Goal: Task Accomplishment & Management: Manage account settings

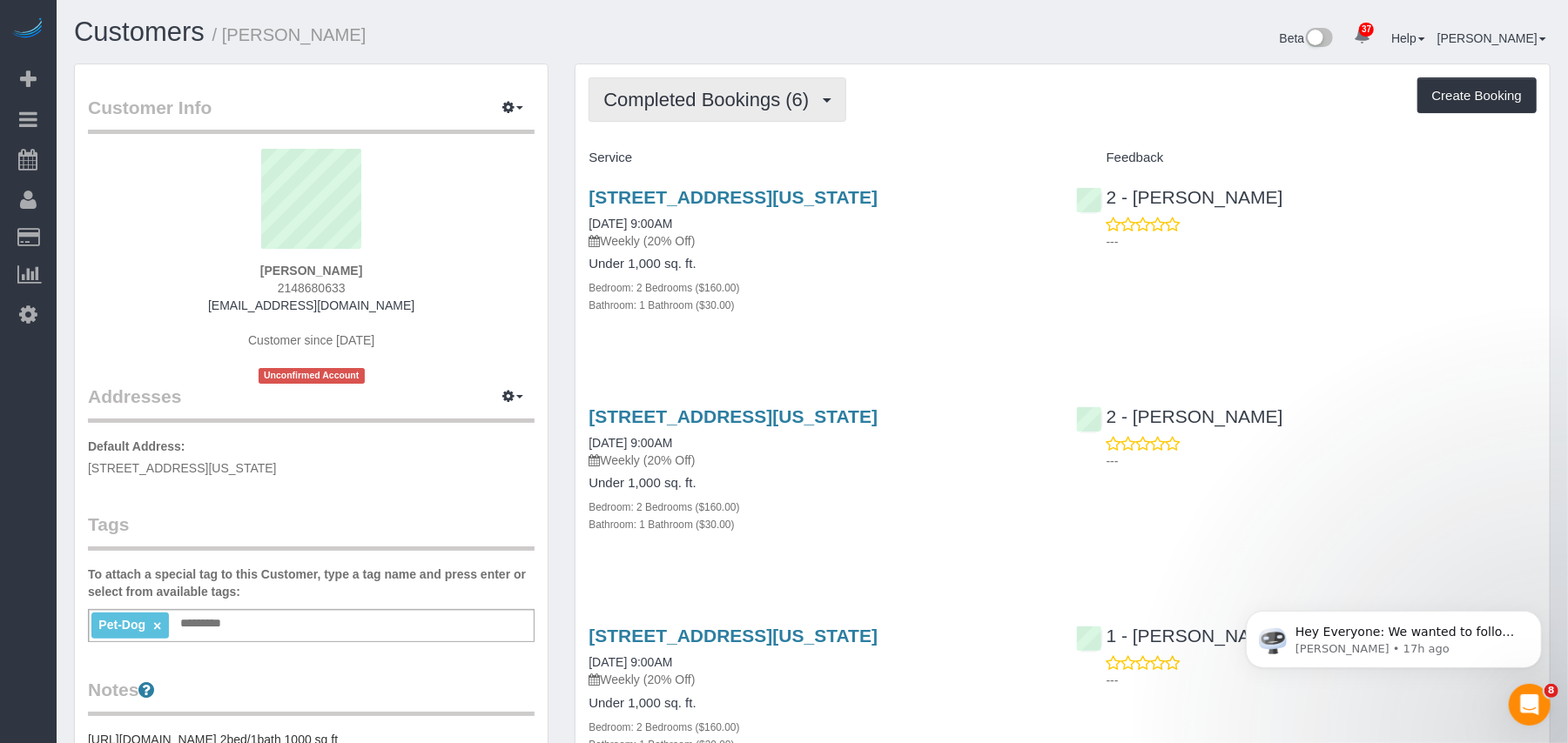
click at [692, 104] on span "Completed Bookings (6)" at bounding box center [711, 100] width 214 height 22
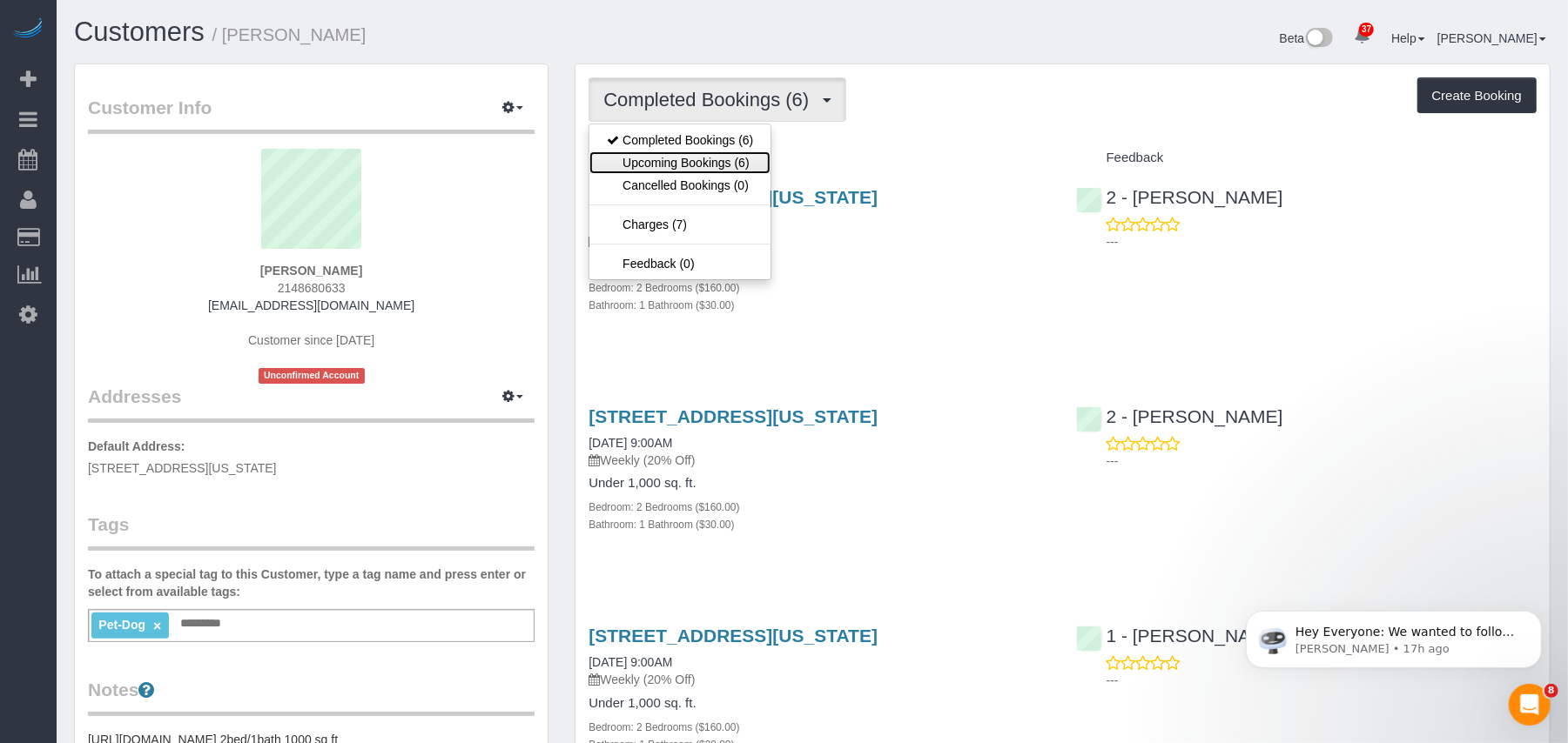
click at [699, 160] on link "Upcoming Bookings (6)" at bounding box center [680, 162] width 181 height 23
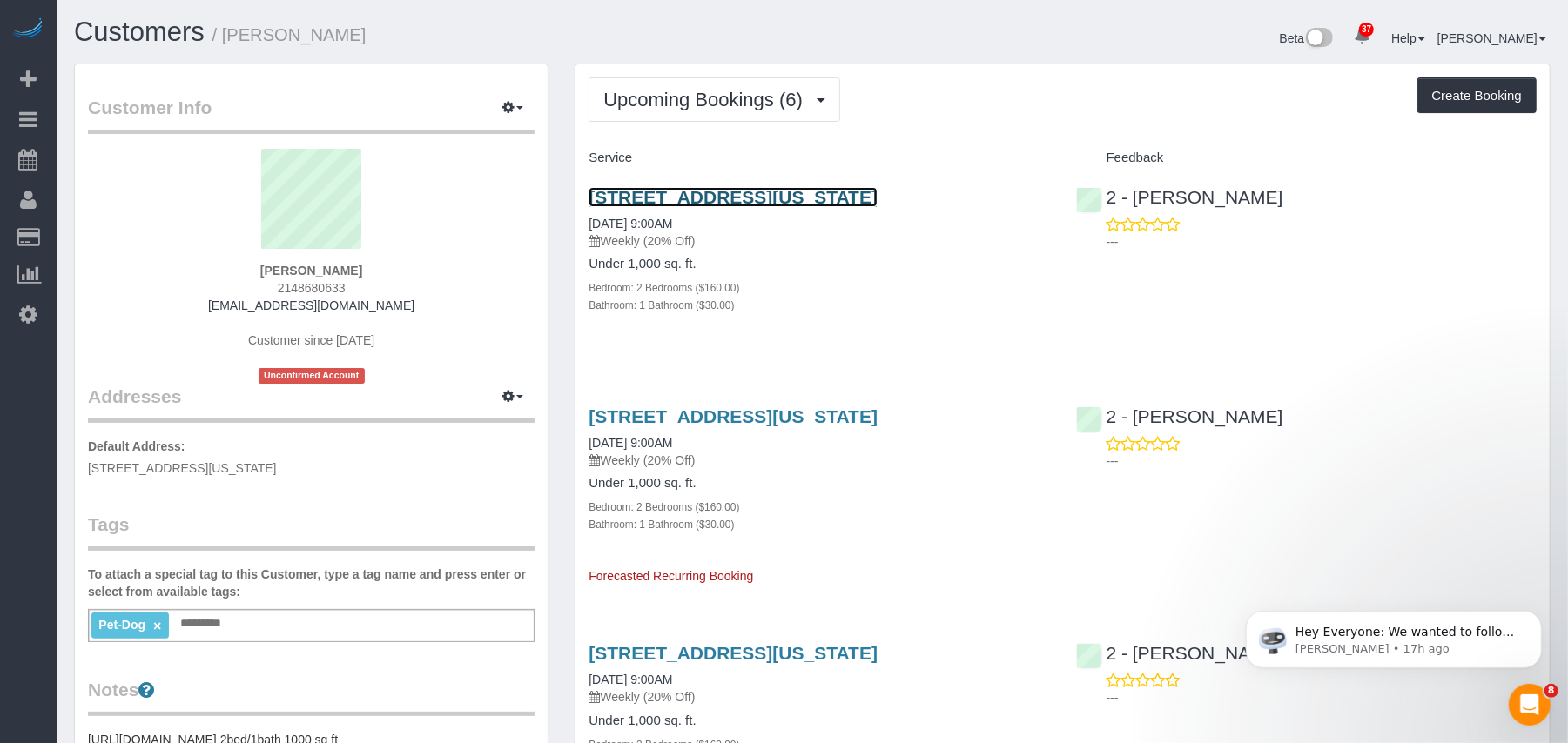
click at [663, 195] on link "145 West 79th Street, Apt.4b, New York, NY 10024" at bounding box center [733, 197] width 289 height 20
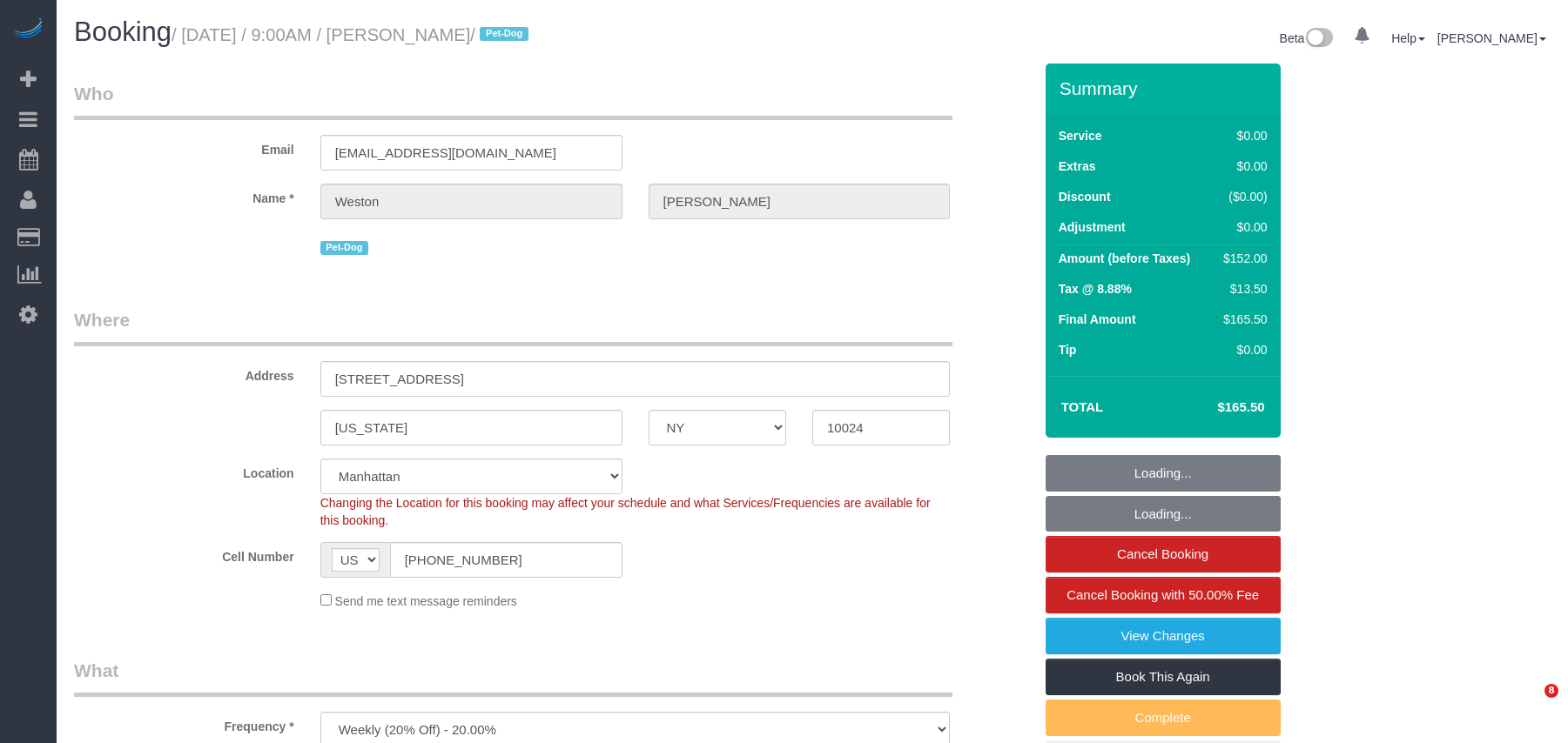
select select "NY"
select select "2"
select select "spot1"
select select "number:57"
select select "number:72"
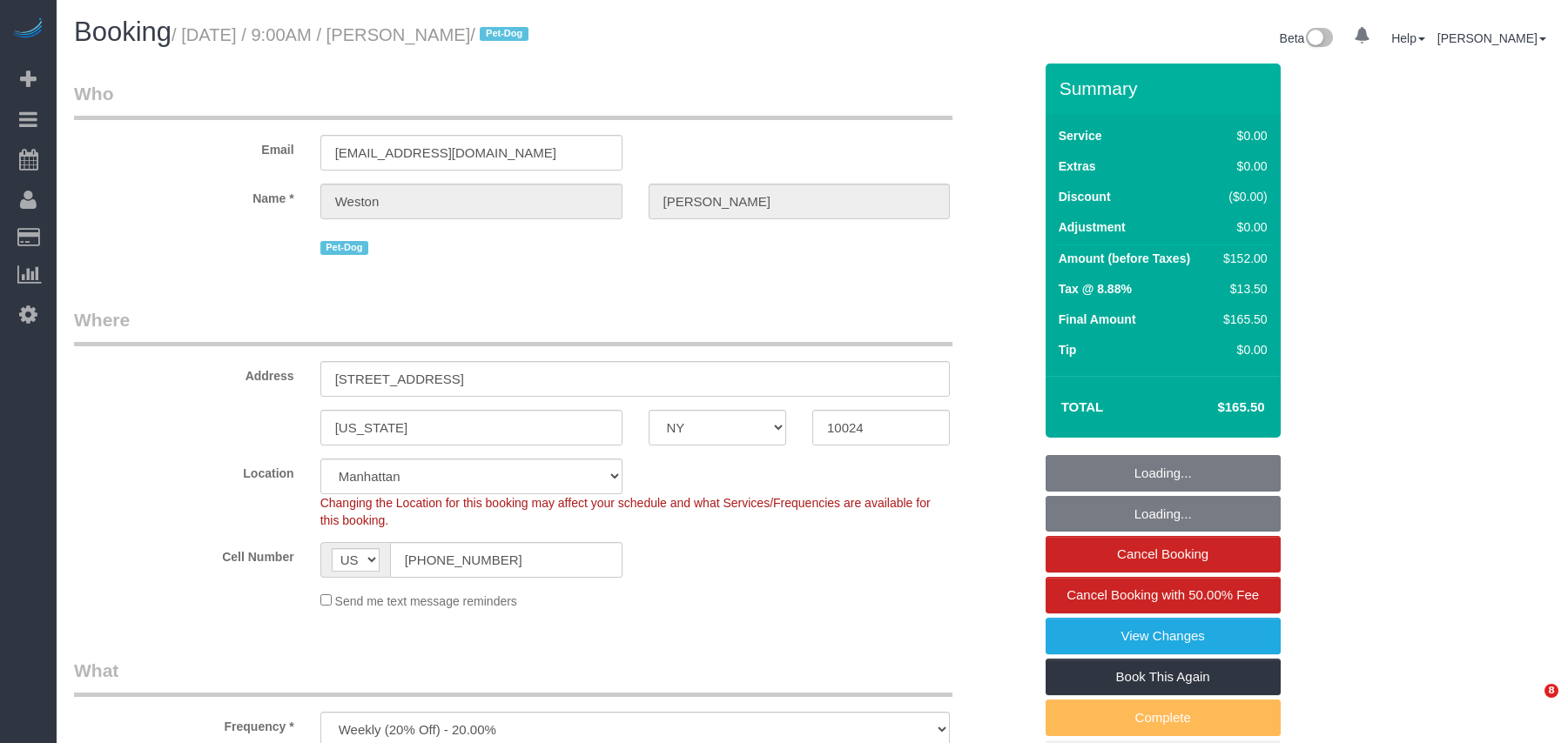
select select "number:13"
select select "number:6"
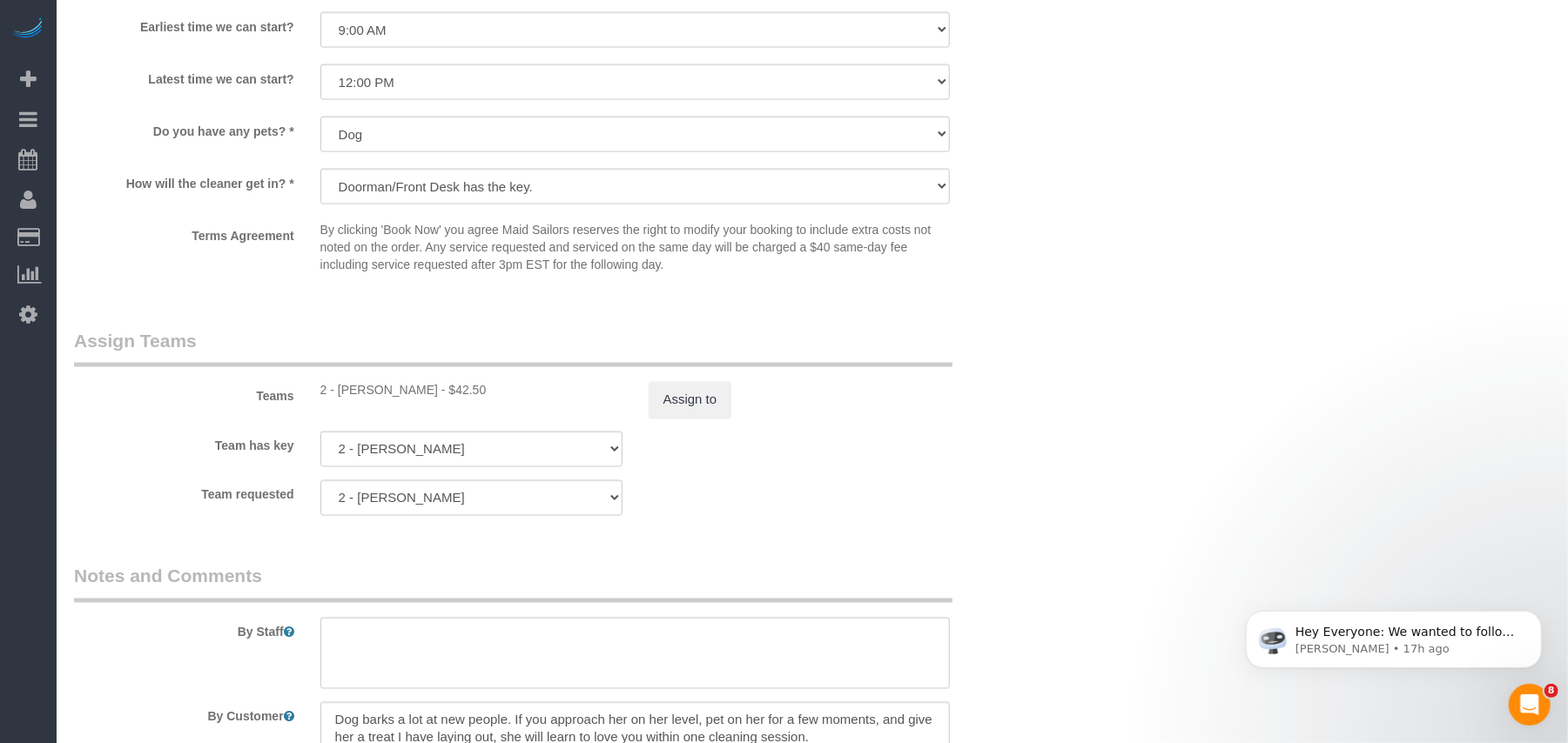
scroll to position [2089, 0]
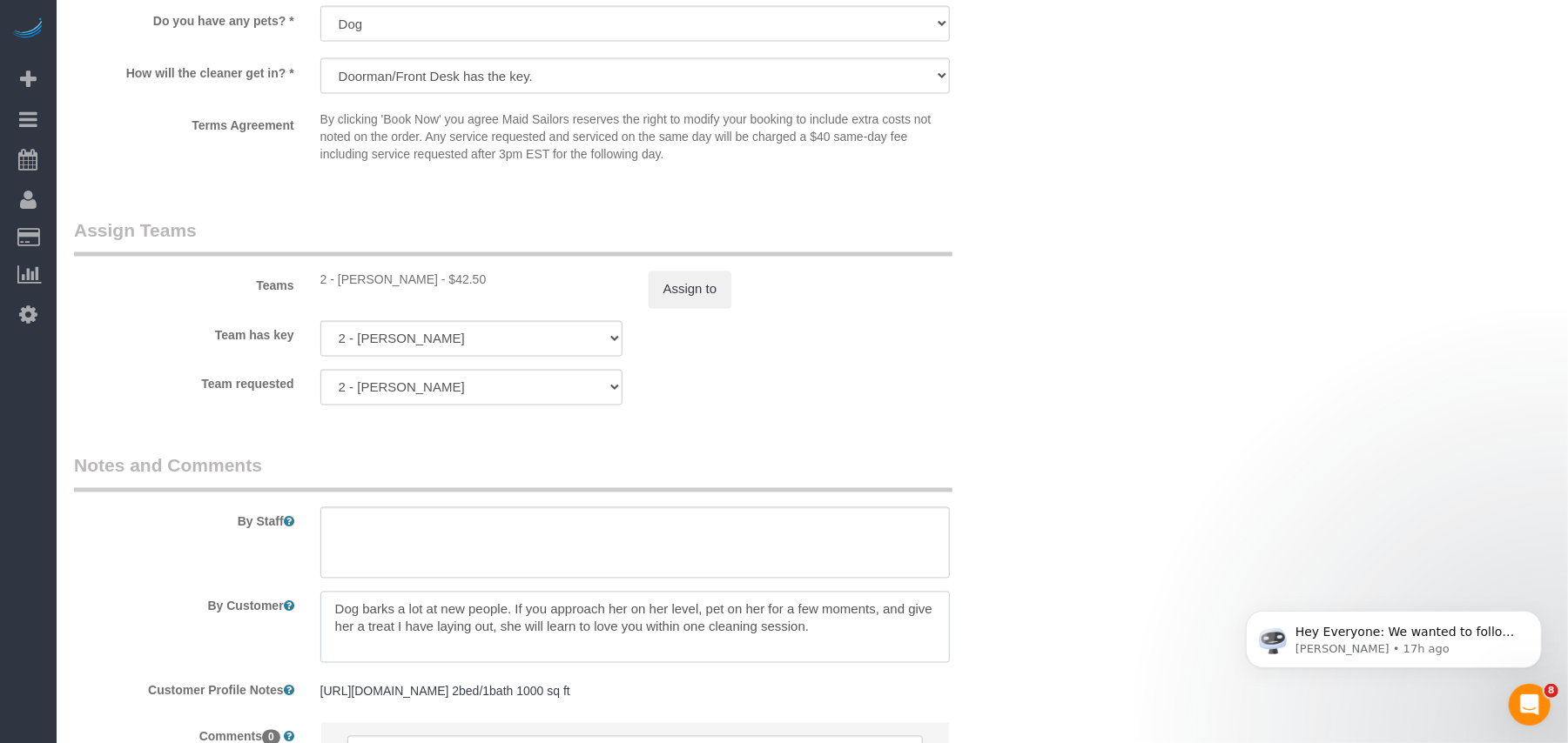
click at [830, 630] on textarea at bounding box center [635, 627] width 630 height 71
paste textarea "Will leave fresh linens and covers out on each bed"
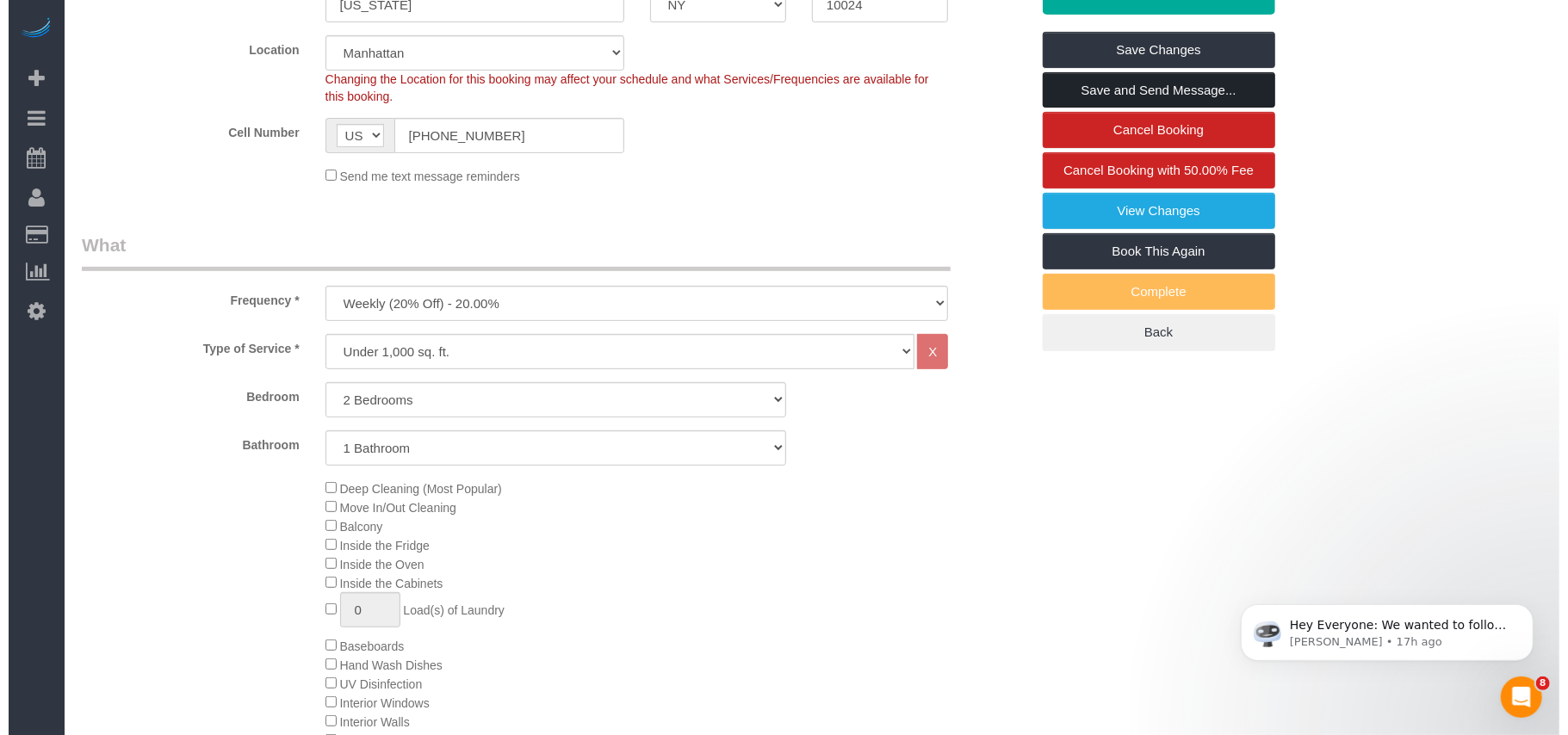
scroll to position [115, 0]
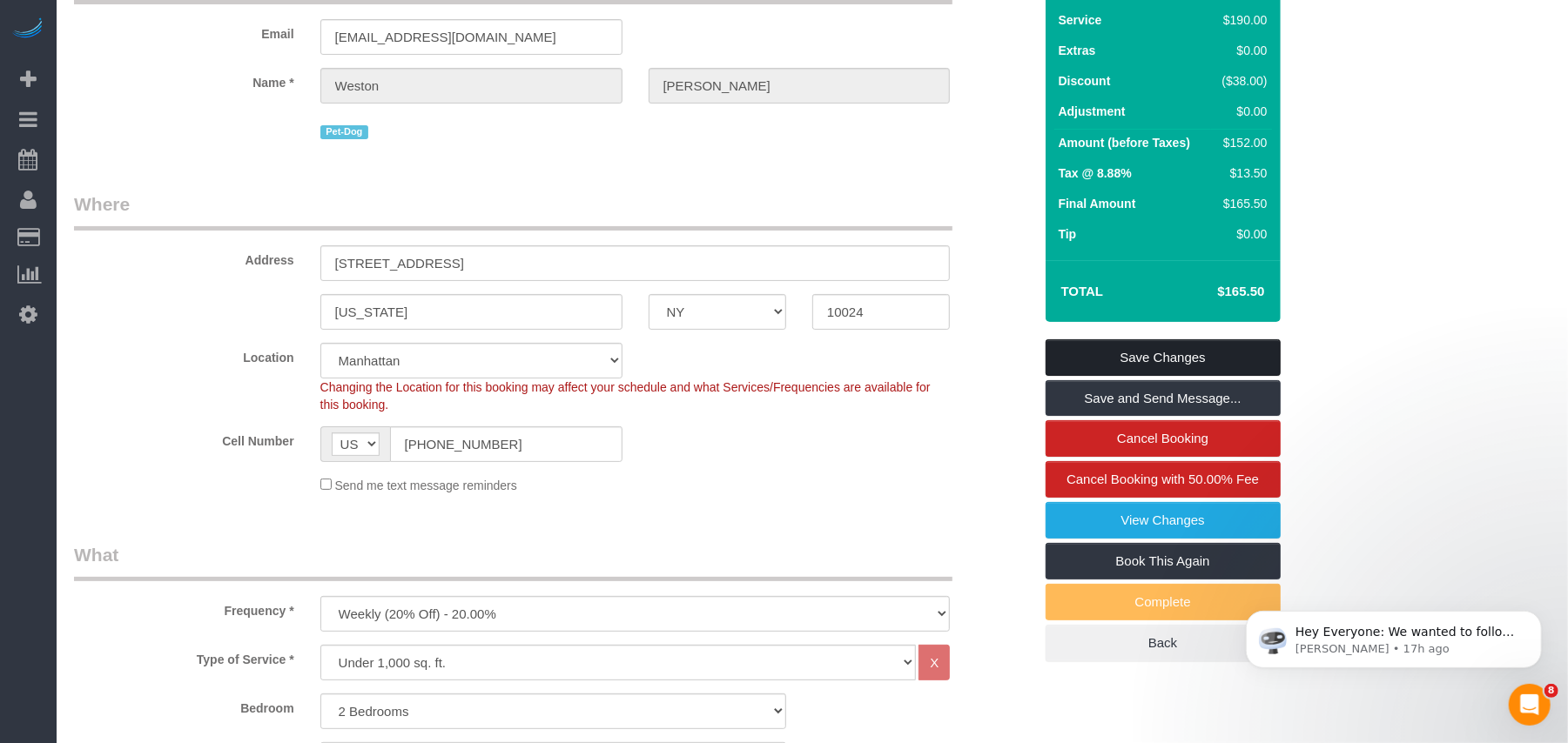
type textarea "Dog barks a lot at new people. If you approach her on her level, pet on her for…"
click at [1101, 355] on link "Save Changes" at bounding box center [1163, 358] width 235 height 37
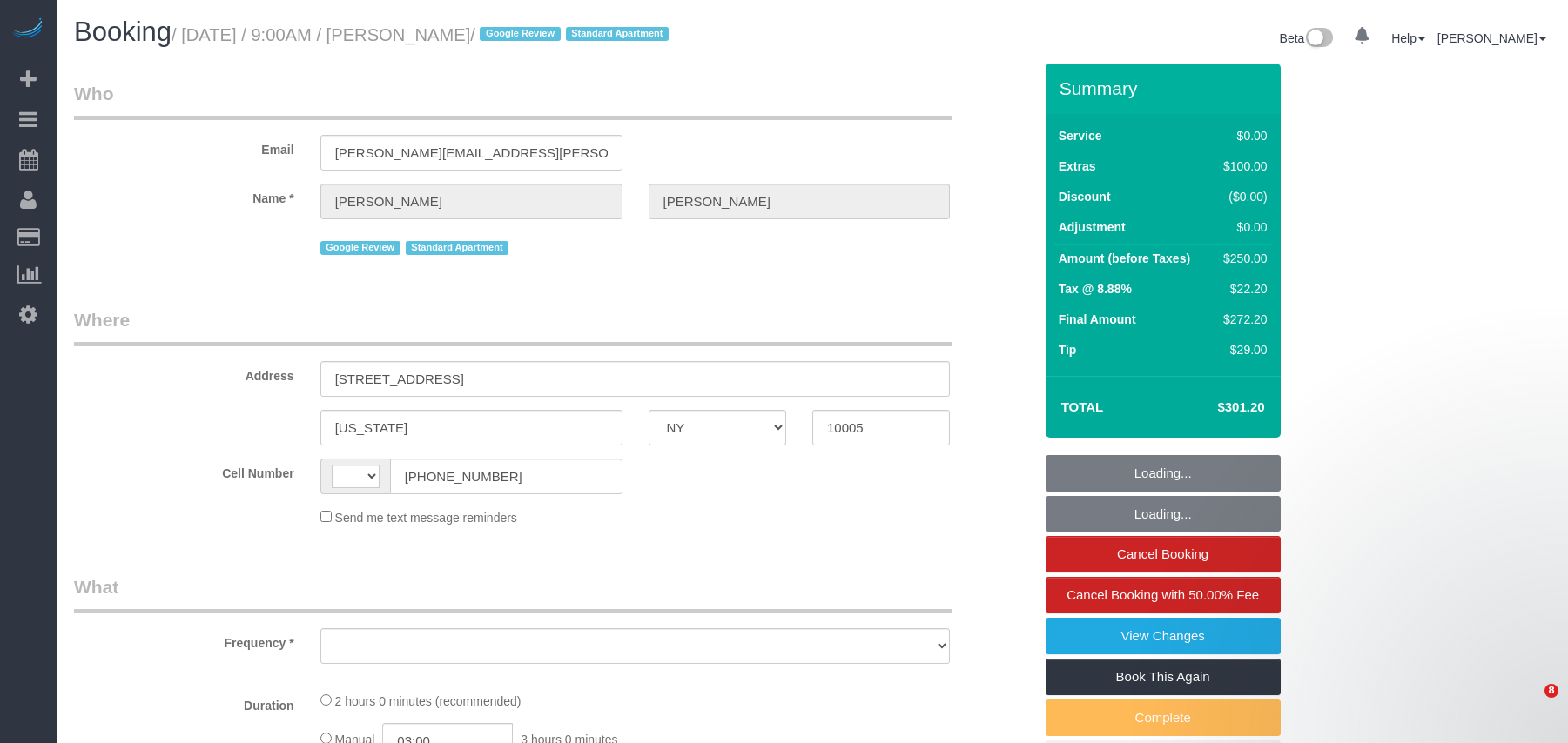
select select "NY"
select select "number:56"
select select "number:90"
select select "number:15"
select select "number:5"
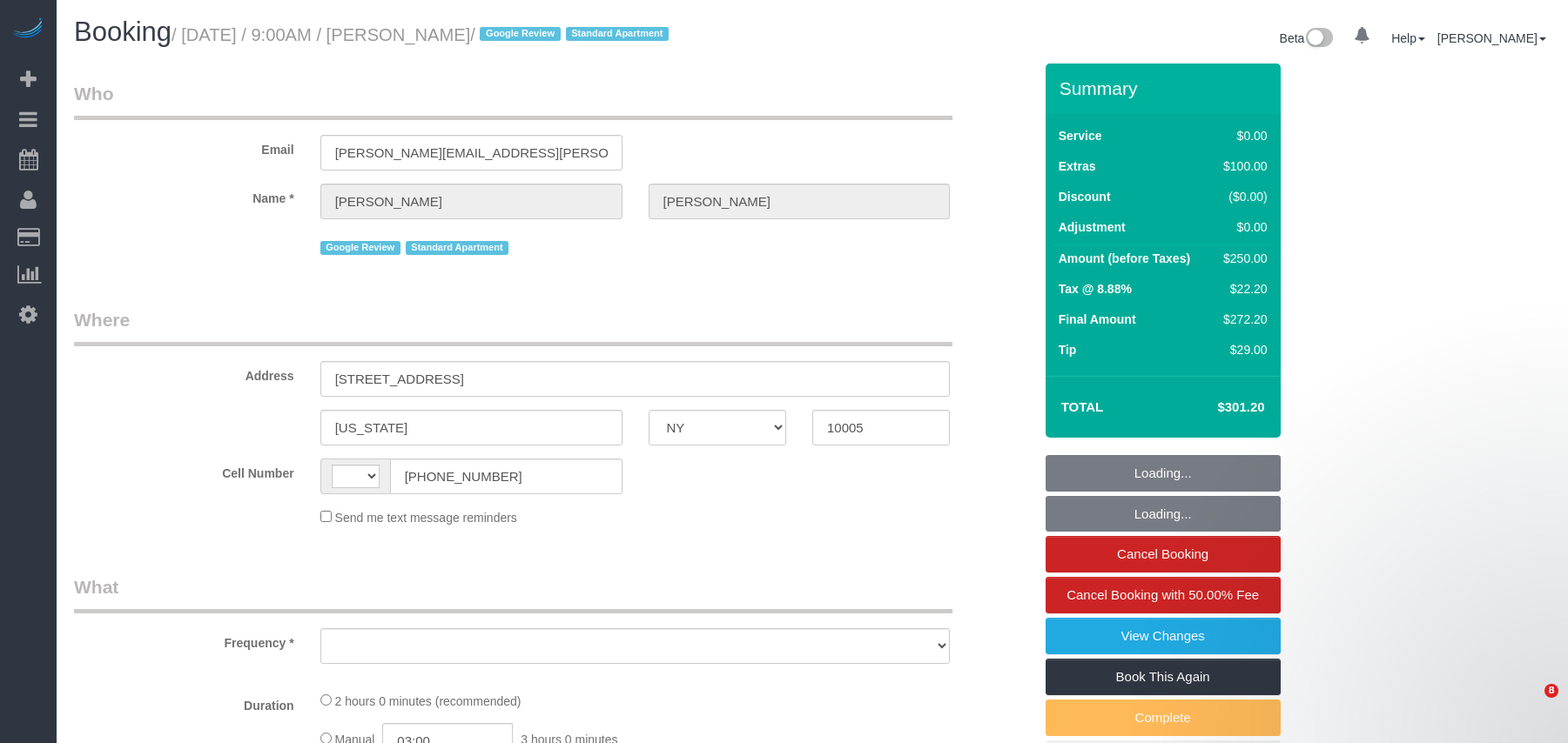
select select "string:US"
select select "object:1501"
select select "string:stripe-pm_1RIxMX4VGloSiKo7xwk9fBTx"
select select "spot1"
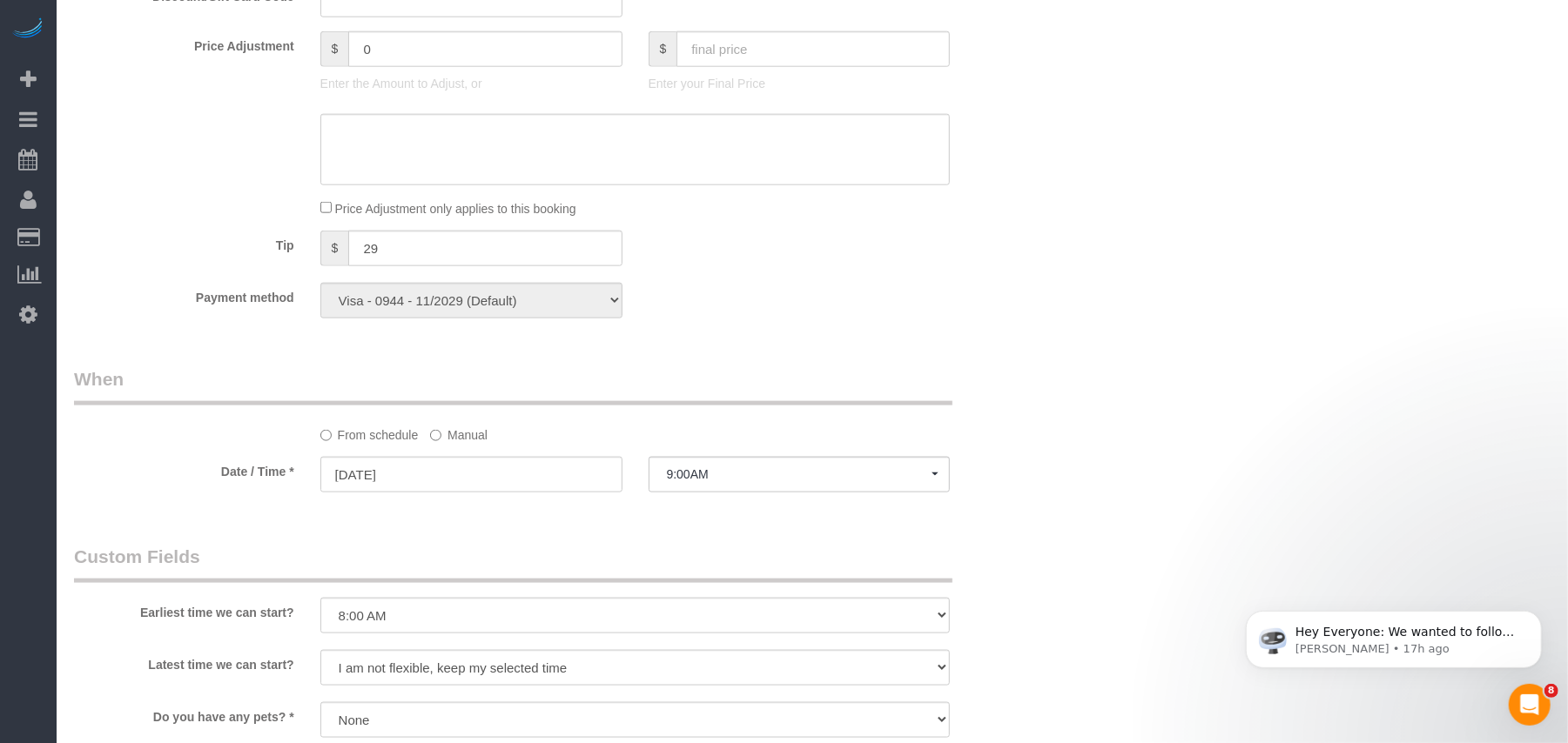
scroll to position [1741, 0]
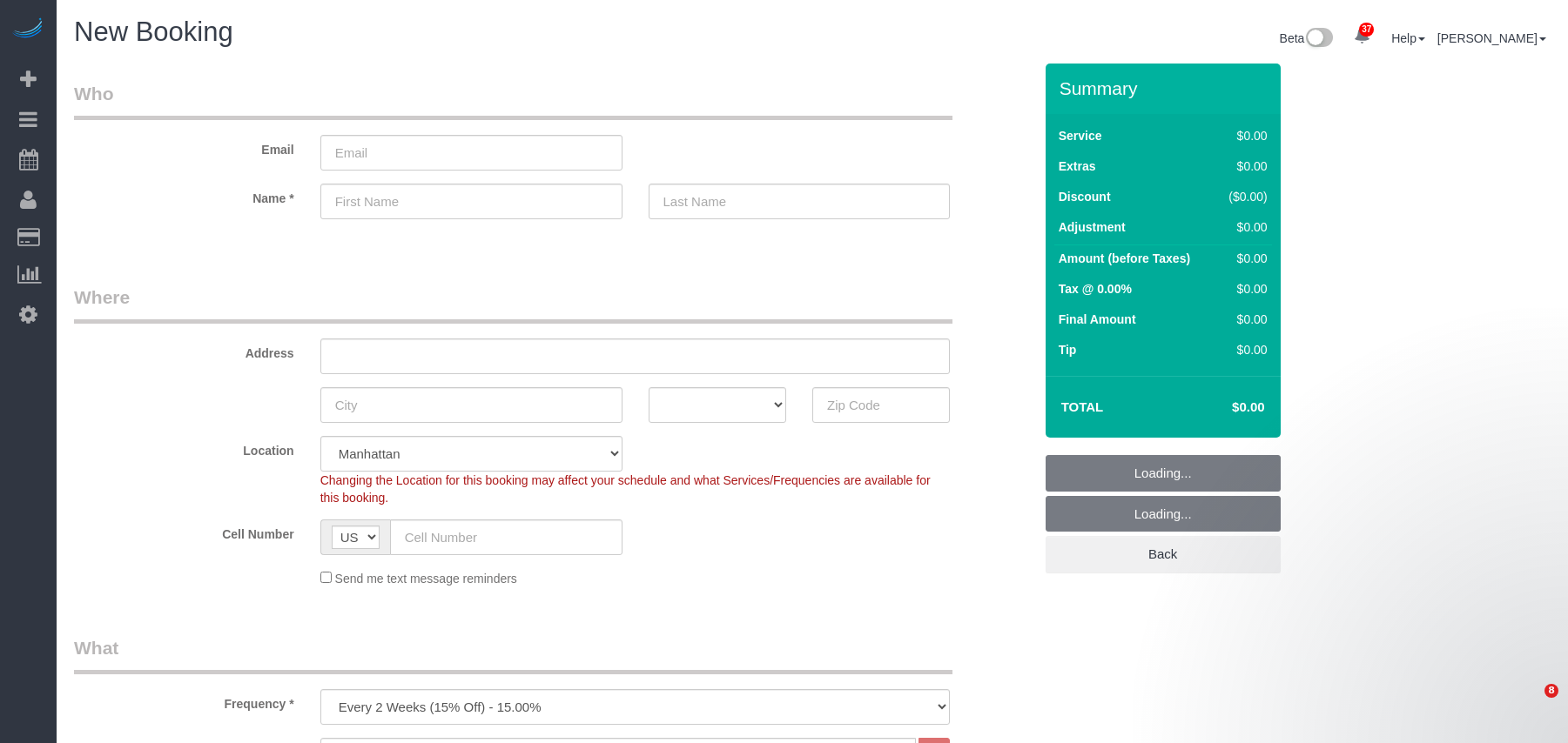
select select "number:89"
select select "number:90"
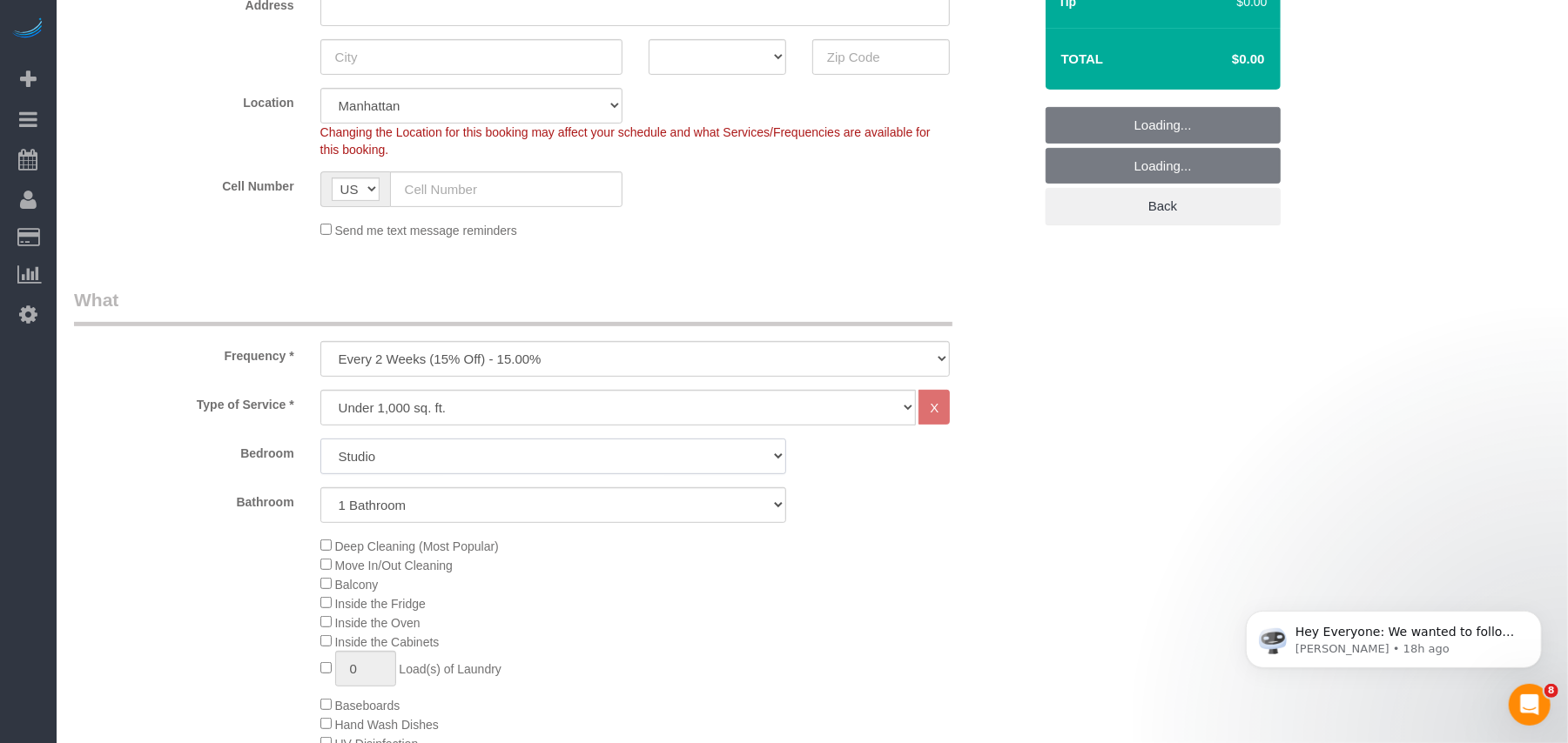
select select "1"
click at [320, 439] on select "Studio 1 Bedroom 2 Bedrooms 3 Bedrooms" at bounding box center [553, 457] width 466 height 36
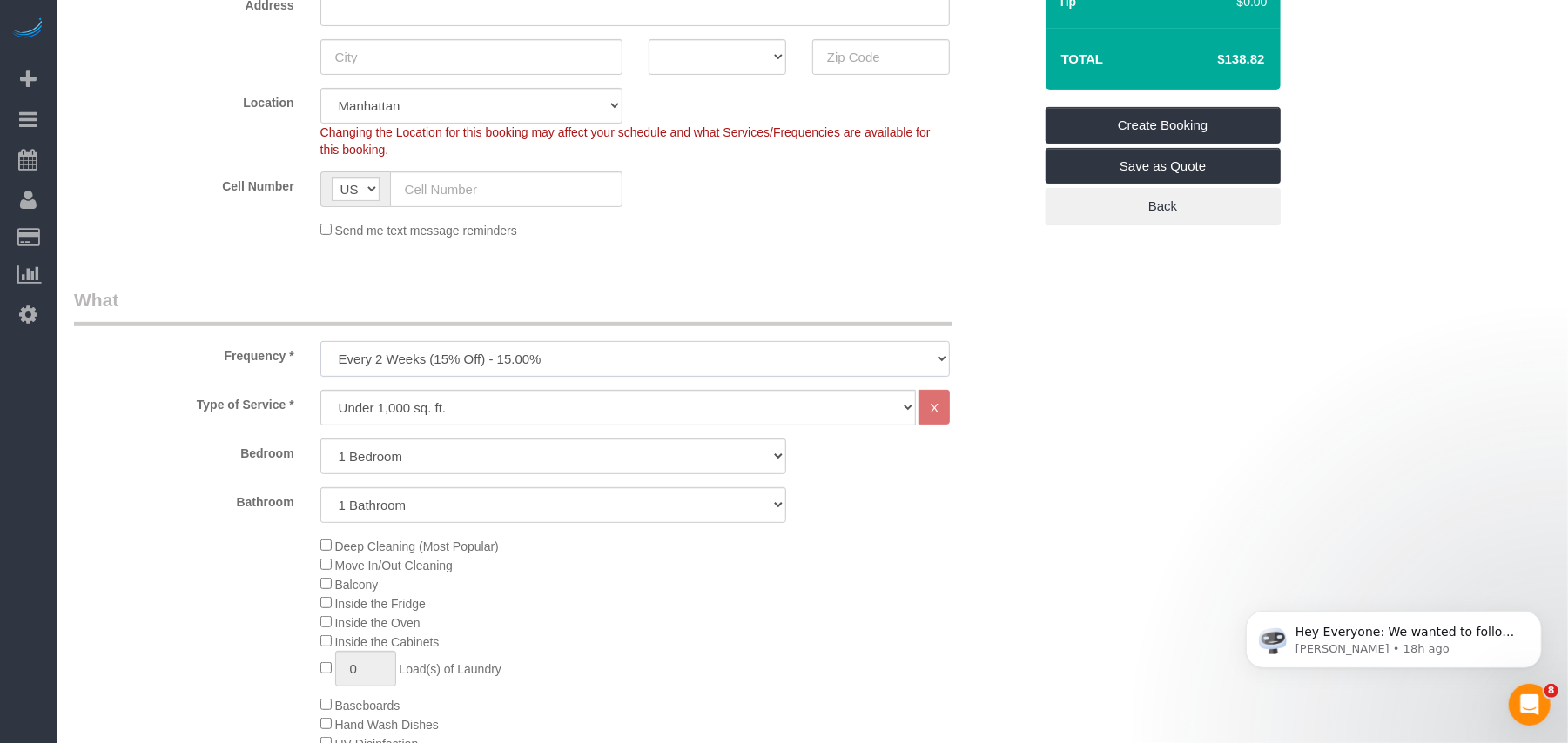
click at [408, 348] on select "One Time Weekly (20% Off) - 20.00% Every 2 Weeks (15% Off) - 15.00% Every 4 Wee…" at bounding box center [635, 359] width 630 height 36
select select "object:2152"
click at [320, 341] on select "One Time Weekly (20% Off) - 20.00% Every 2 Weeks (15% Off) - 15.00% Every 4 Wee…" at bounding box center [635, 359] width 630 height 36
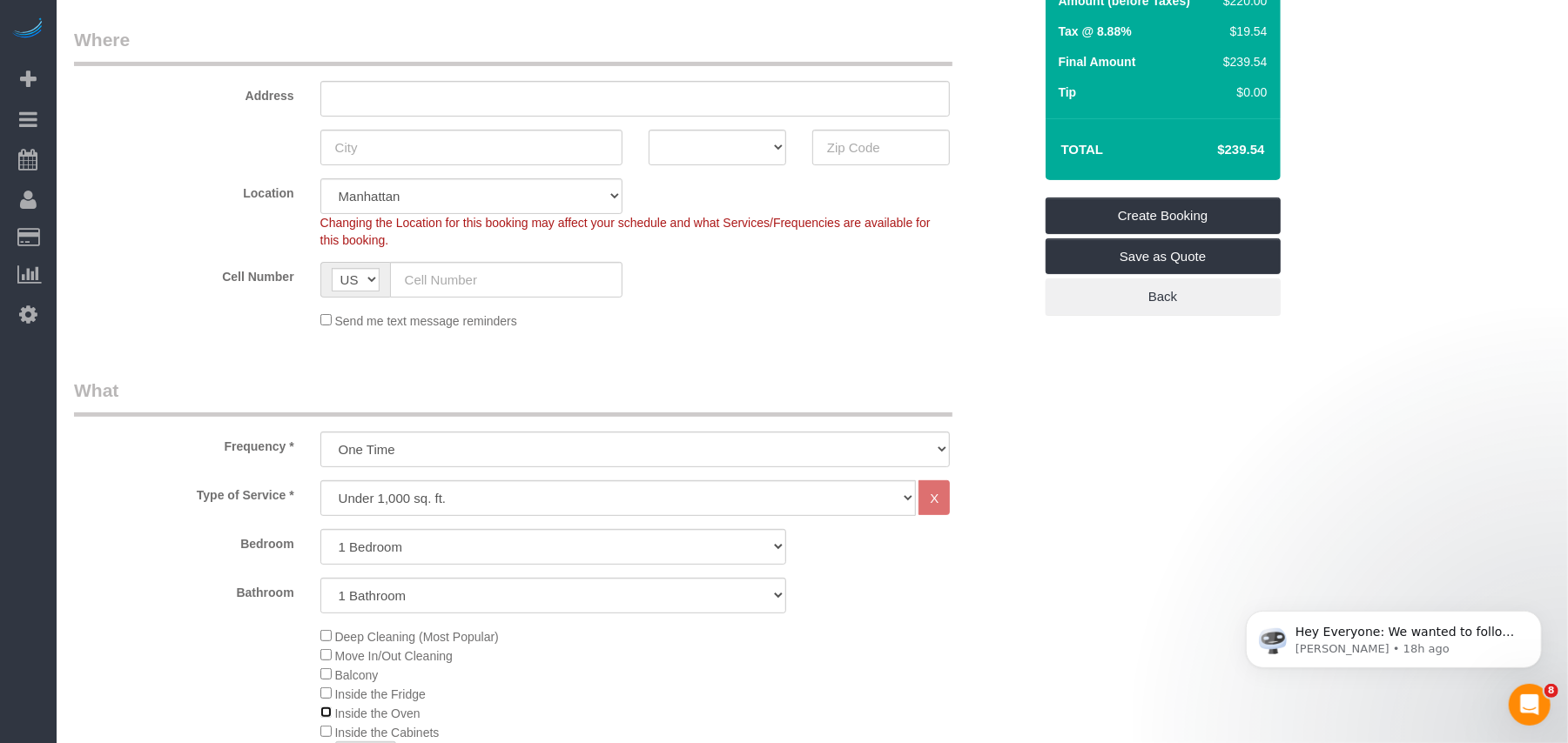
scroll to position [116, 0]
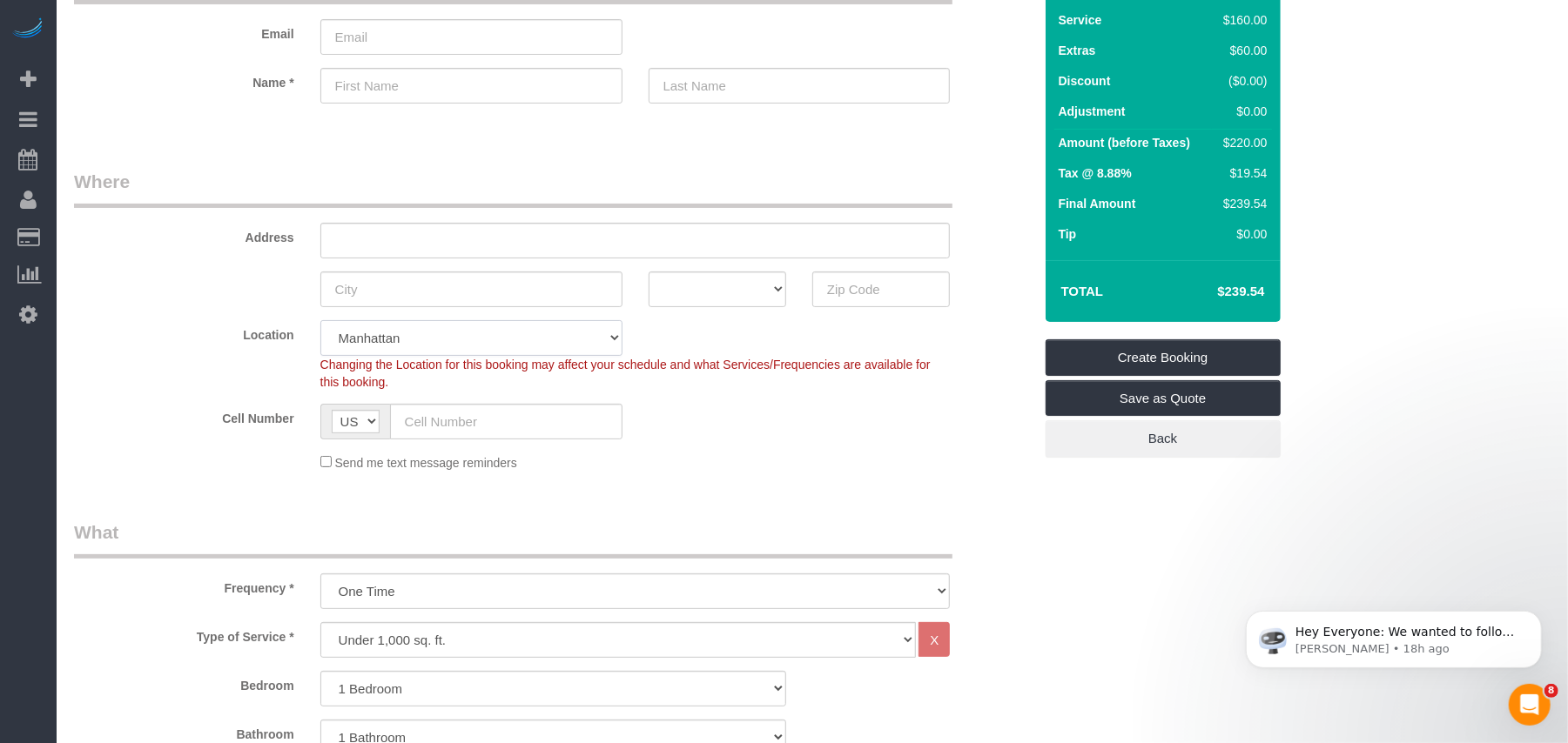
click at [454, 332] on select "Manhattan Austin Boston Bronx Brooklyn Charlotte Denver New Jersey Portland Que…" at bounding box center [471, 338] width 302 height 36
select select "11"
click at [320, 320] on select "Manhattan Austin Boston Bronx Brooklyn Charlotte Denver New Jersey Portland Que…" at bounding box center [471, 338] width 302 height 36
click at [526, 447] on sui-booking-location "Location Manhattan Austin Boston Bronx Brooklyn Charlotte Denver New Jersey Por…" at bounding box center [553, 395] width 958 height 152
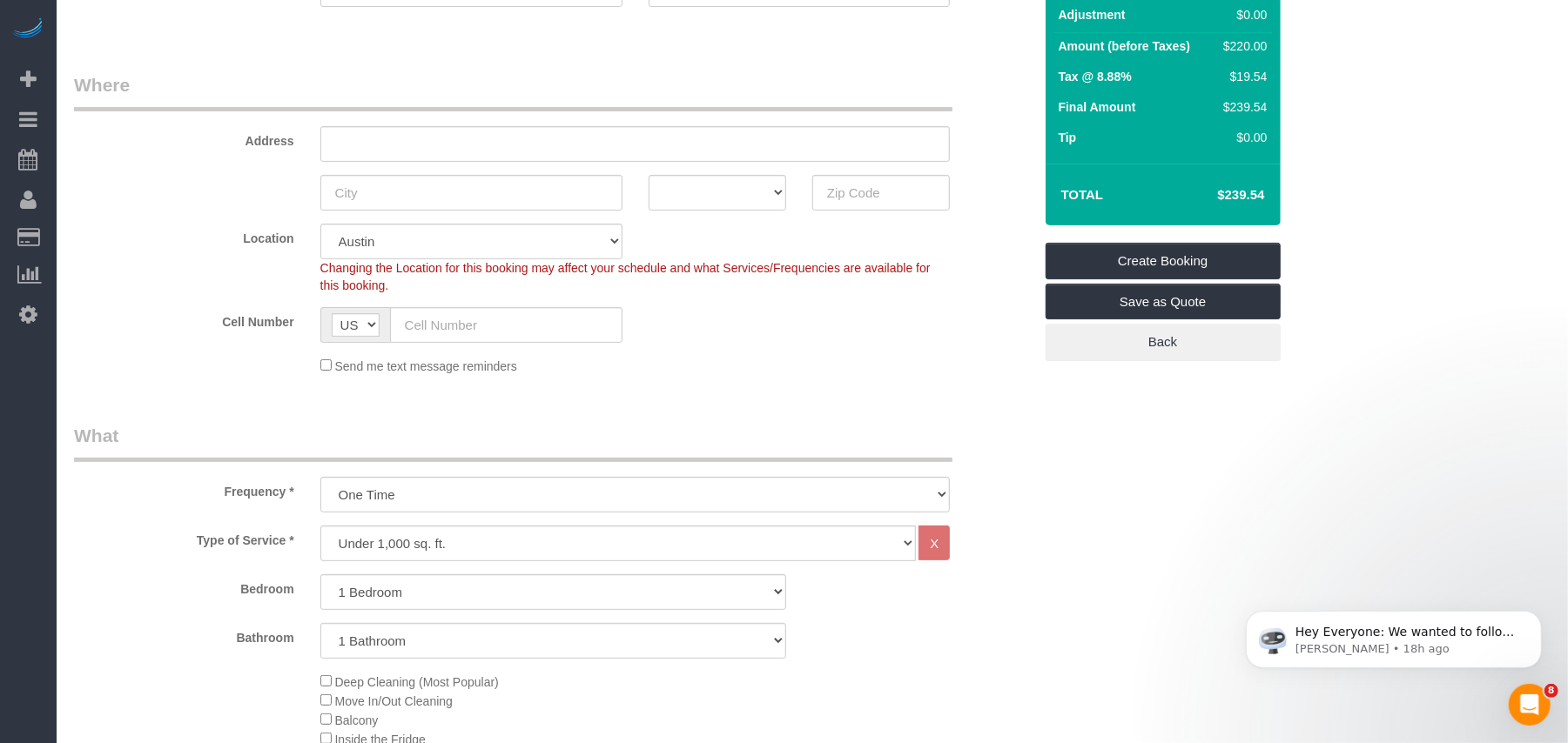
select select "object:2167"
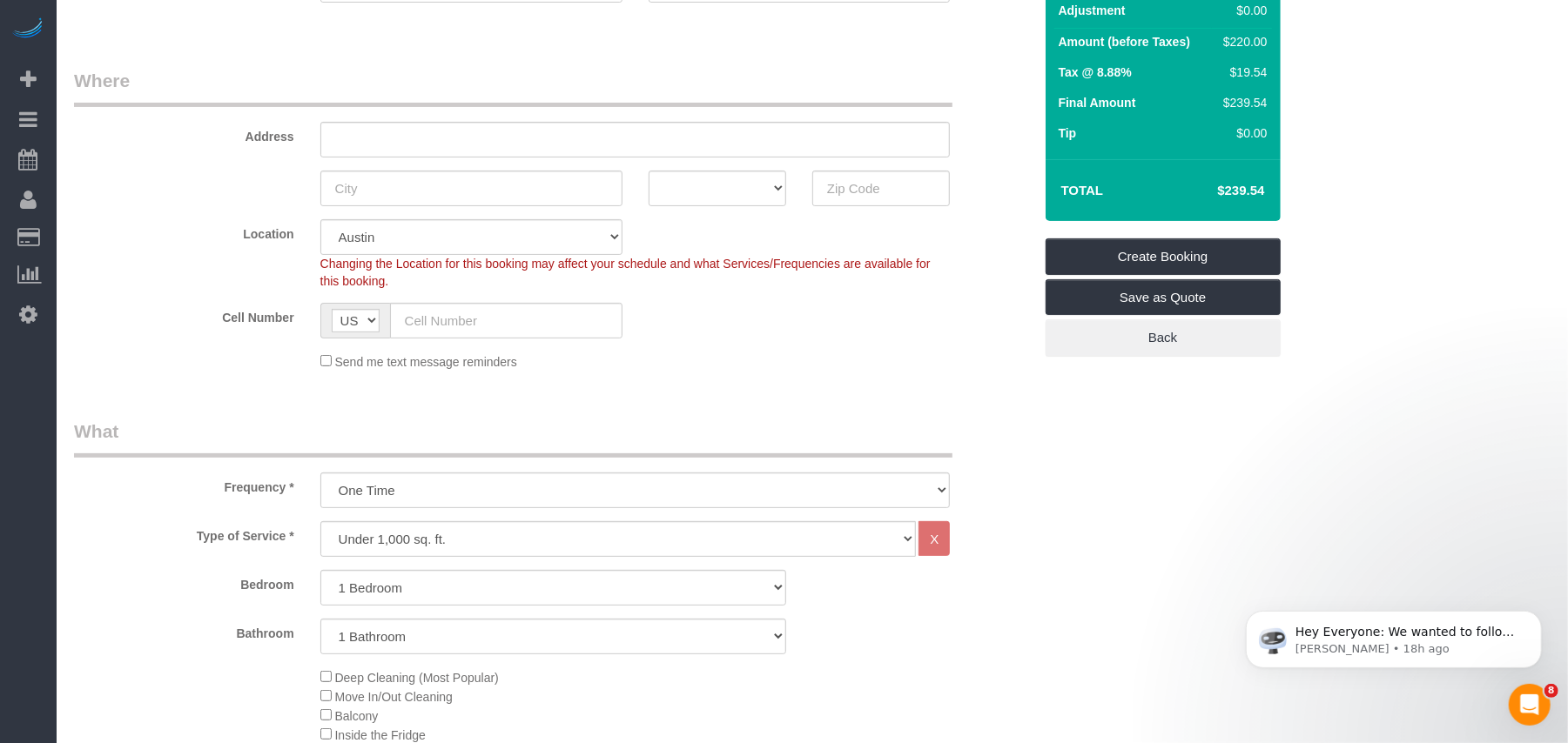
scroll to position [348, 0]
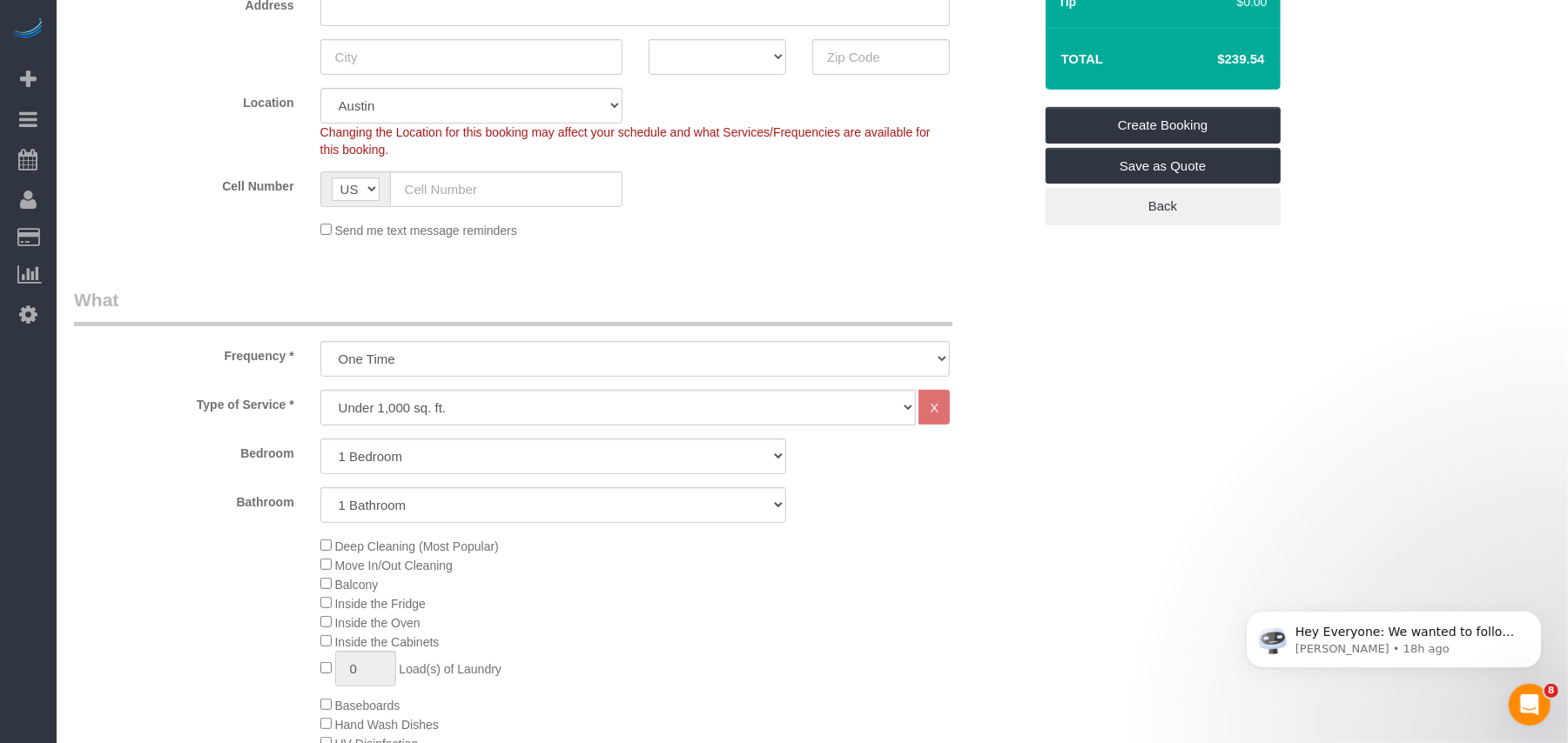
select select "1"
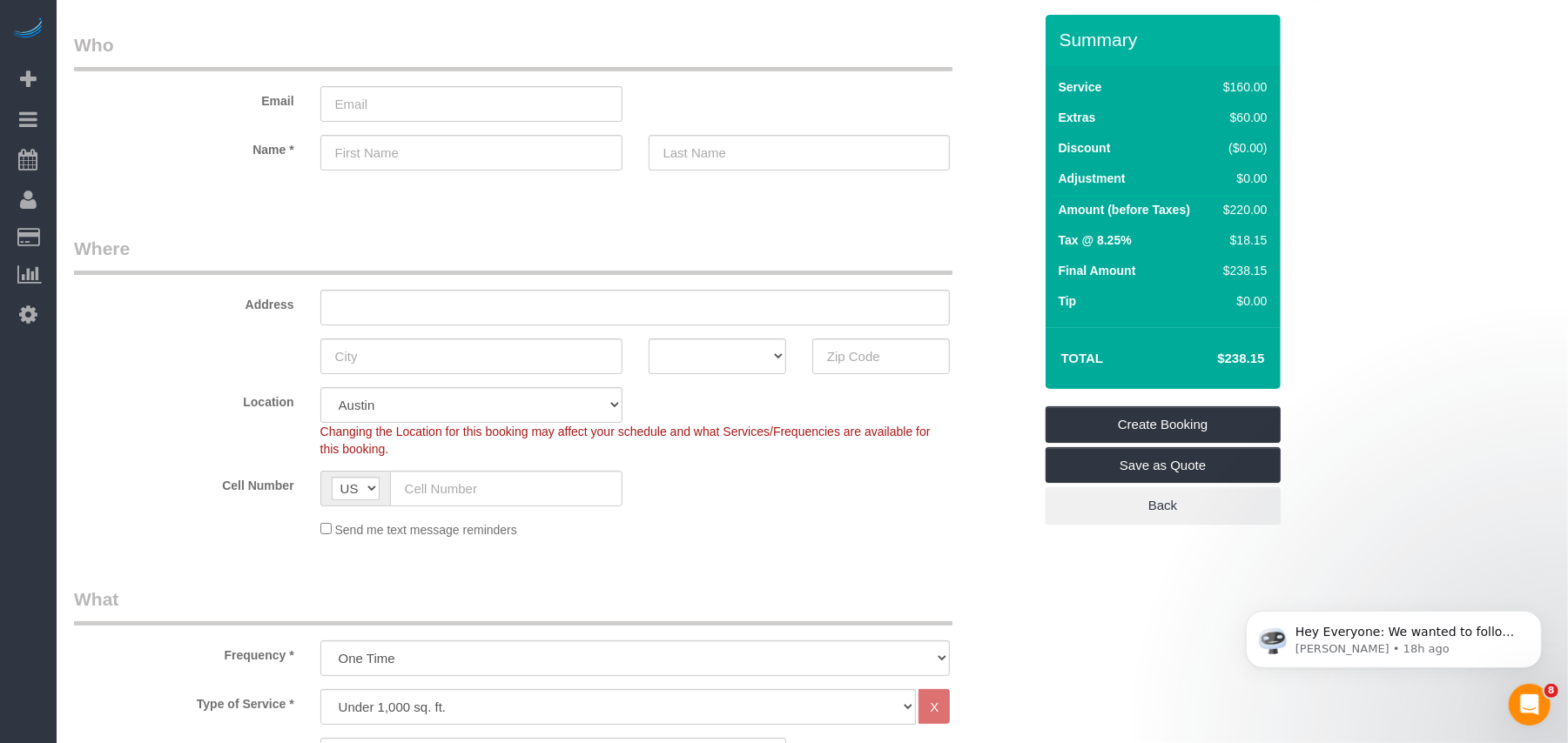
scroll to position [0, 0]
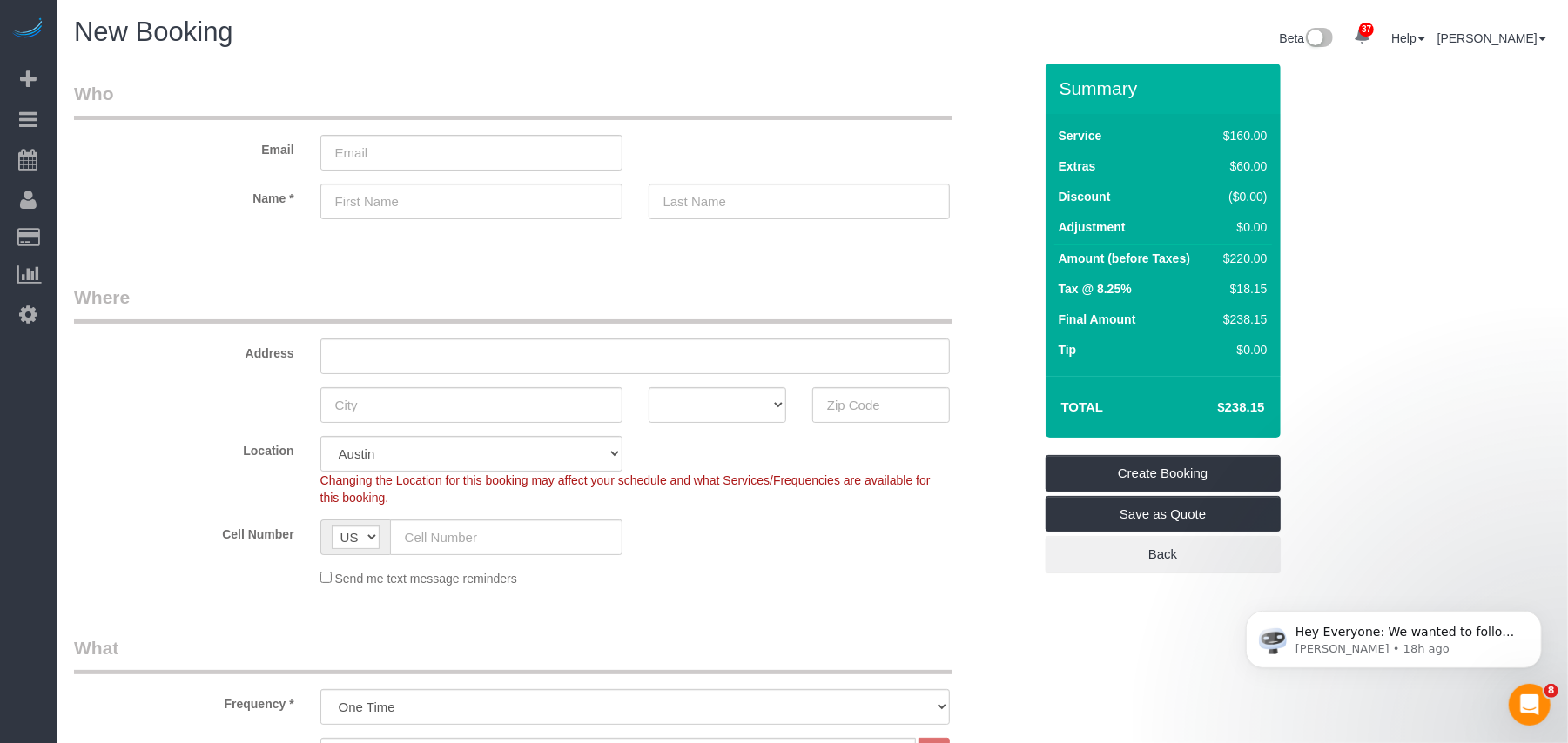
drag, startPoint x: 1247, startPoint y: 256, endPoint x: 1213, endPoint y: 255, distance: 34.0
click at [1213, 255] on td "$220.00" at bounding box center [1242, 262] width 59 height 32
drag, startPoint x: 1251, startPoint y: 252, endPoint x: 1216, endPoint y: 258, distance: 35.5
click at [1216, 258] on td "$220.00" at bounding box center [1242, 262] width 59 height 32
copy div "$220"
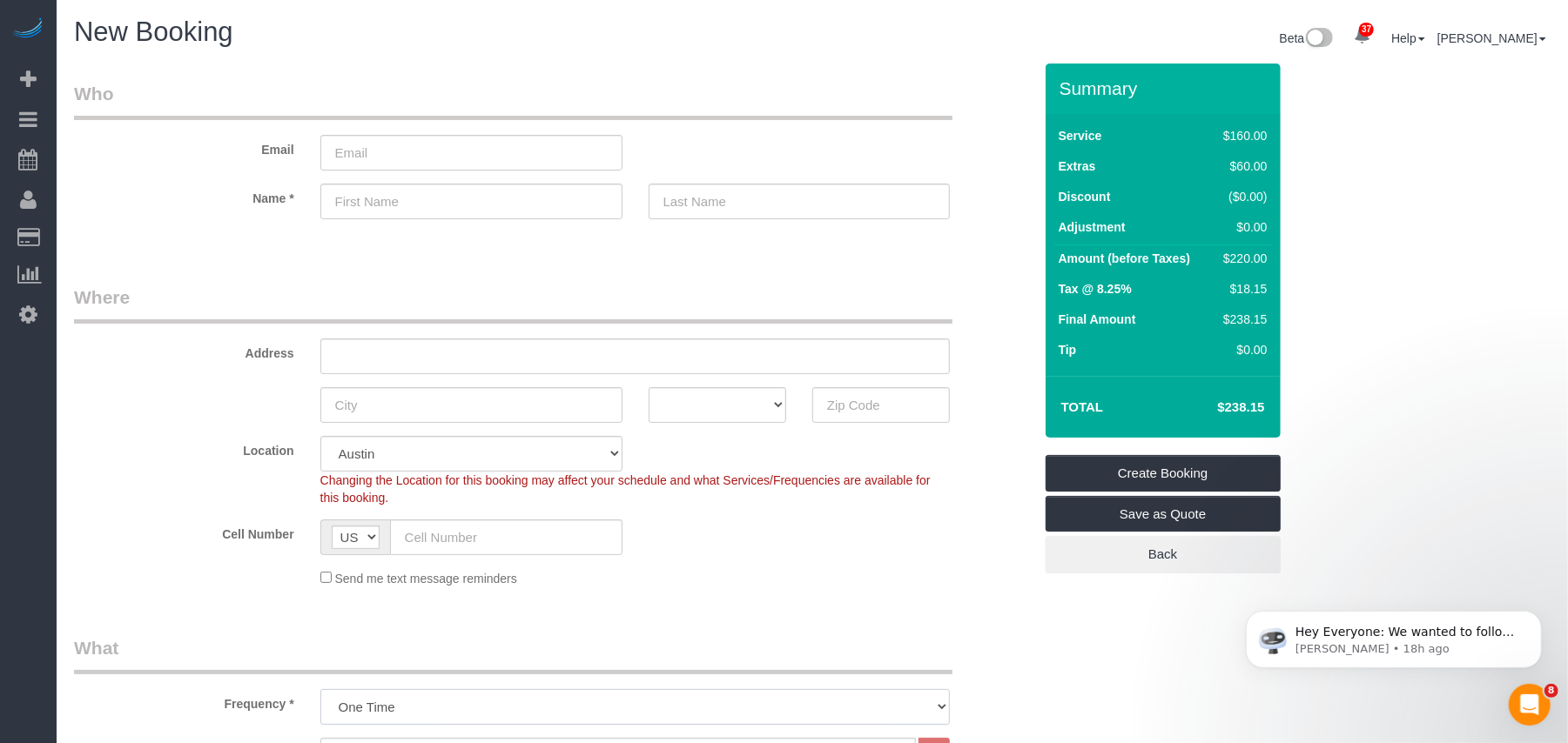
click at [324, 694] on select "One Time Weekly (20% Off) - 20.00% Every 2 Weeks (15% Off) - 15.00% Every 4 Wee…" at bounding box center [635, 707] width 630 height 36
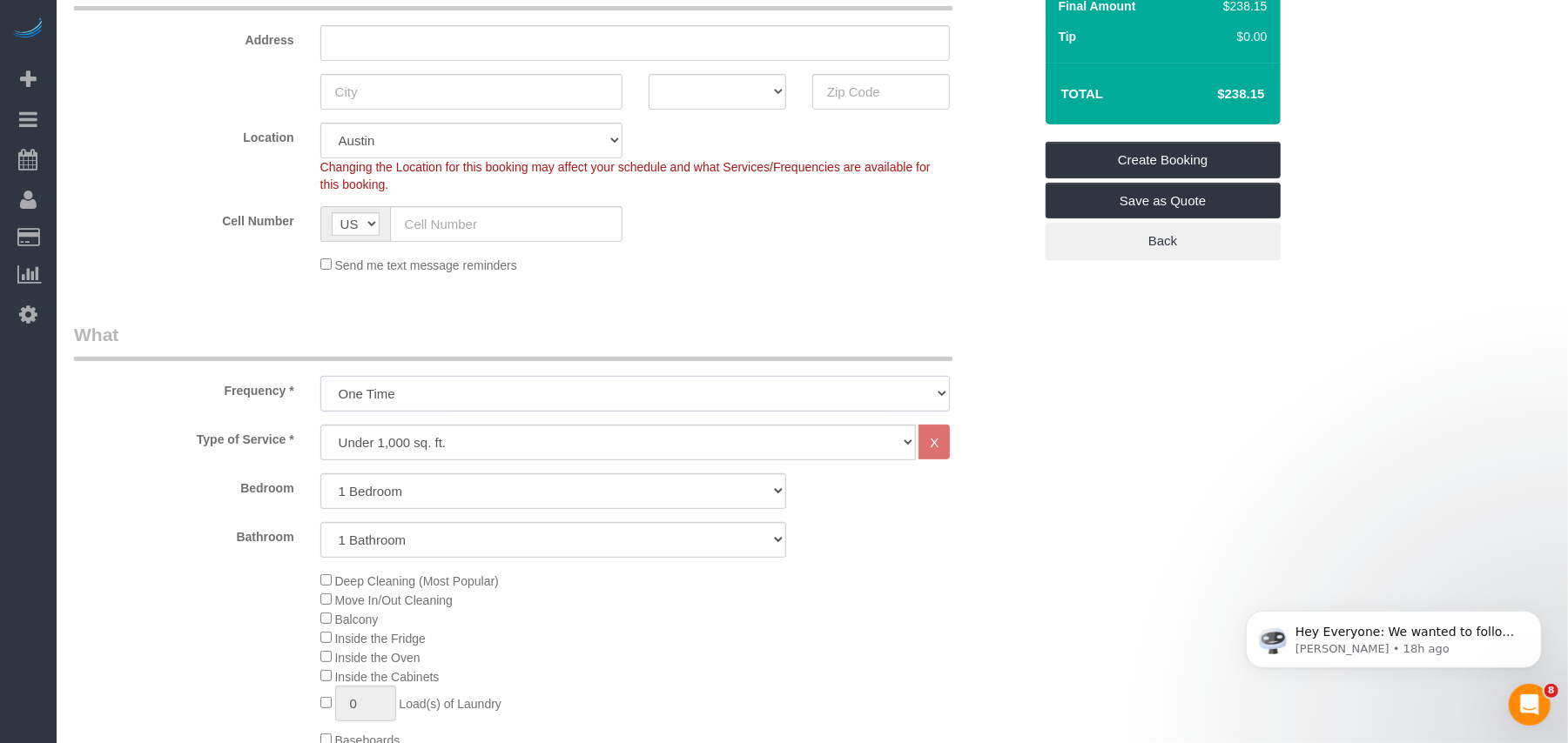
scroll to position [348, 0]
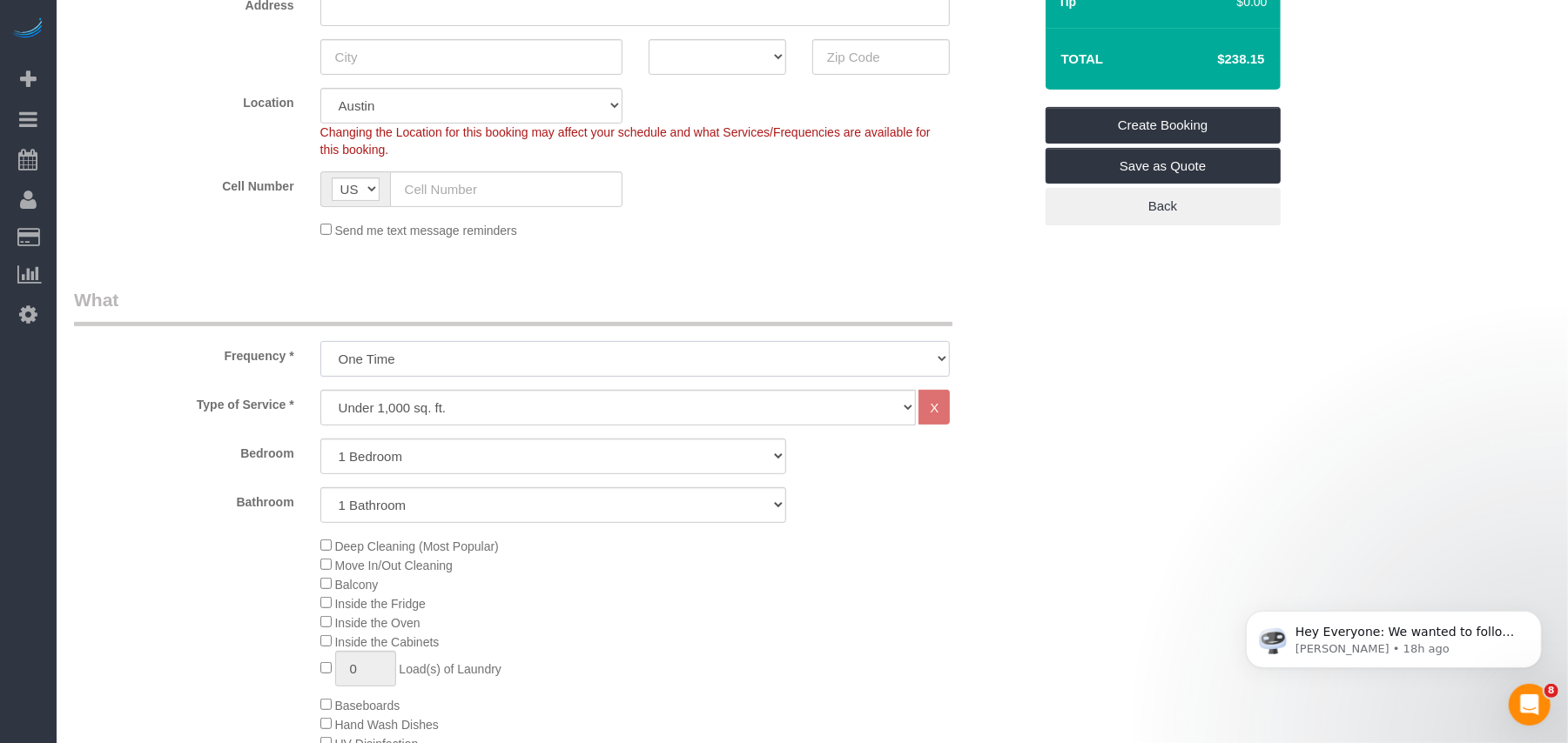
click at [457, 353] on select "One Time Weekly (20% Off) - 20.00% Every 2 Weeks (15% Off) - 15.00% Every 4 Wee…" at bounding box center [635, 359] width 630 height 36
click at [320, 341] on select "One Time Weekly (20% Off) - 20.00% Every 2 Weeks (15% Off) - 15.00% Every 4 Wee…" at bounding box center [635, 359] width 630 height 36
click at [437, 400] on select "Under 1,000 sq. ft. 1,001 - 1,500 sq. ft. 1,500+ sq. ft. Custom Cleaning Office…" at bounding box center [618, 408] width 597 height 36
select select "213"
click at [320, 390] on select "Under 1,000 sq. ft. 1,001 - 1,500 sq. ft. 1,500+ sq. ft. Custom Cleaning Office…" at bounding box center [618, 408] width 597 height 36
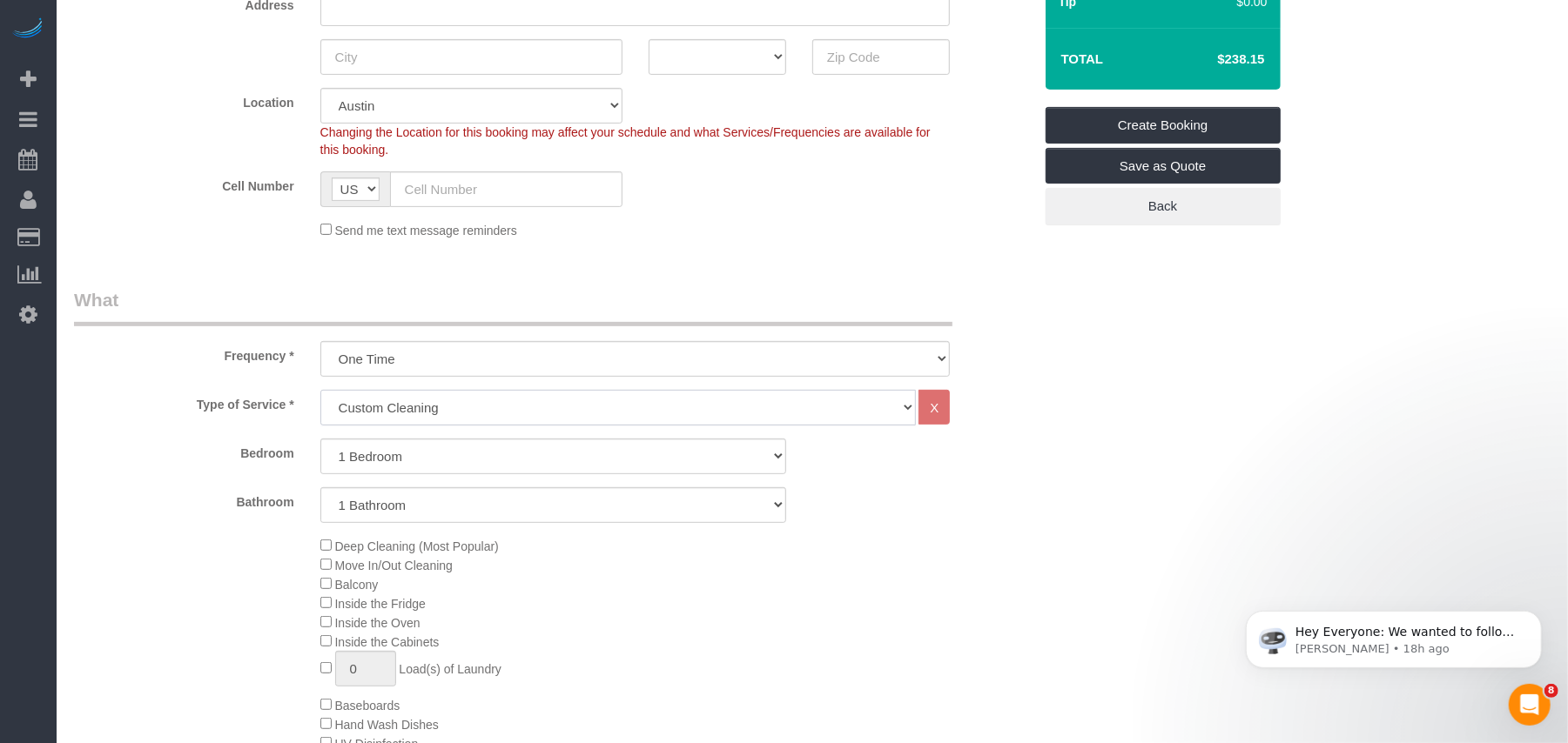
select select "1"
select select "120"
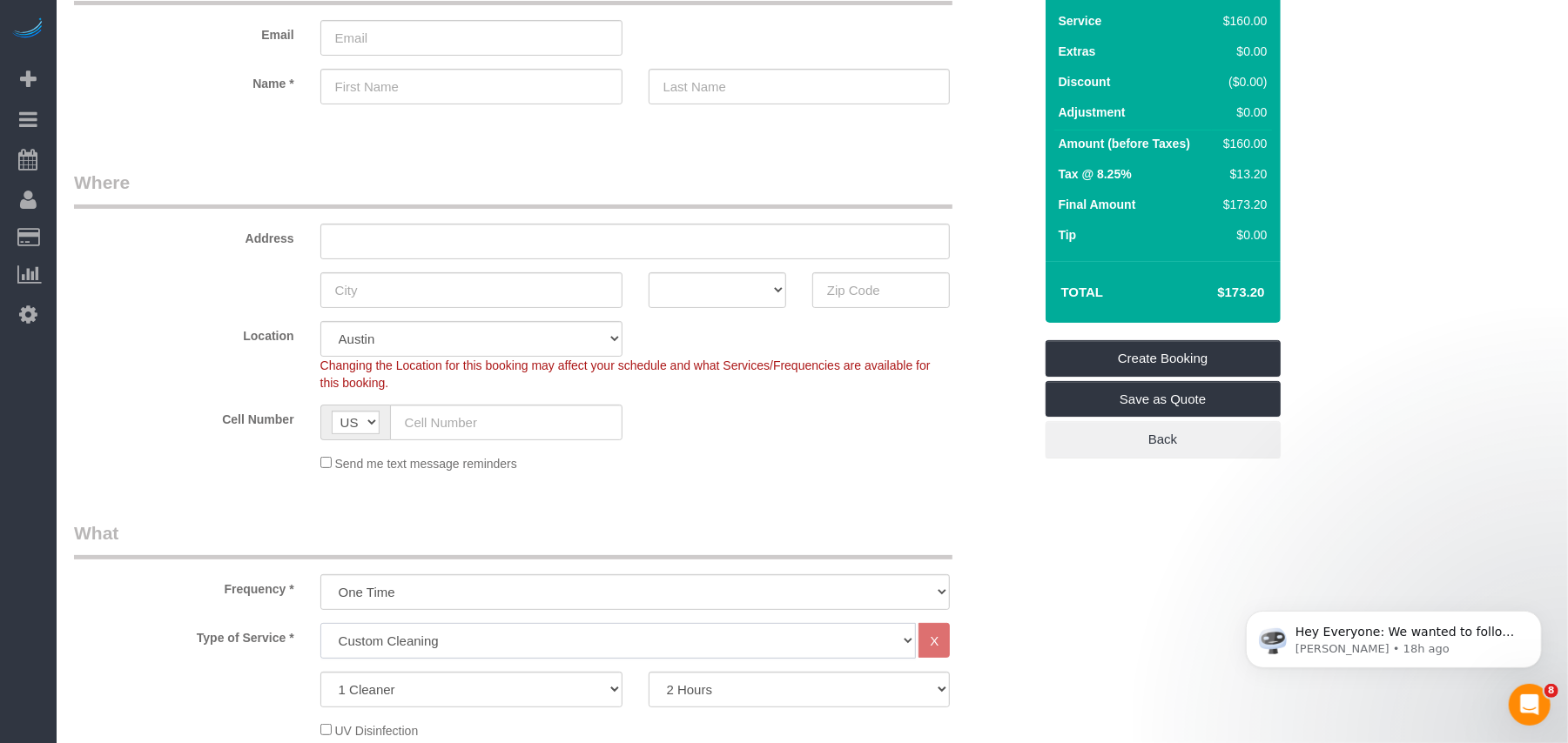
scroll to position [116, 0]
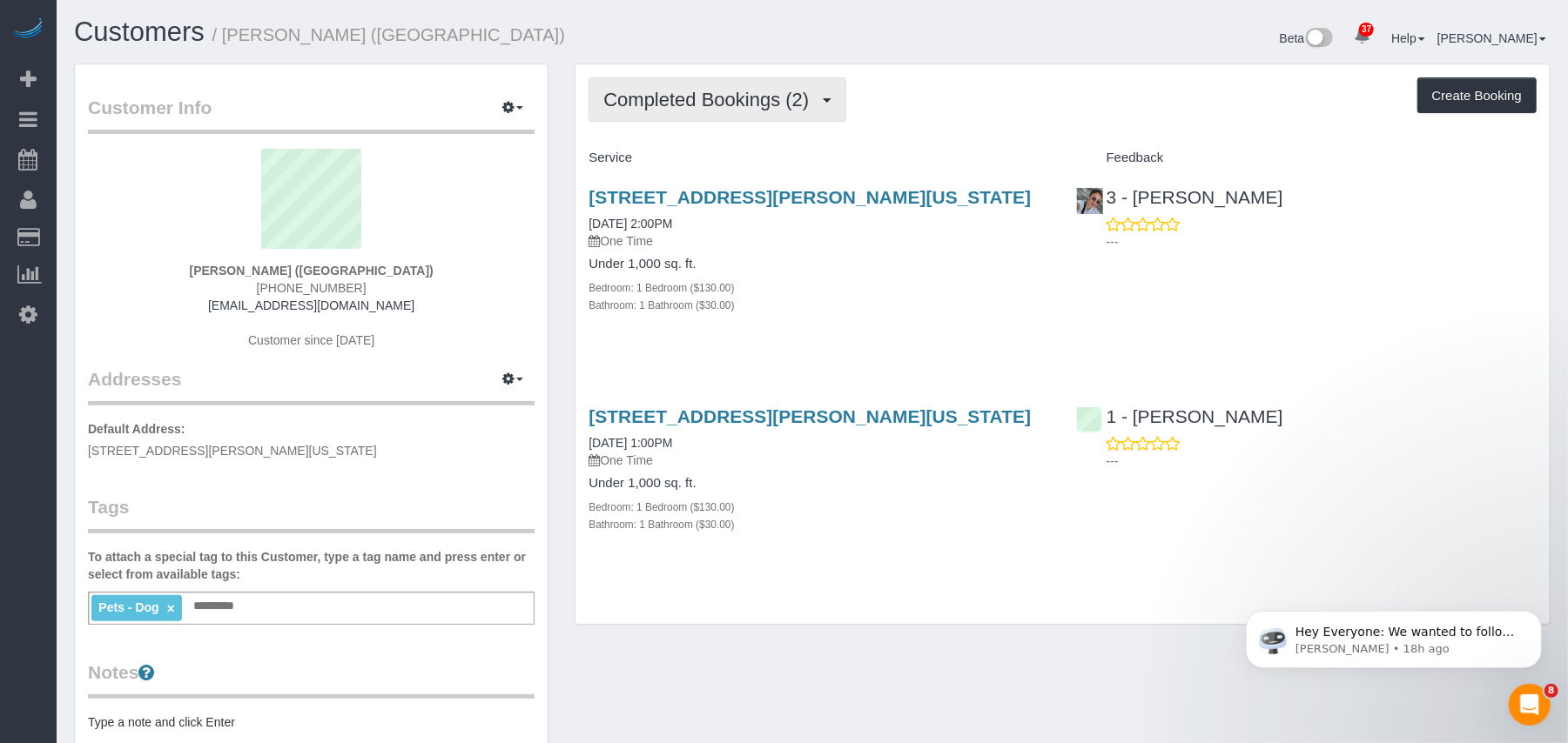
click at [732, 109] on button "Completed Bookings (2)" at bounding box center [718, 99] width 258 height 45
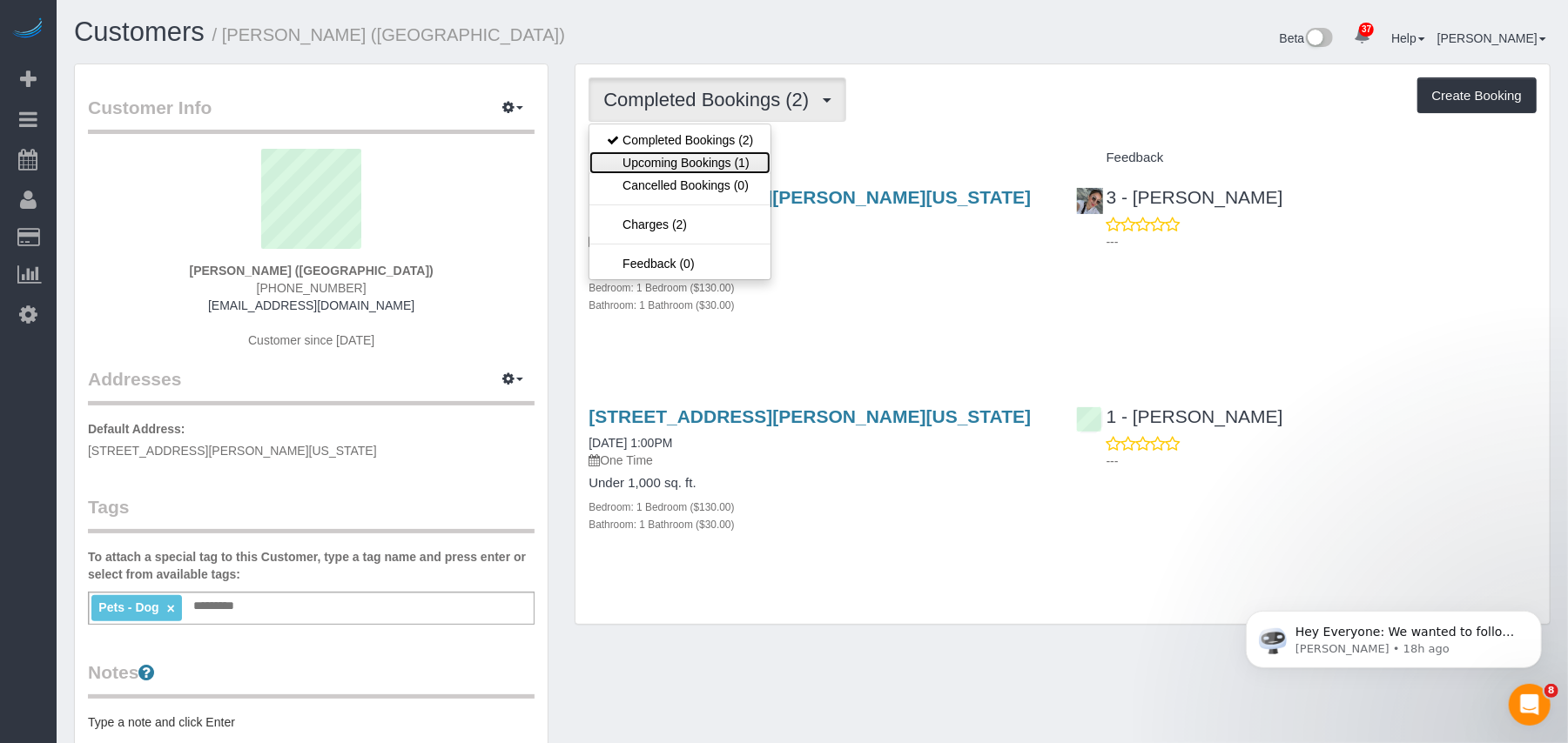
click at [721, 161] on link "Upcoming Bookings (1)" at bounding box center [680, 162] width 181 height 23
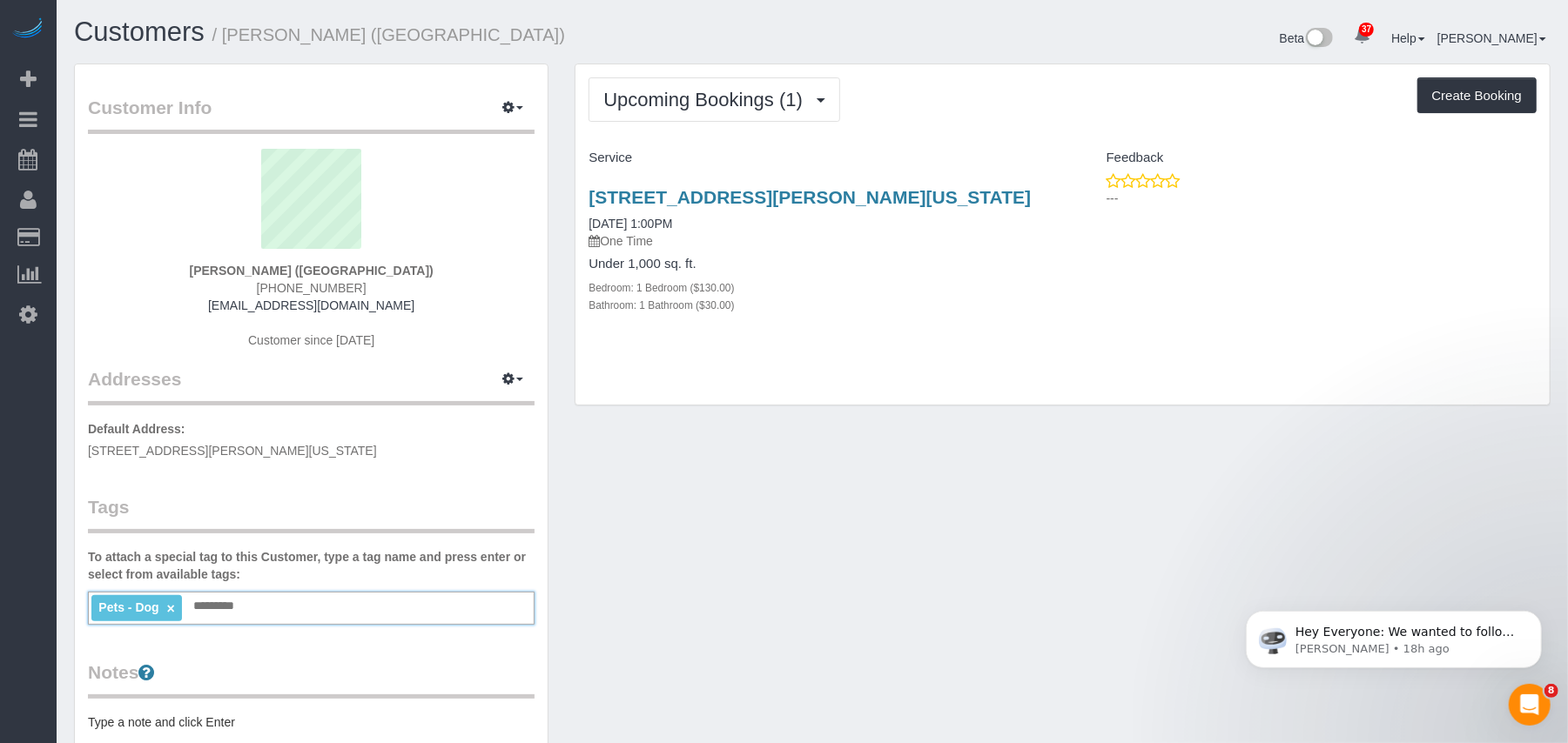
click at [231, 603] on input "text" at bounding box center [219, 606] width 59 height 23
type input "**********"
click at [802, 498] on div "Customer Info Edit Contact Info Send Message Email Preferences Special Sales Ta…" at bounding box center [813, 639] width 1503 height 1152
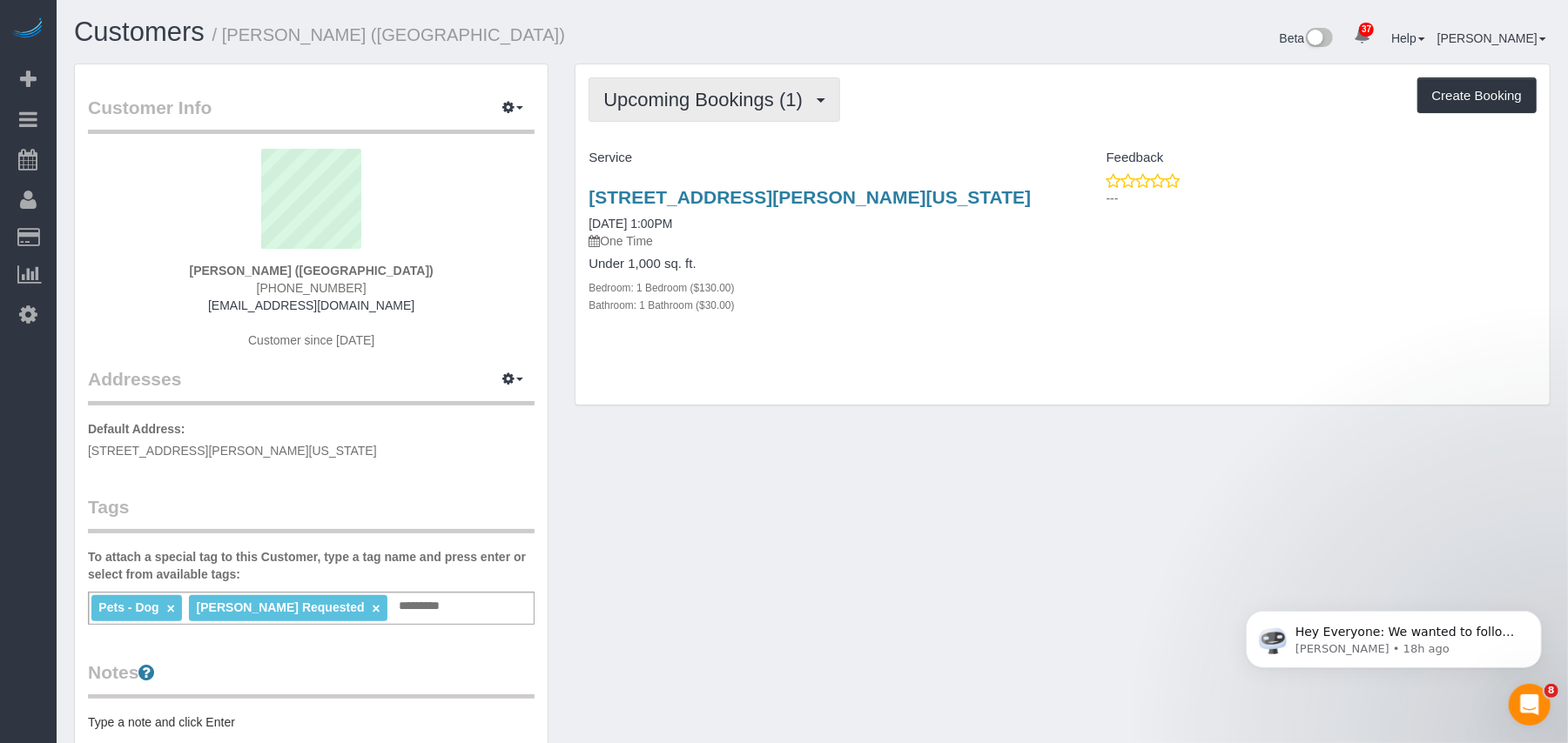
click at [725, 84] on button "Upcoming Bookings (1)" at bounding box center [715, 99] width 252 height 45
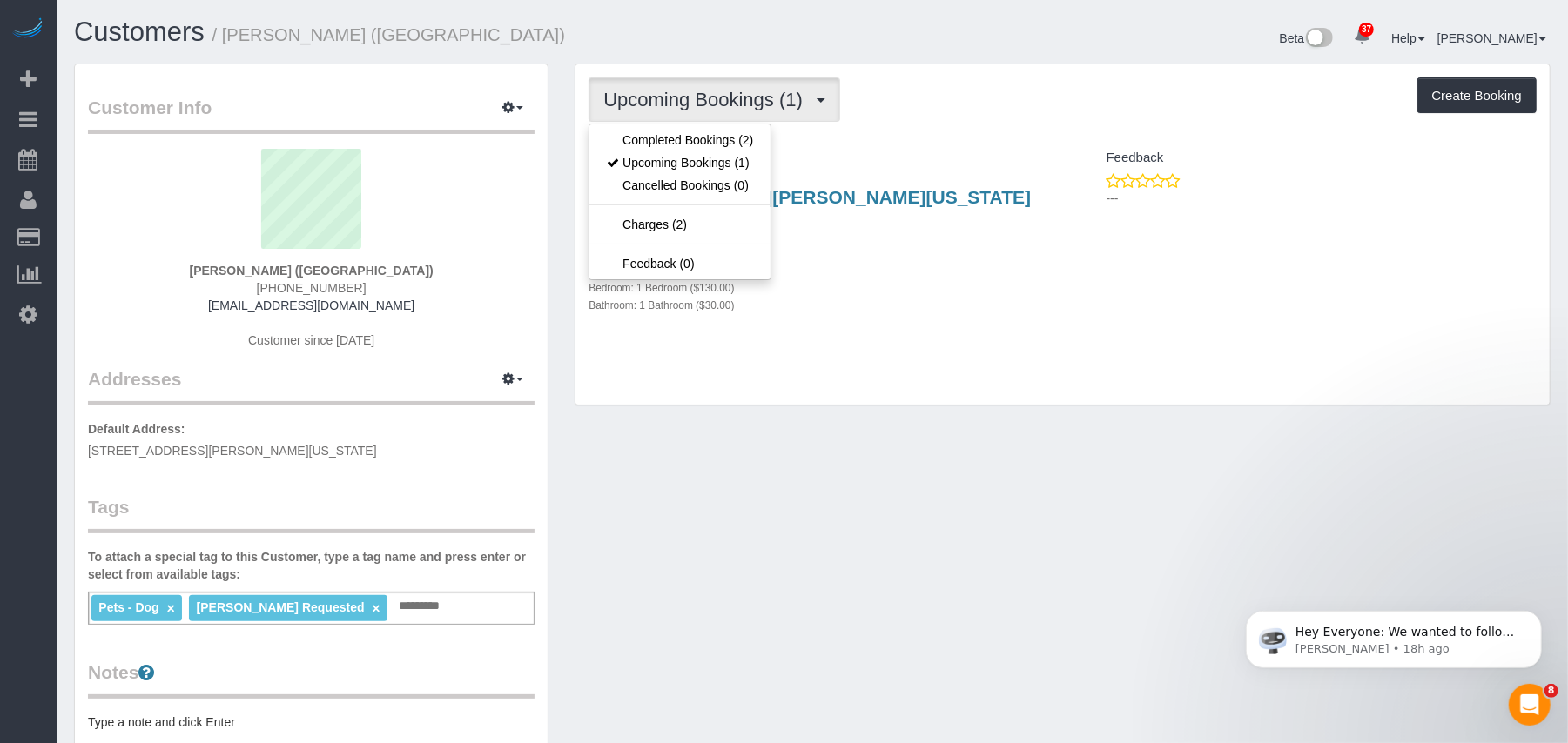
drag, startPoint x: 718, startPoint y: 119, endPoint x: 715, endPoint y: 130, distance: 11.4
click at [716, 122] on div "Upcoming Bookings (1) Completed Bookings (2) Upcoming Bookings (1) Cancelled Bo…" at bounding box center [715, 99] width 252 height 45
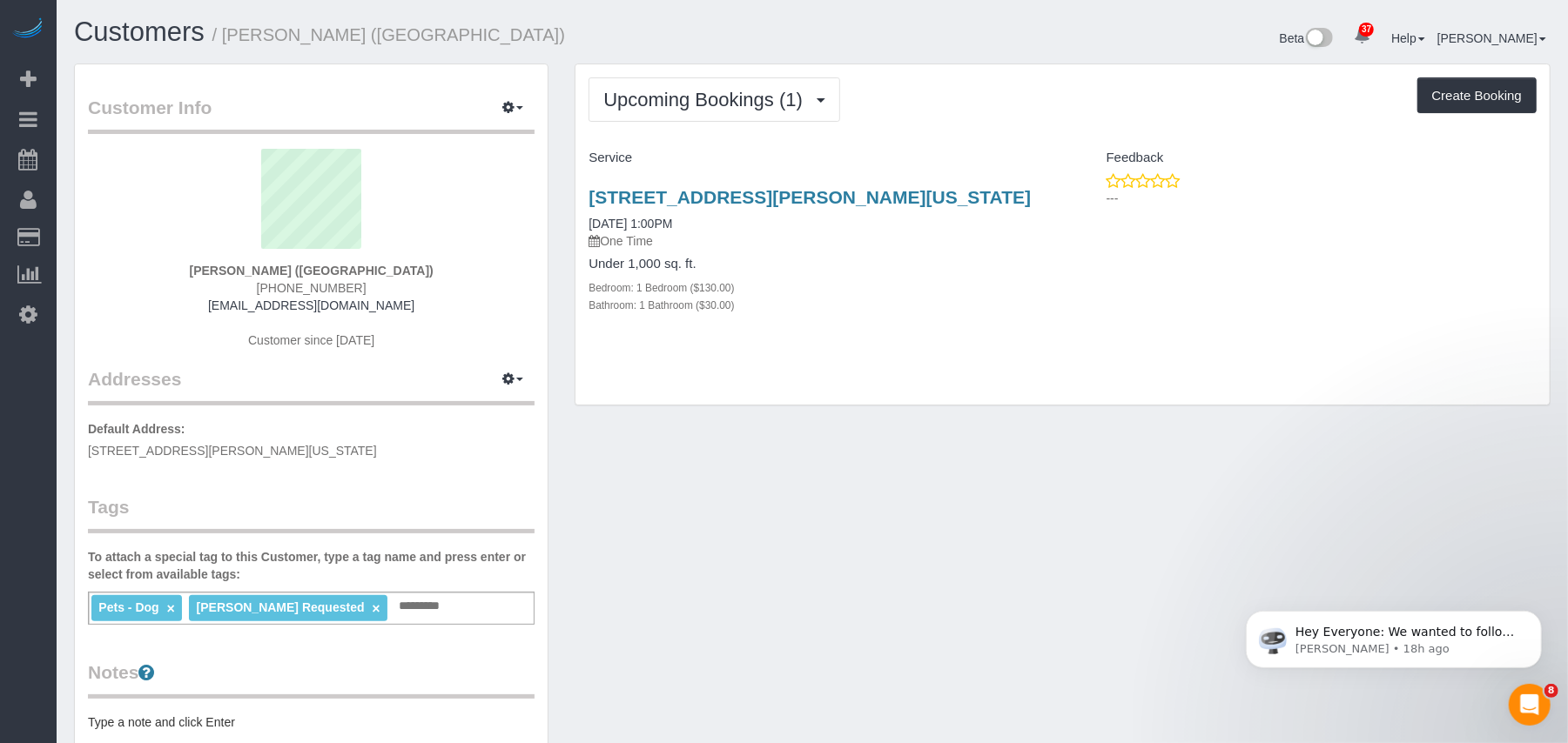
click at [715, 131] on div "Upcoming Bookings (1) Completed Bookings (2) Upcoming Bookings (1) Cancelled Bo…" at bounding box center [1063, 235] width 974 height 341
click at [718, 115] on button "Upcoming Bookings (1)" at bounding box center [715, 99] width 252 height 45
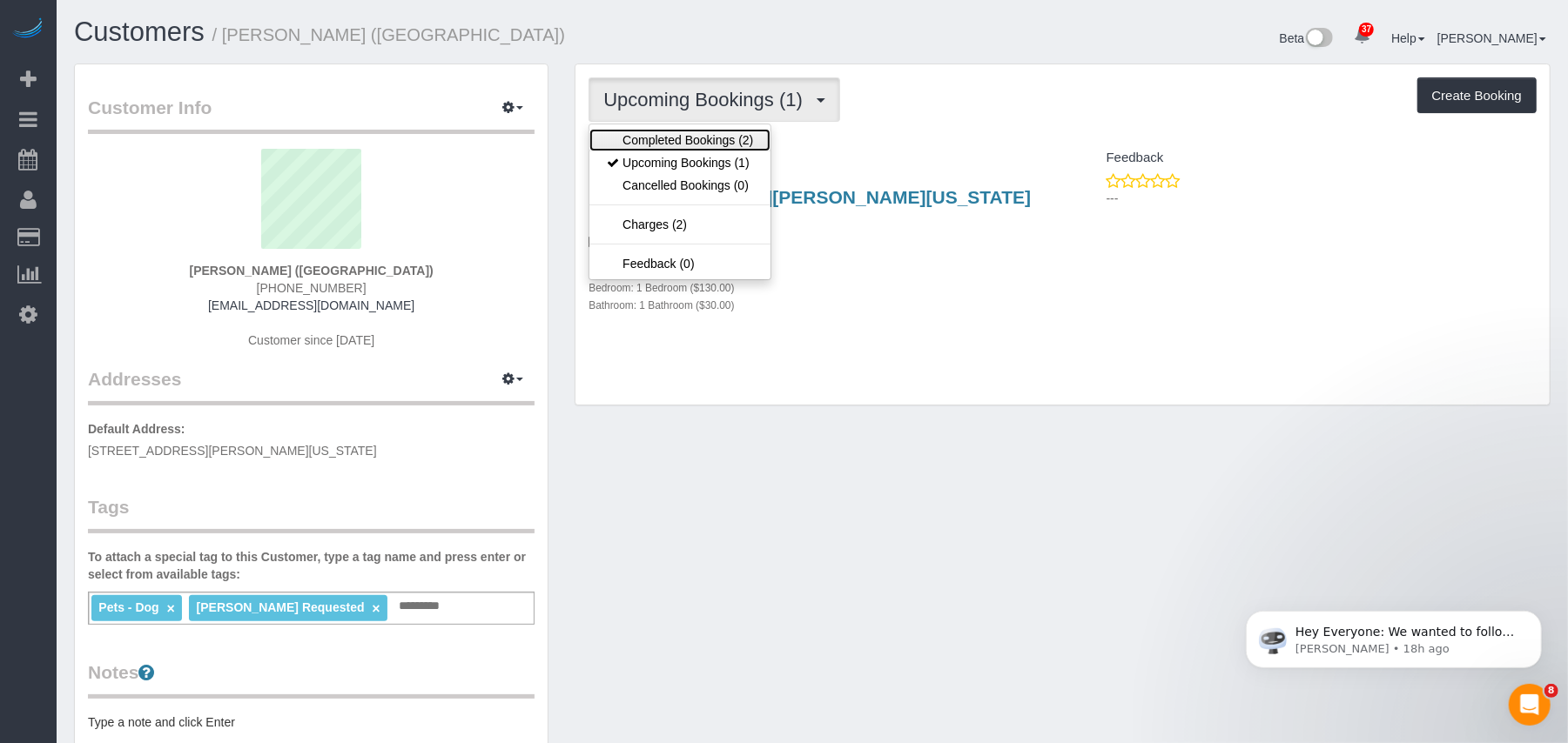
click at [722, 140] on link "Completed Bookings (2)" at bounding box center [680, 140] width 181 height 23
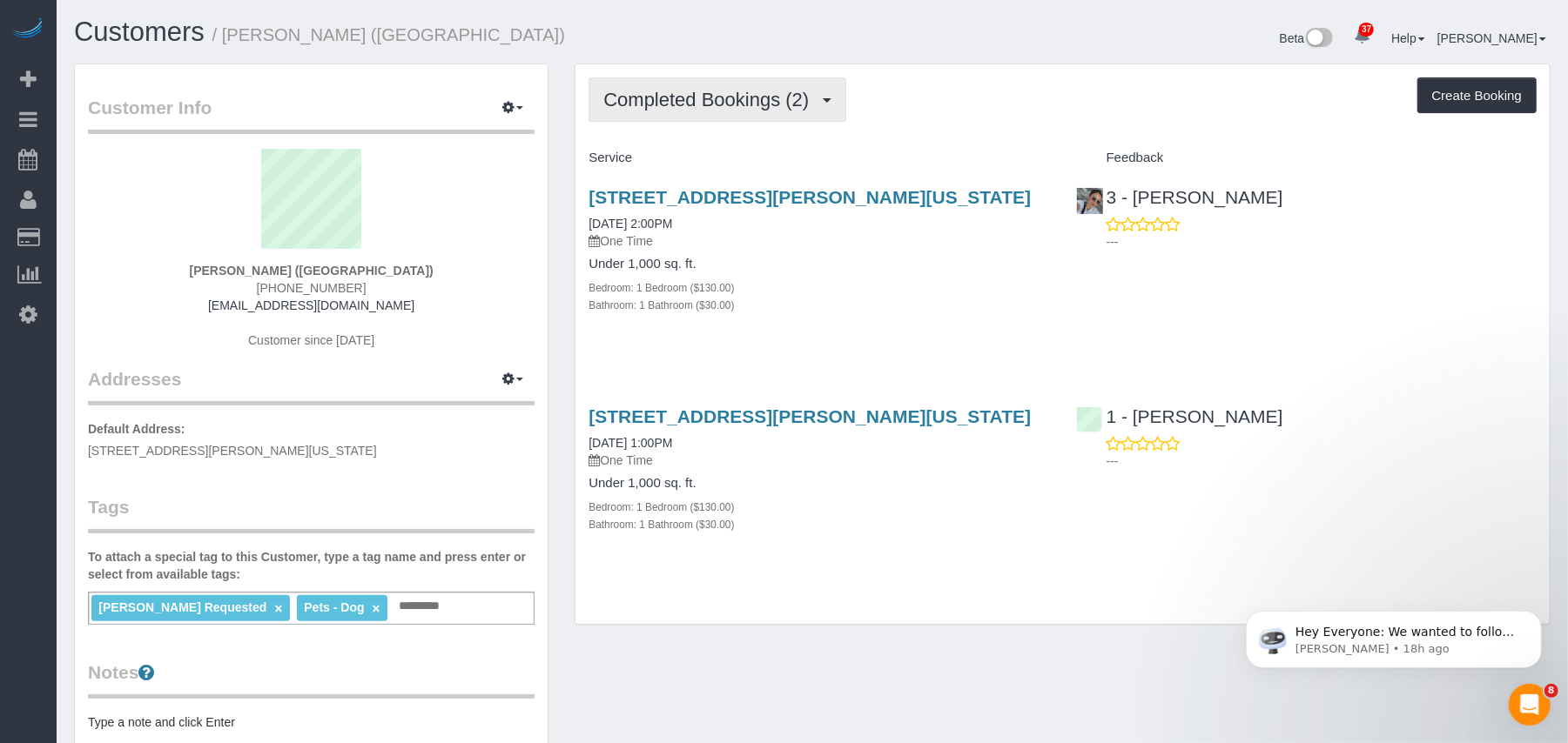
click at [658, 110] on button "Completed Bookings (2)" at bounding box center [718, 99] width 258 height 45
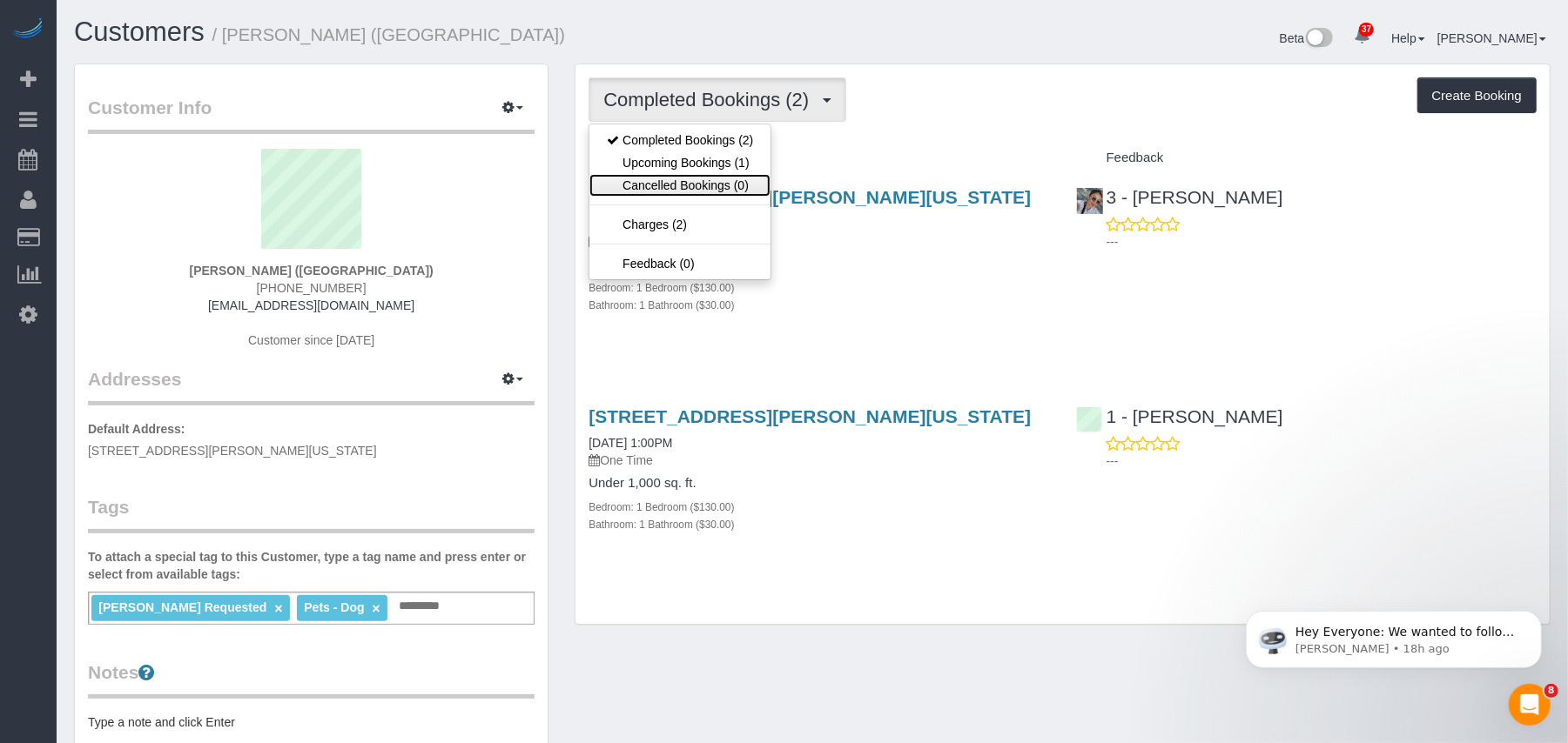
click at [672, 179] on link "Cancelled Bookings (0)" at bounding box center [680, 185] width 181 height 23
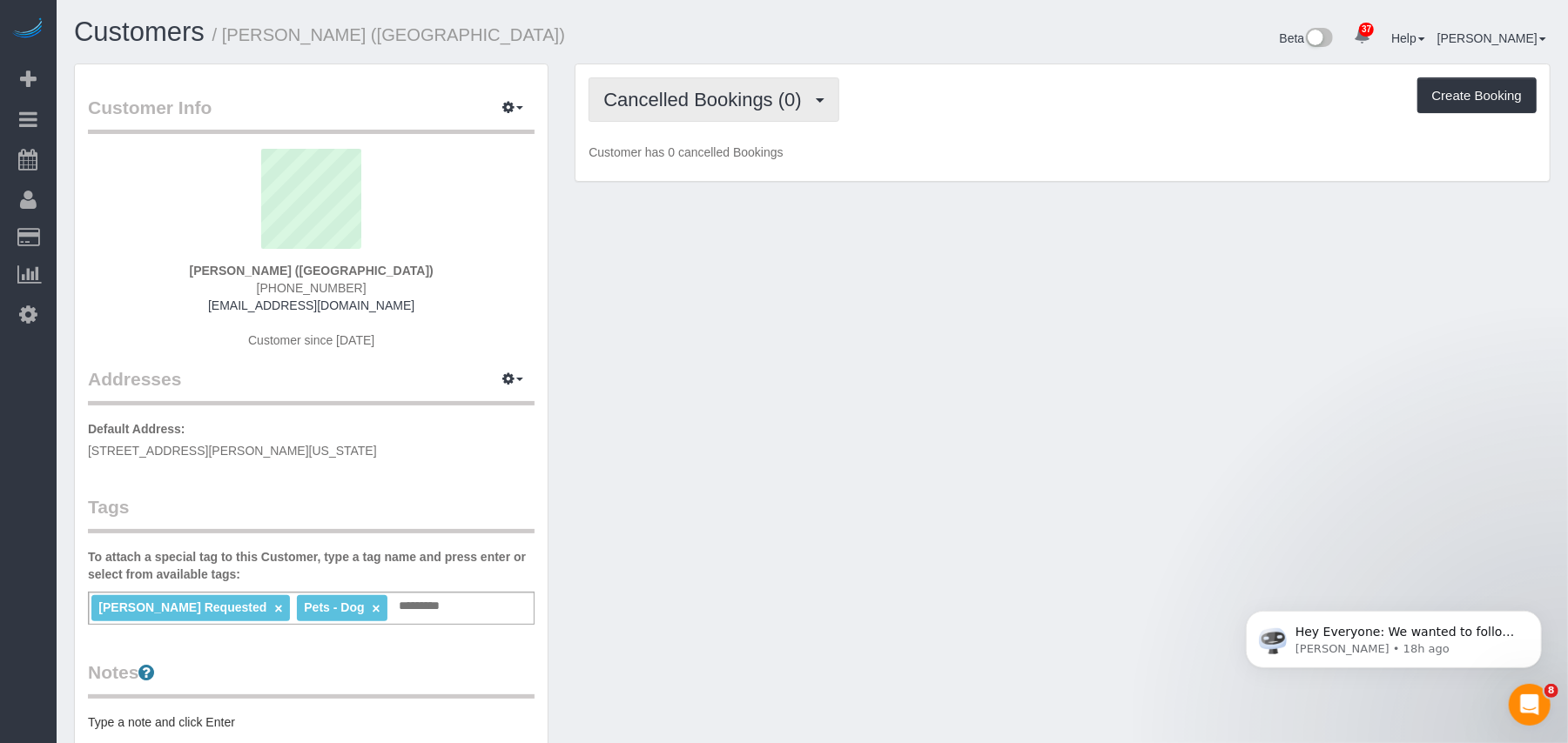
click at [681, 108] on button "Cancelled Bookings (0)" at bounding box center [714, 99] width 251 height 45
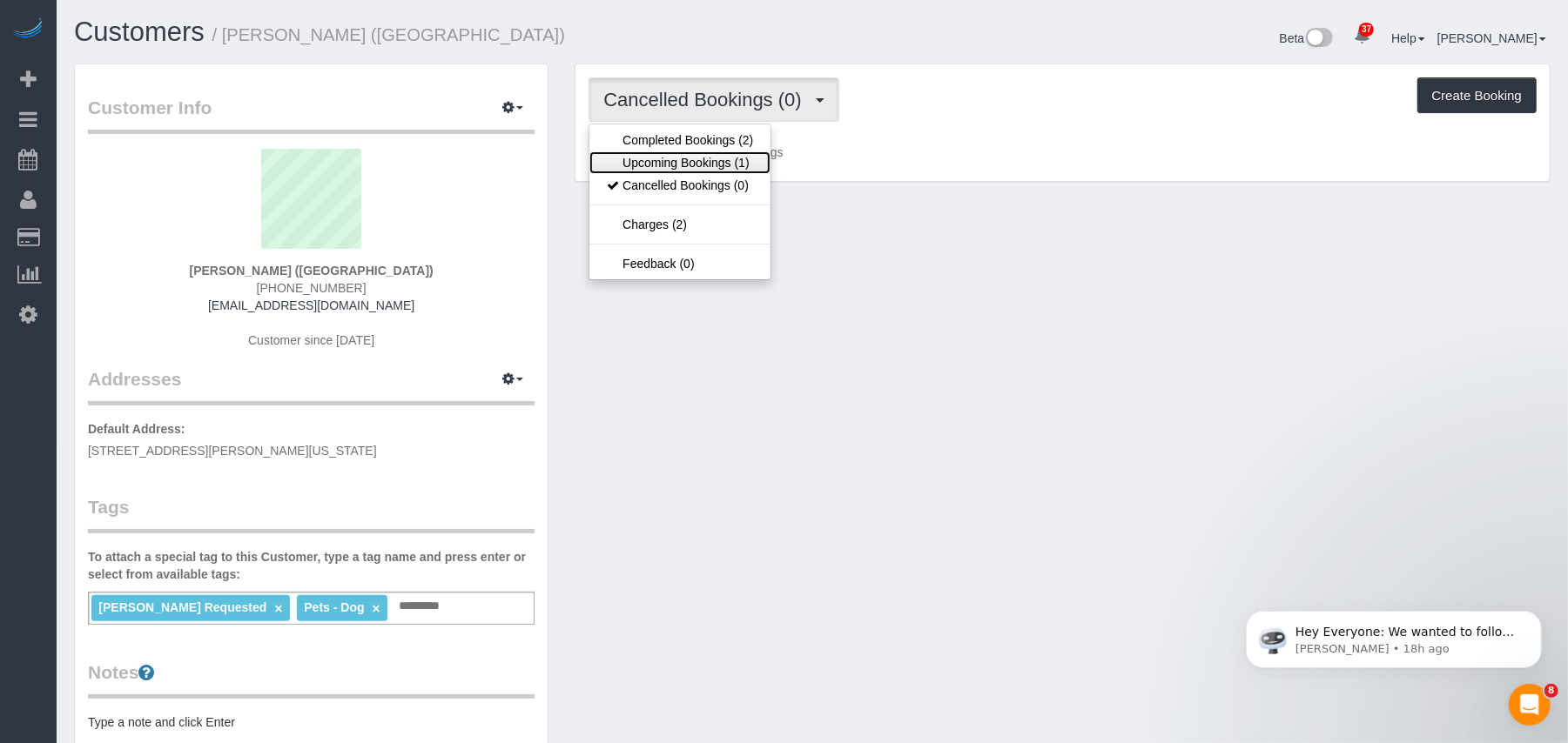
click at [684, 157] on link "Upcoming Bookings (1)" at bounding box center [680, 162] width 181 height 23
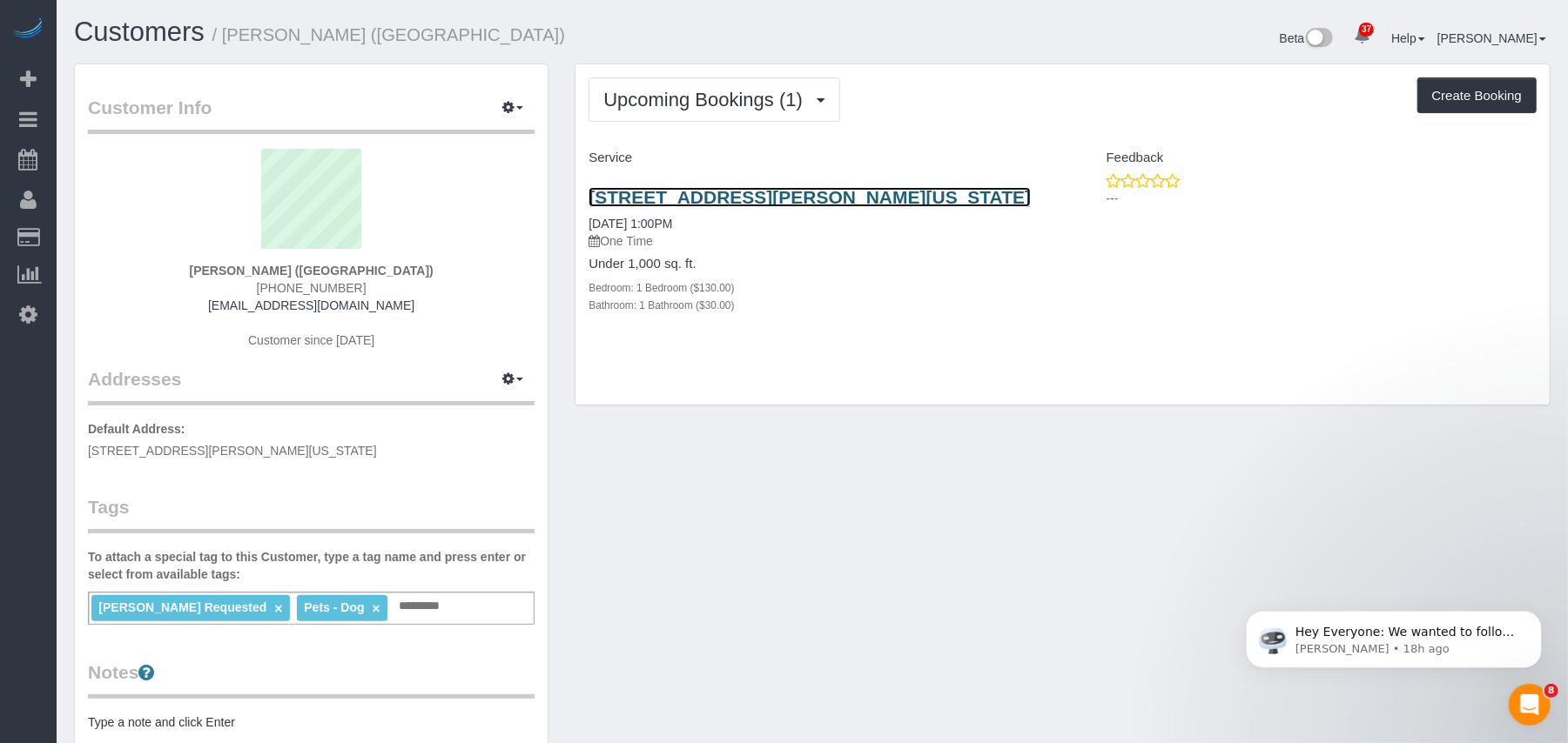
click at [705, 199] on link "250 Elizabeth Street, Apt. 3, New York, NY 10012" at bounding box center [810, 197] width 442 height 20
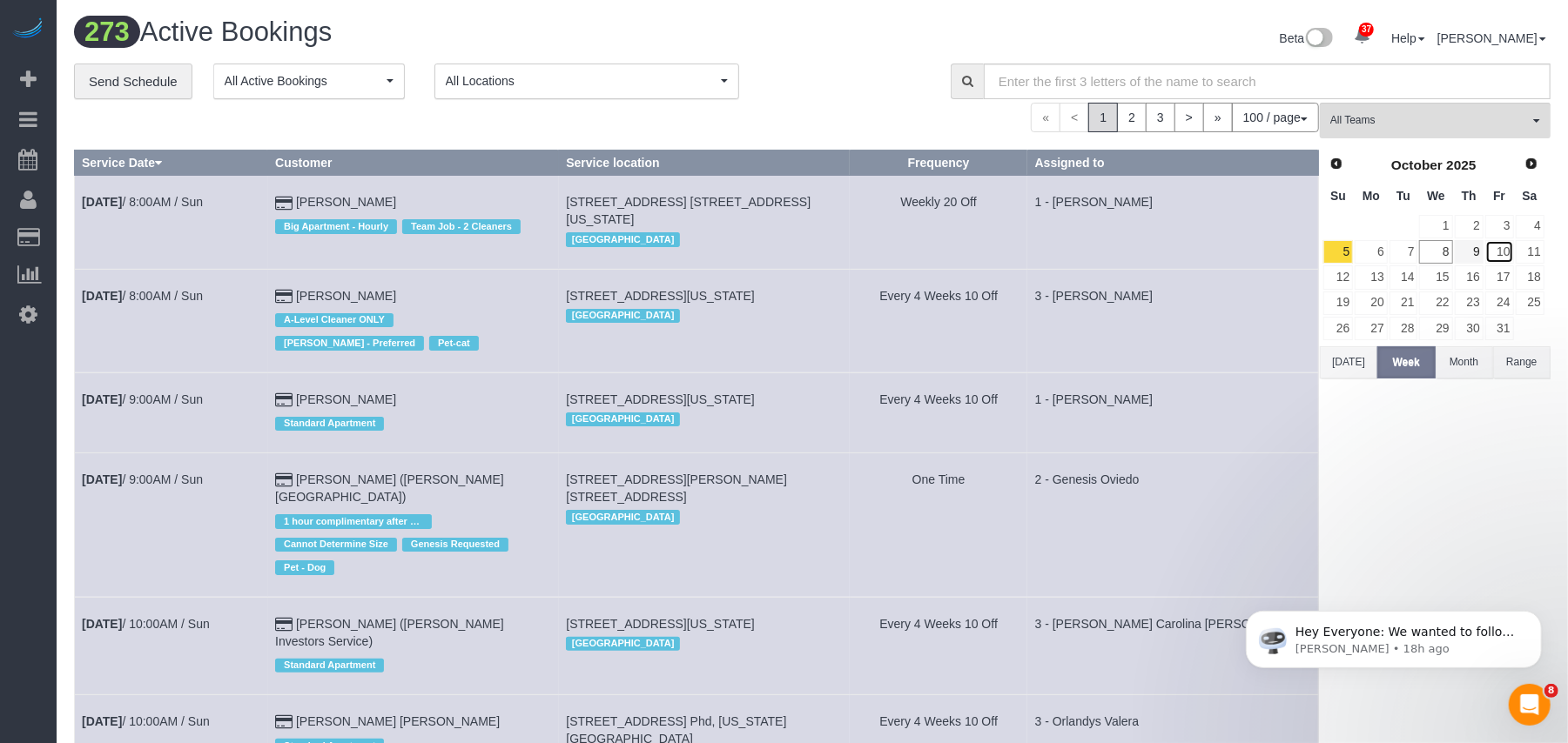
click at [1500, 255] on link "10" at bounding box center [1500, 252] width 29 height 24
click at [1400, 119] on span "All Teams" at bounding box center [1430, 120] width 198 height 15
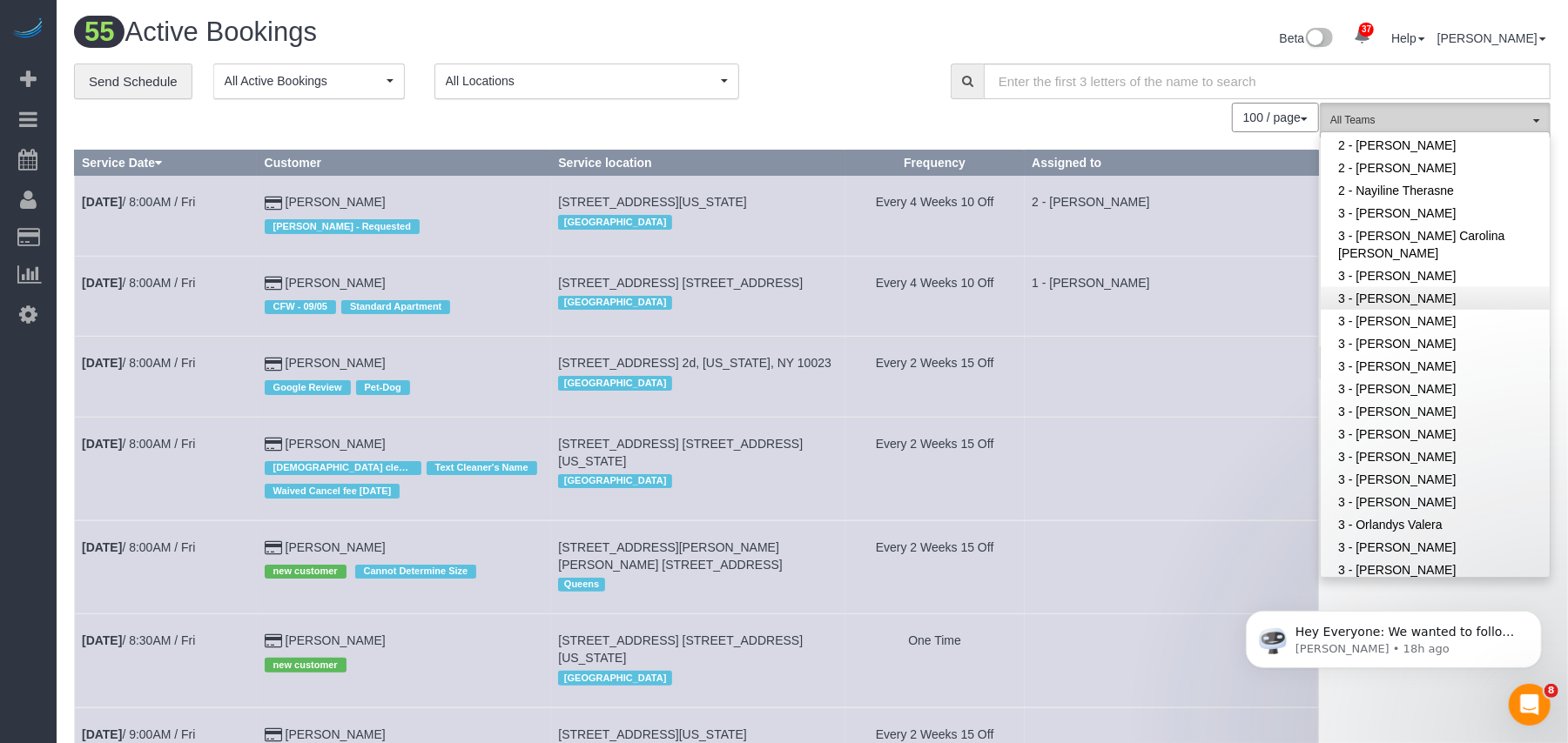
scroll to position [1160, 0]
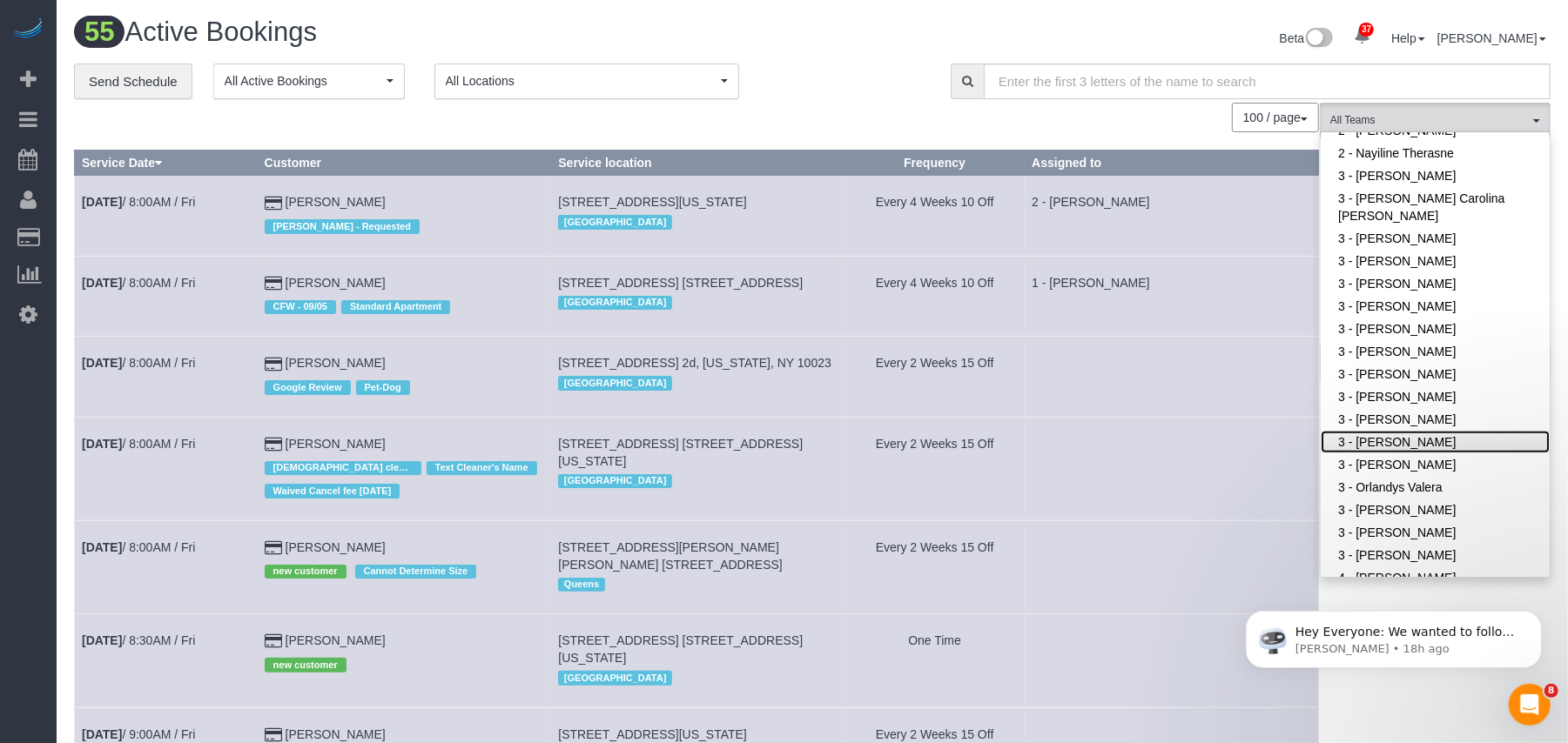
click at [1430, 431] on link "3 - [PERSON_NAME]" at bounding box center [1435, 442] width 229 height 23
click at [853, 115] on div "100 / page 10 / page 20 / page 30 / page 40 / page 50 / page 100 / page" at bounding box center [697, 118] width 1245 height 30
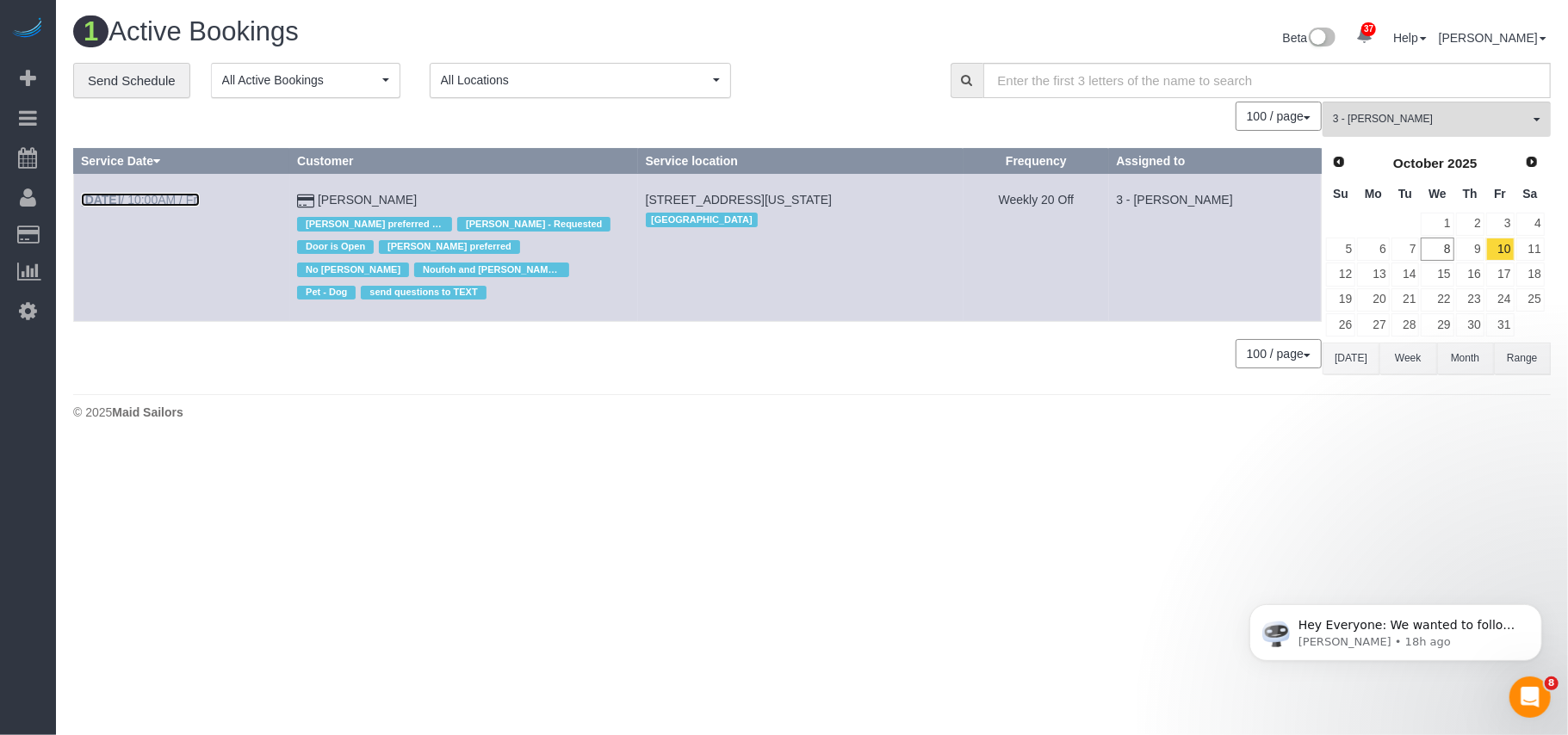
click at [195, 203] on link "Oct 10th / 10:00AM / Fri" at bounding box center [140, 200] width 119 height 14
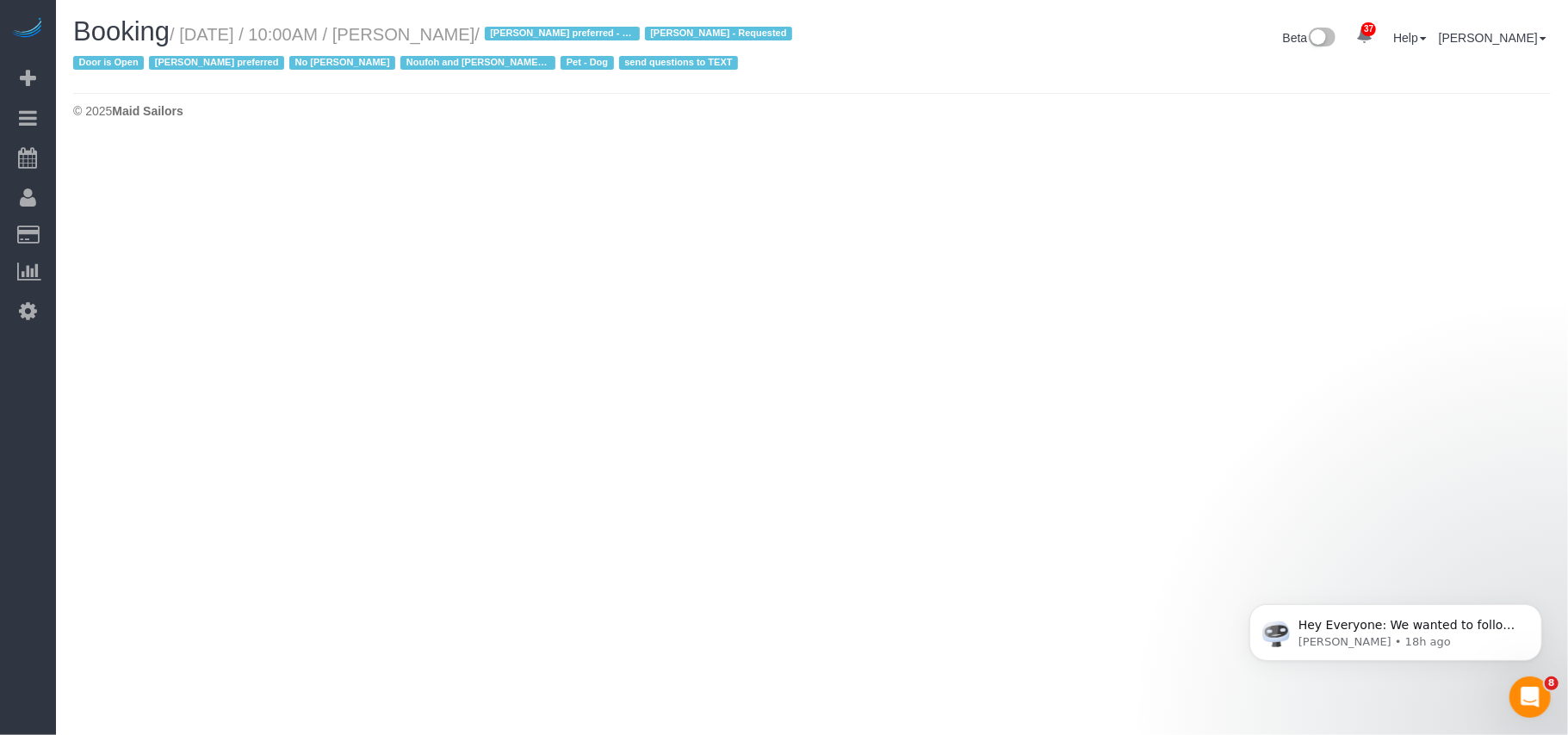
select select "NY"
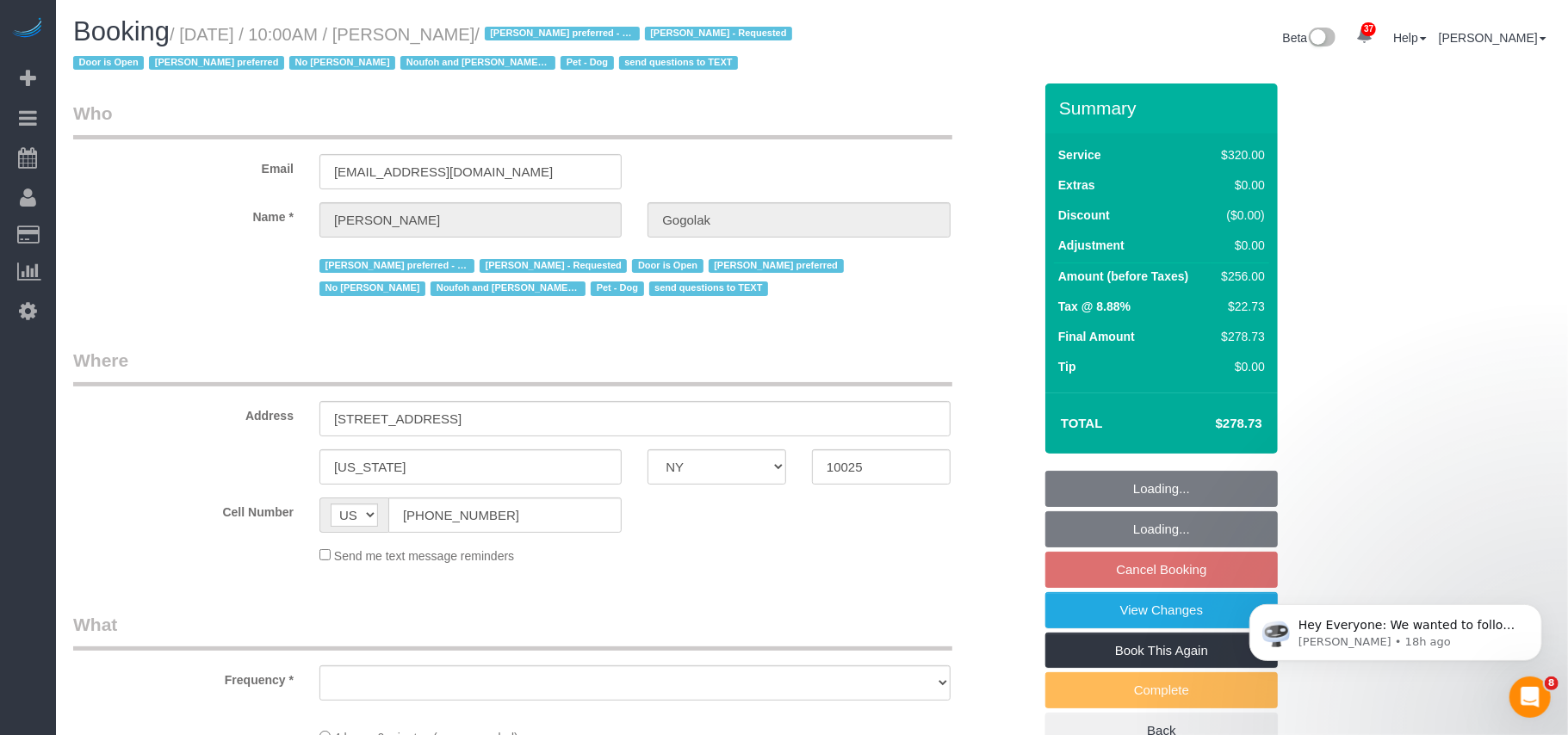
select select "string:stripe-pm_1P0RUk4VGloSiKo71VMZMWZt"
select select "240"
select select "number:58"
select select "number:76"
select select "number:13"
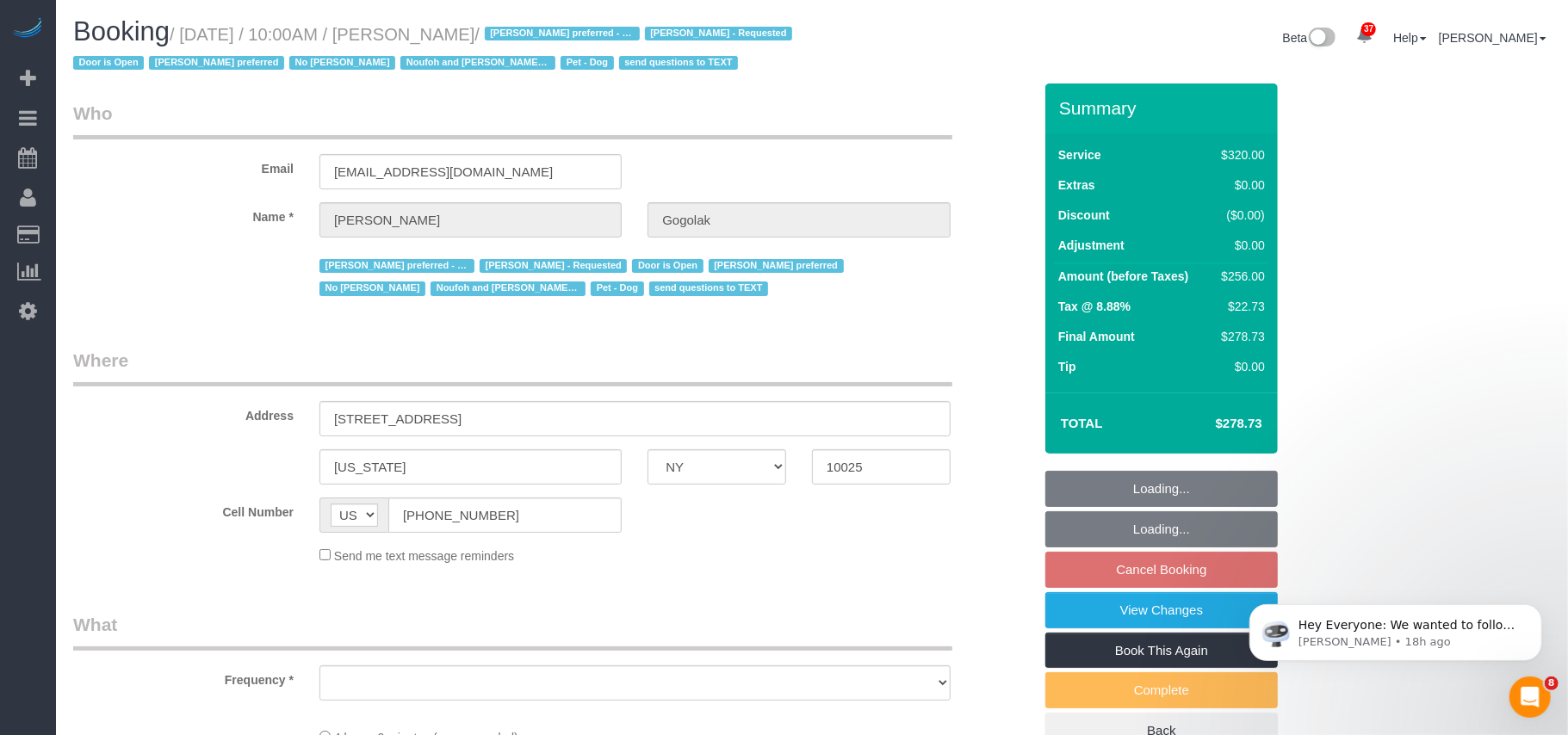
select select "number:5"
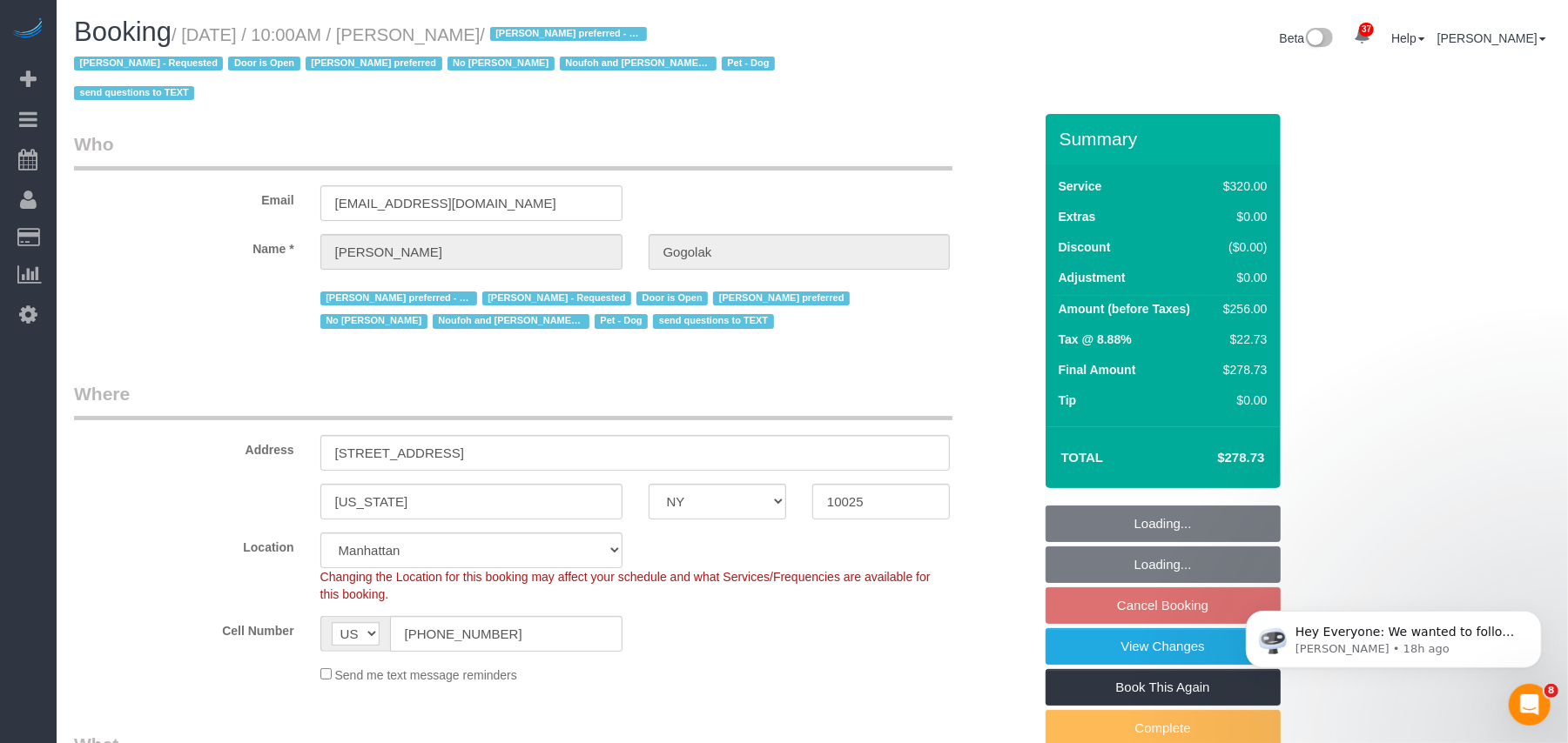
select select "object:5852"
select select "spot61"
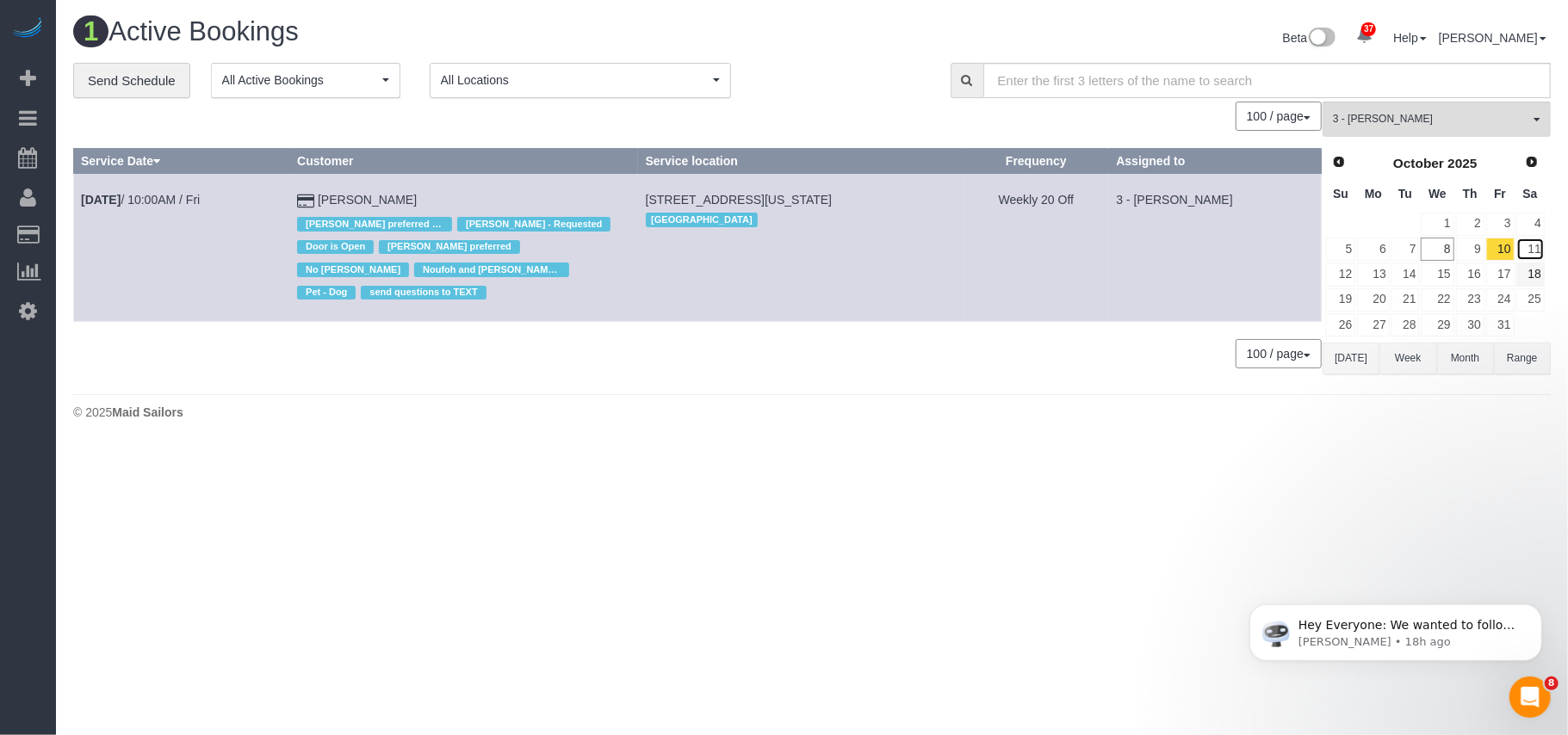
click at [1533, 257] on link "11" at bounding box center [1530, 249] width 28 height 24
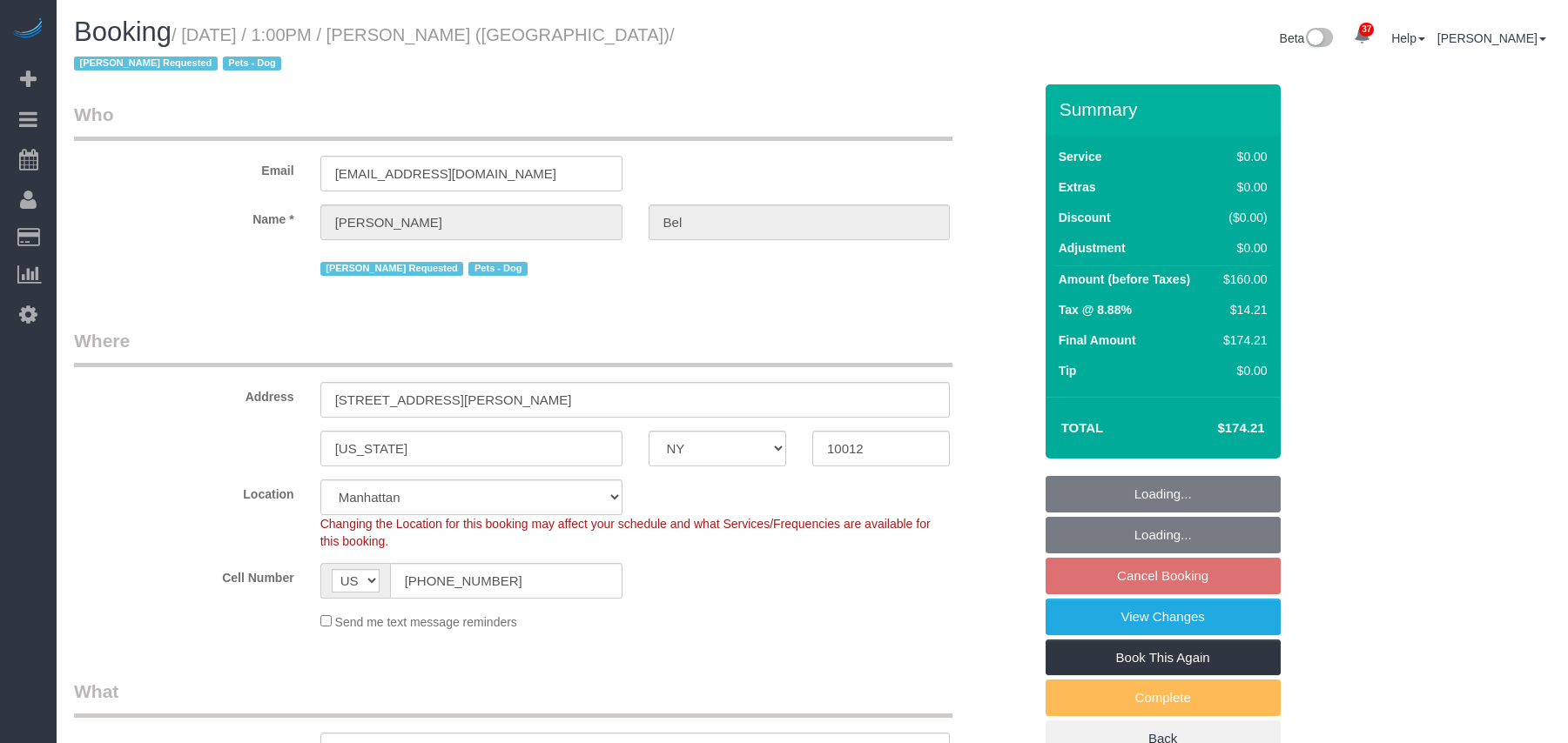
select select "NY"
select select "number:89"
select select "number:90"
select select "number:13"
select select "number:5"
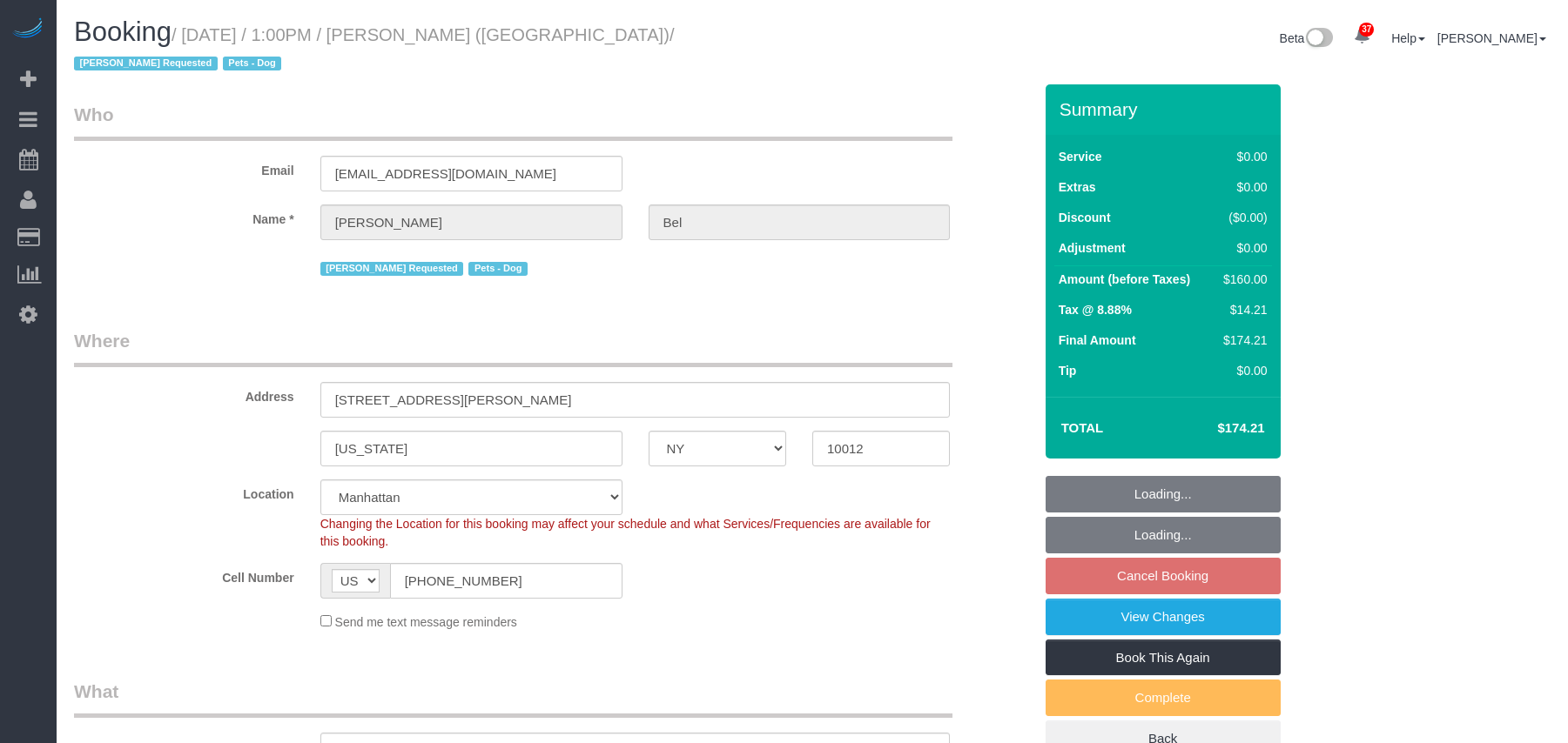
select select "object:1489"
select select "spot6"
select select "1"
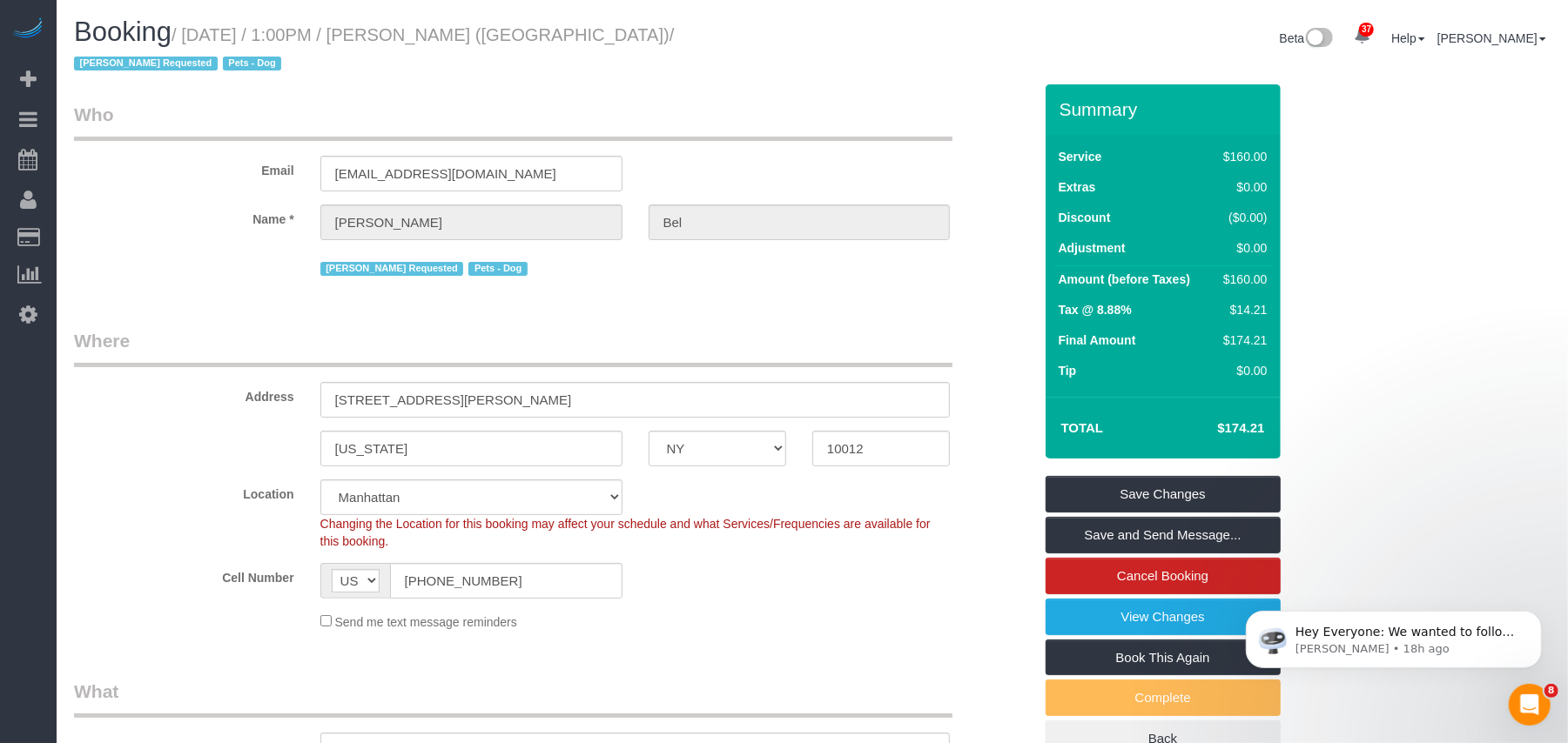
drag, startPoint x: 597, startPoint y: 33, endPoint x: 186, endPoint y: 40, distance: 411.1
click at [186, 40] on small "/ October 10, 2025 / 1:00PM / Nick Bel (UC Berkeley) / Maribel Campos Requested…" at bounding box center [375, 49] width 601 height 49
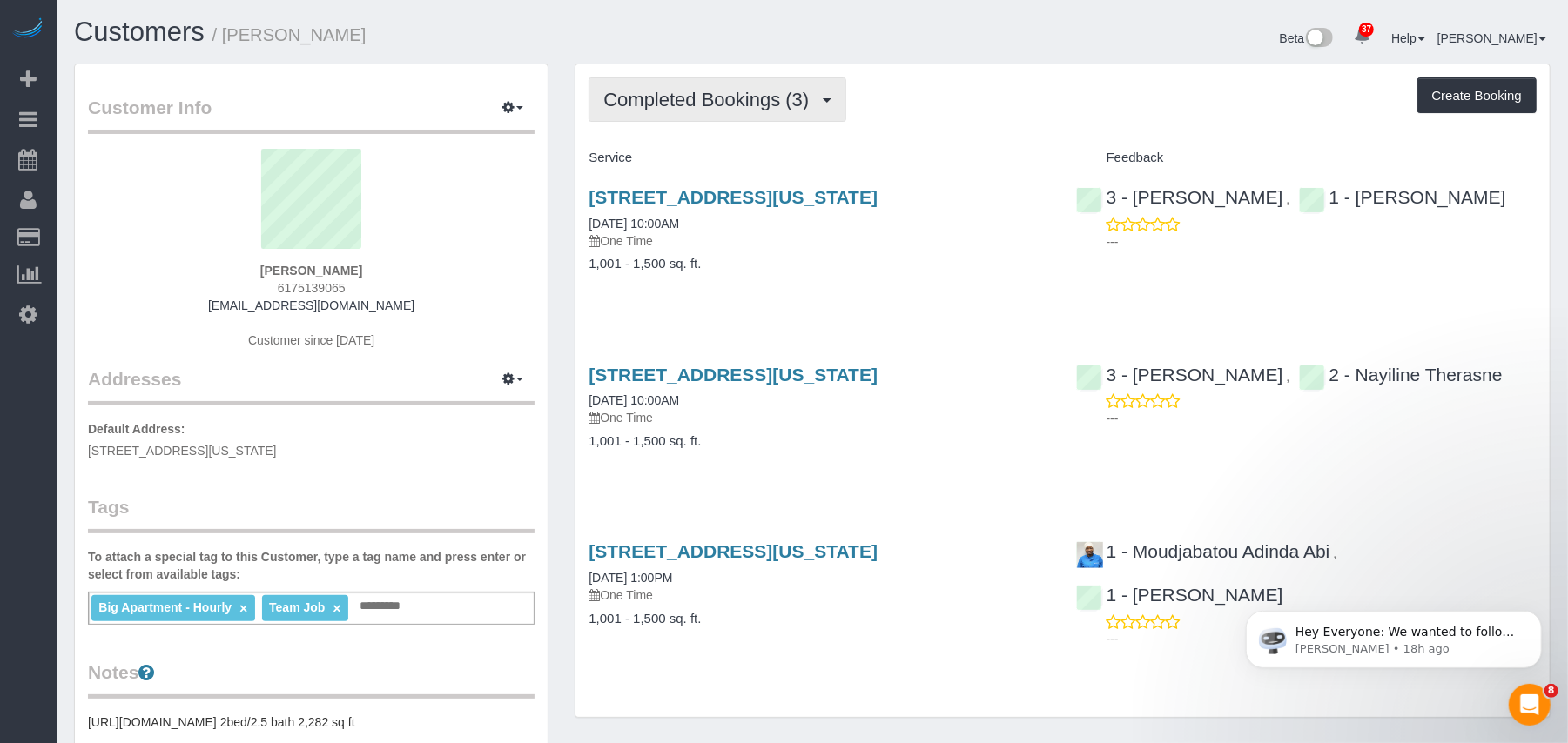
click at [815, 101] on span "Completed Bookings (3)" at bounding box center [711, 100] width 214 height 22
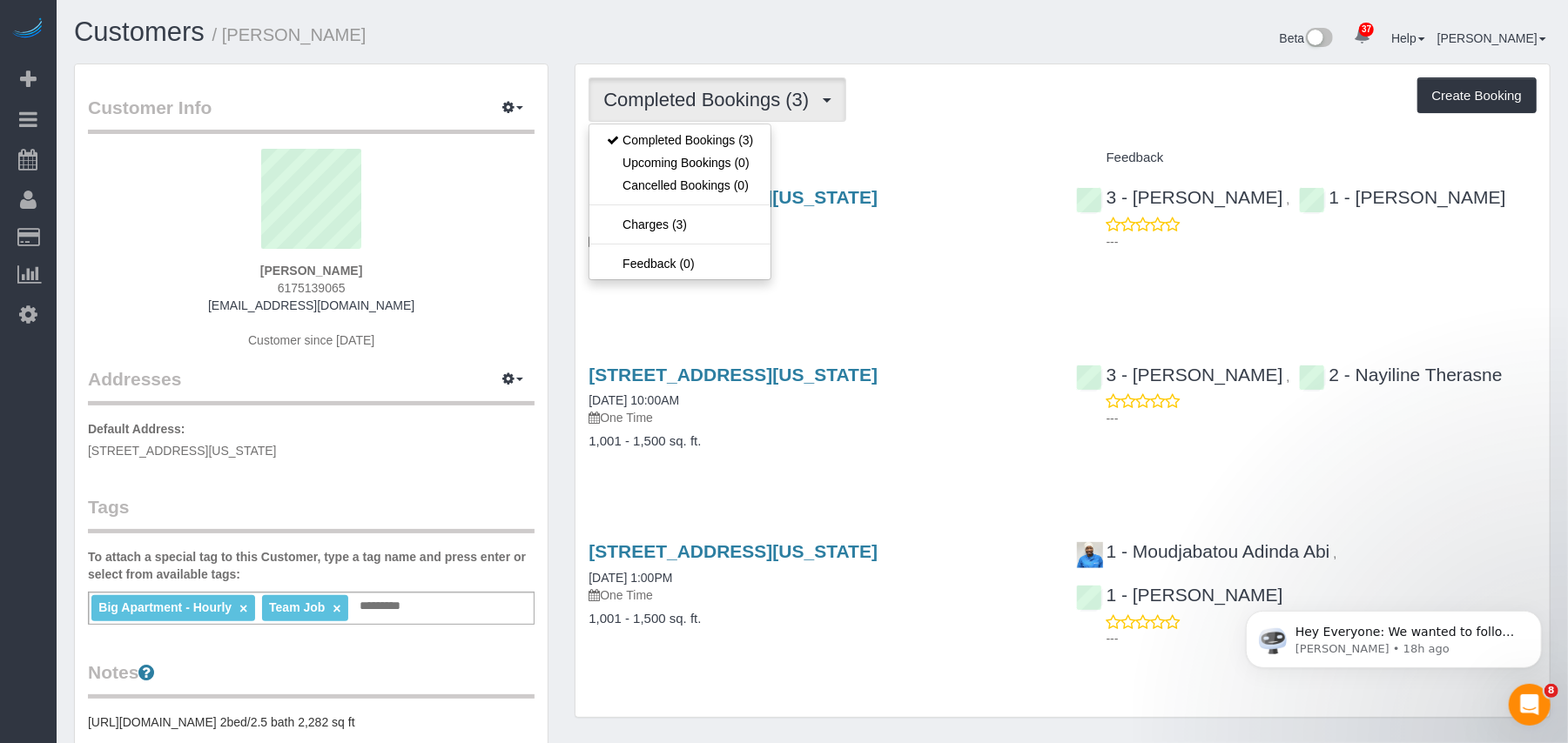
drag, startPoint x: 359, startPoint y: 275, endPoint x: 274, endPoint y: 275, distance: 85.0
click at [274, 275] on div "Nicholas Li 6175139065 nick68er@gmail.com Customer since 2024" at bounding box center [311, 258] width 447 height 218
copy strong "Nicholas Li"
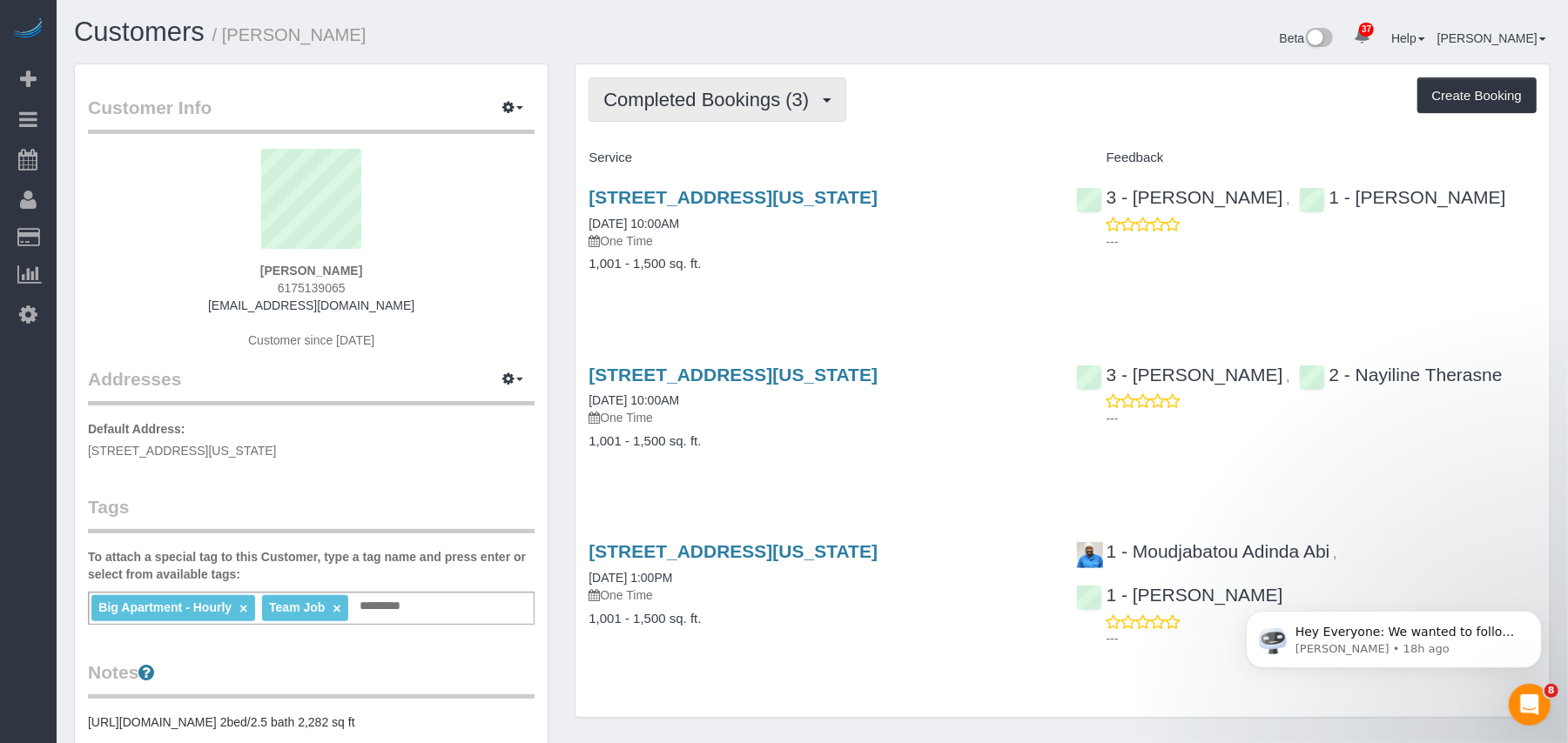
click at [771, 104] on span "Completed Bookings (3)" at bounding box center [711, 100] width 214 height 22
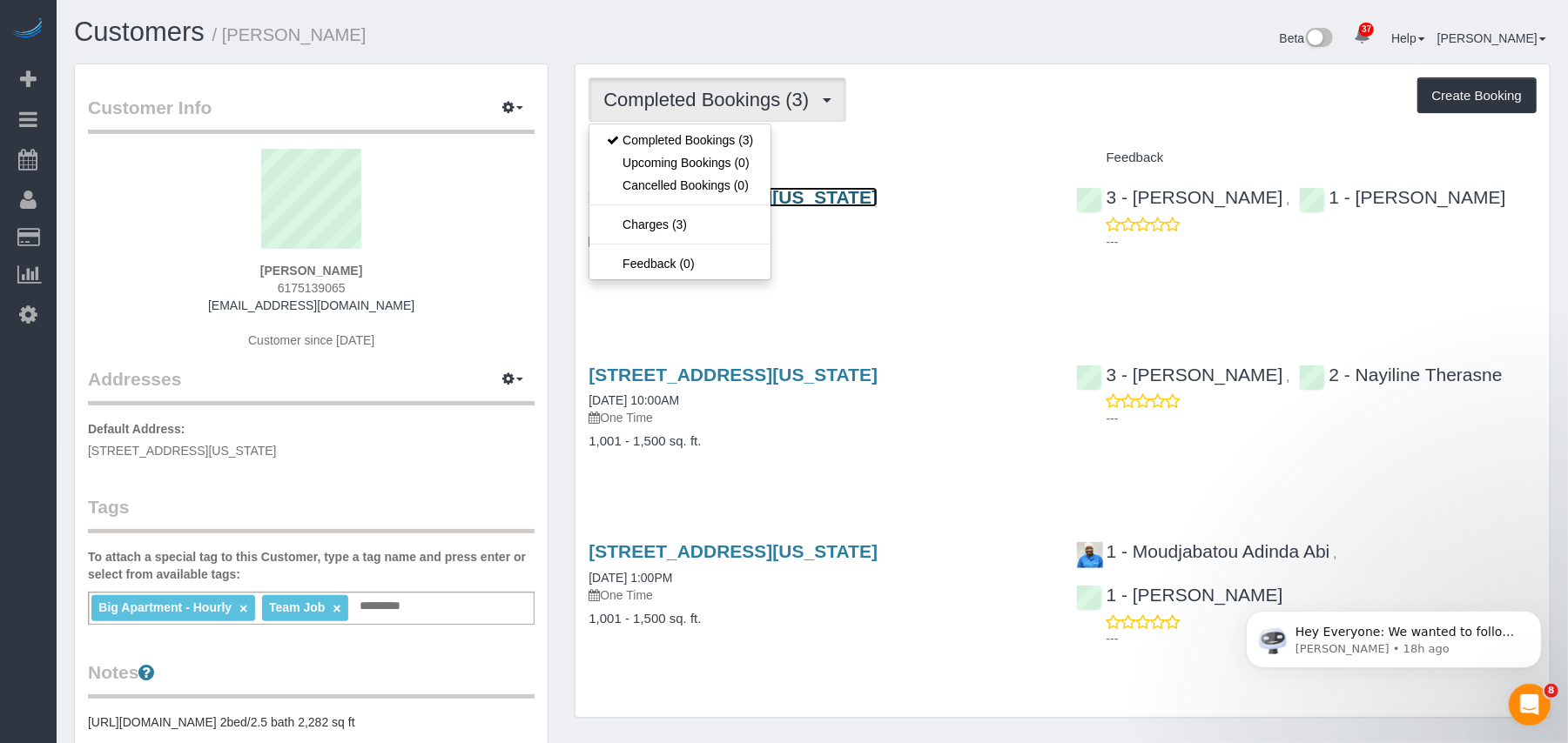
click at [840, 192] on link "15 Union Square West, Apt 3d, New York, NY 10003" at bounding box center [733, 197] width 289 height 20
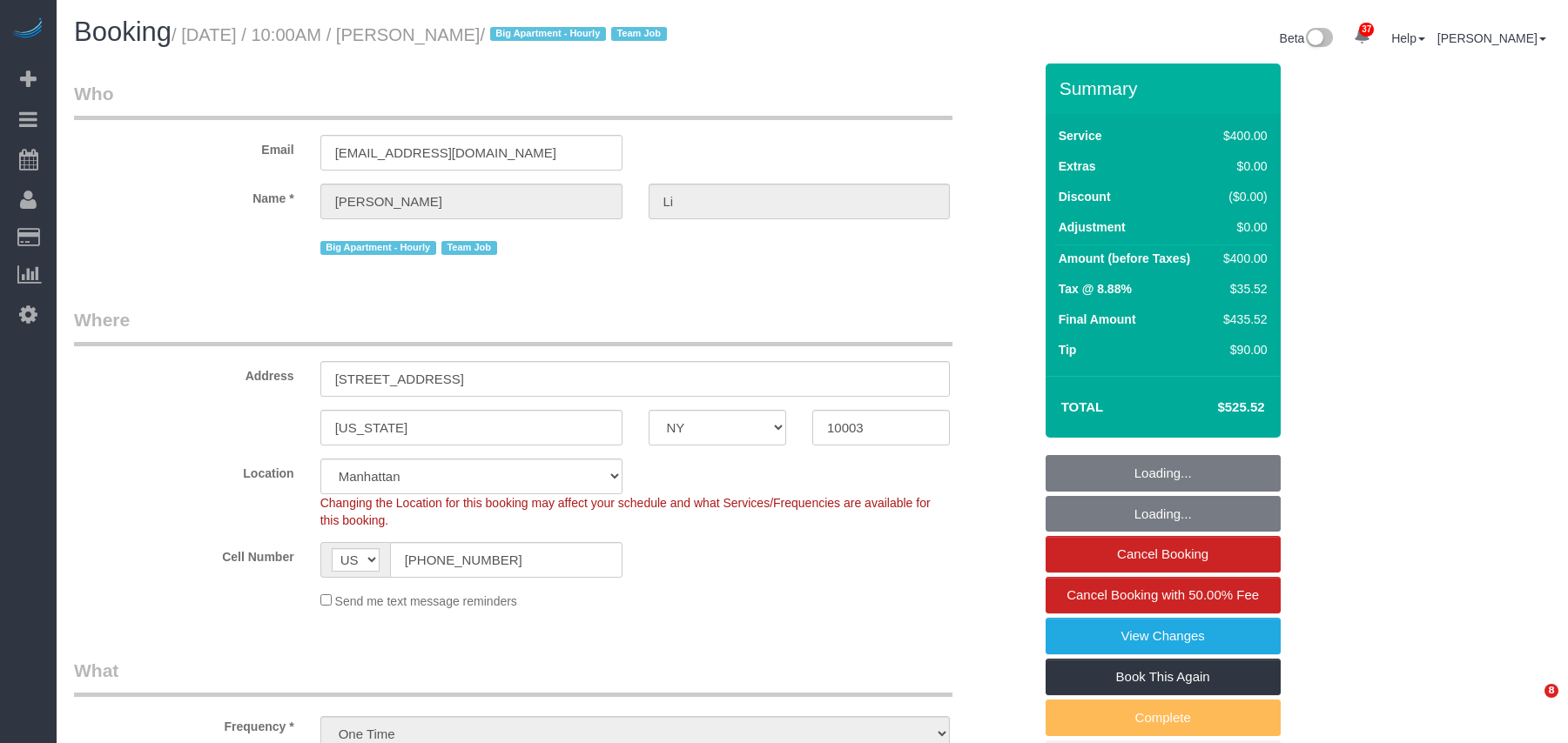
select select "NY"
select select "2"
select select "150"
select select "spot1"
select select "number:58"
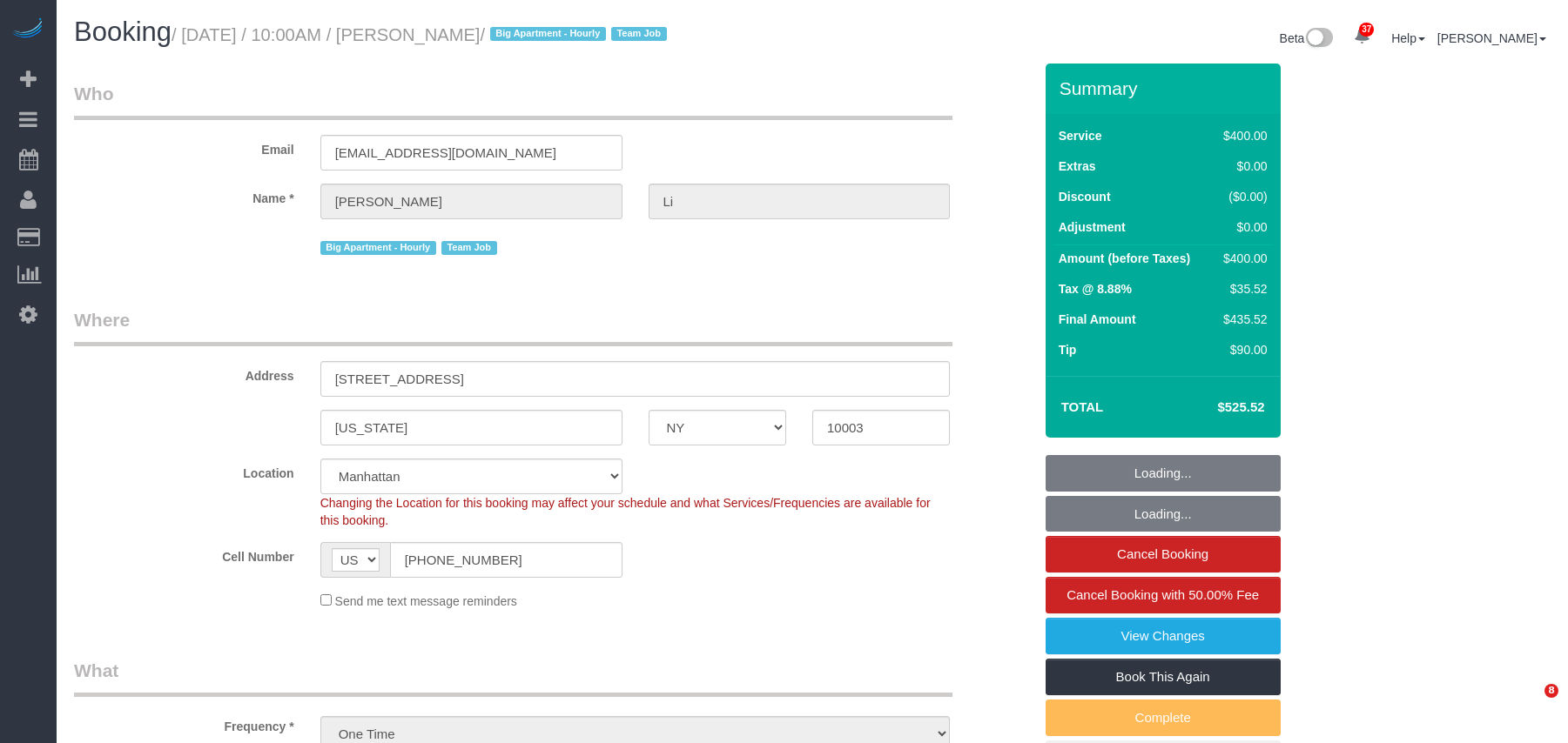
select select "number:77"
select select "number:15"
select select "number:5"
select select "NY"
select select "number:58"
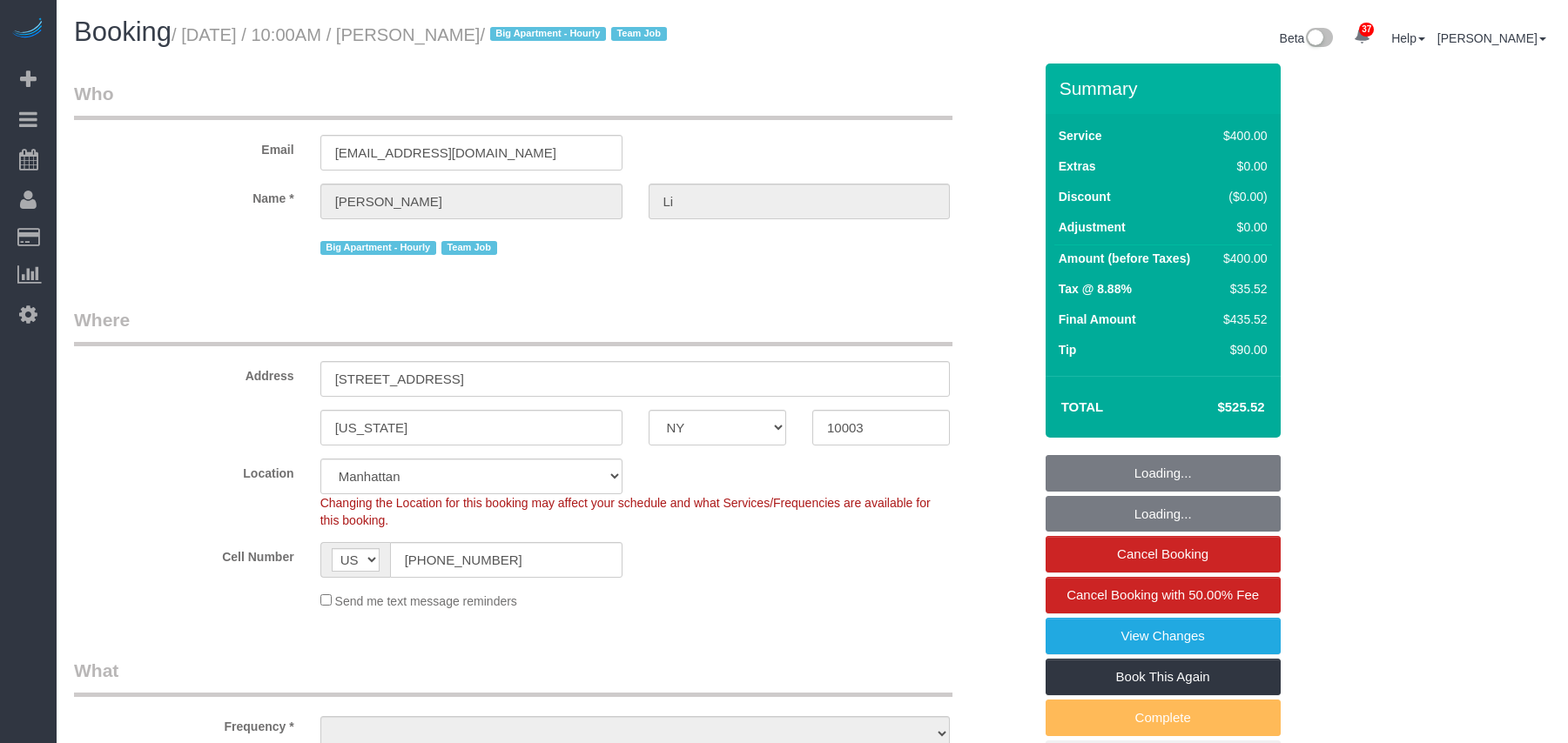
select select "number:77"
select select "number:15"
select select "number:5"
select select "object:1456"
select select "2"
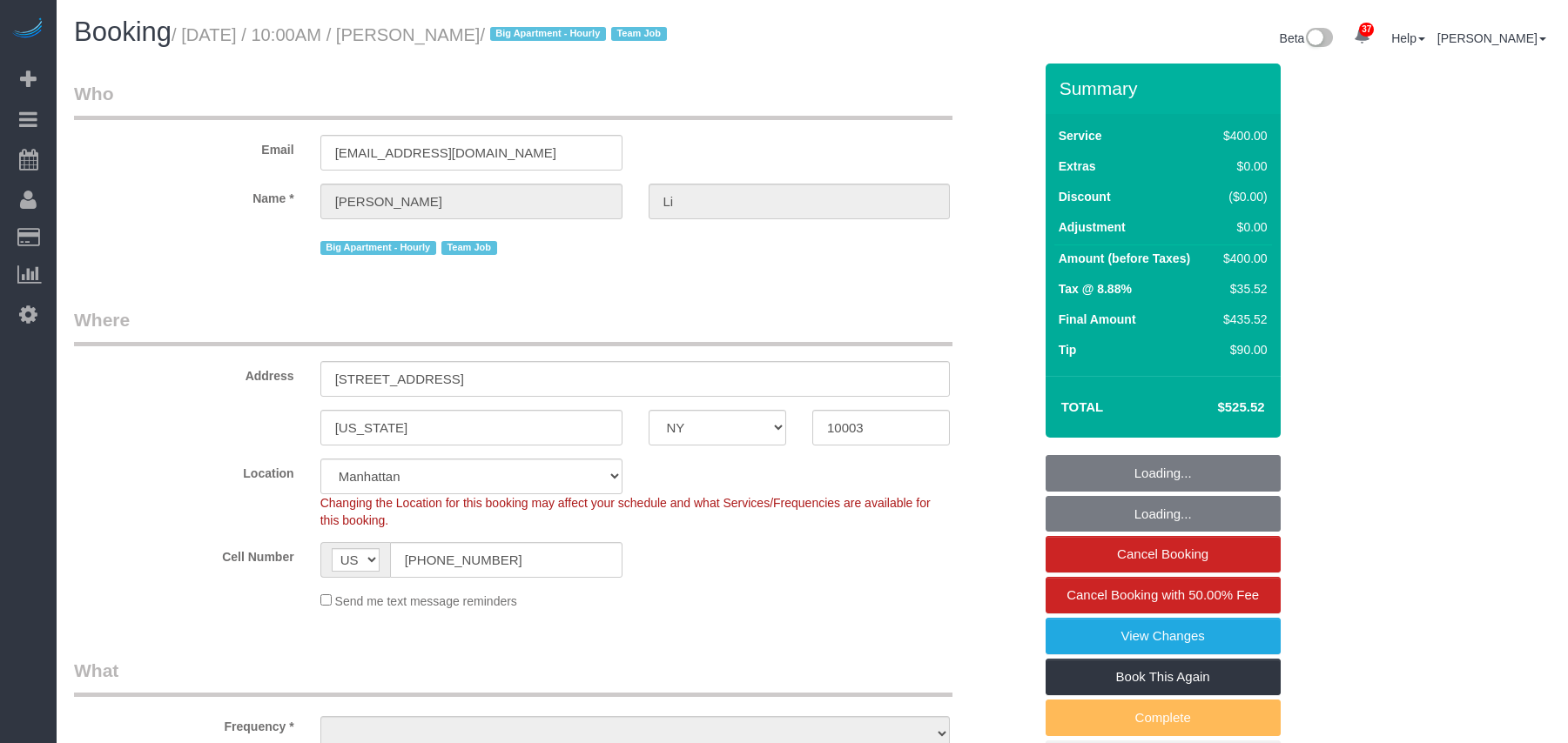
select select "150"
select select "spot1"
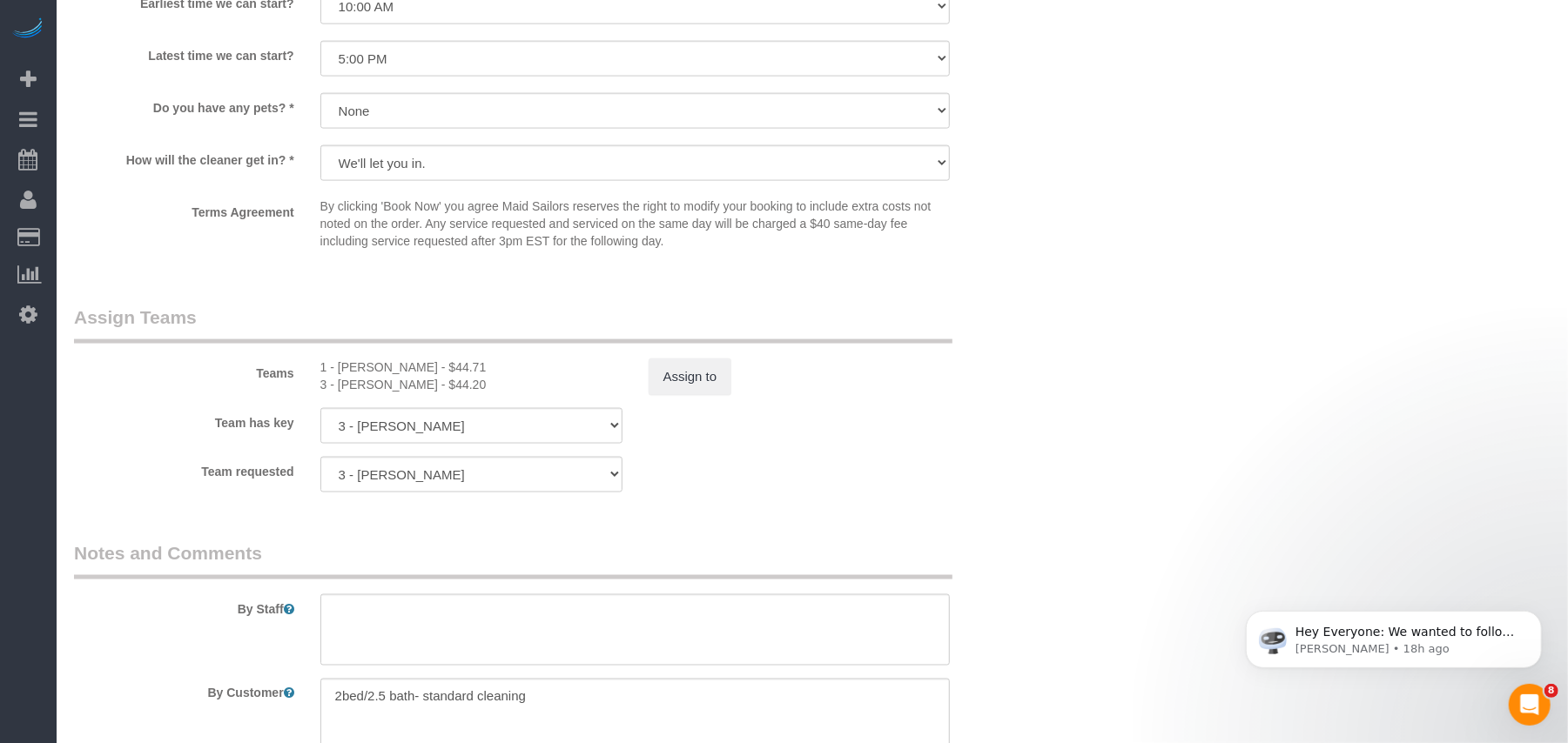
scroll to position [1857, 0]
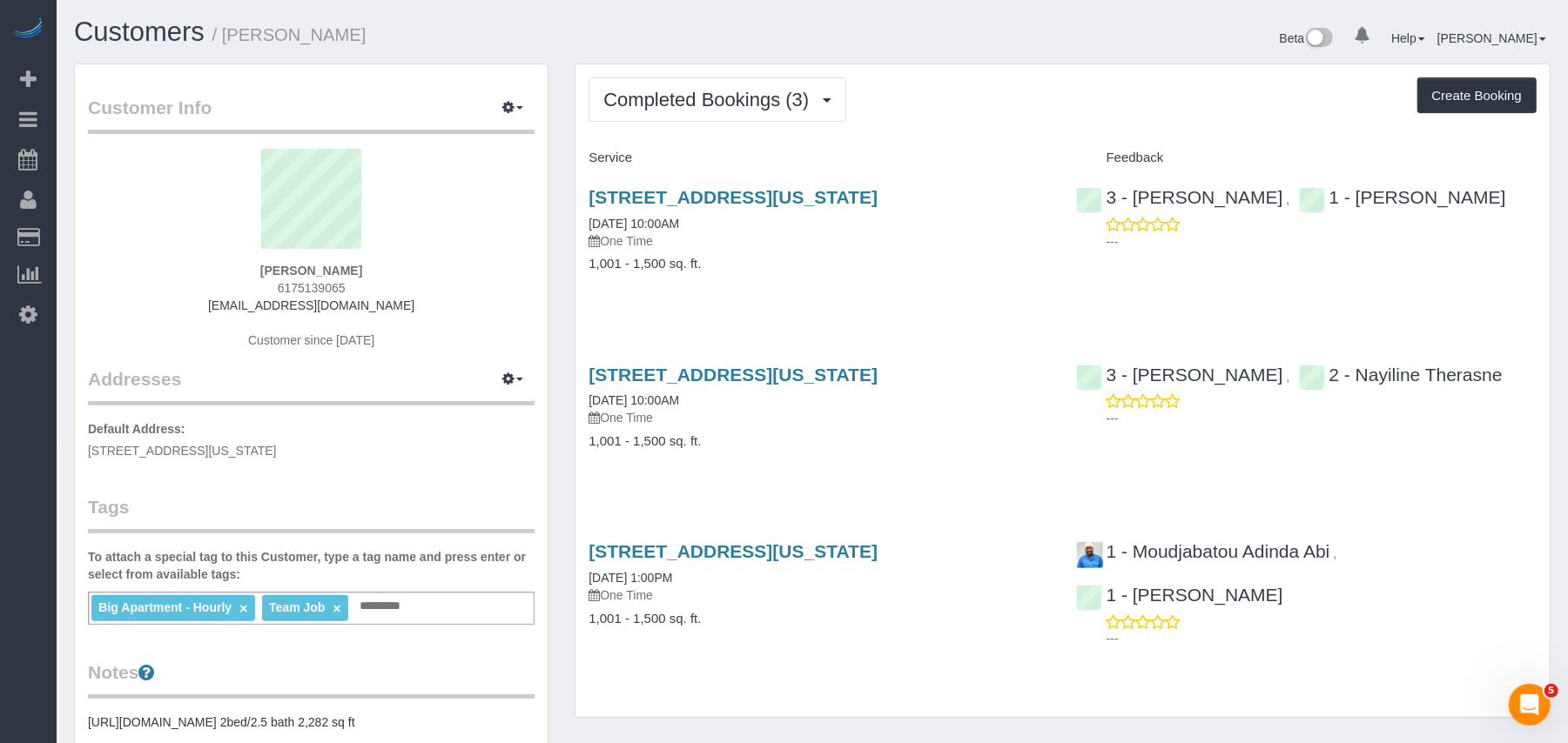
click at [392, 599] on input "text" at bounding box center [385, 606] width 59 height 23
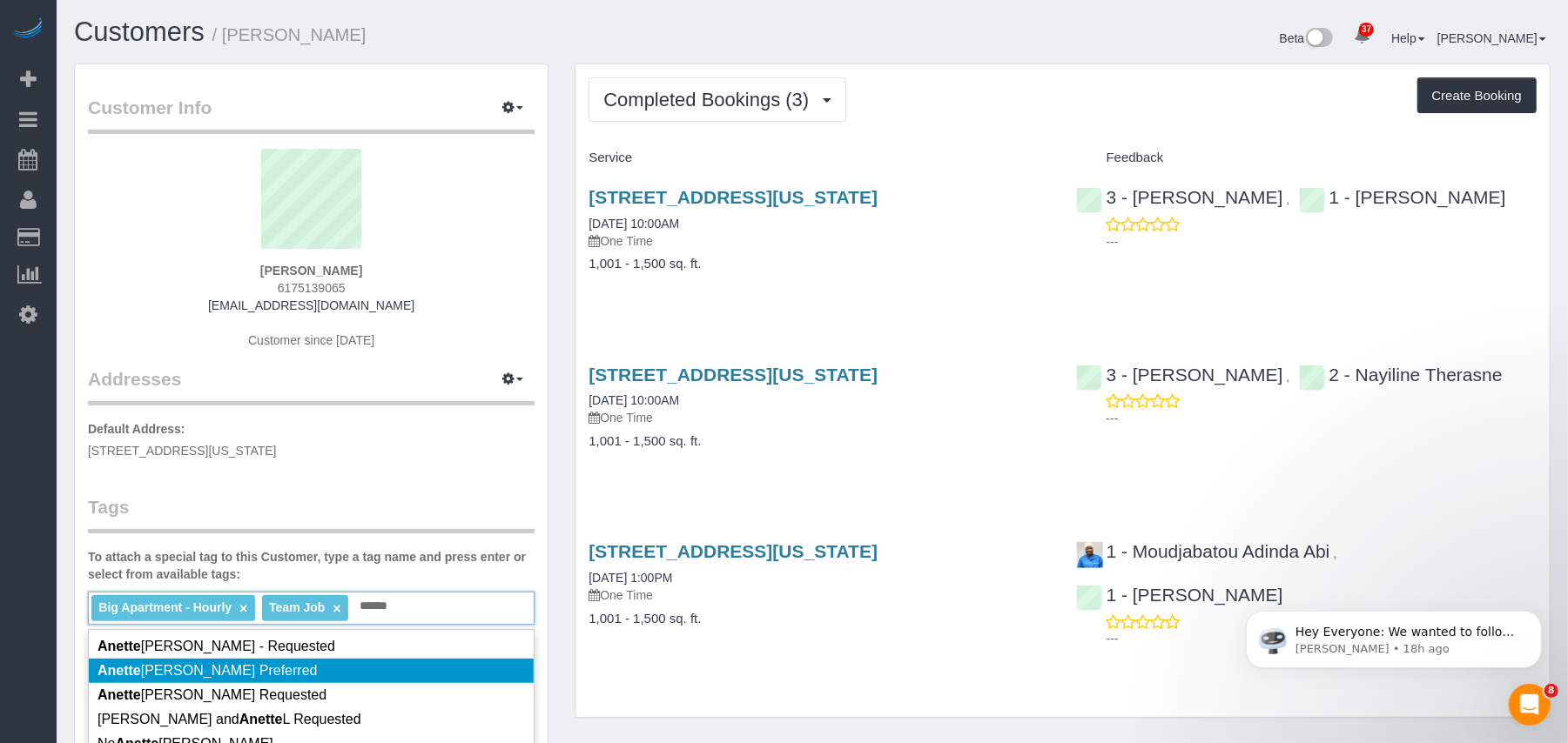
type input "******"
click at [280, 672] on li "Anette Lopez Preferred" at bounding box center [311, 671] width 445 height 25
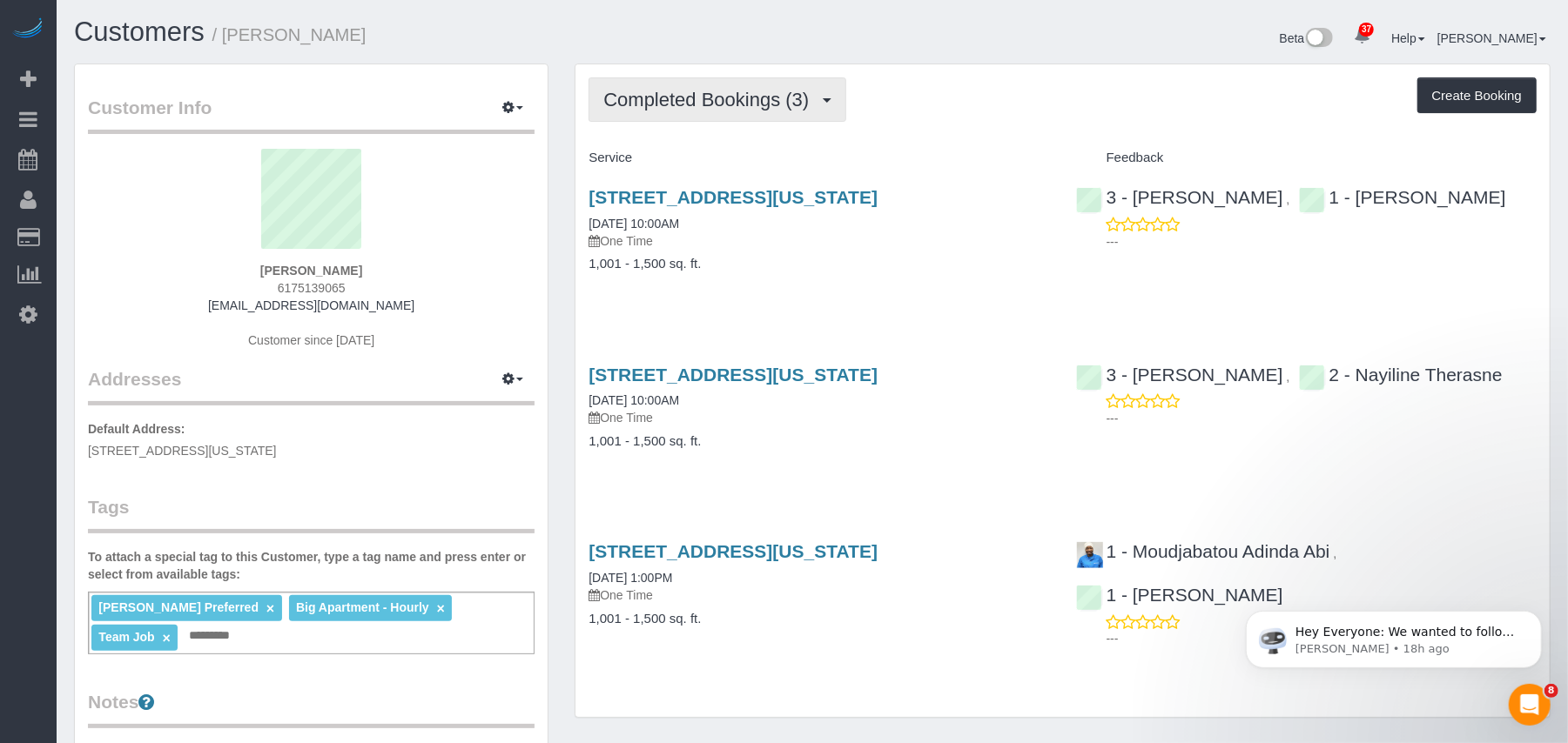
click at [753, 102] on span "Completed Bookings (3)" at bounding box center [711, 100] width 214 height 22
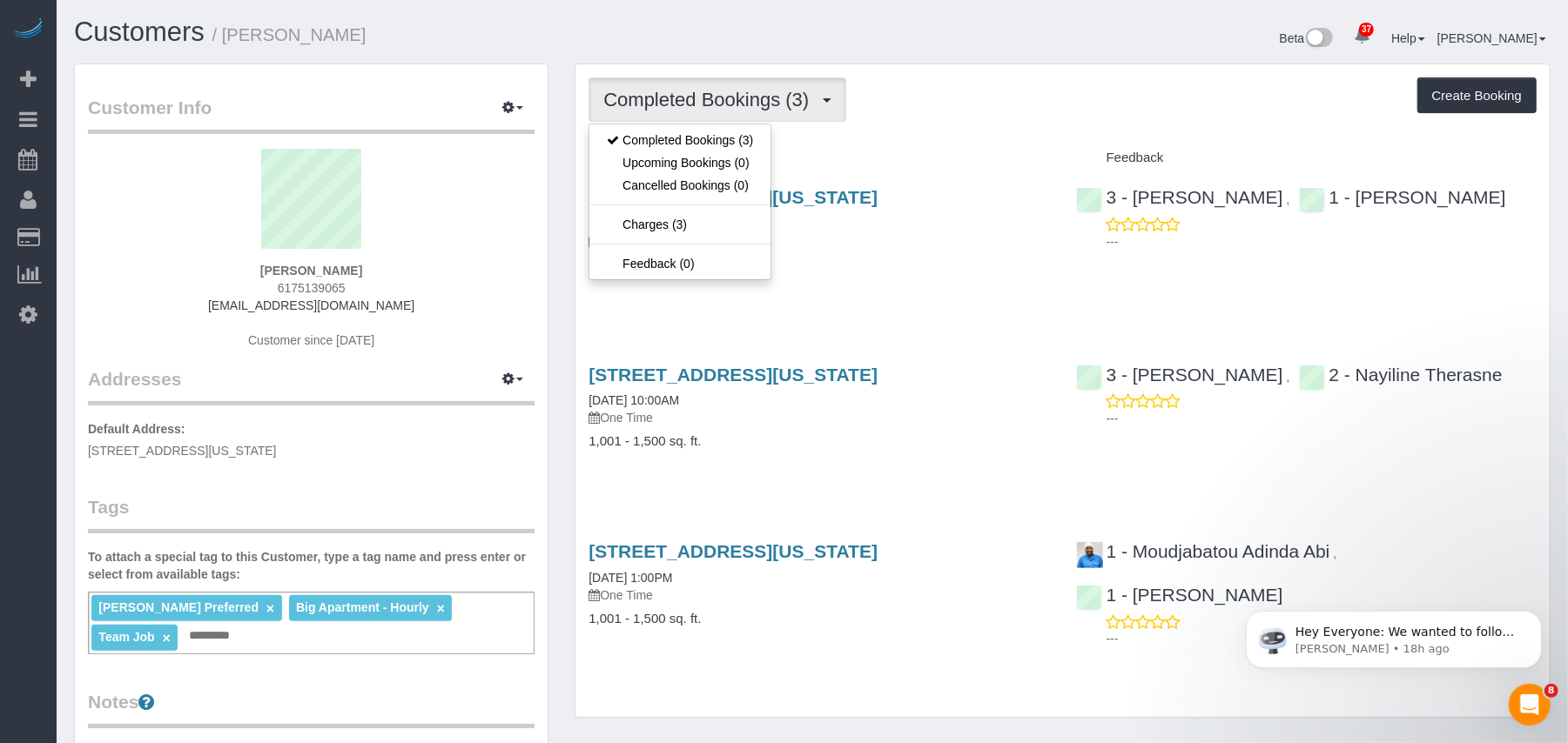
click at [911, 129] on div "Completed Bookings (3) Completed Bookings (3) Upcoming Bookings (0) Cancelled B…" at bounding box center [1063, 391] width 974 height 654
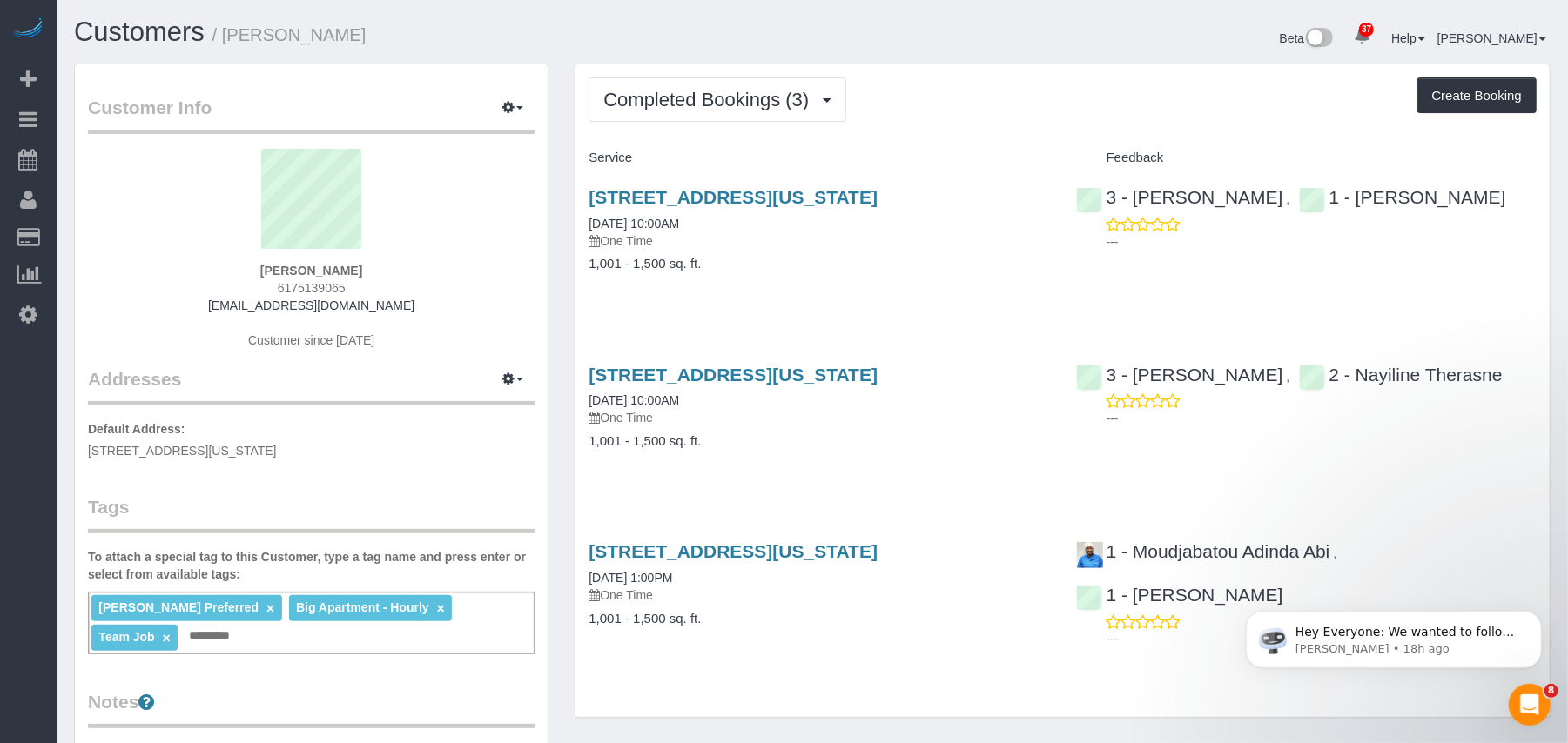
click at [267, 606] on link "×" at bounding box center [271, 608] width 8 height 15
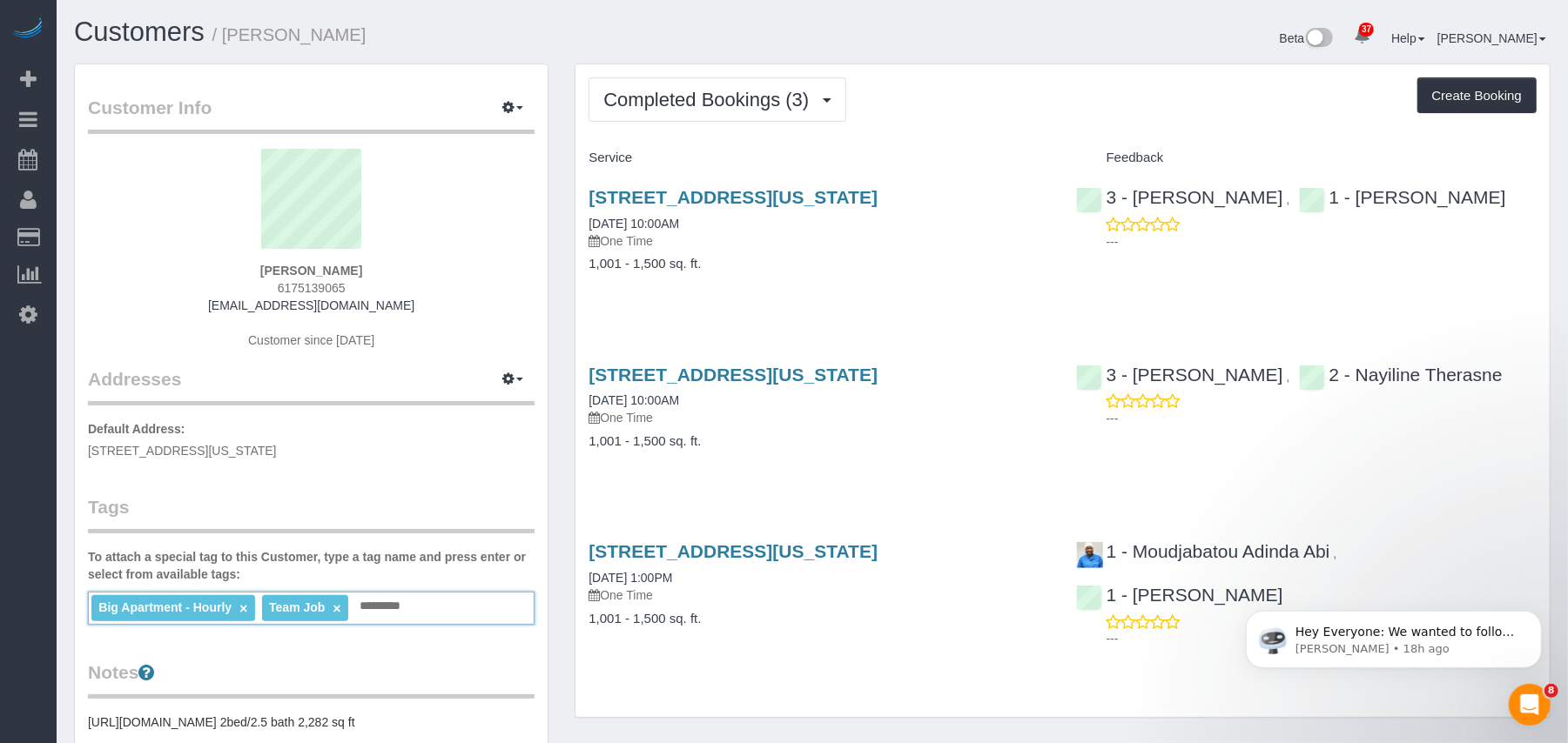
click at [382, 597] on input "text" at bounding box center [385, 606] width 59 height 23
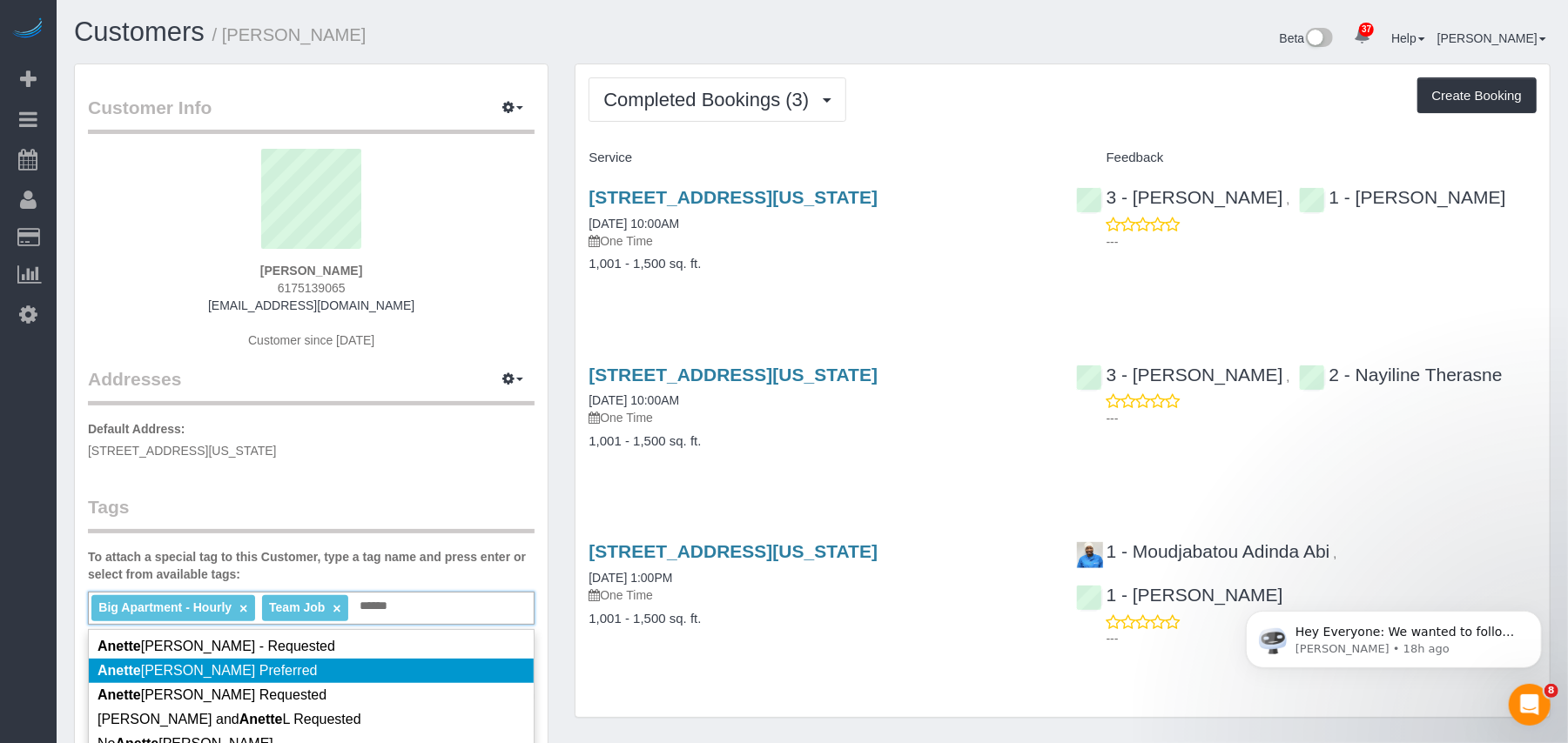
type input "******"
click at [269, 663] on li "Anette Lopez Preferred" at bounding box center [311, 671] width 445 height 25
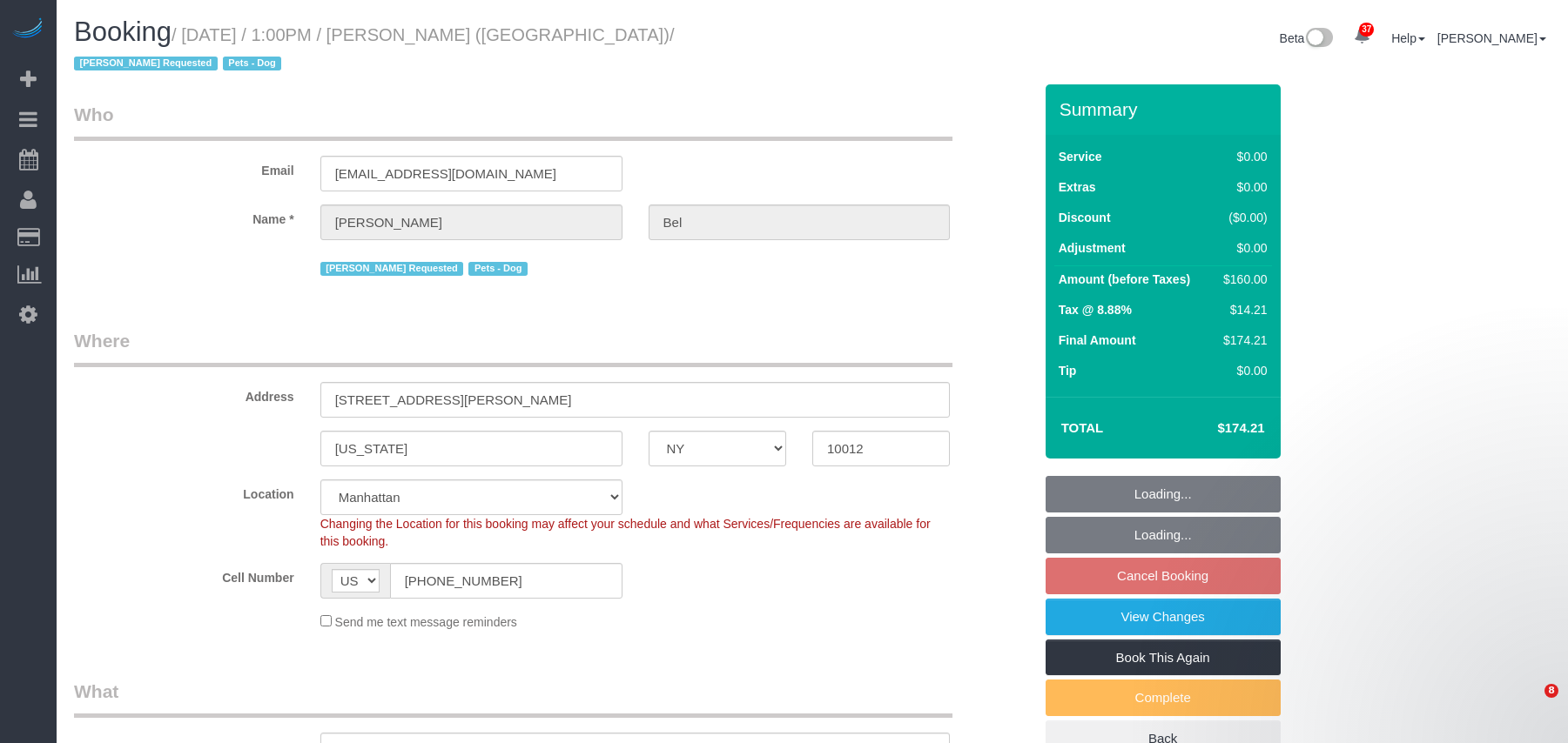
select select "NY"
select select "number:89"
select select "number:90"
select select "number:13"
select select "number:5"
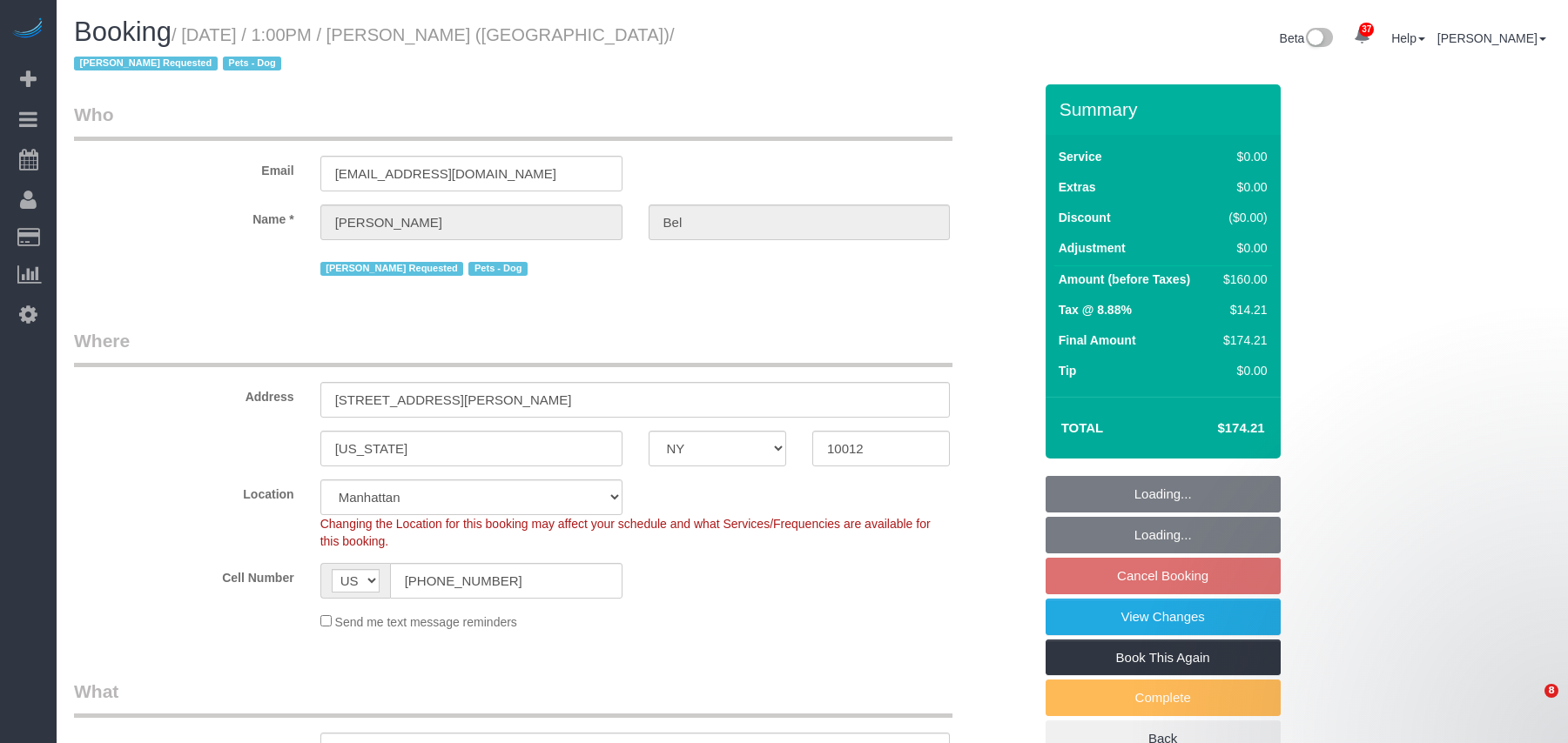
select select "object:969"
select select "1"
select select "spot6"
select select "1"
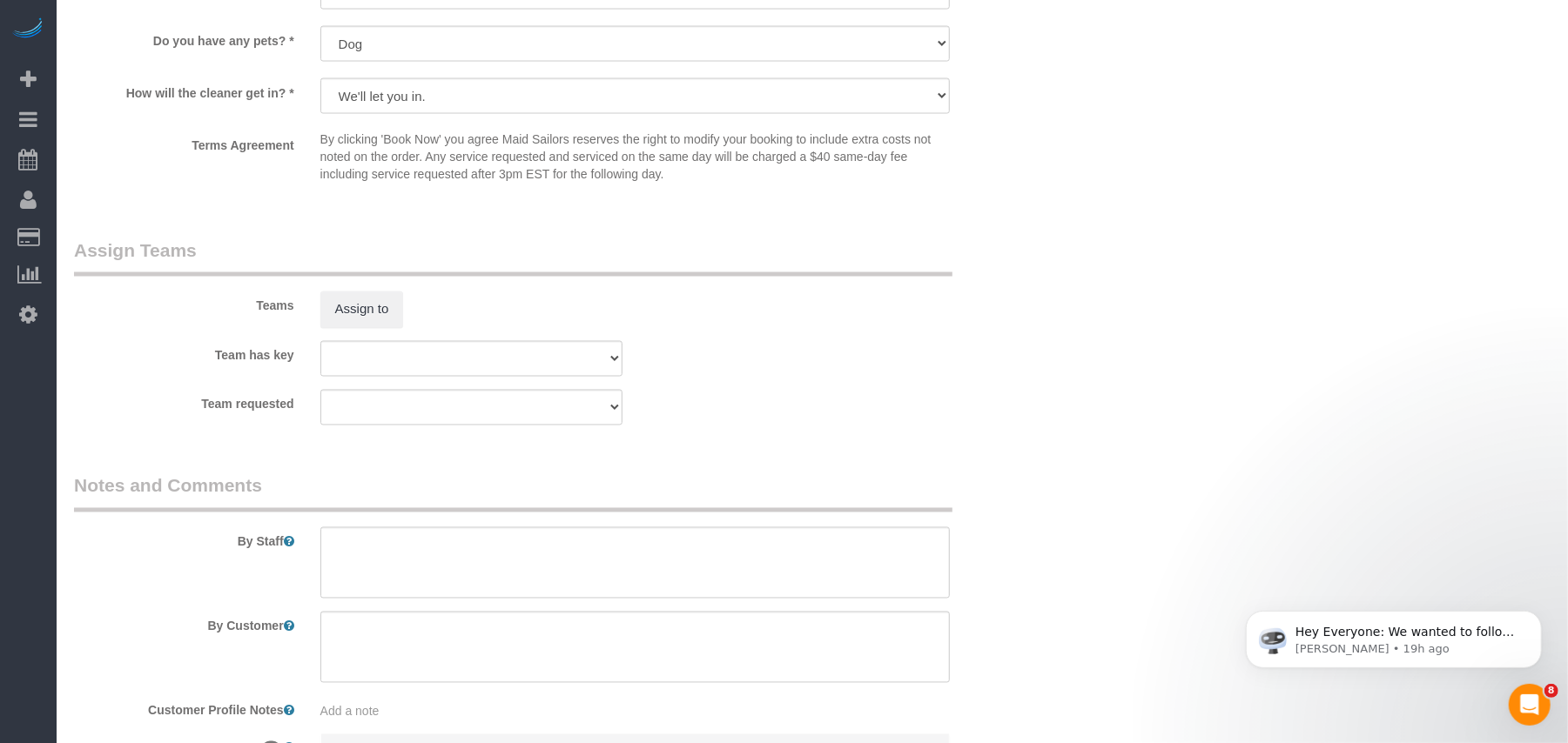
scroll to position [2290, 0]
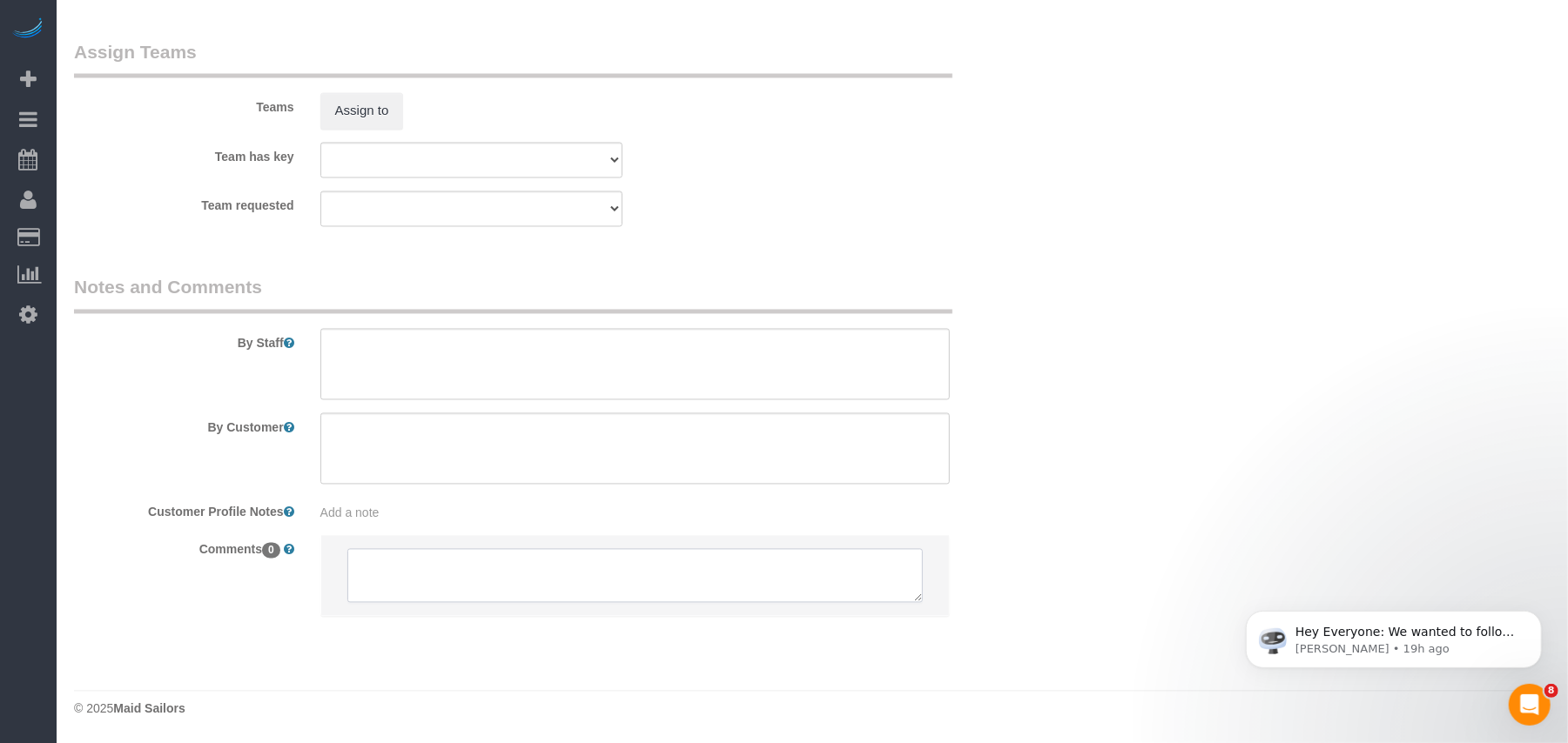
click at [428, 561] on textarea at bounding box center [636, 576] width 577 height 53
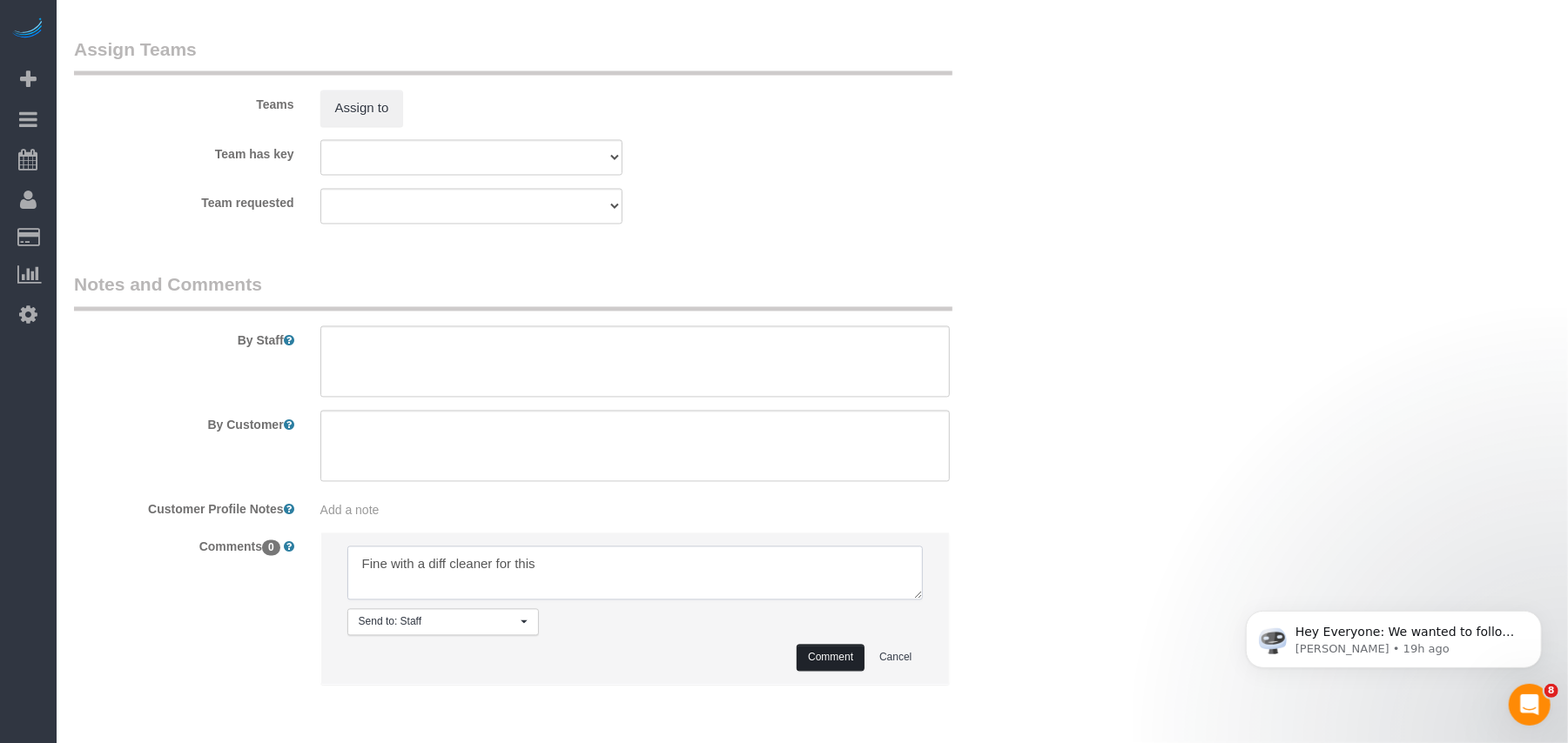
type textarea "Fine with a diff cleaner for this"
click at [799, 665] on button "Comment" at bounding box center [831, 658] width 68 height 27
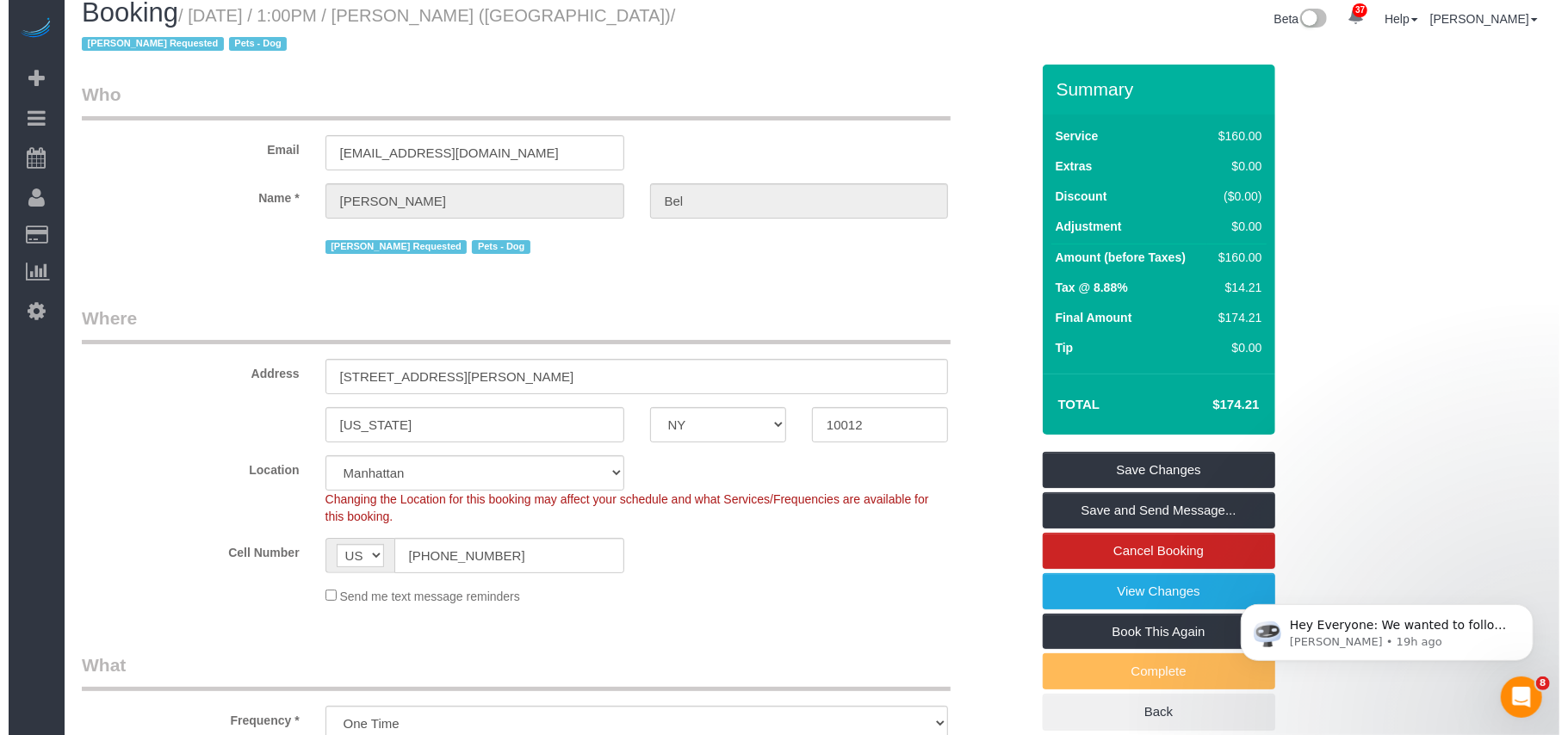
scroll to position [0, 0]
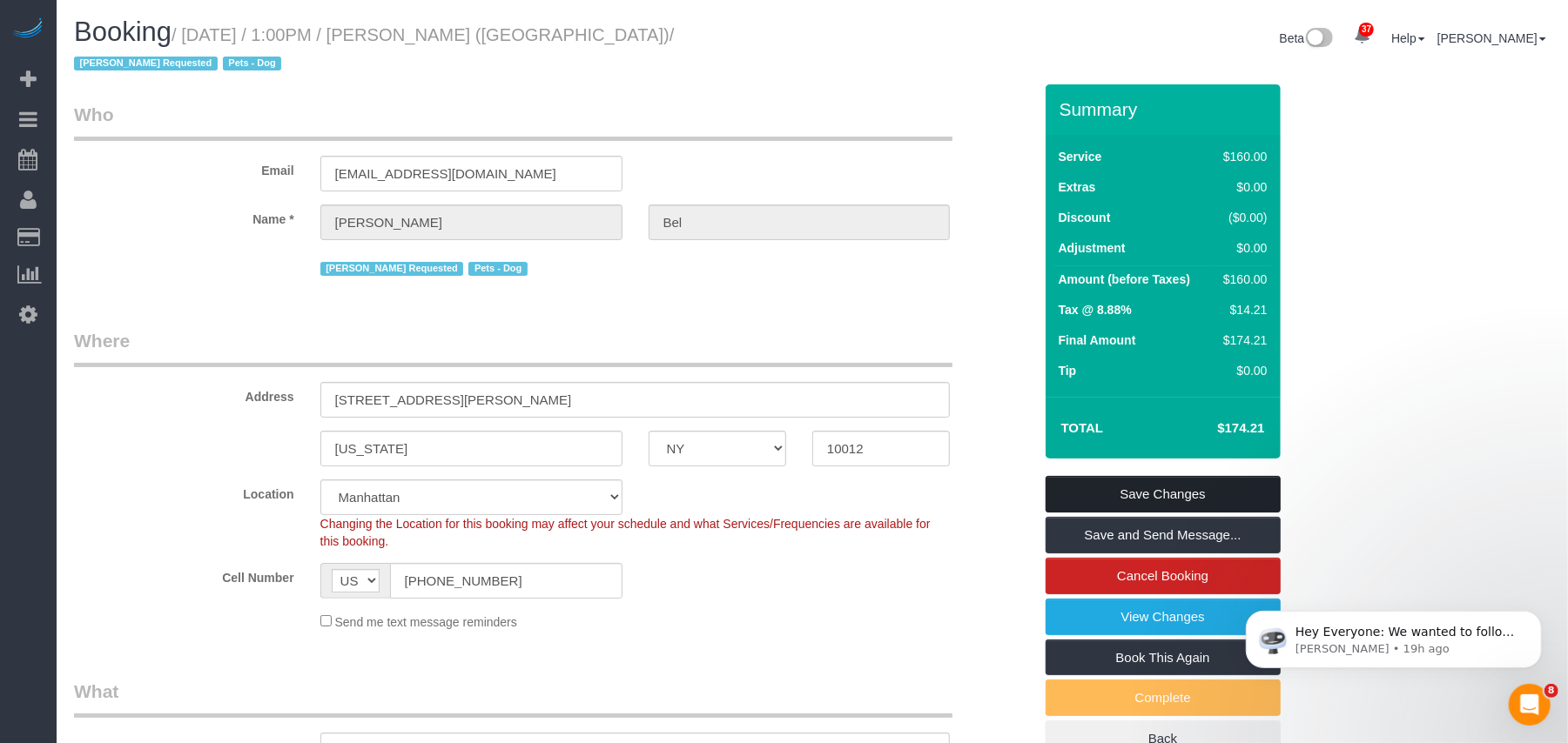
click at [1118, 498] on link "Save Changes" at bounding box center [1163, 494] width 235 height 37
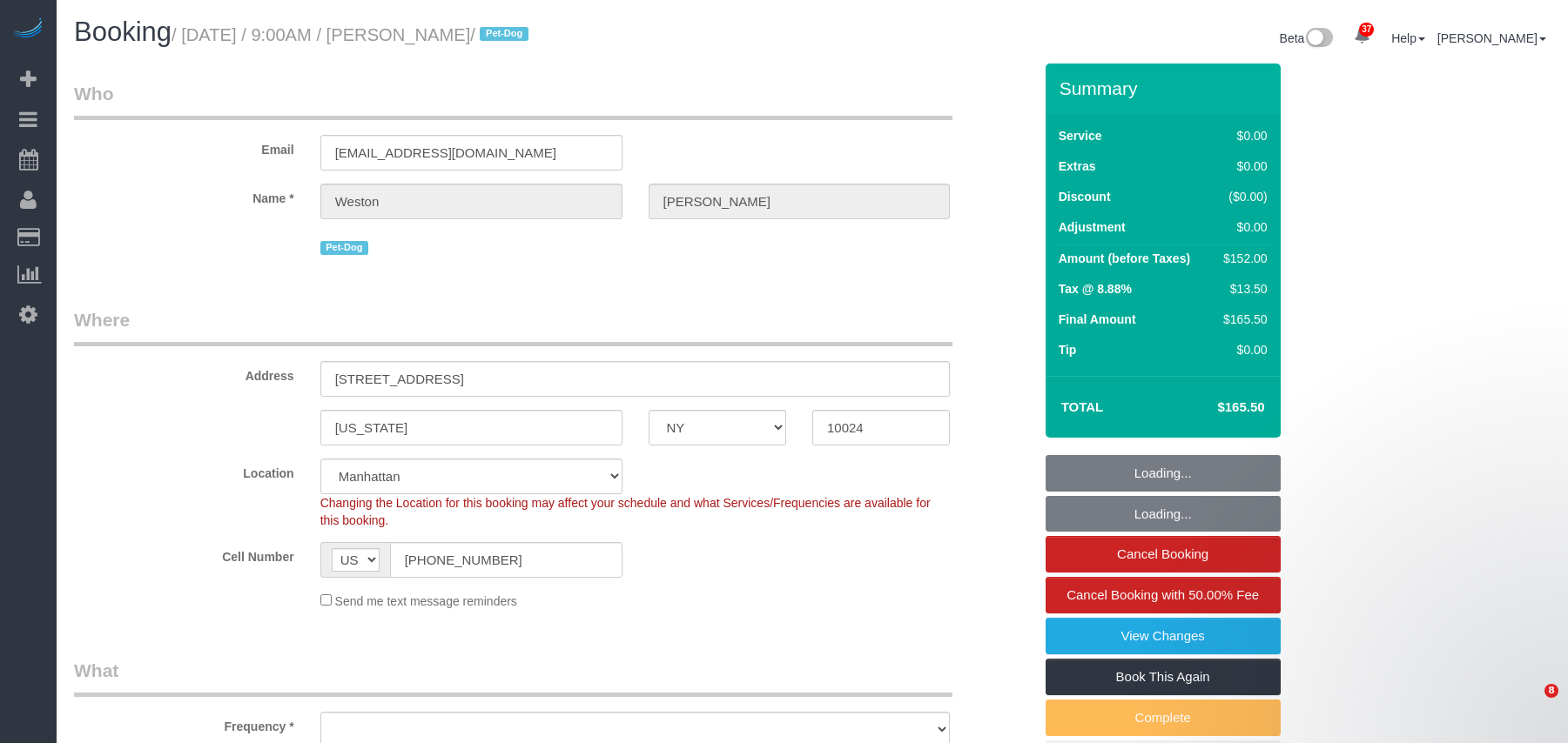
select select "NY"
select select "spot58"
select select "object:3063"
select select "string:stripe-pm_1S0kuA4VGloSiKo7TQT4BI7k"
select select "2"
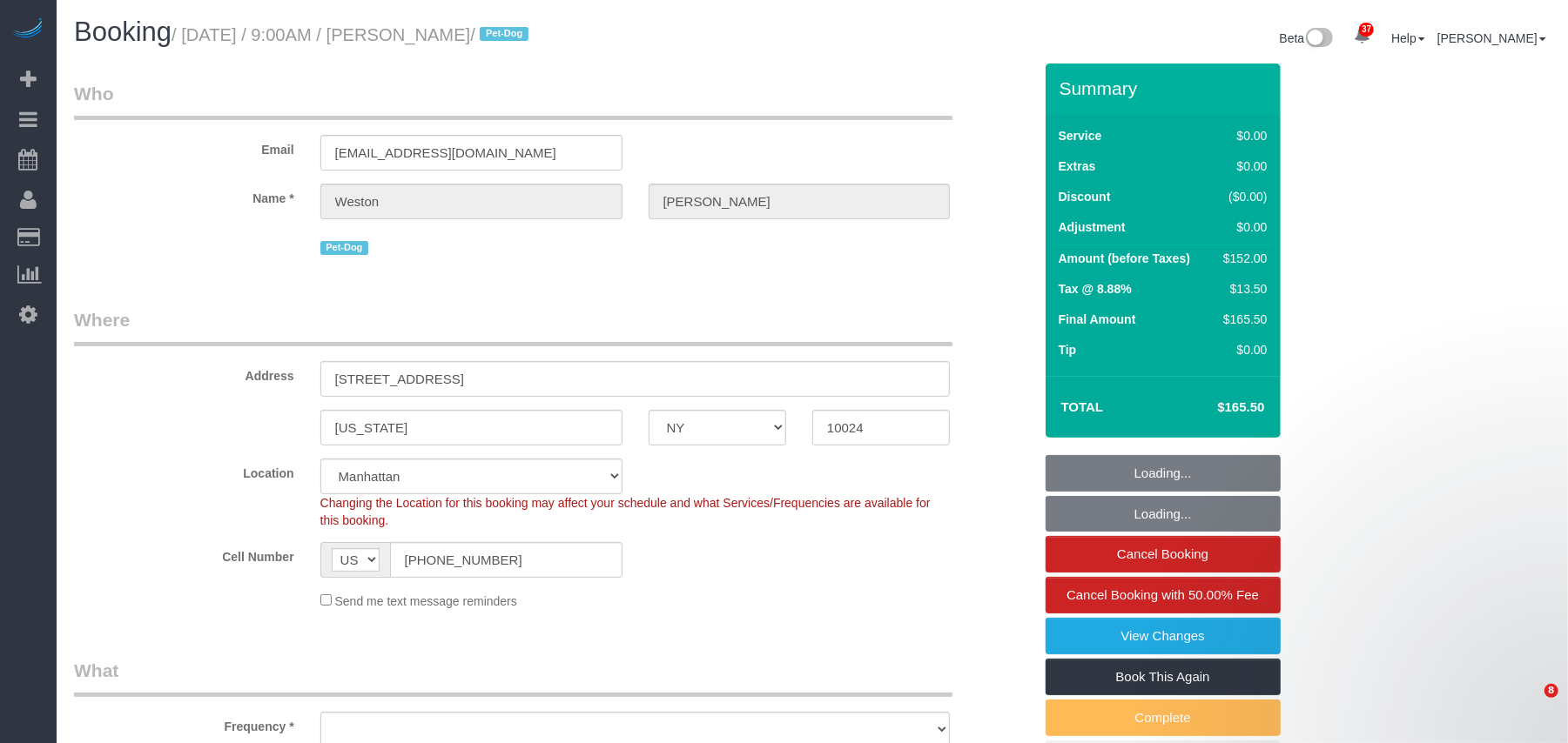
select select "number:57"
select select "number:72"
select select "number:13"
select select "number:6"
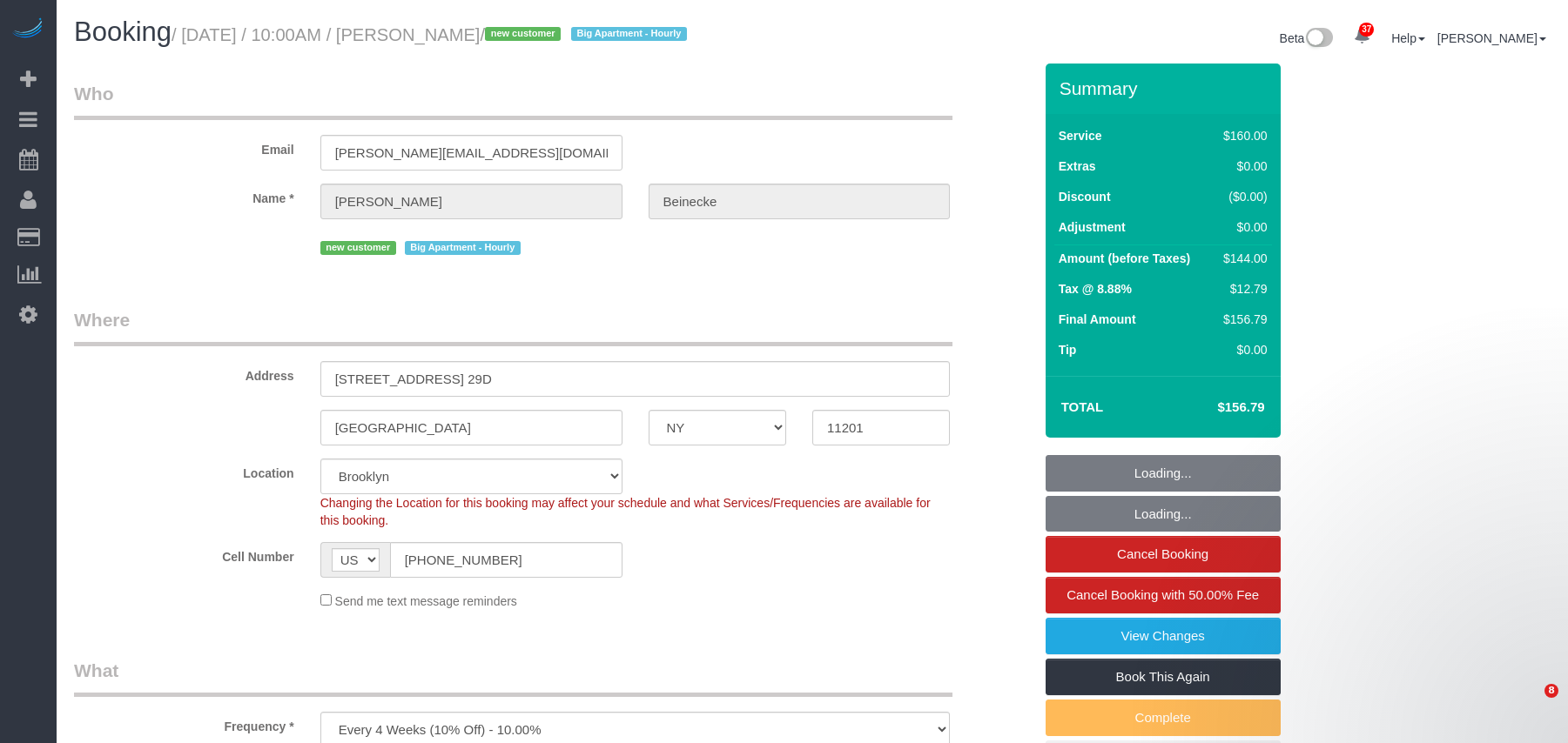
select select "NY"
select select "spot1"
select select "number:89"
select select "number:90"
select select "number:15"
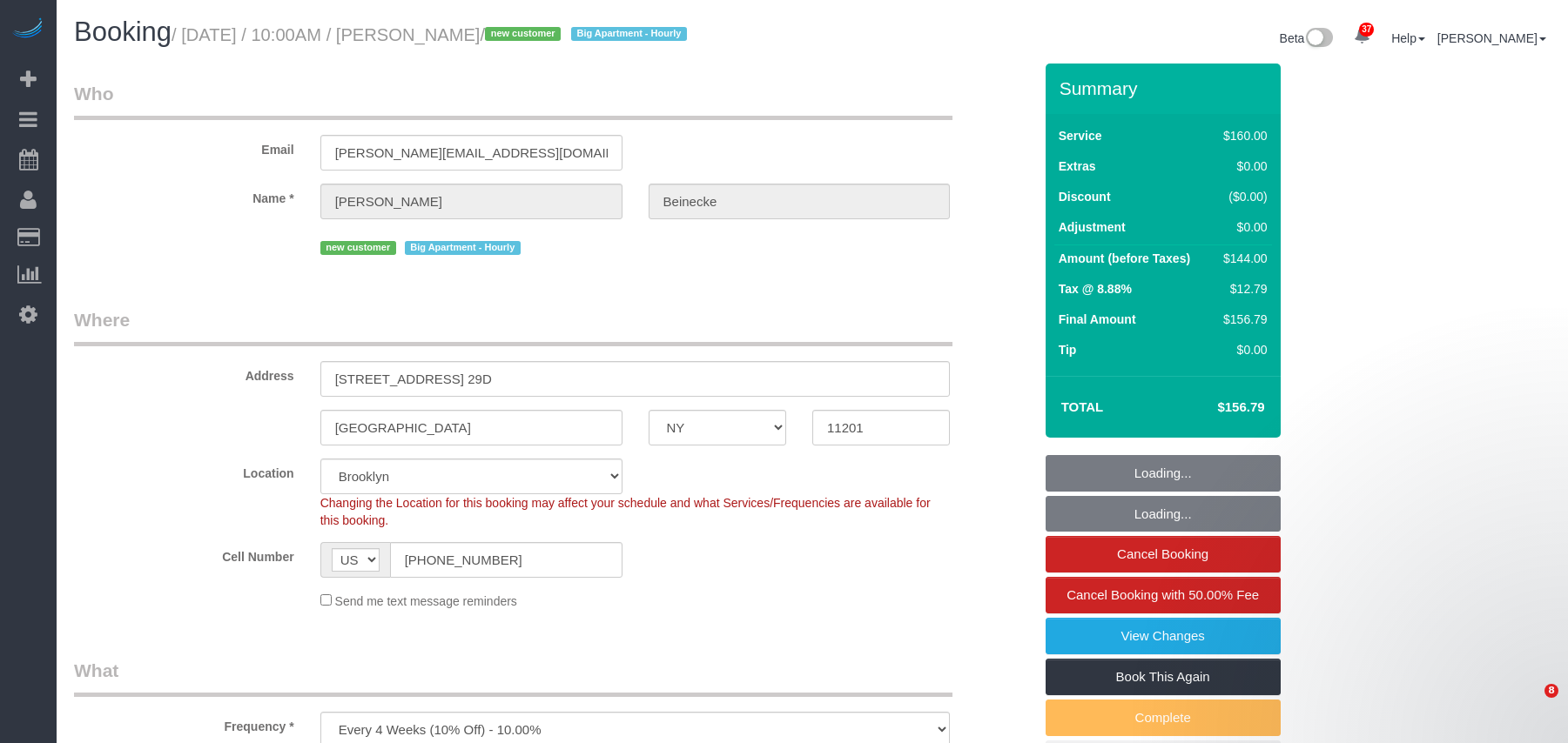
select select "number:5"
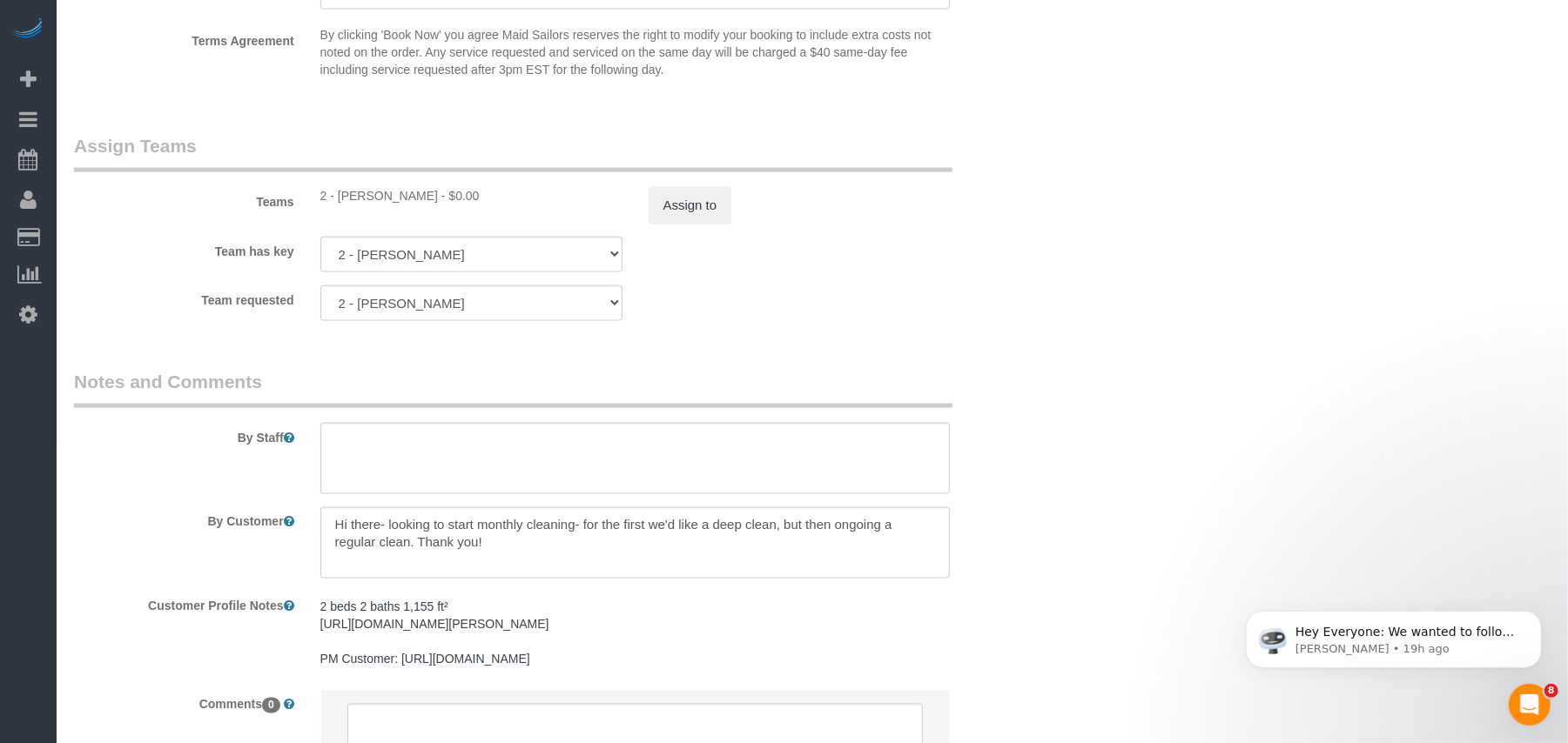
scroll to position [1857, 0]
drag, startPoint x: 427, startPoint y: 188, endPoint x: 336, endPoint y: 188, distance: 91.0
click at [336, 188] on div "2 - Guerline Piquant - $0.00" at bounding box center [471, 195] width 302 height 18
copy div "Guerline Piquant"
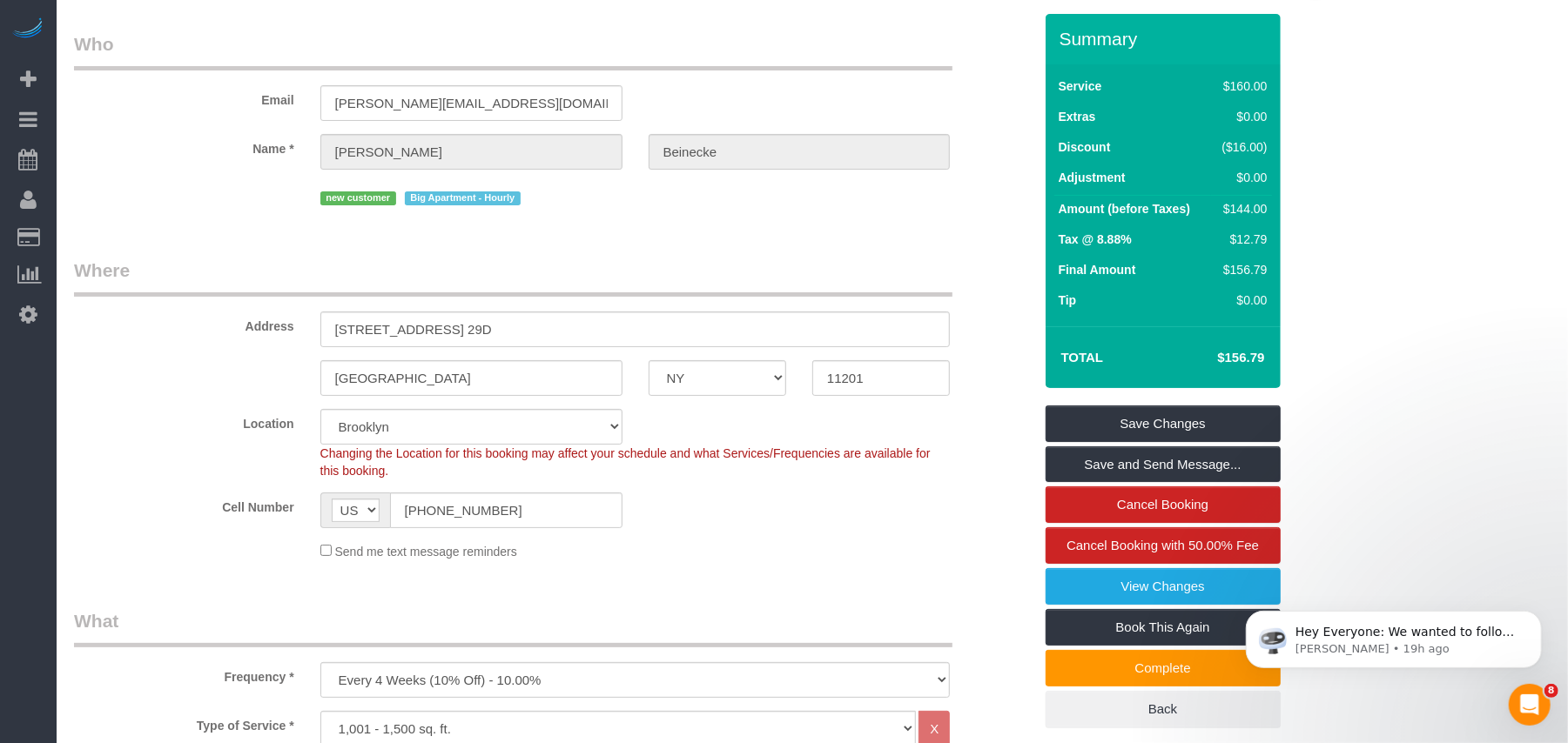
scroll to position [0, 0]
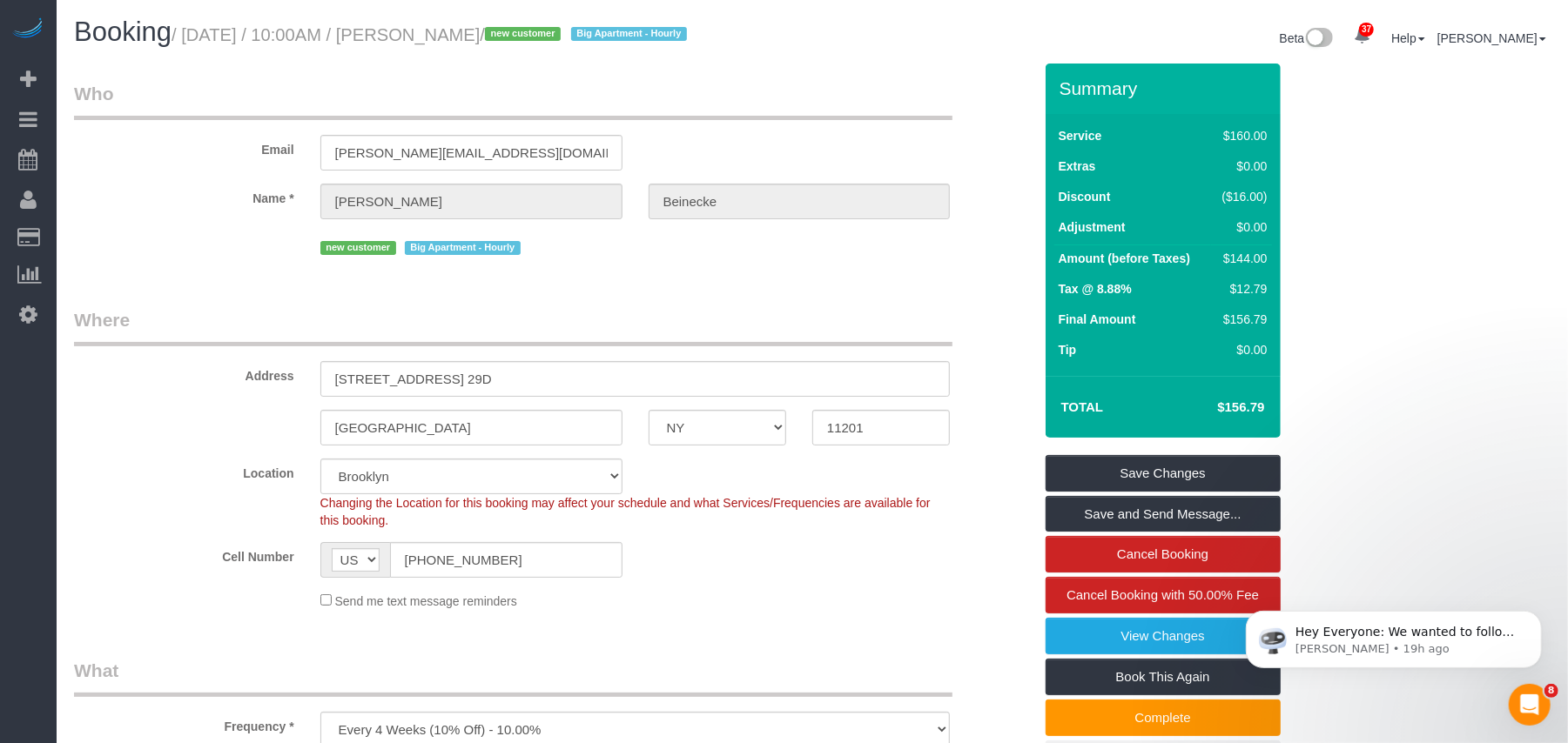
drag, startPoint x: 565, startPoint y: 37, endPoint x: 191, endPoint y: 32, distance: 374.0
click at [191, 32] on small "/ October 08, 2025 / 10:00AM / Hannah Beinecke / new customer Big Apartment - H…" at bounding box center [431, 34] width 520 height 19
copy small "October 08, 2025 / 10:00AM / Hannah Beinecke"
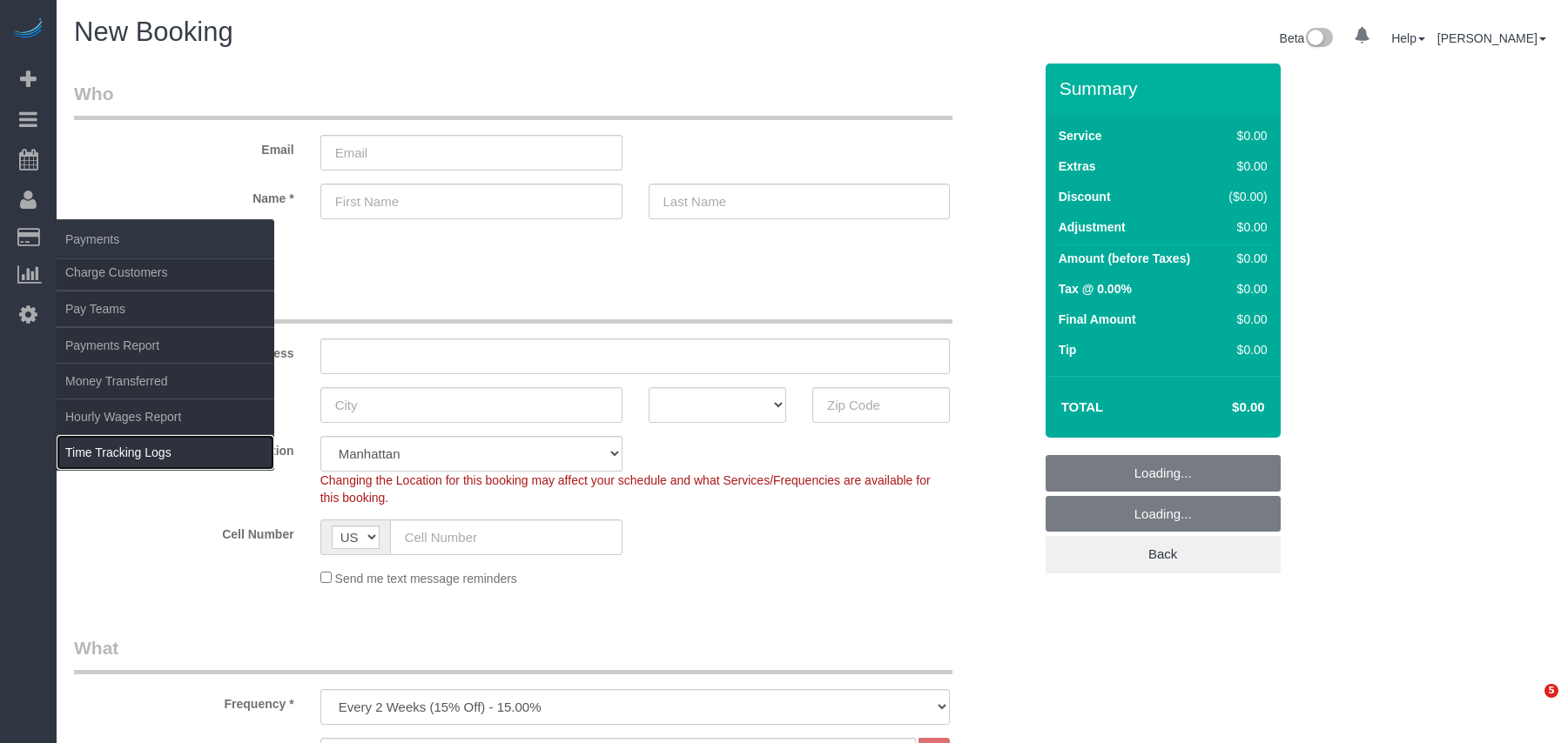
click at [155, 442] on link "Time Tracking Logs" at bounding box center [166, 452] width 218 height 35
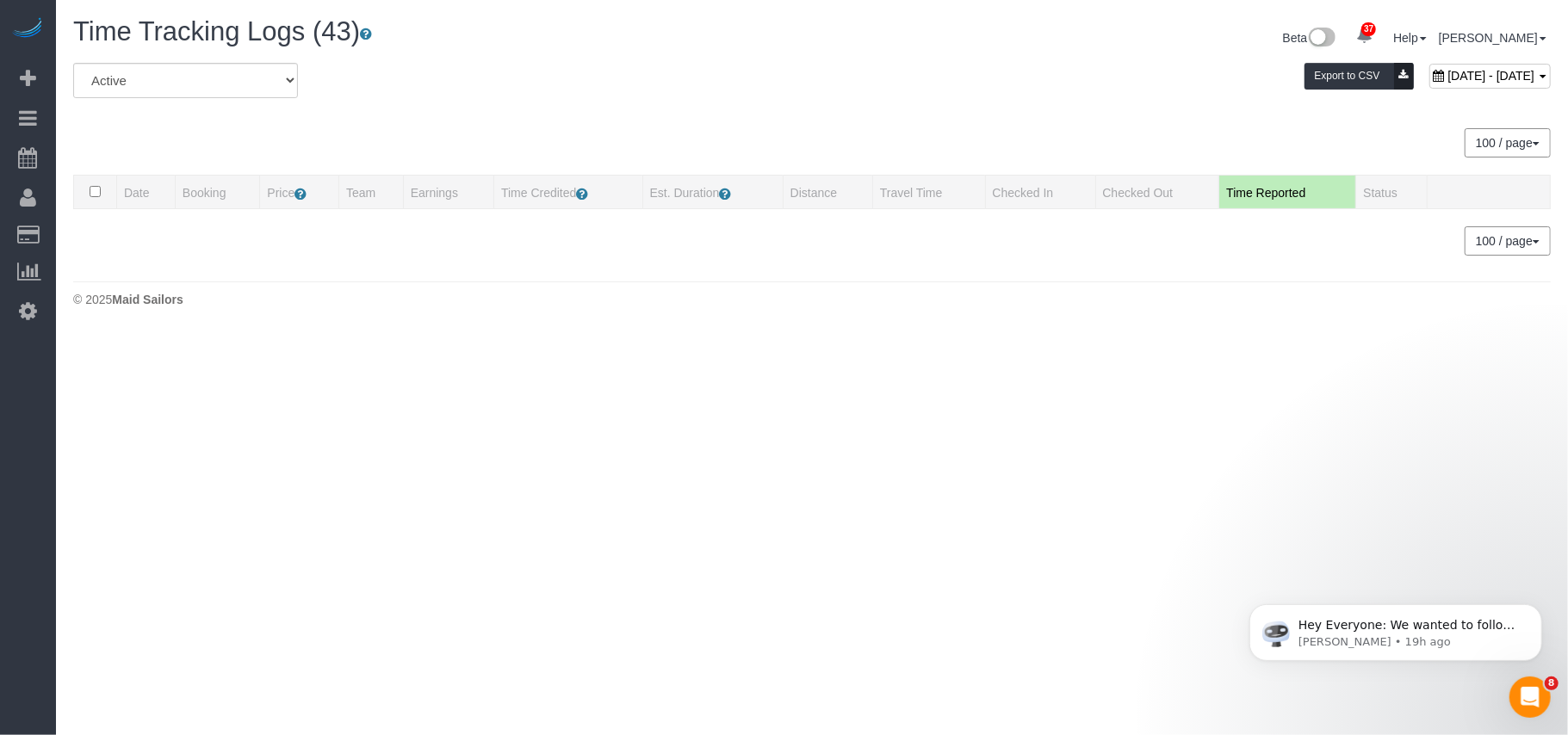
click at [521, 77] on div "All Active Archived October 08, 2025 - October 08, 2025 Export to CSV" at bounding box center [812, 86] width 1503 height 48
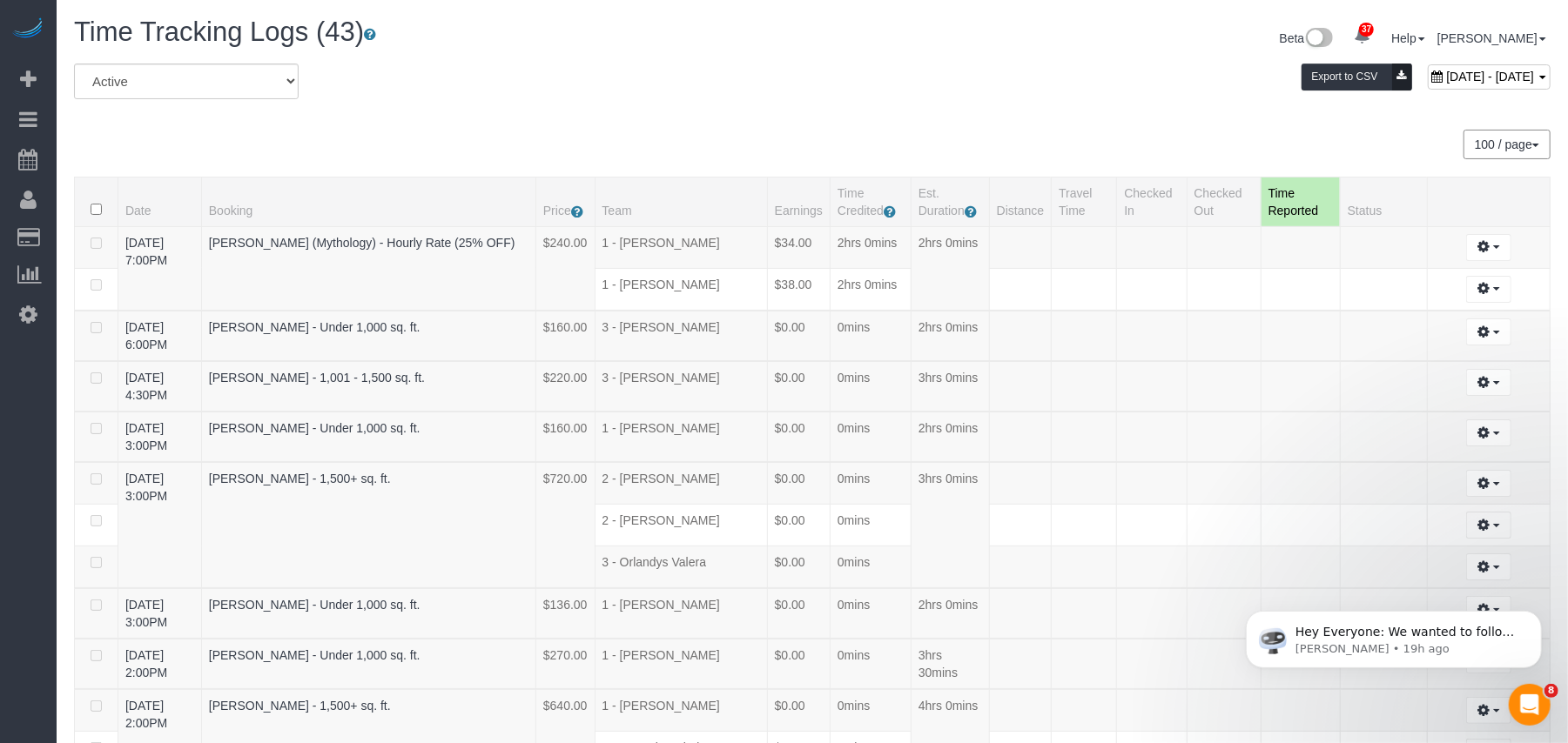
scroll to position [822, 0]
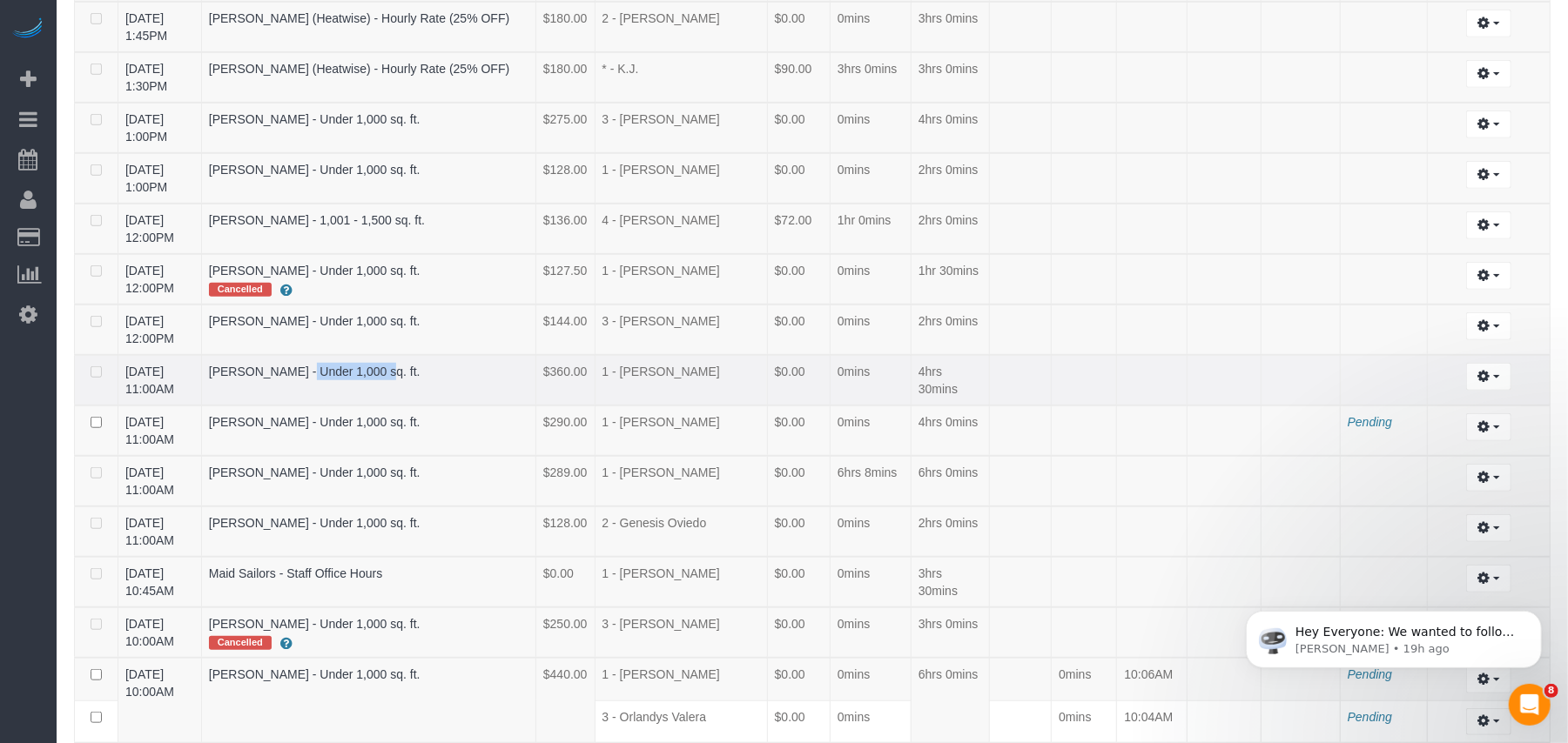
drag, startPoint x: 226, startPoint y: 374, endPoint x: 304, endPoint y: 381, distance: 78.3
click at [304, 381] on td "Leila sheridan - Under 1,000 sq. ft." at bounding box center [368, 379] width 334 height 51
copy link "Leila sheridan"
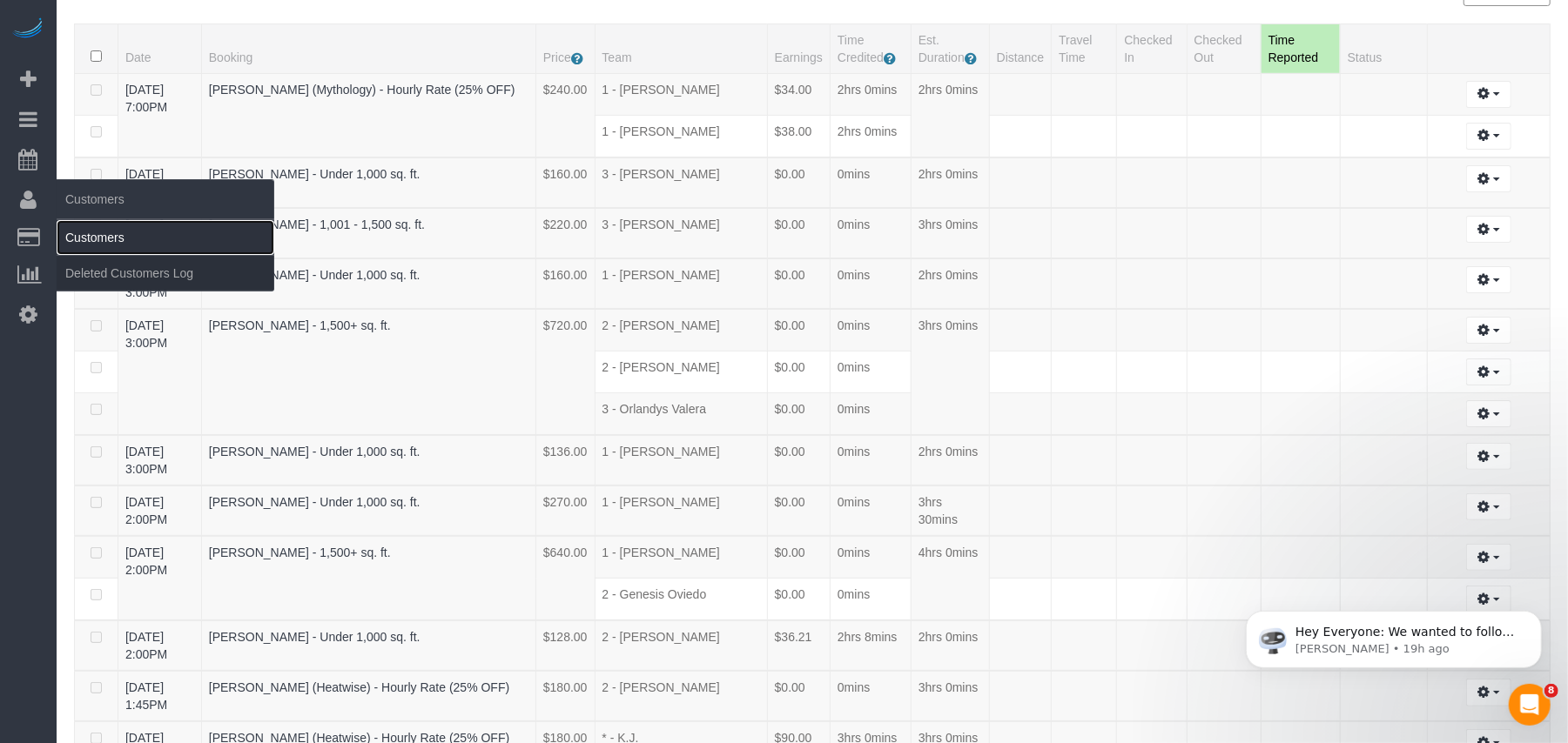
click at [81, 242] on link "Customers" at bounding box center [166, 237] width 218 height 35
click at [123, 235] on link "Customers" at bounding box center [166, 237] width 218 height 35
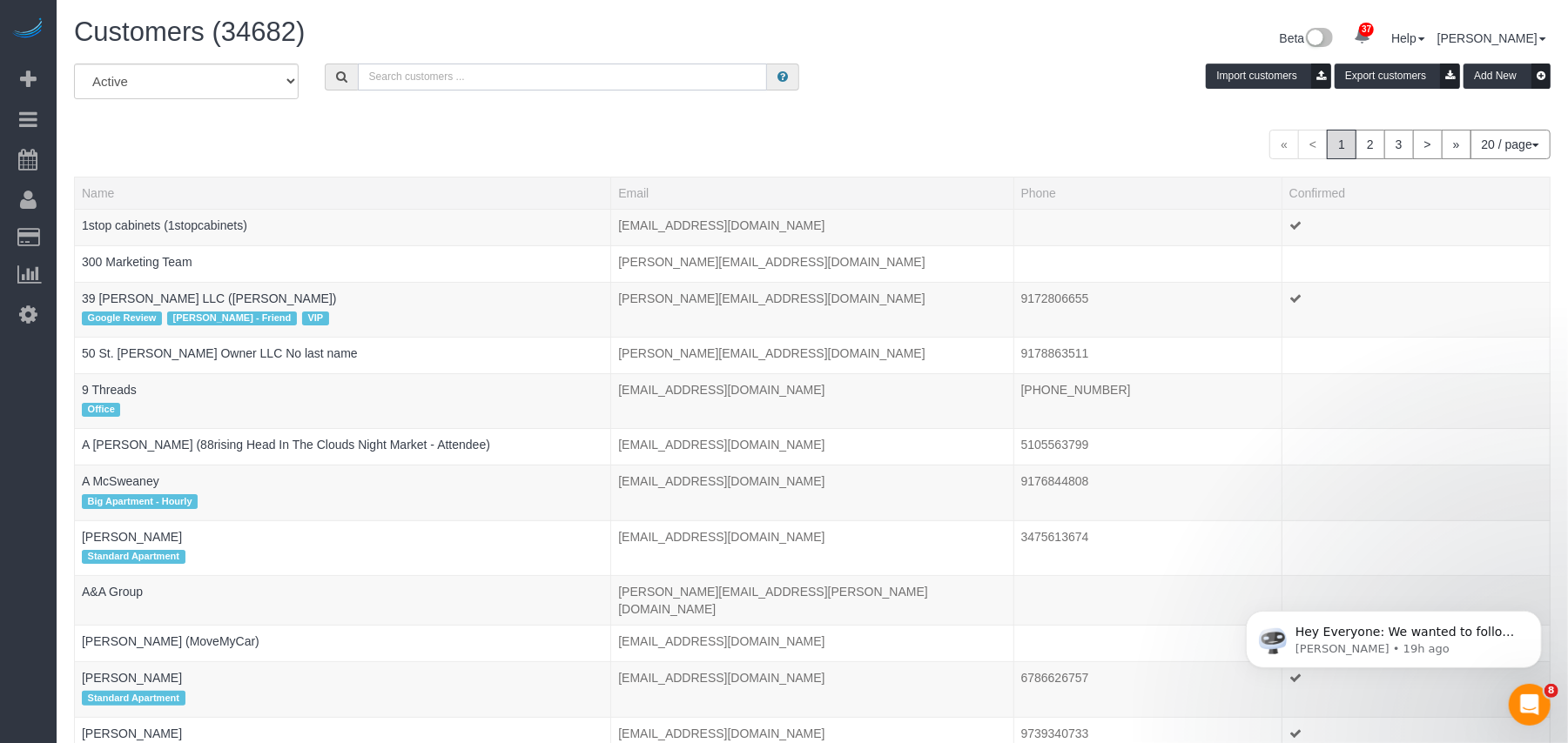
click at [462, 78] on input "text" at bounding box center [562, 76] width 409 height 27
paste input "Byrns"
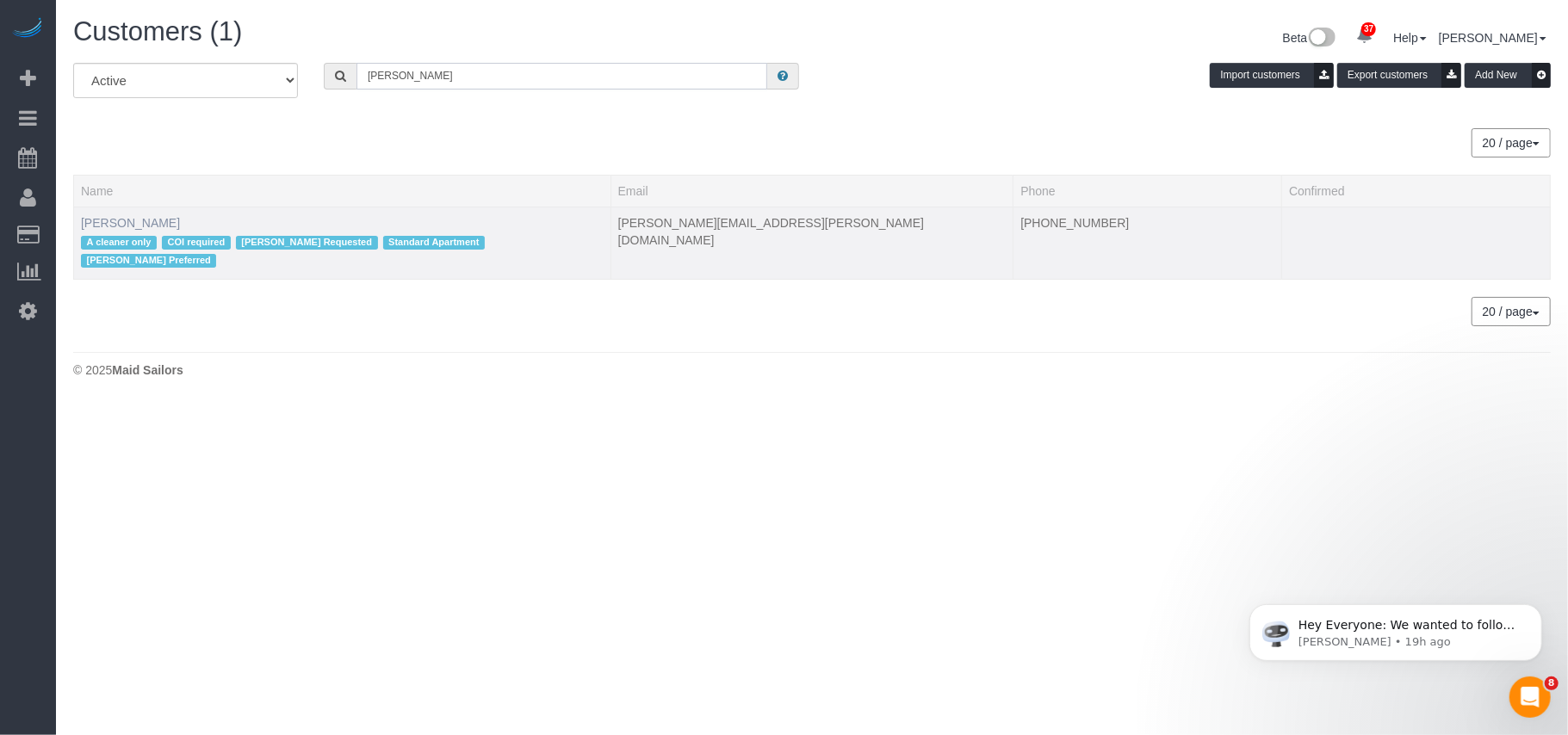
type input "Byrns"
click at [101, 223] on link "Lisa Byrns" at bounding box center [130, 223] width 99 height 14
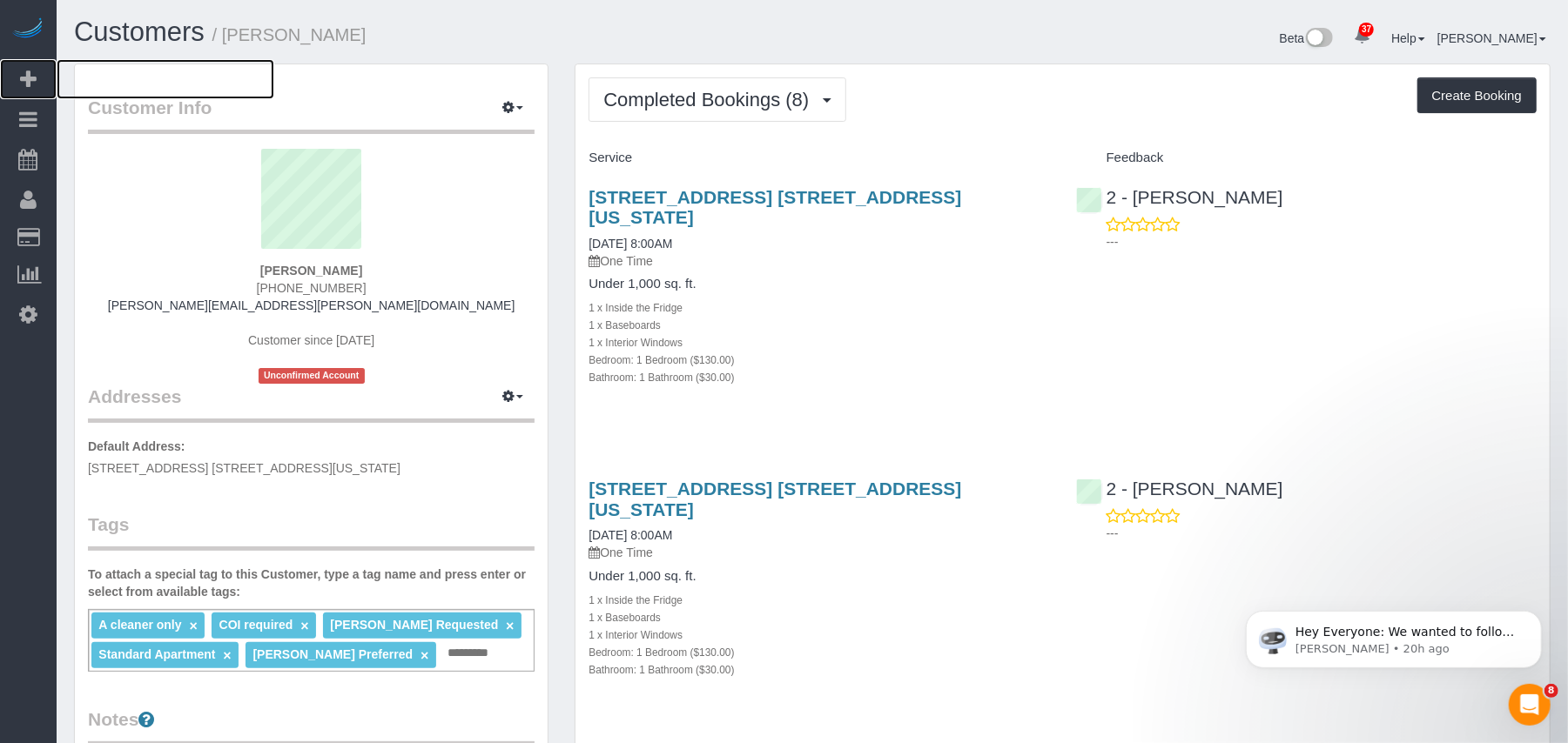
click at [119, 71] on span "Add Booking" at bounding box center [166, 79] width 218 height 40
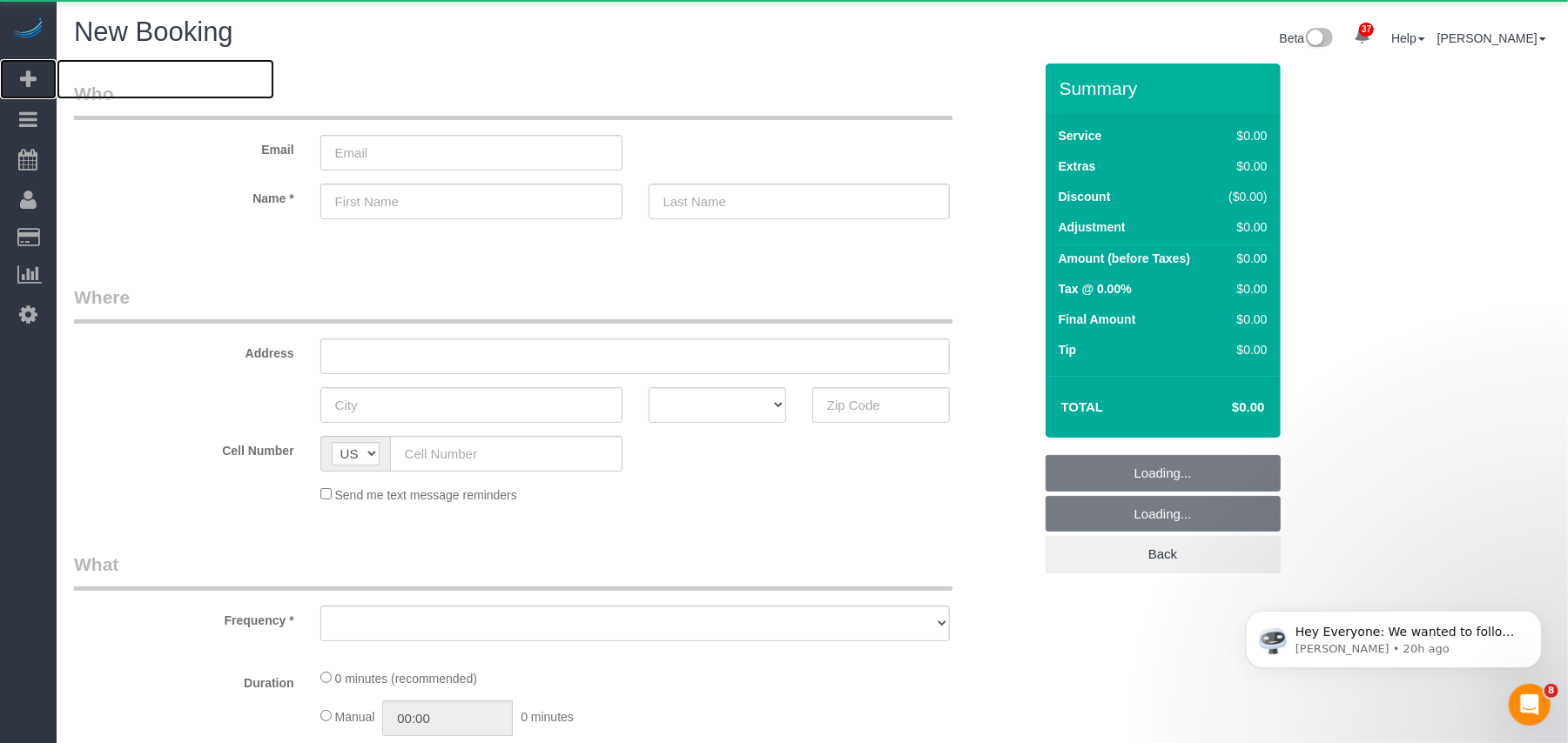
select select "number:89"
select select "number:90"
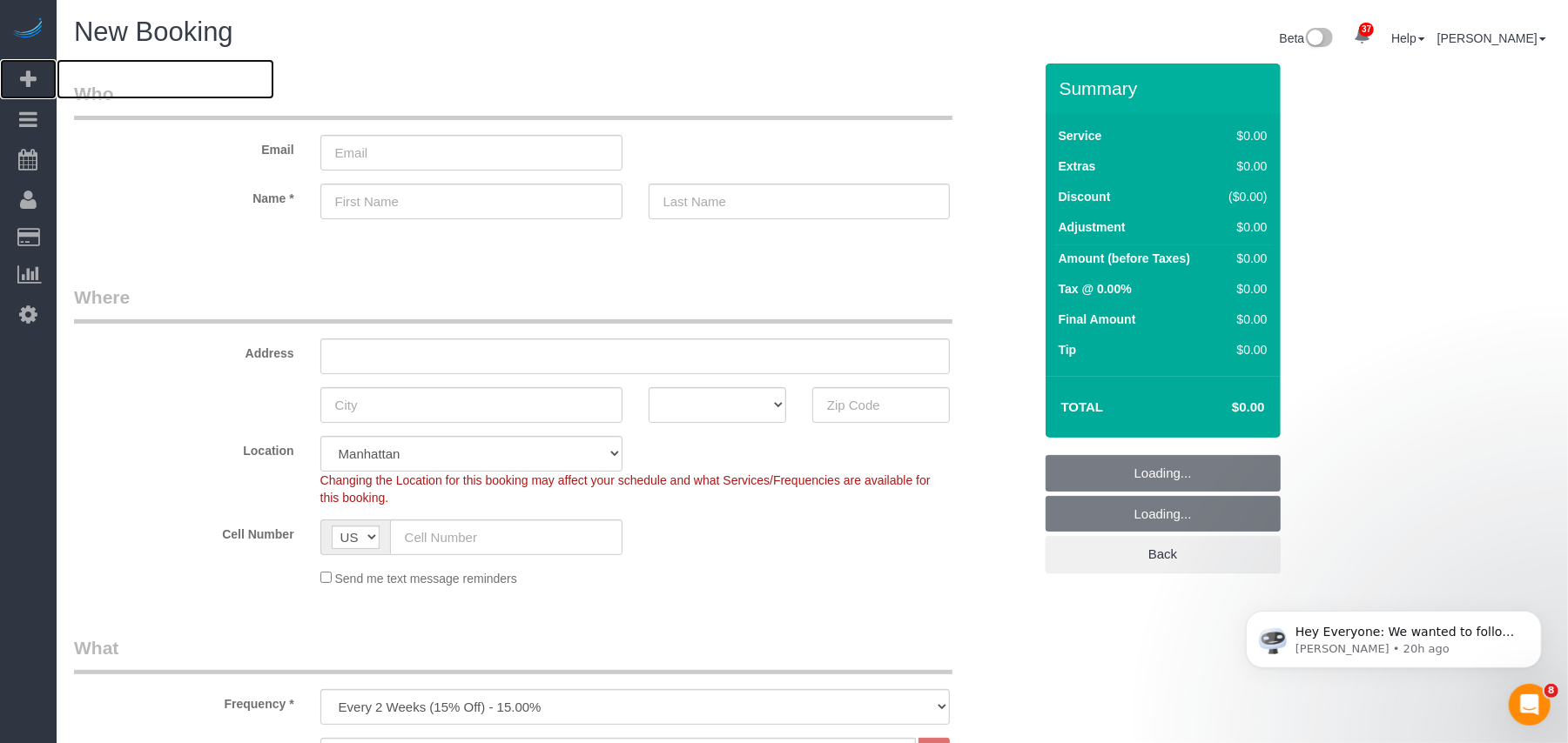
select select "object:3950"
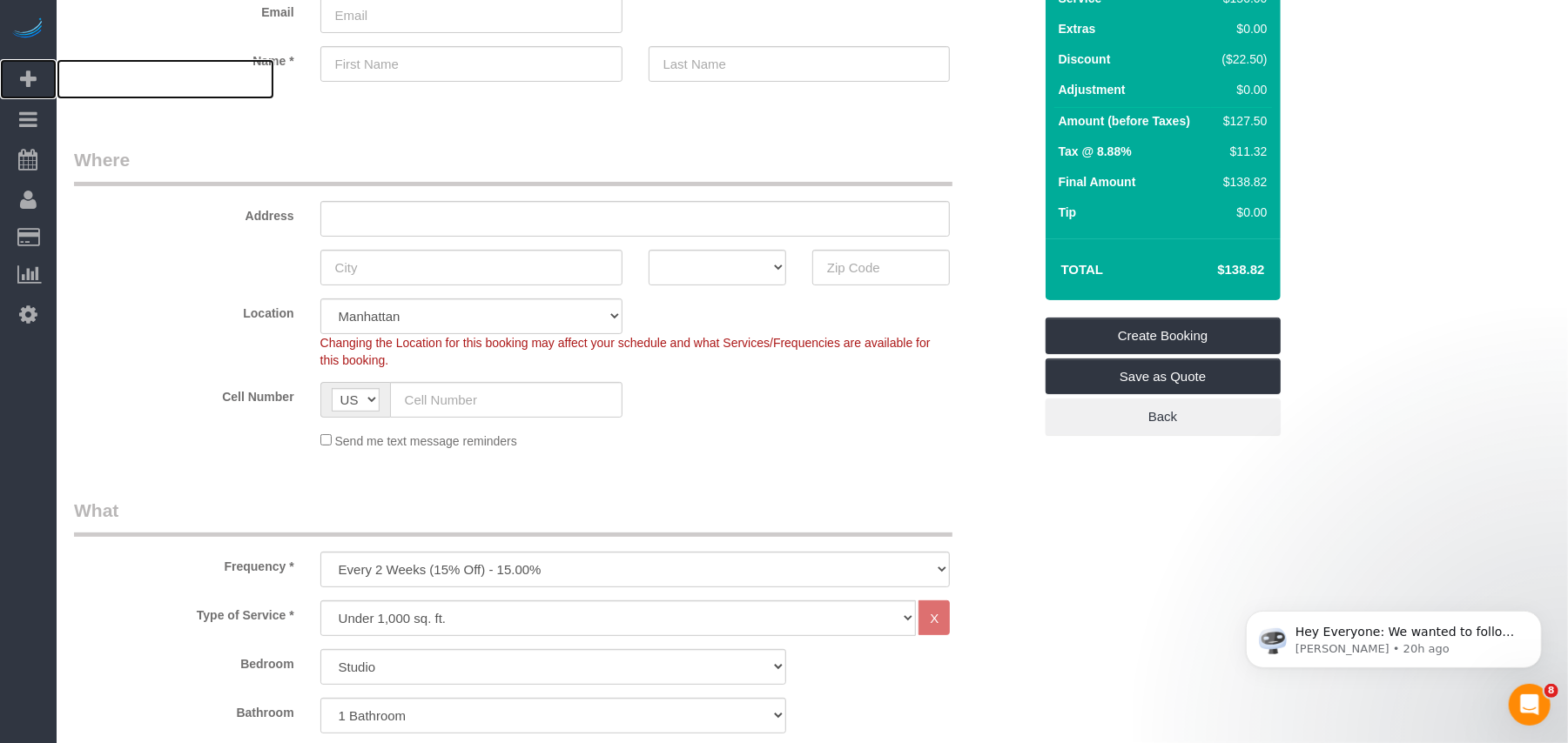
scroll to position [348, 0]
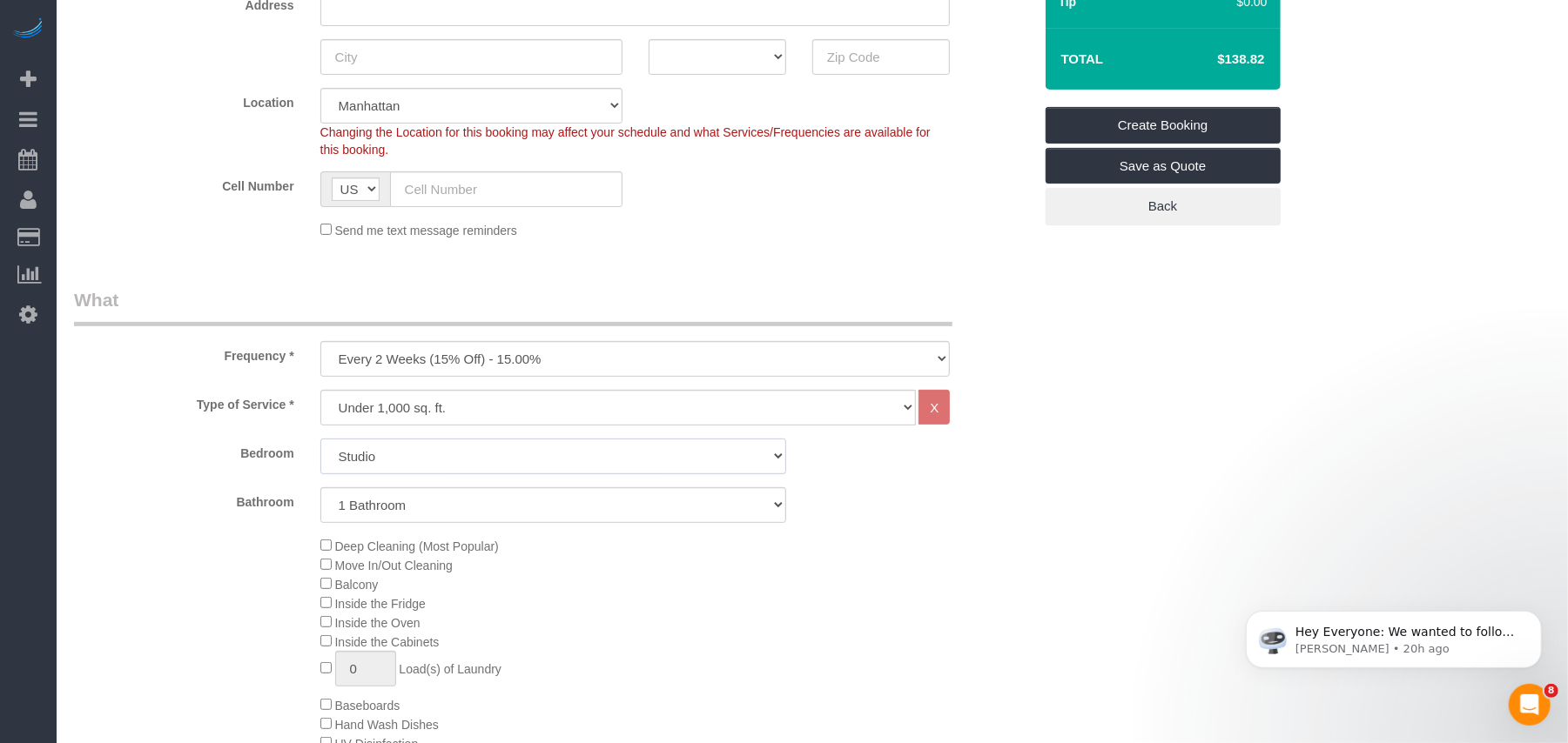
click at [412, 456] on select "Studio 1 Bedroom 2 Bedrooms 3 Bedrooms" at bounding box center [553, 457] width 466 height 36
select select "1"
click at [320, 439] on select "Studio 1 Bedroom 2 Bedrooms 3 Bedrooms" at bounding box center [553, 457] width 466 height 36
click at [442, 355] on select "One Time Weekly (20% Off) - 20.00% Every 2 Weeks (15% Off) - 15.00% Every 4 Wee…" at bounding box center [635, 359] width 630 height 36
select select "object:3951"
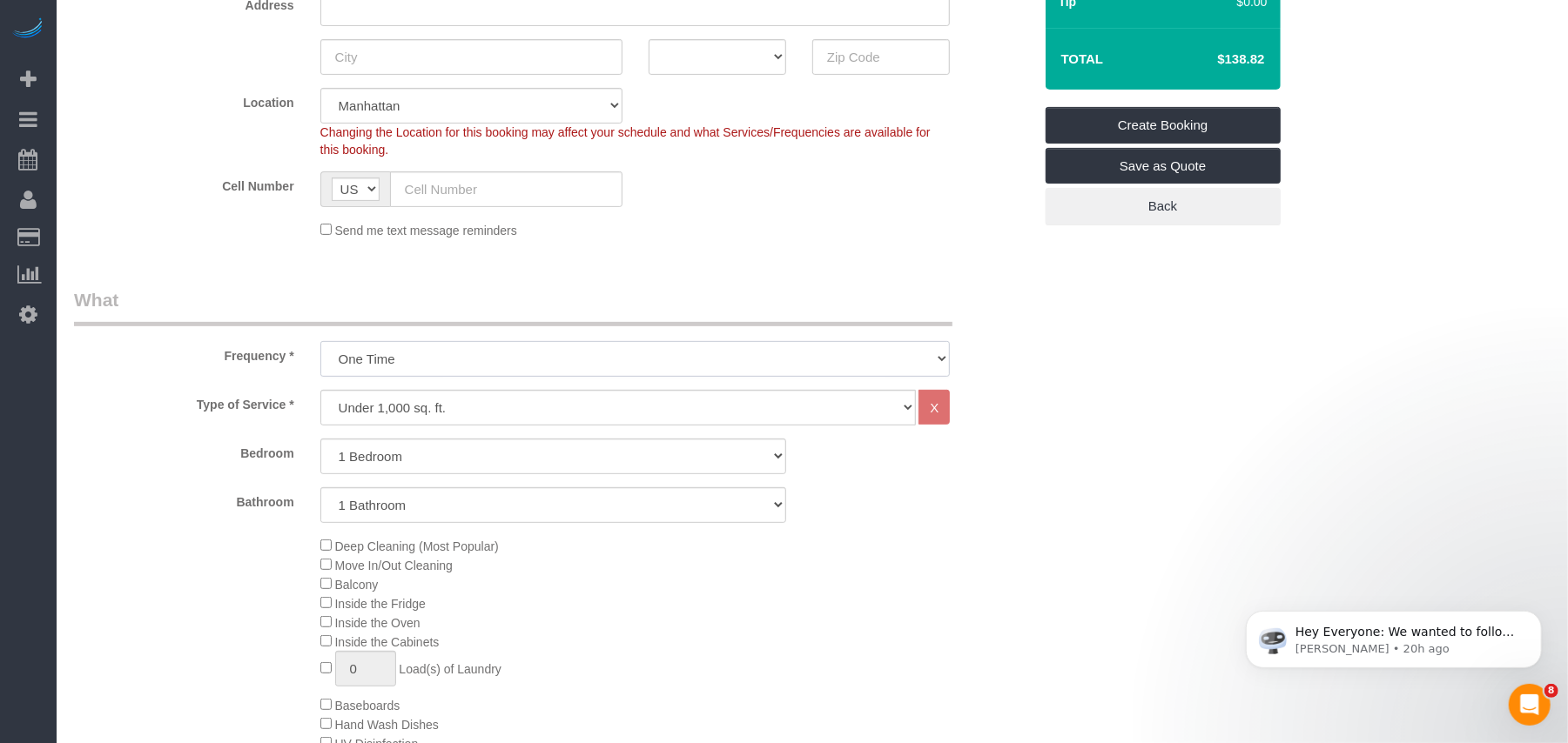
click at [320, 341] on select "One Time Weekly (20% Off) - 20.00% Every 2 Weeks (15% Off) - 15.00% Every 4 Wee…" at bounding box center [635, 359] width 630 height 36
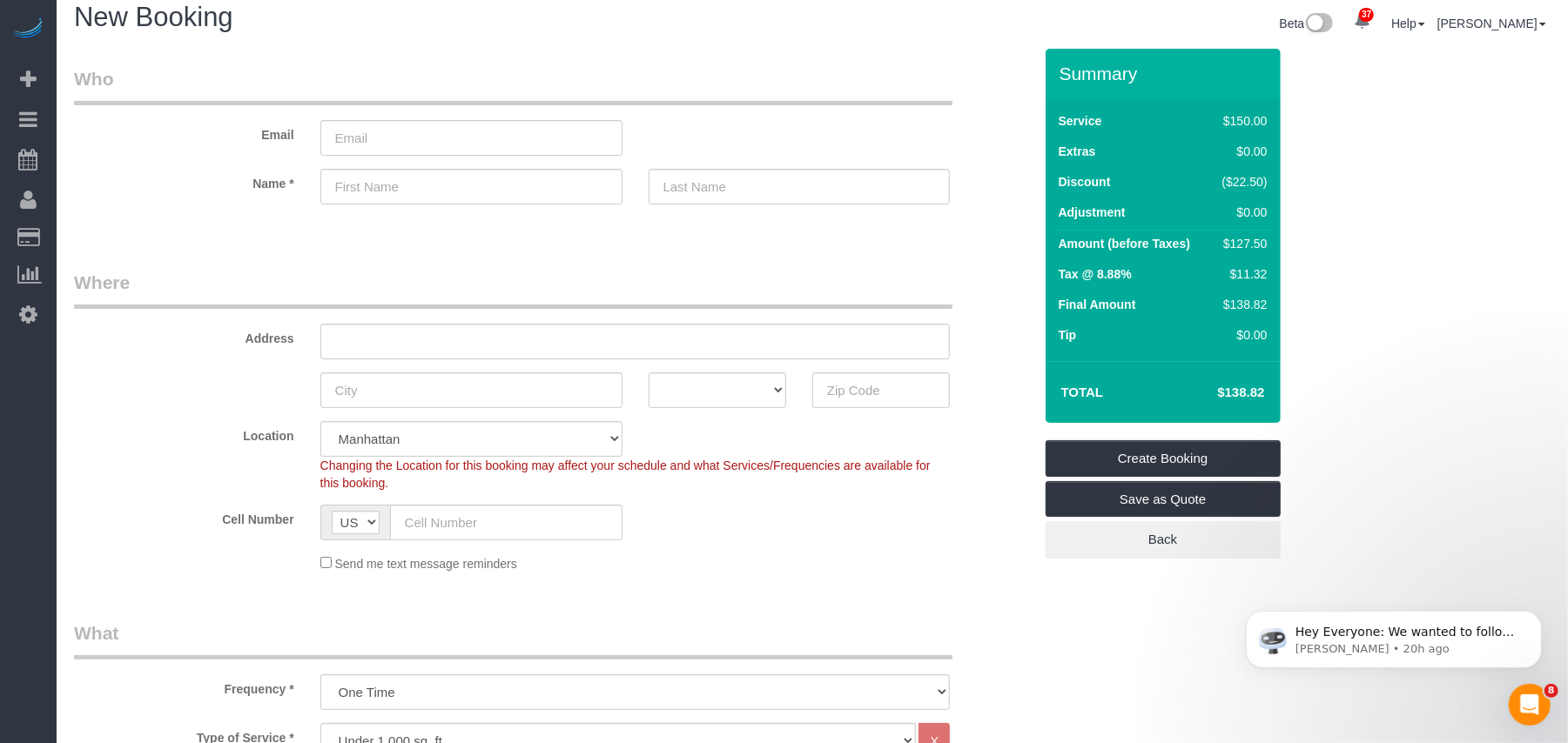
scroll to position [0, 0]
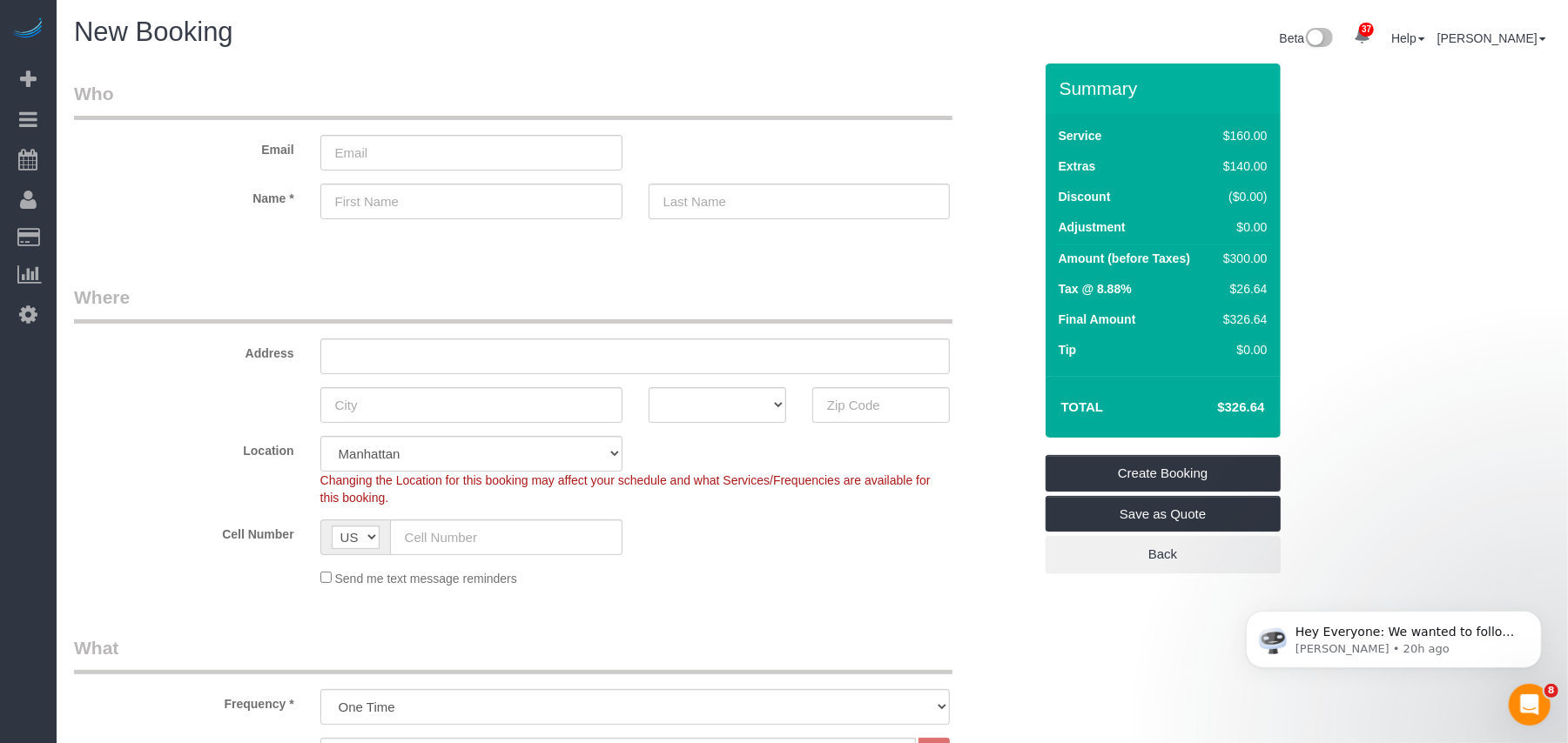
drag, startPoint x: 1248, startPoint y: 263, endPoint x: 1203, endPoint y: 262, distance: 45.0
click at [1203, 262] on tr "Amount (before Taxes) $300.00" at bounding box center [1164, 262] width 218 height 32
copy tr "$300"
drag, startPoint x: 266, startPoint y: 721, endPoint x: 256, endPoint y: 739, distance: 20.6
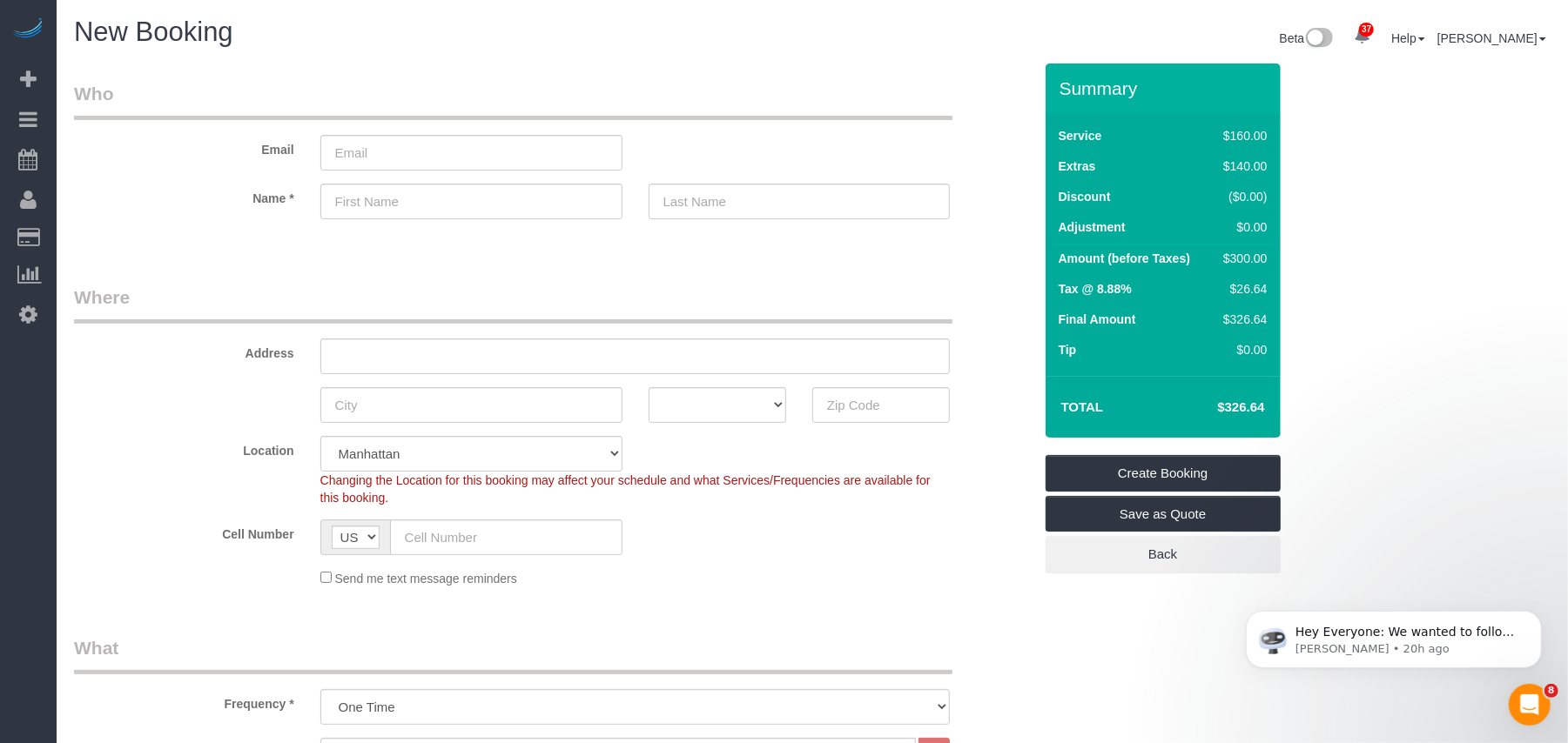
click at [256, 739] on label "Type of Service *" at bounding box center [184, 750] width 247 height 24
click at [256, 740] on label "Type of Service *" at bounding box center [184, 750] width 247 height 24
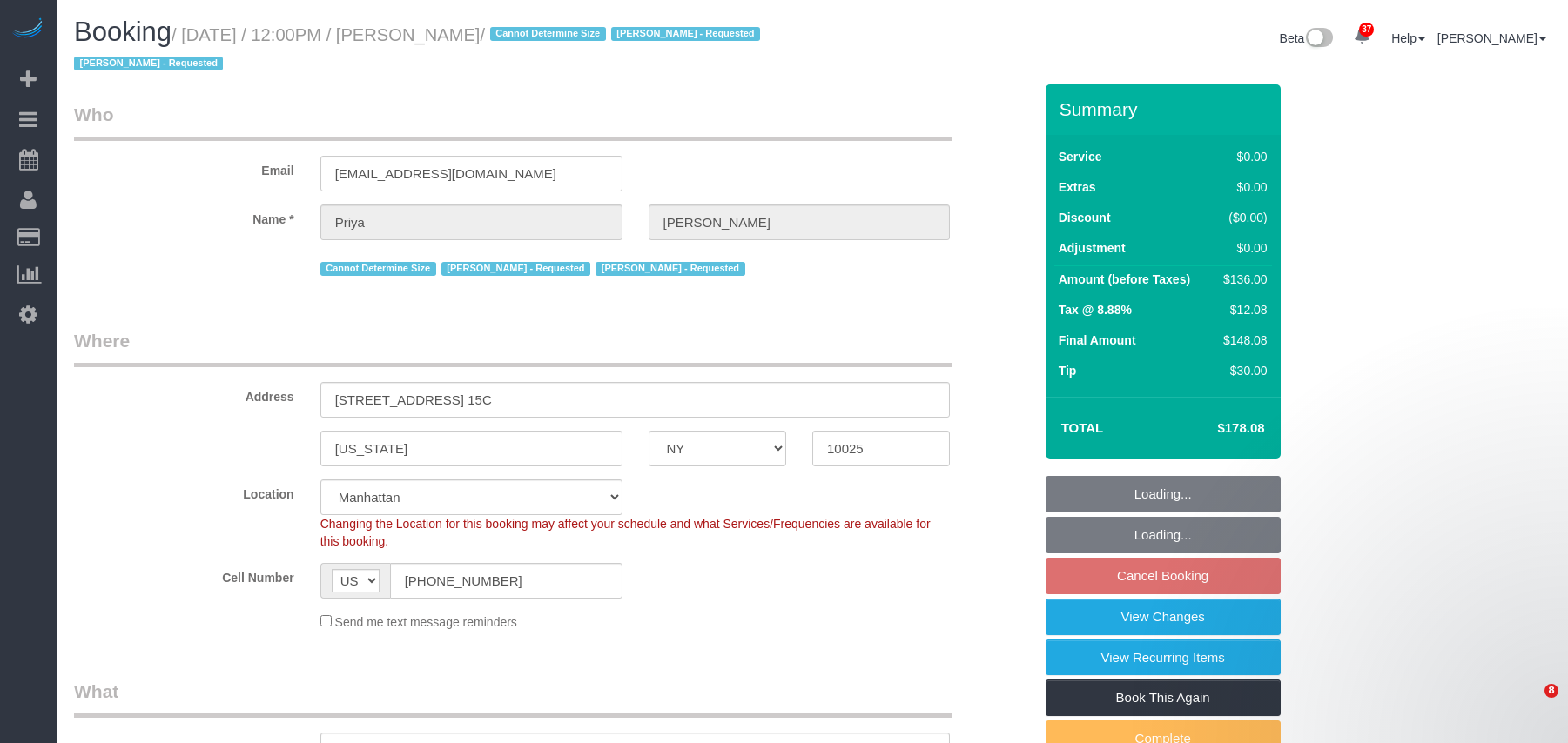
select select "NY"
select select "1"
select select "spot5"
select select "number:58"
select select "number:73"
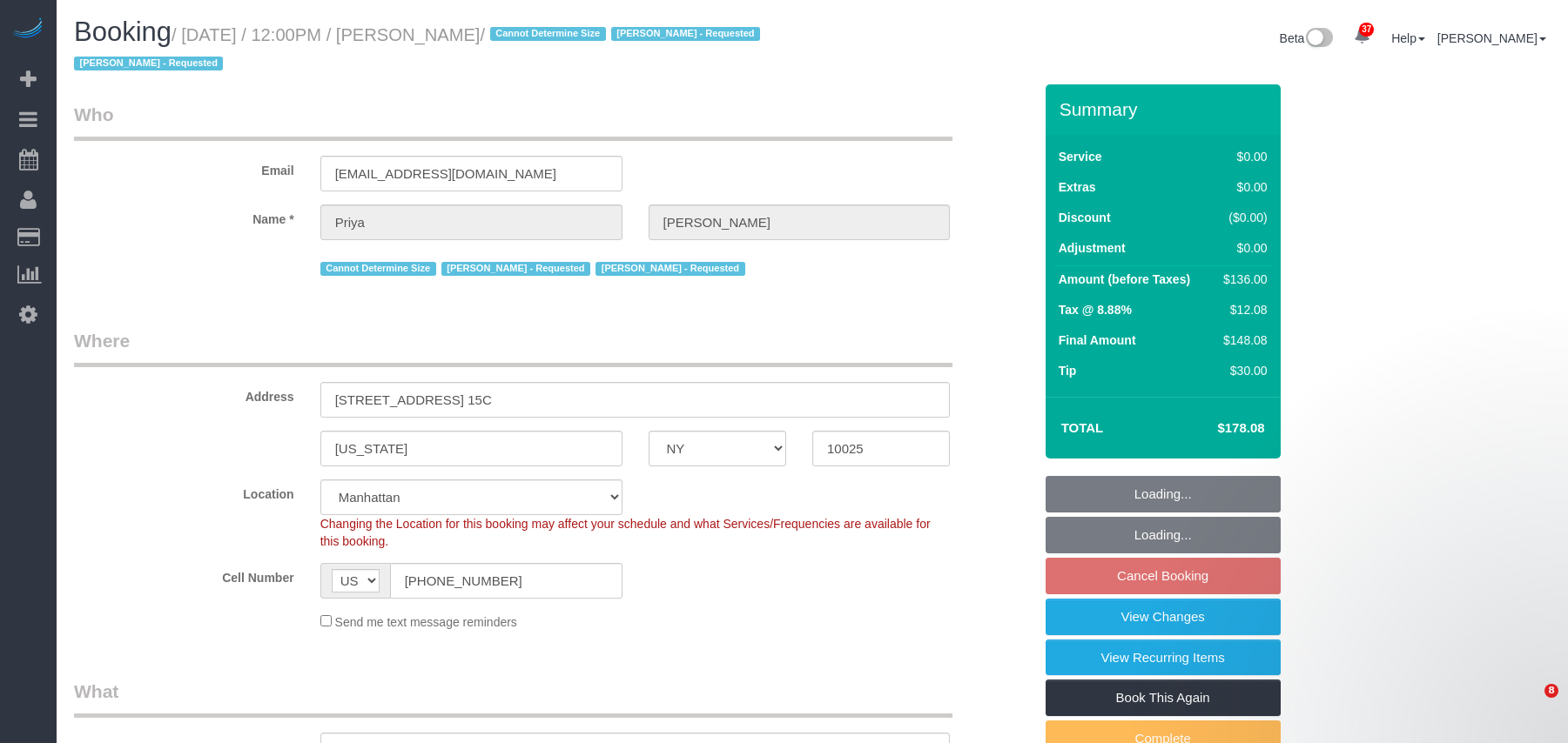
select select "number:15"
select select "number:5"
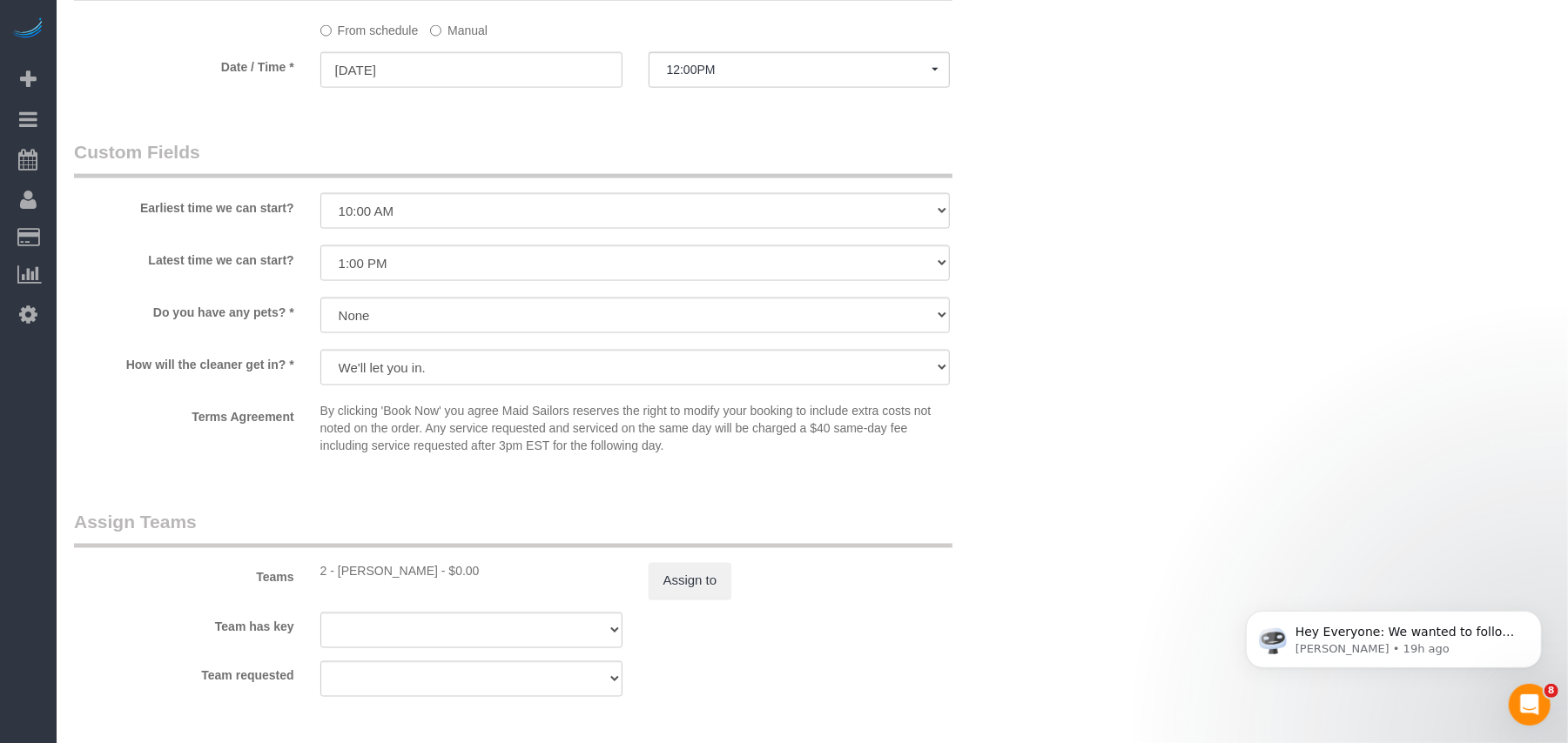
scroll to position [2089, 0]
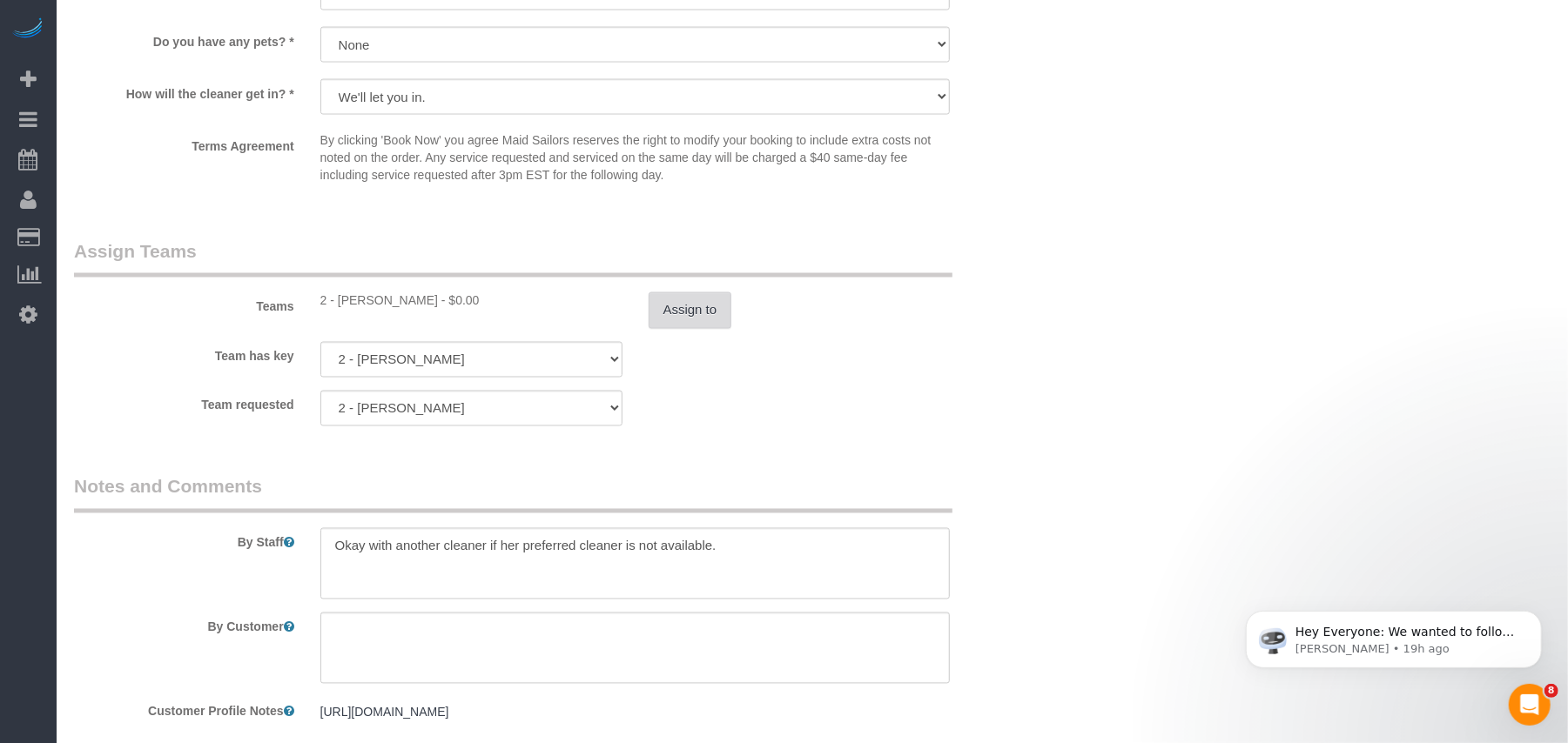
click at [715, 327] on button "Assign to" at bounding box center [691, 310] width 83 height 37
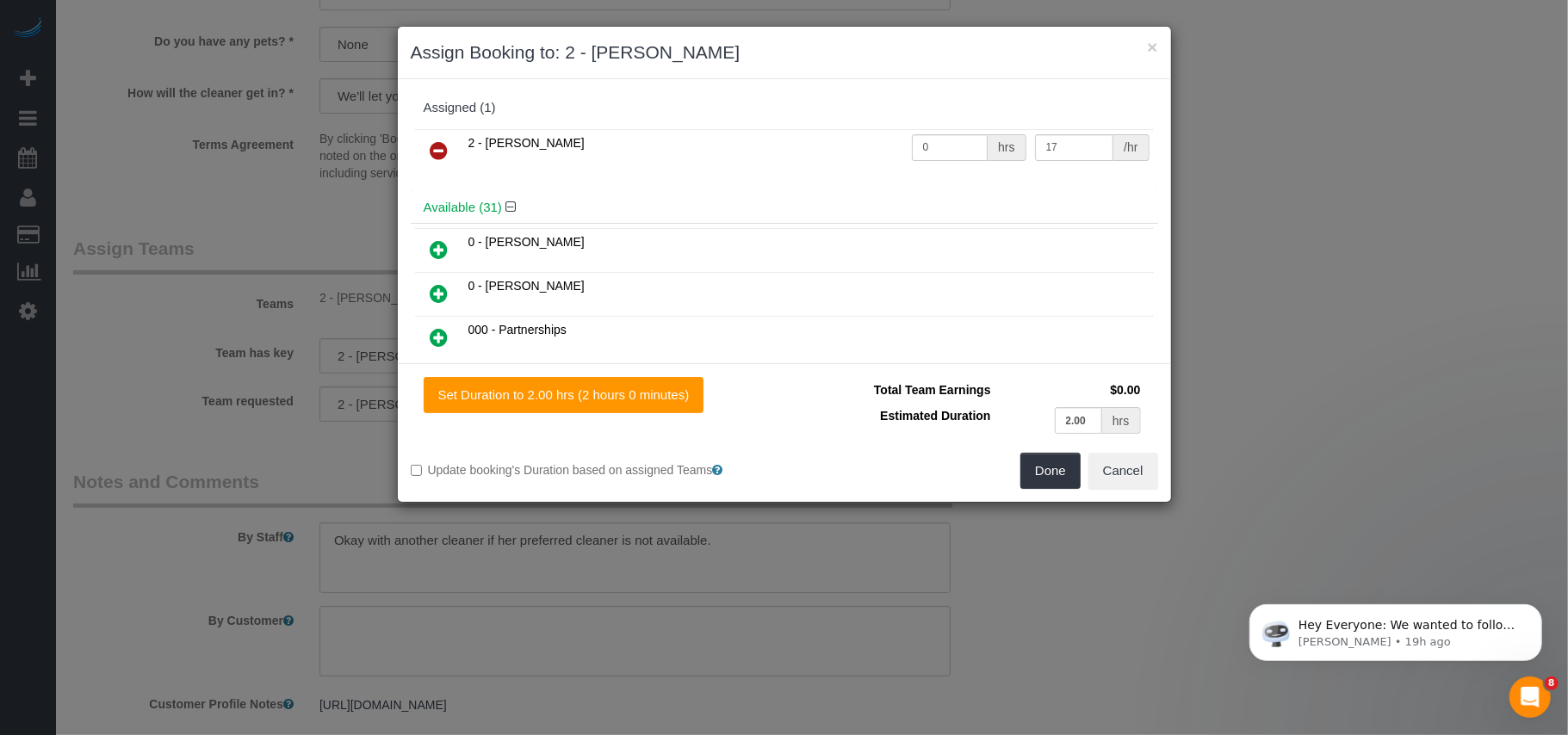
click at [430, 150] on icon at bounding box center [439, 150] width 18 height 21
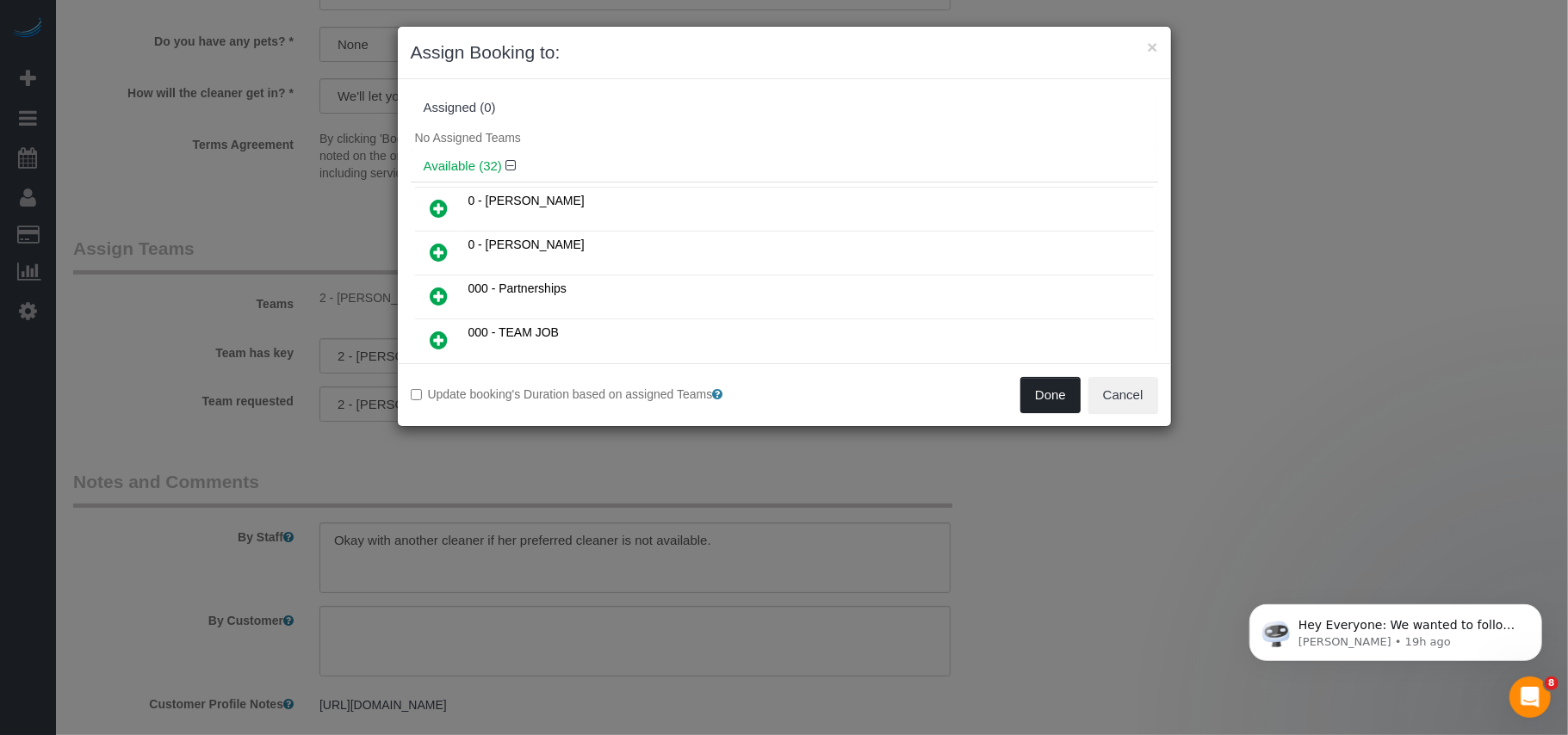
click at [1027, 397] on button "Done" at bounding box center [1051, 395] width 61 height 36
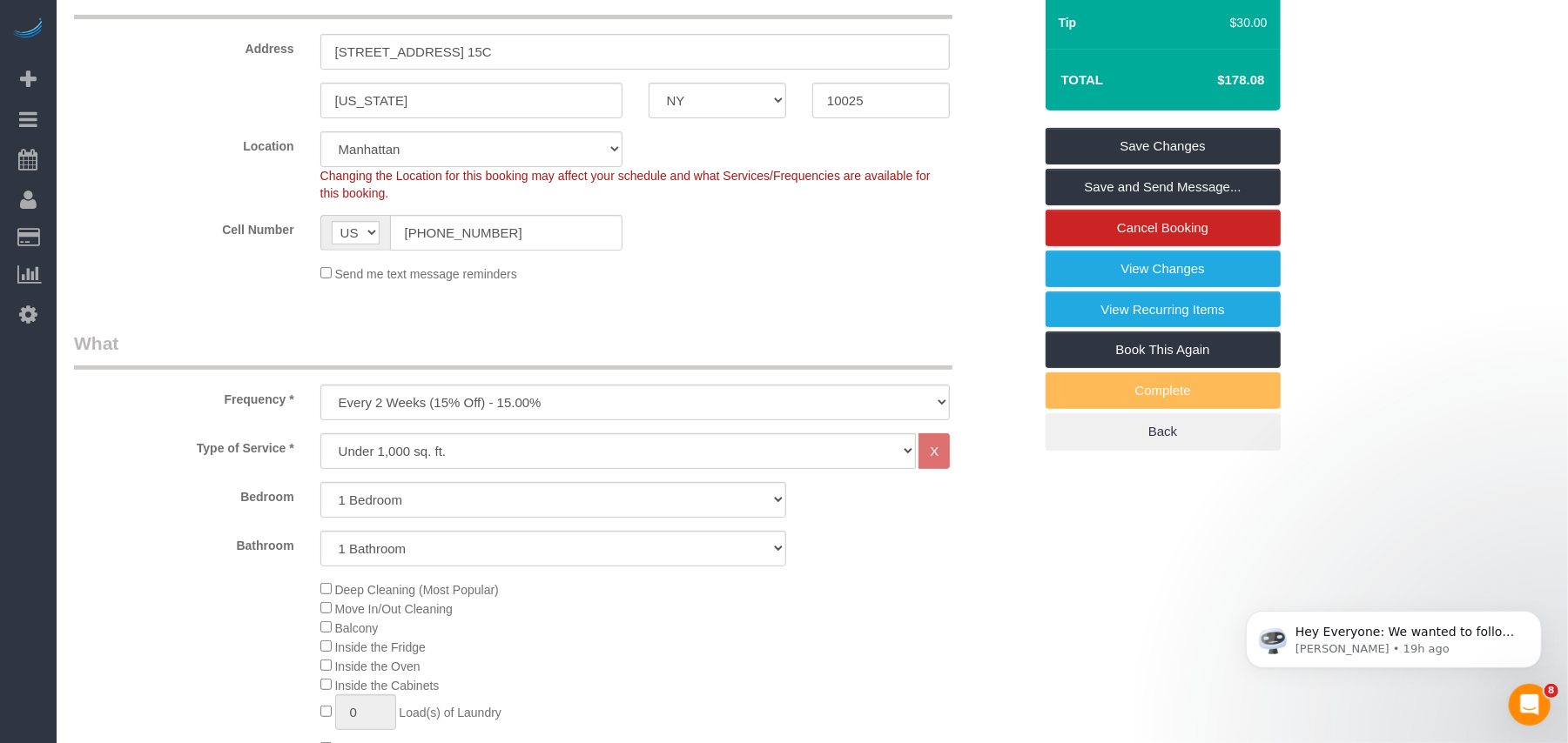
scroll to position [232, 0]
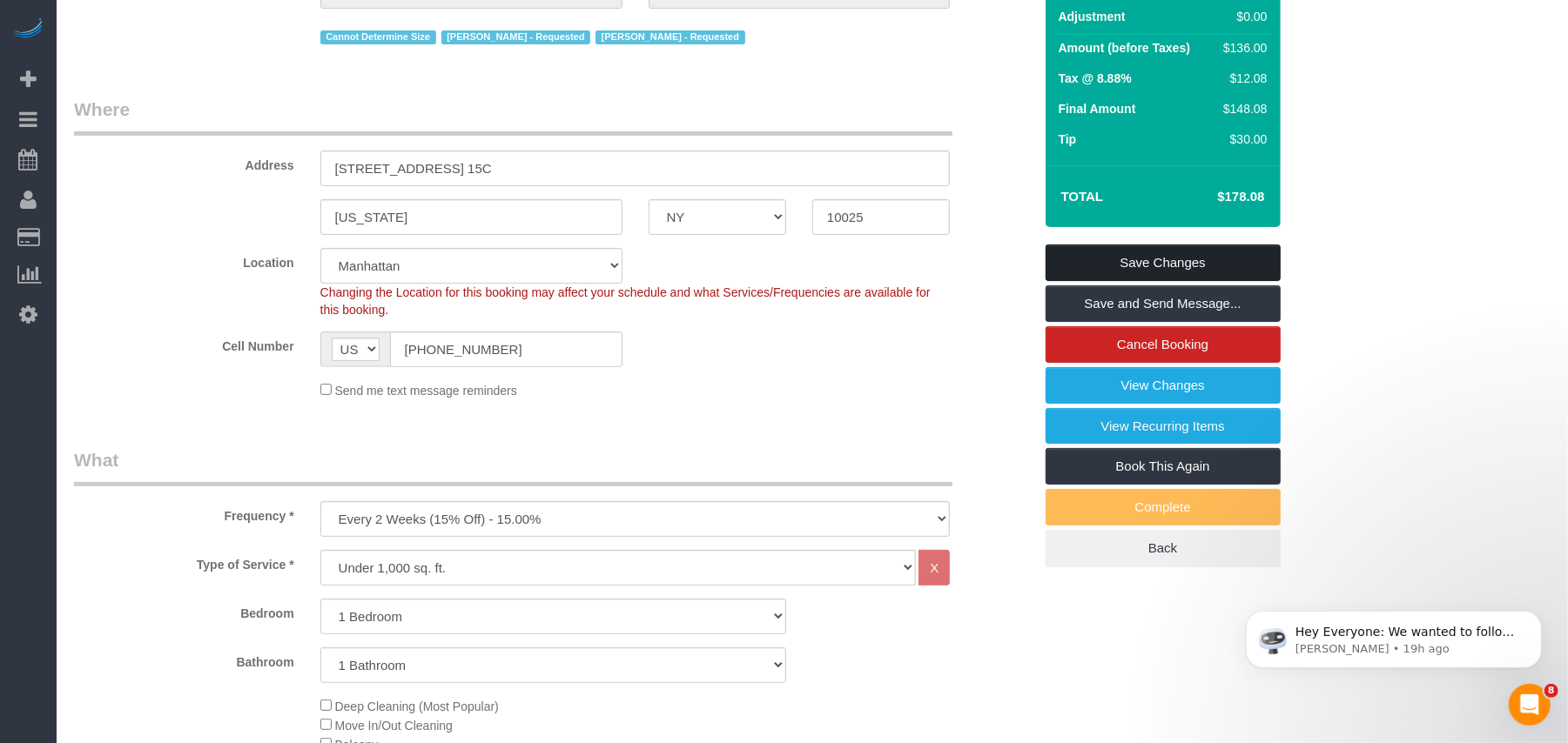
click at [1139, 262] on link "Save Changes" at bounding box center [1163, 263] width 235 height 37
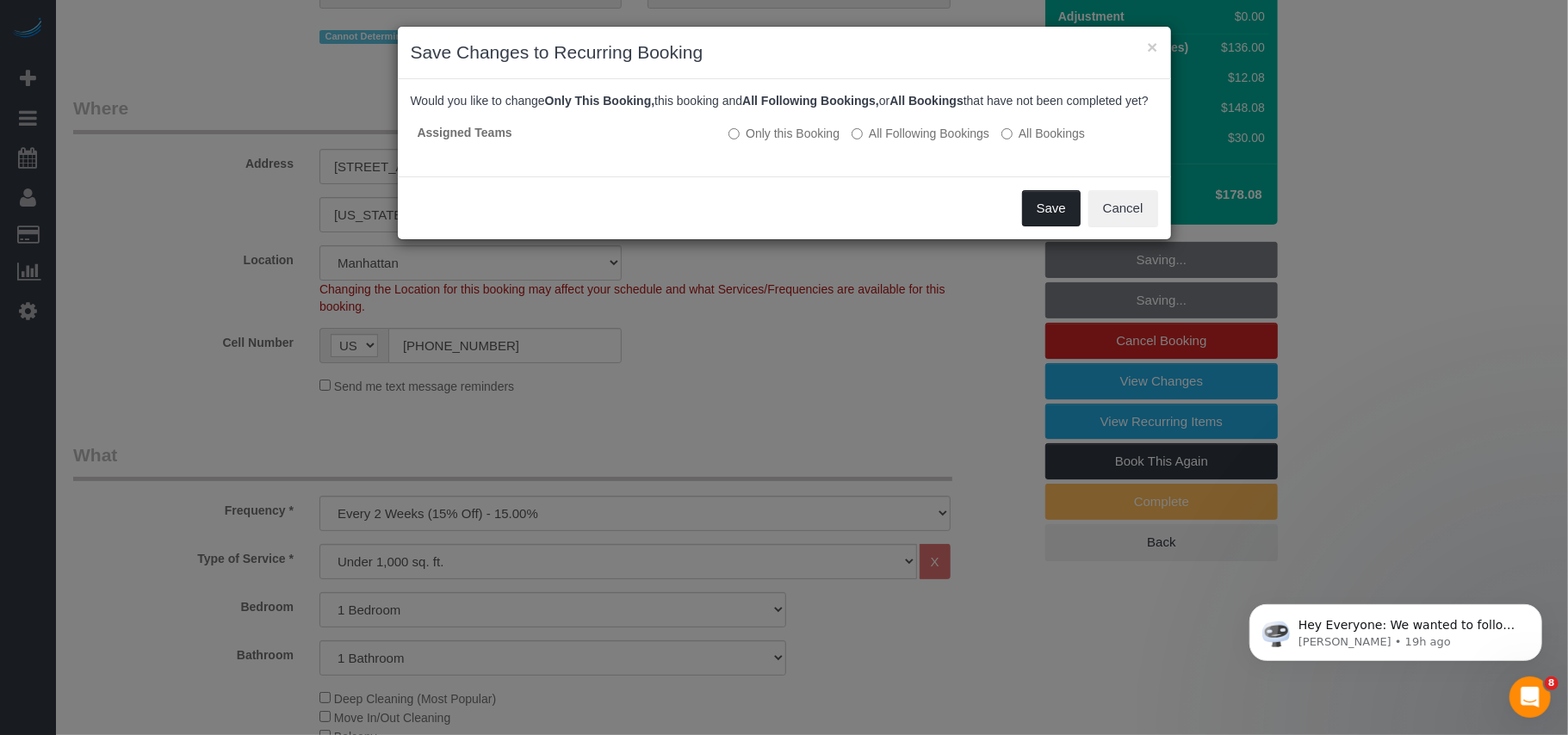
click at [1037, 226] on button "Save" at bounding box center [1052, 208] width 59 height 36
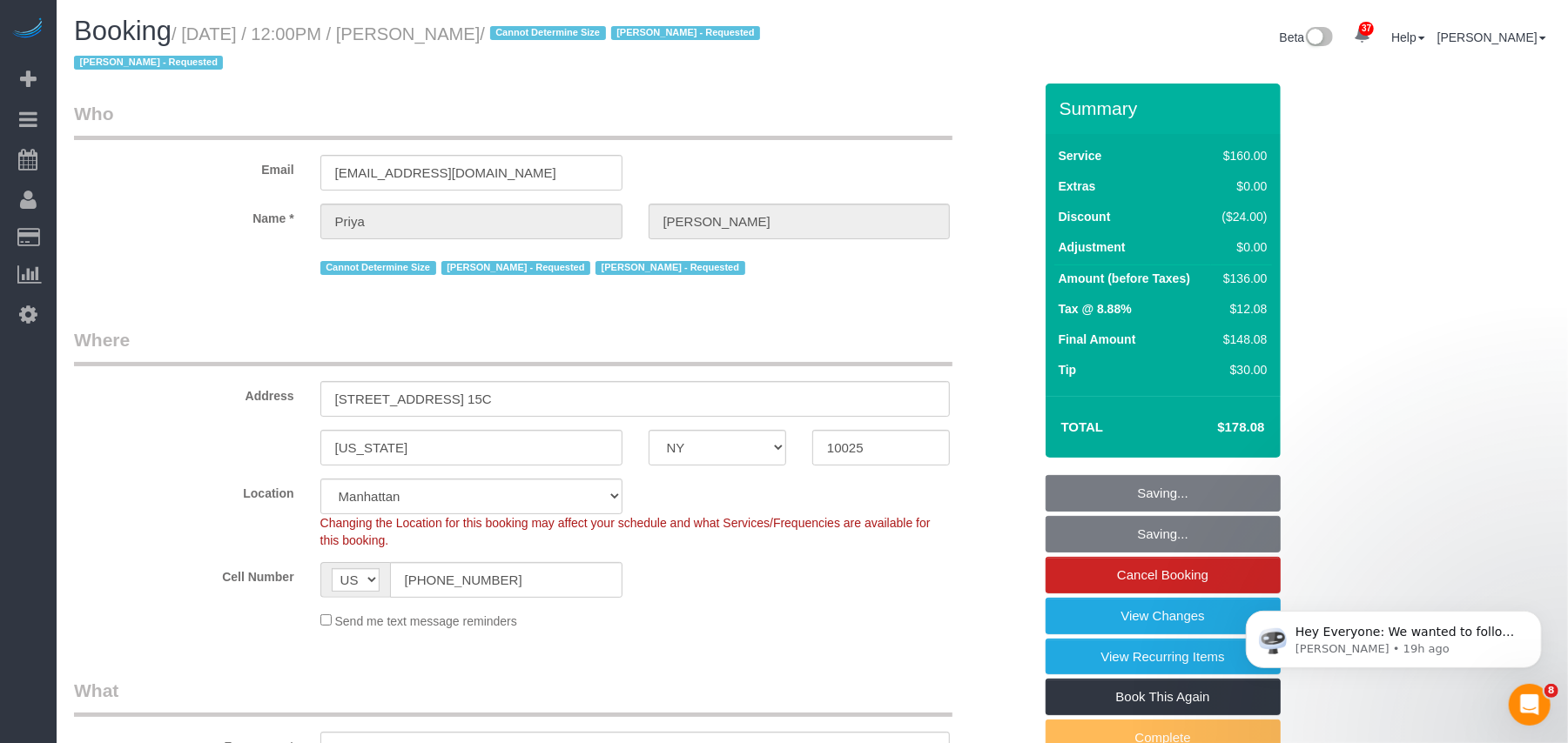
scroll to position [0, 0]
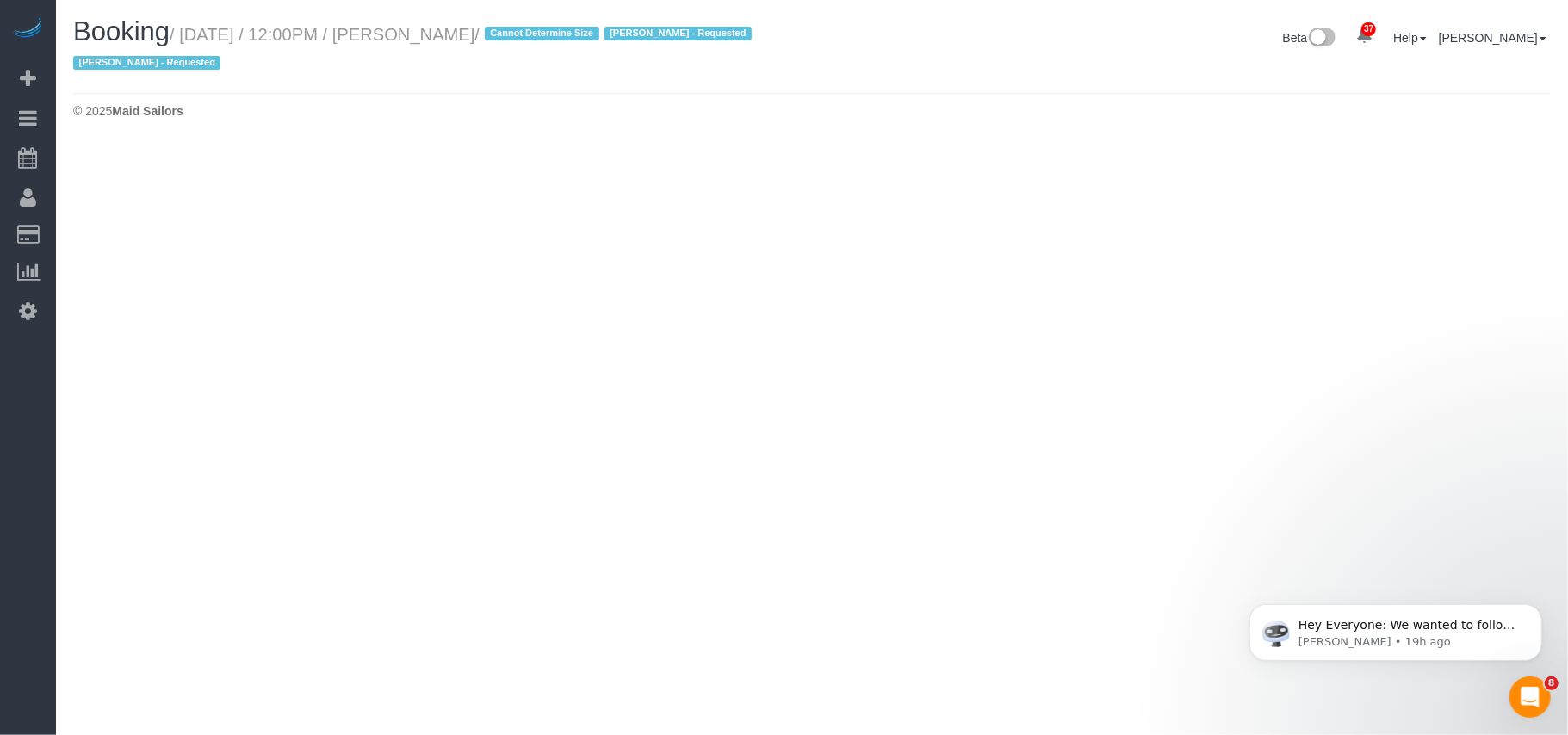
select select "NY"
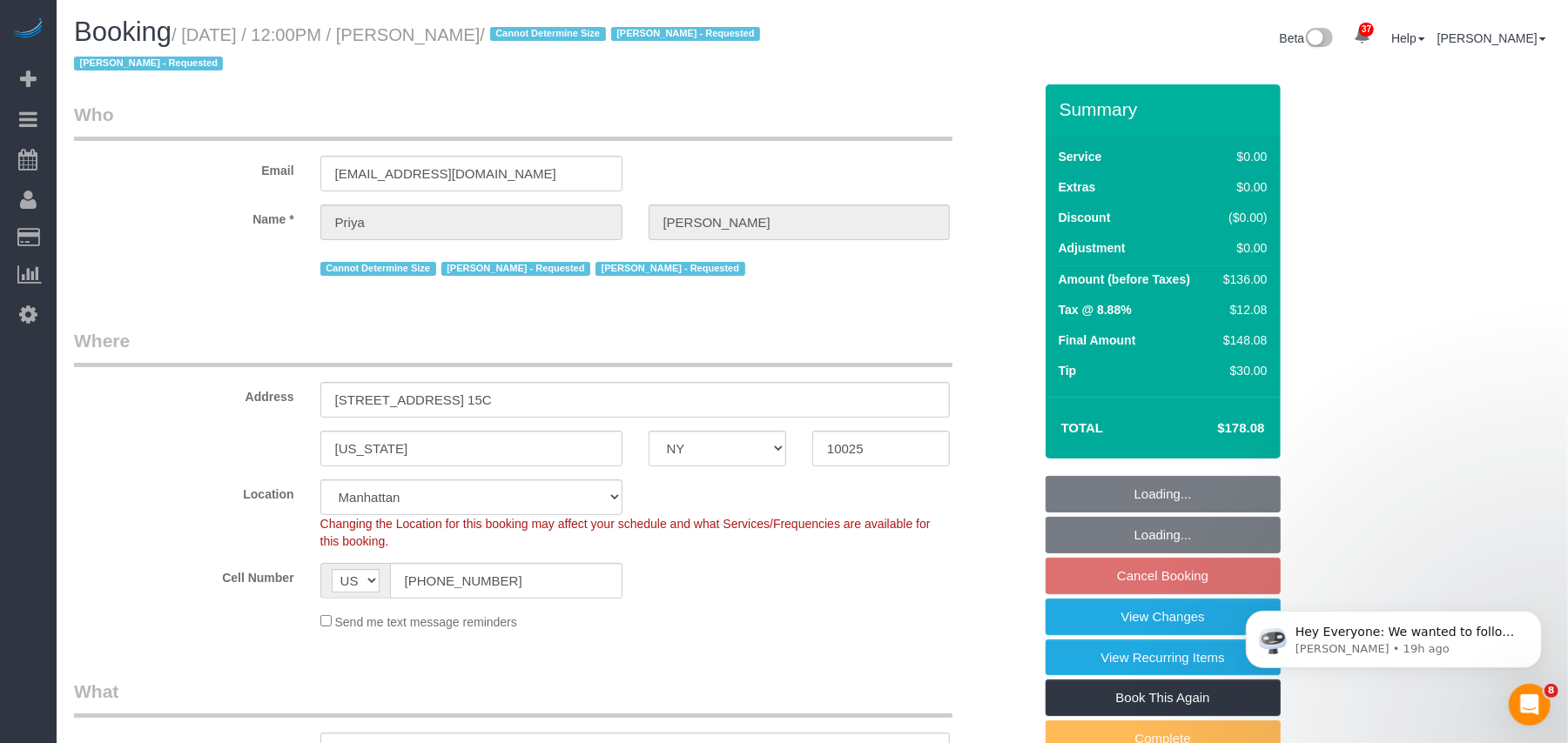
select select "spot63"
select select "object:5155"
select select "string:stripe-pm_1REs6u4VGloSiKo70lTggjRu"
select select "number:58"
select select "number:73"
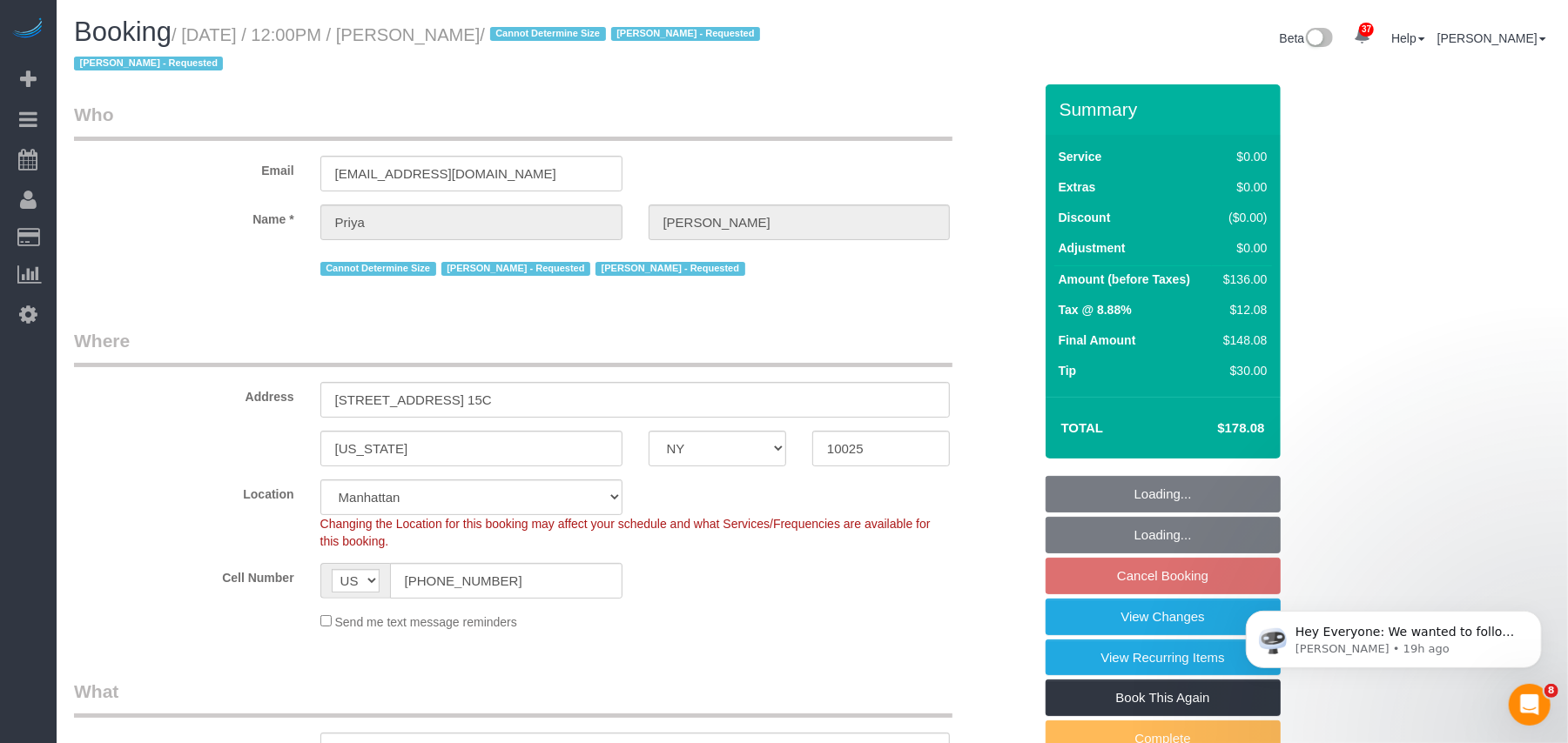
select select "number:15"
select select "number:5"
select select "object:5262"
select select "1"
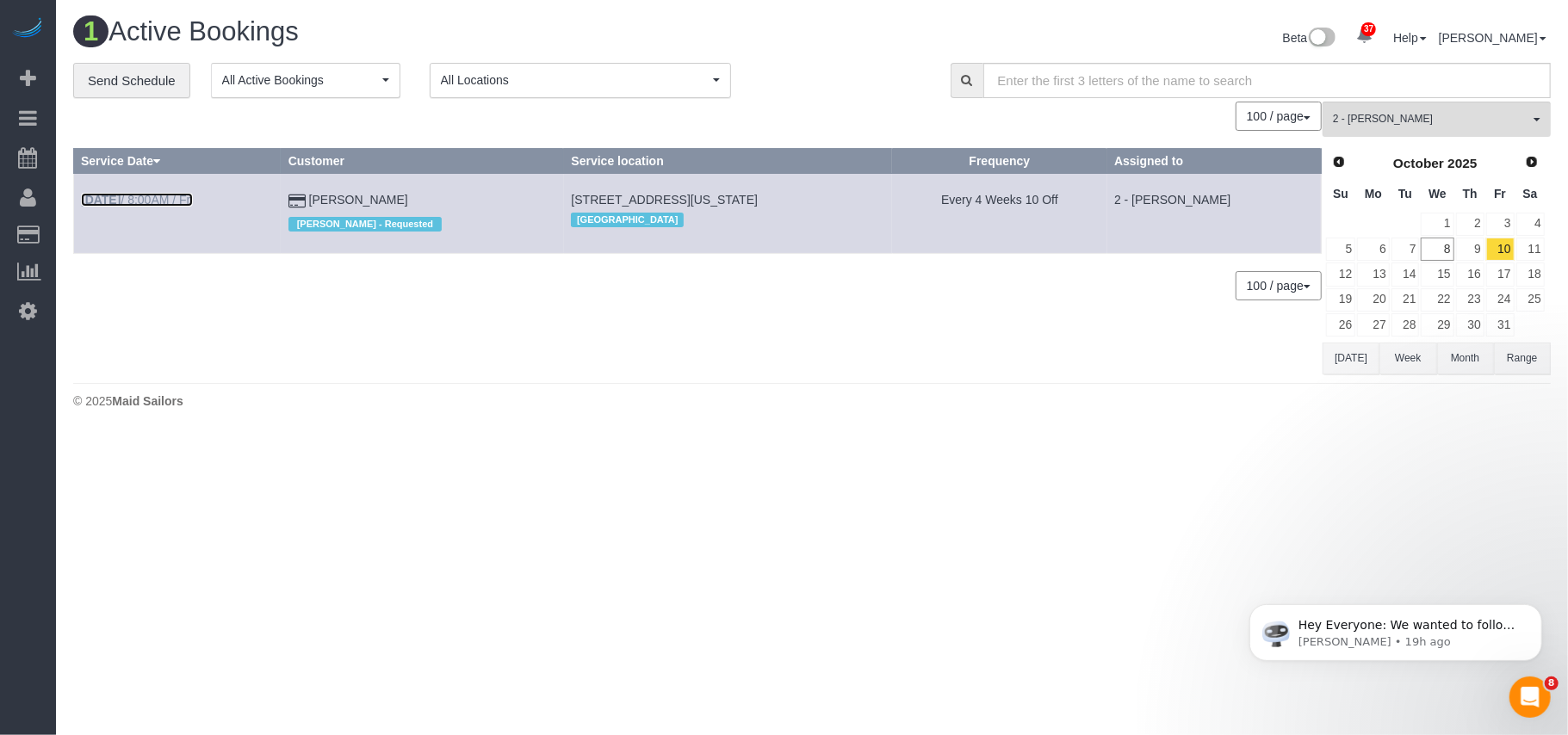
click at [176, 202] on link "Oct 10th / 8:00AM / Fri" at bounding box center [137, 200] width 112 height 14
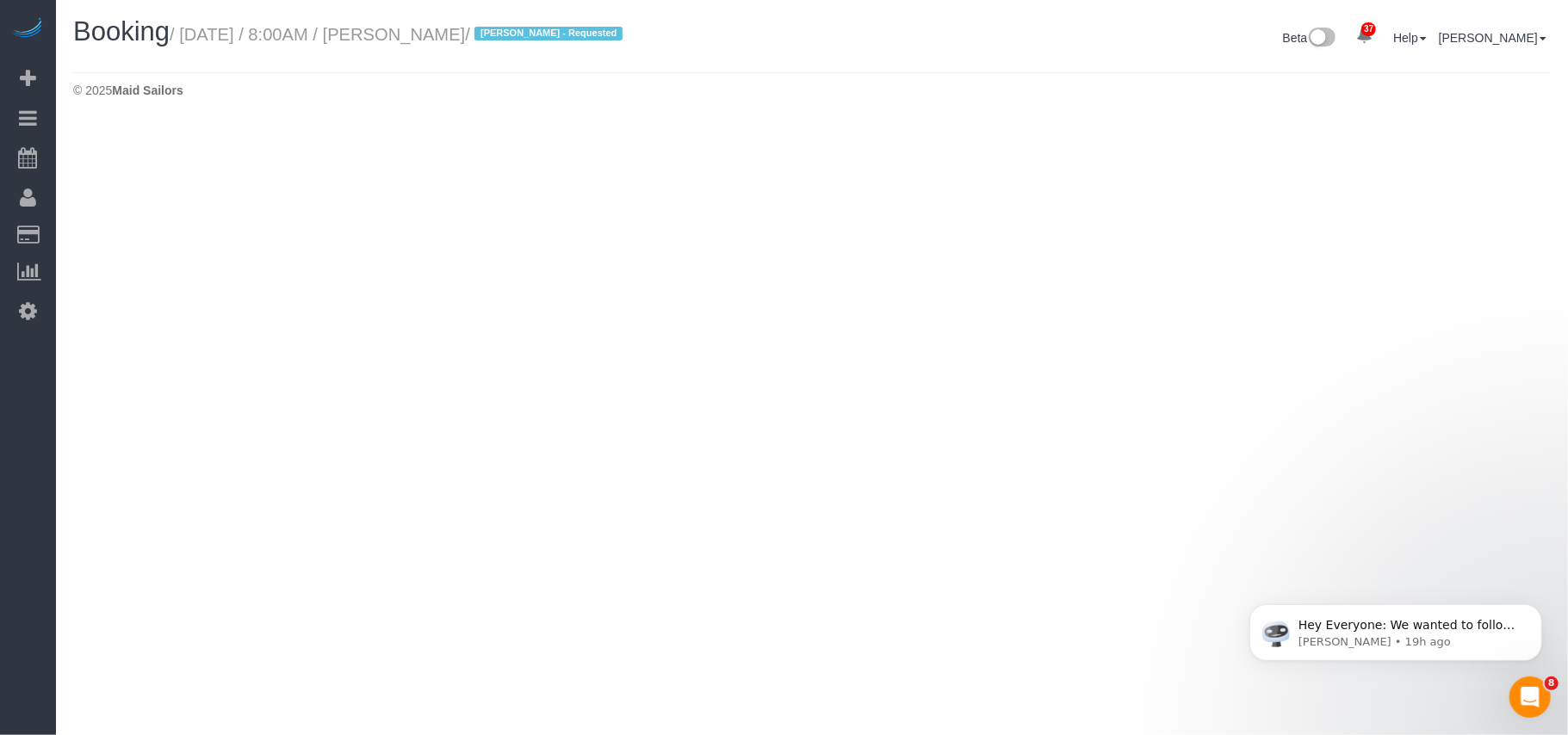
select select "NY"
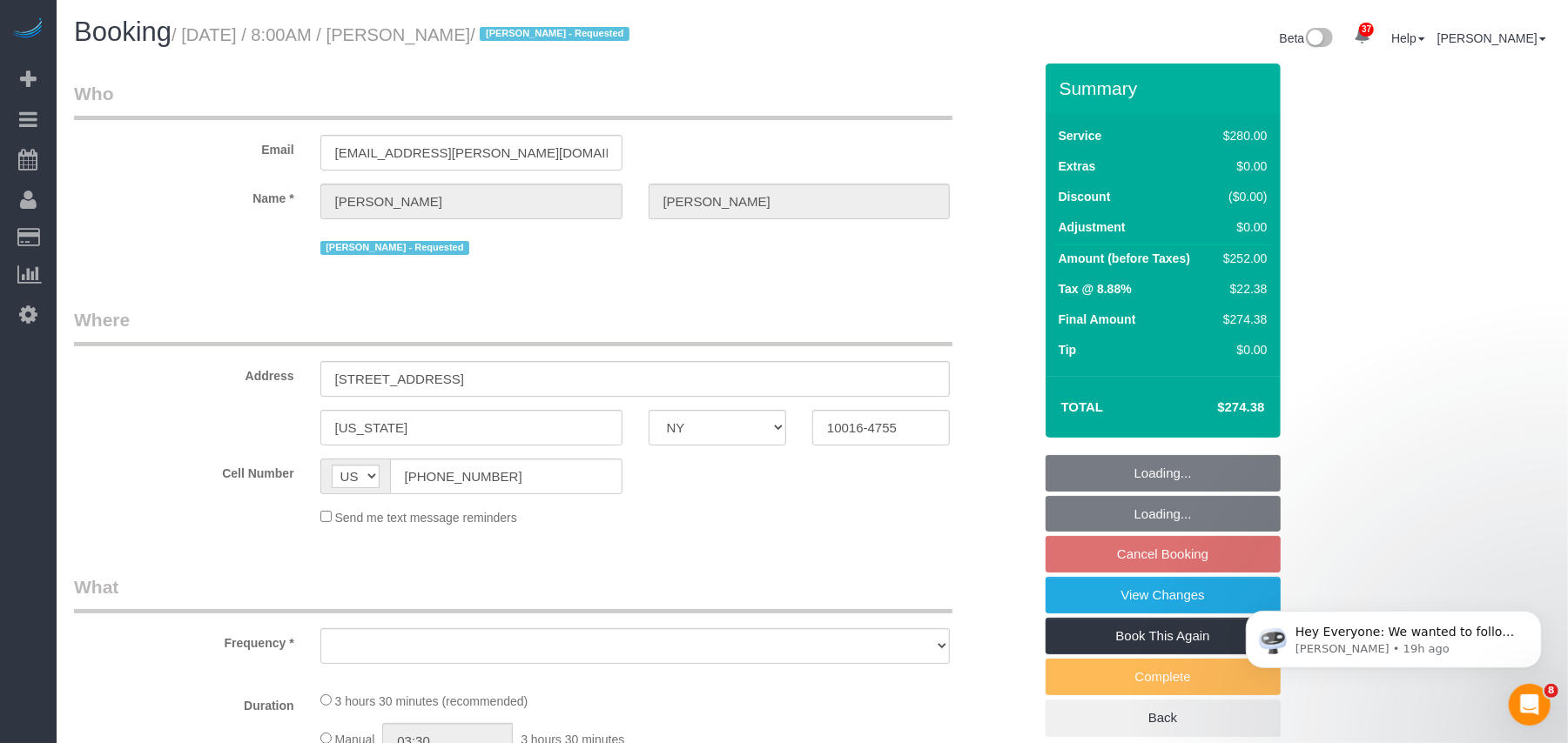
select select "string:stripe-pm_1R6b2A4VGloSiKo7RWrkGr0x"
select select "210"
select select "number:56"
select select "number:72"
select select "number:14"
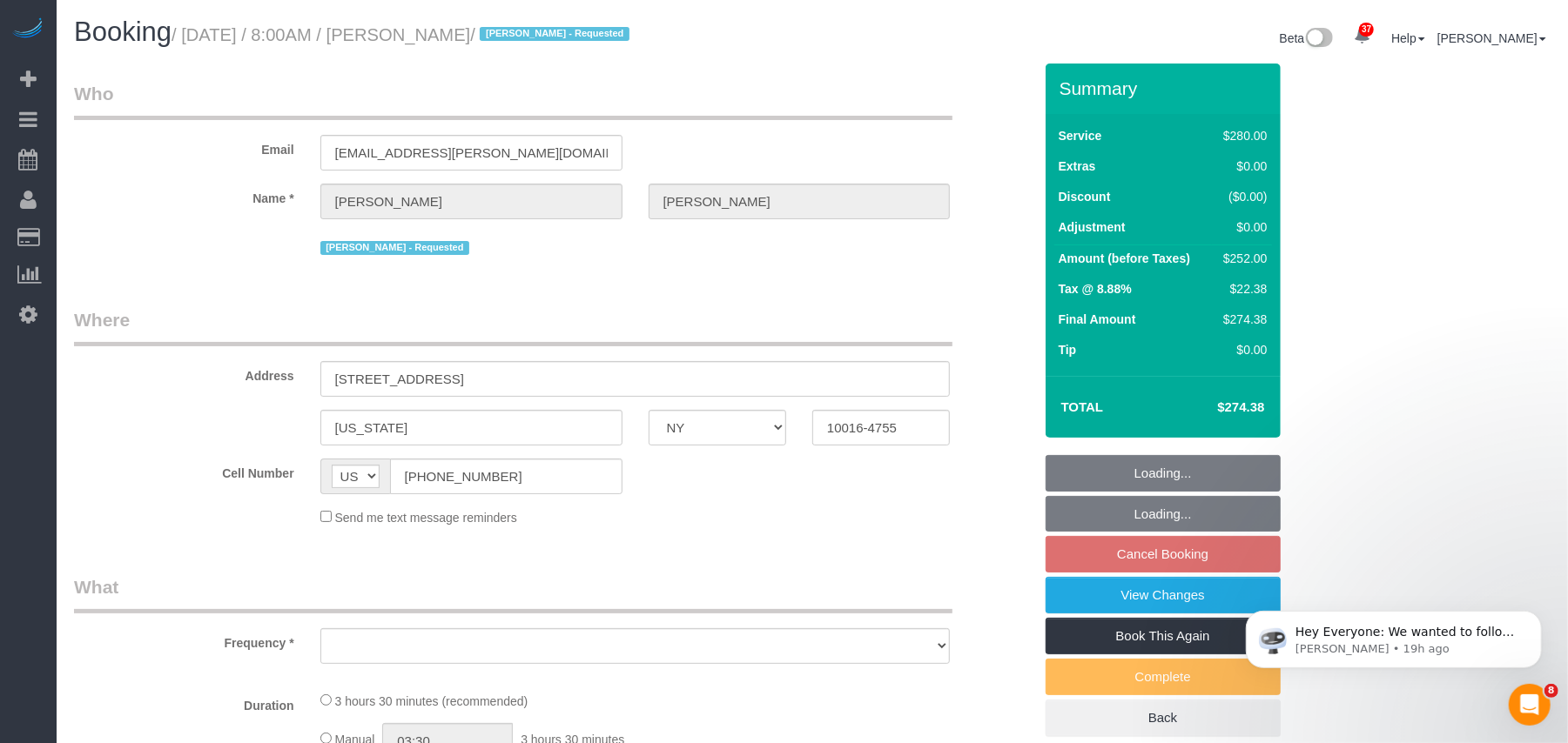
select select "number:5"
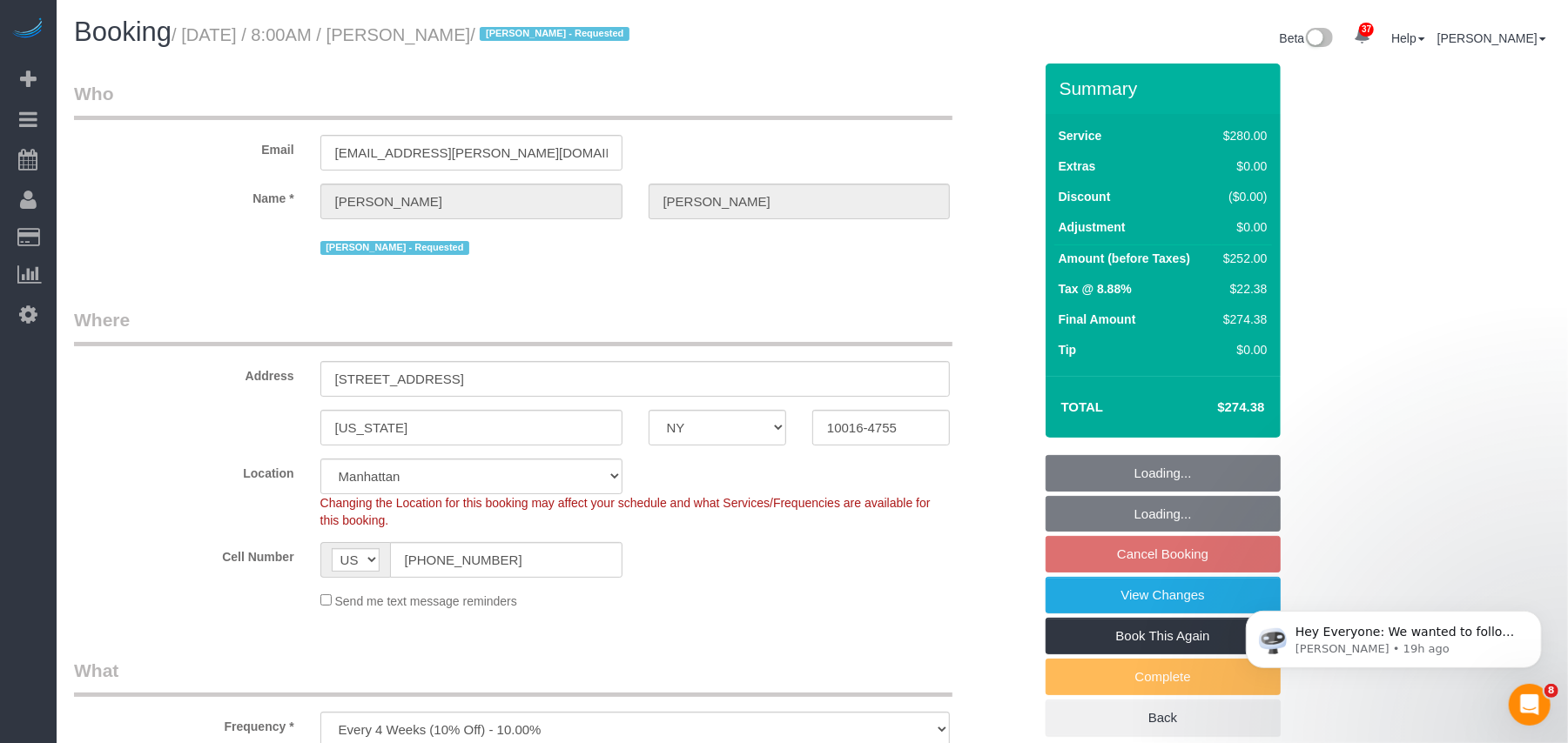
select select "object:7358"
select select "spot117"
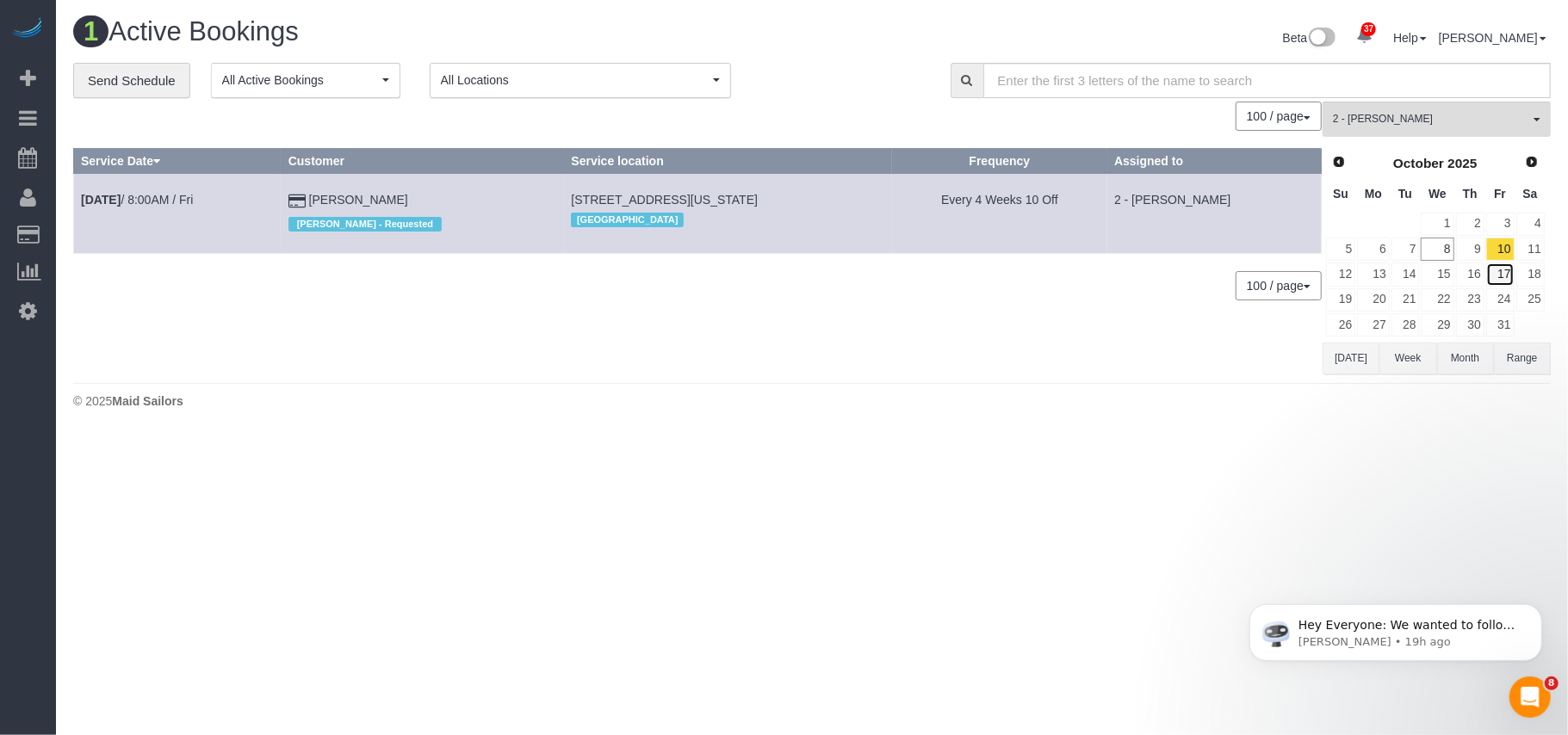
click at [1502, 276] on link "17" at bounding box center [1499, 274] width 28 height 24
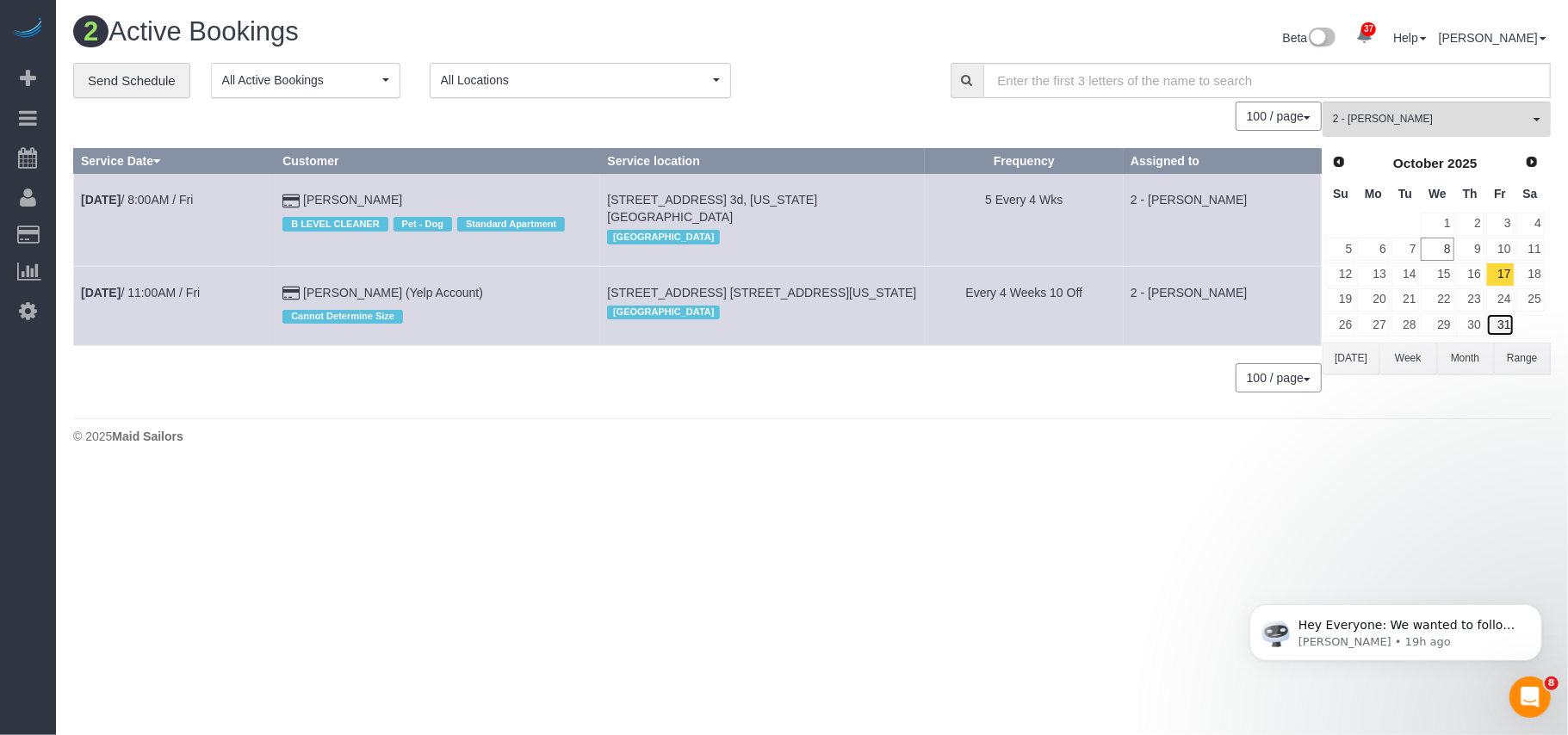
click at [1500, 324] on link "31" at bounding box center [1499, 325] width 28 height 24
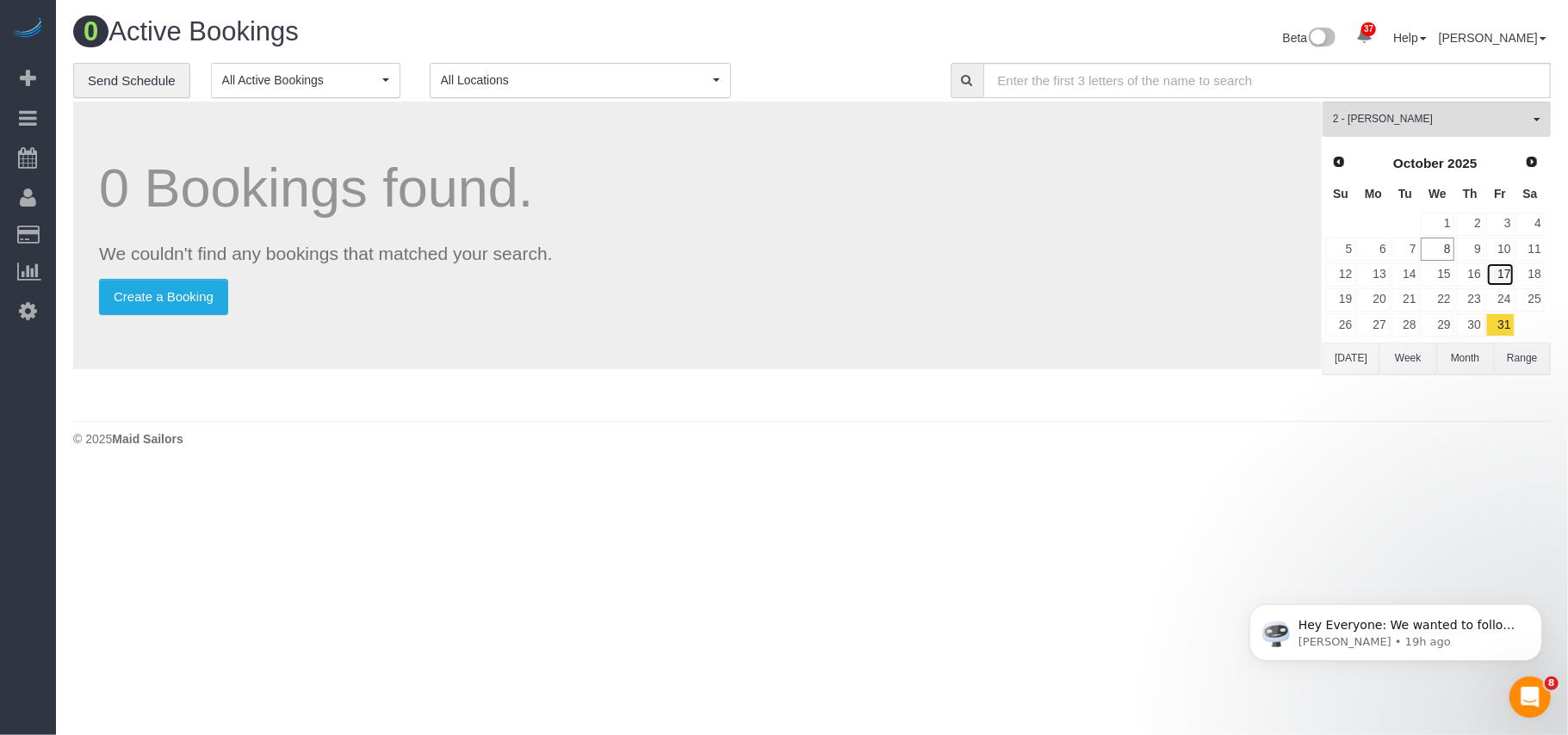
click at [1501, 272] on link "17" at bounding box center [1499, 274] width 28 height 24
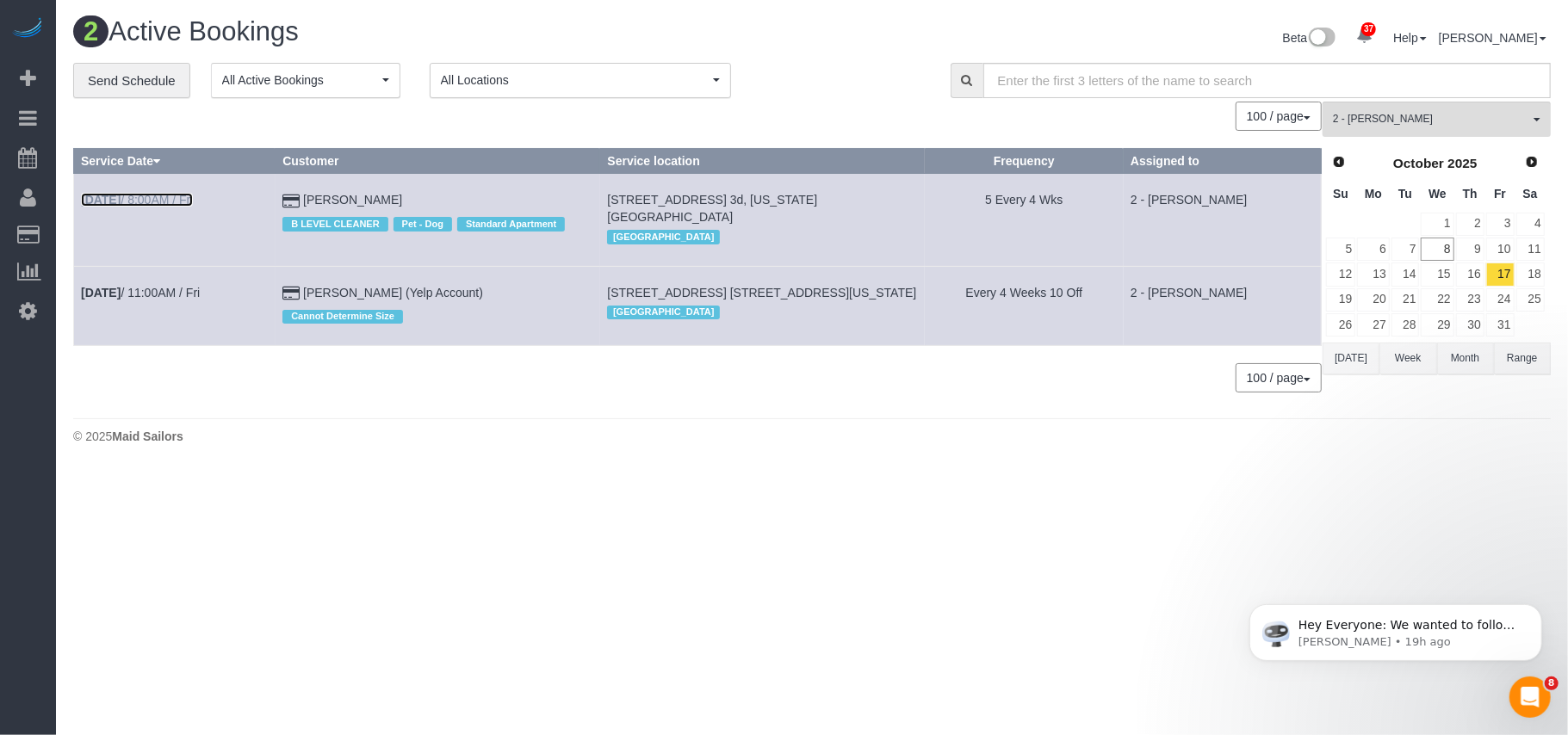
click at [193, 205] on link "[DATE] 8:00AM / Fri" at bounding box center [137, 200] width 112 height 14
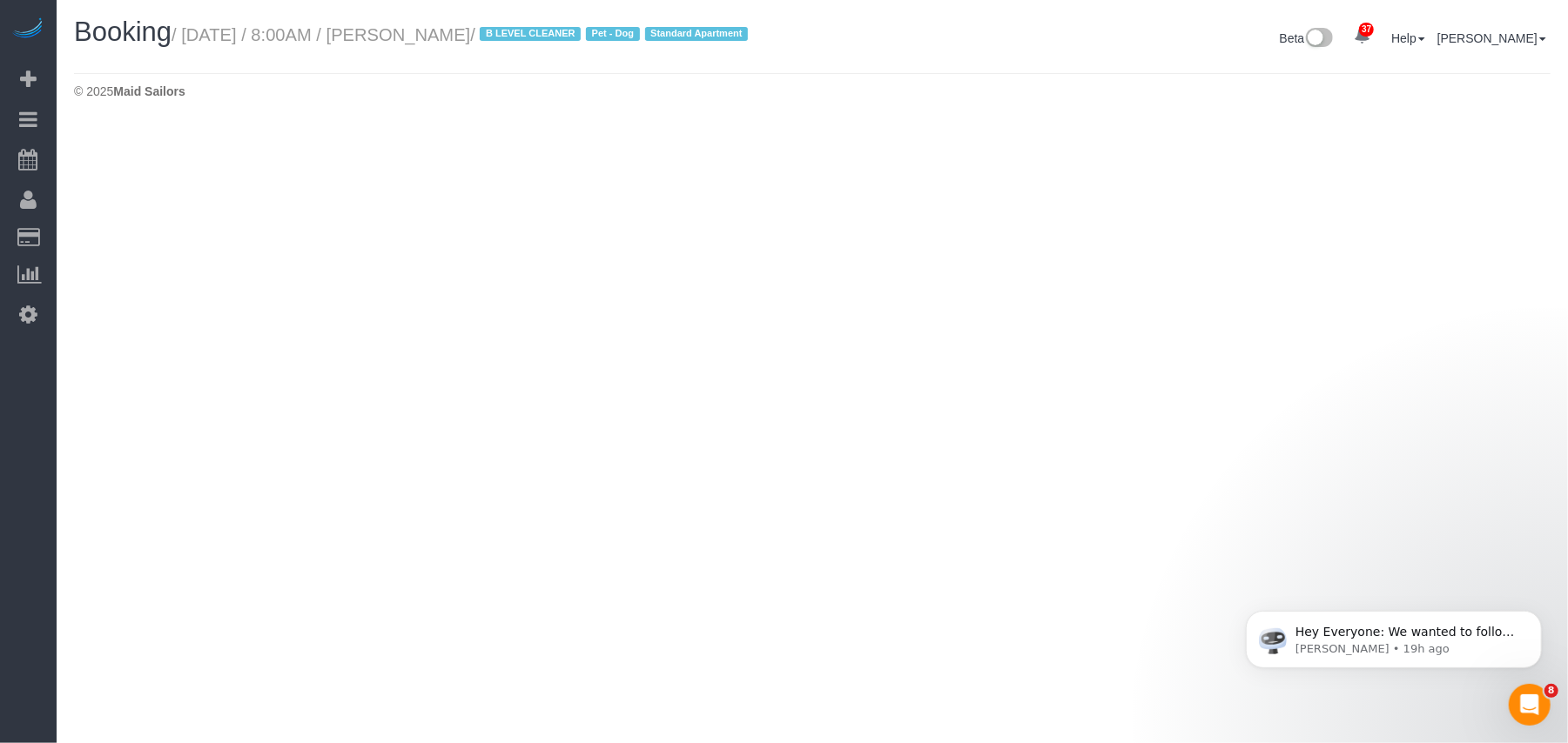
select select "NY"
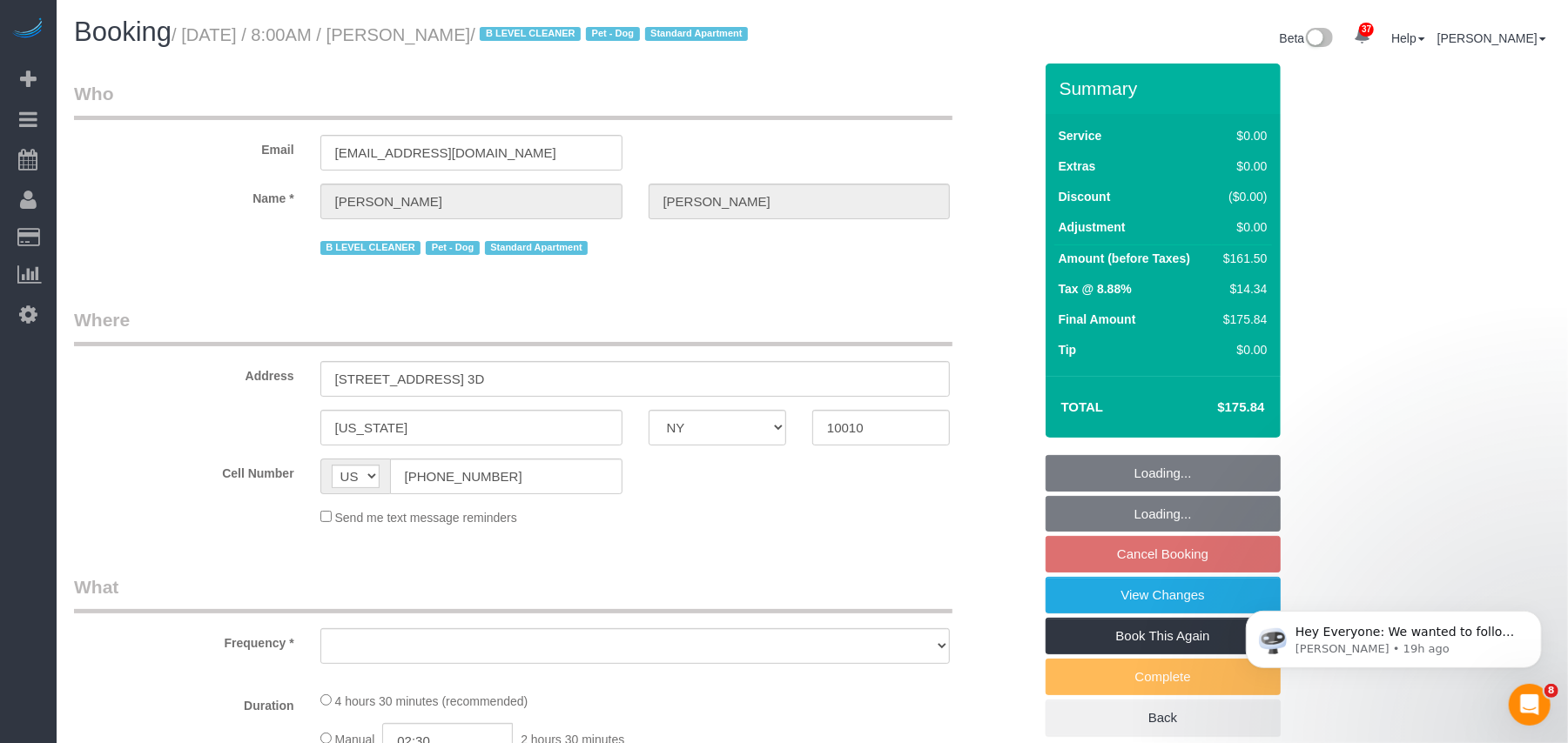
select select "number:89"
select select "number:90"
select select "number:13"
select select "number:5"
select select "number:21"
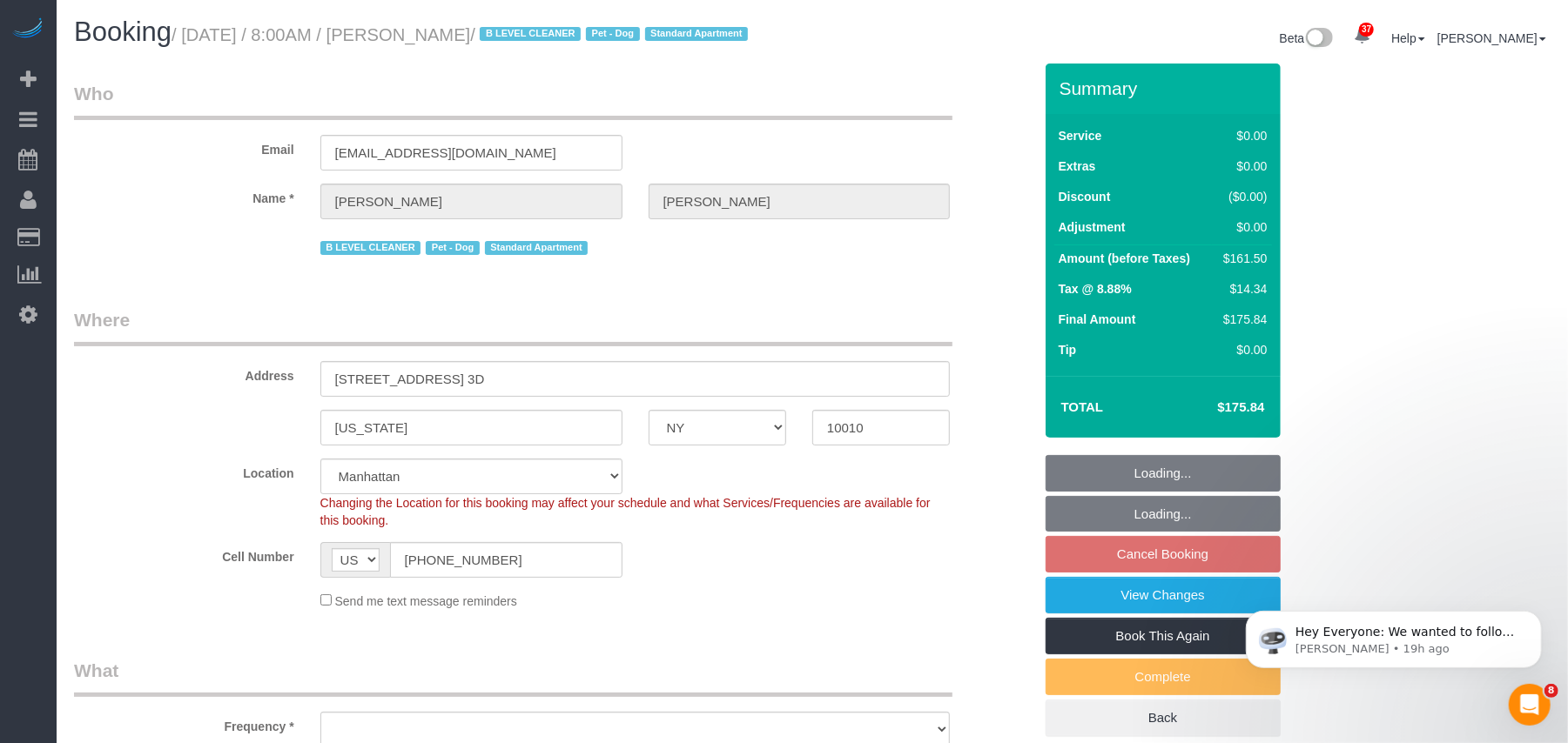
select select "object:1750"
select select "string:stripe-pm_1FIhGK4VGloSiKo7SFutpsFZ"
select select "object:2302"
select select
select select "2"
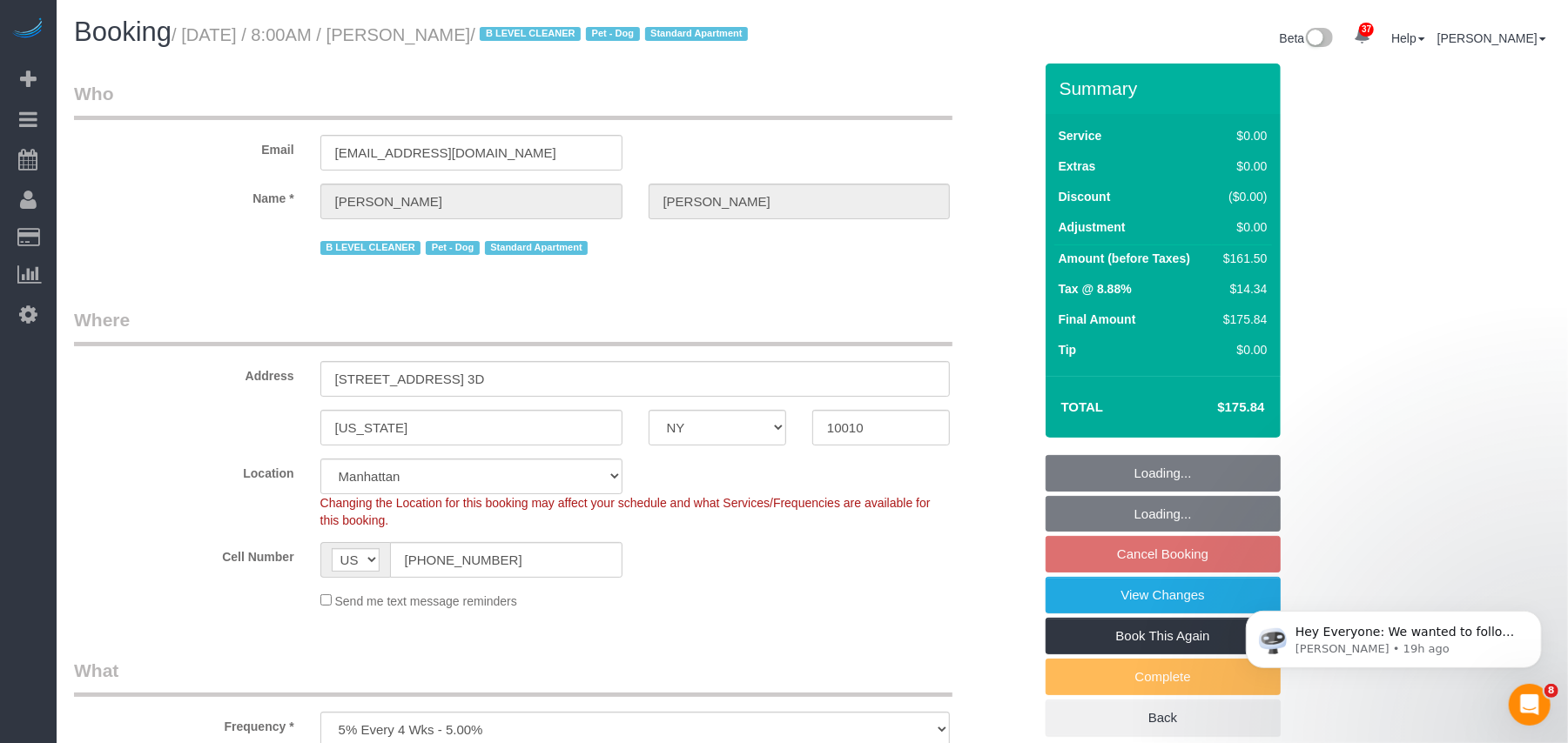
select select "spot116"
select select "NY"
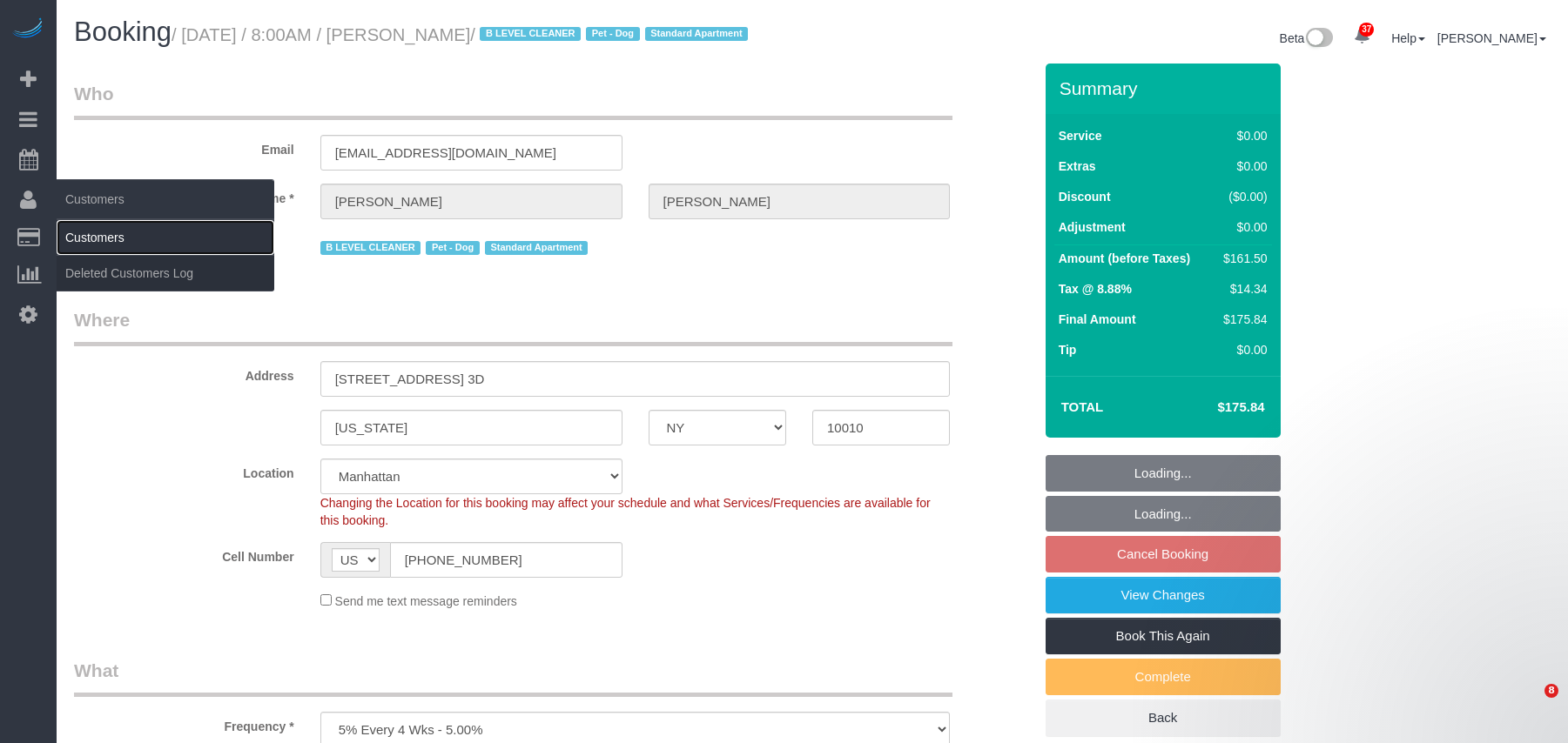
click at [91, 227] on link "Customers" at bounding box center [166, 237] width 218 height 35
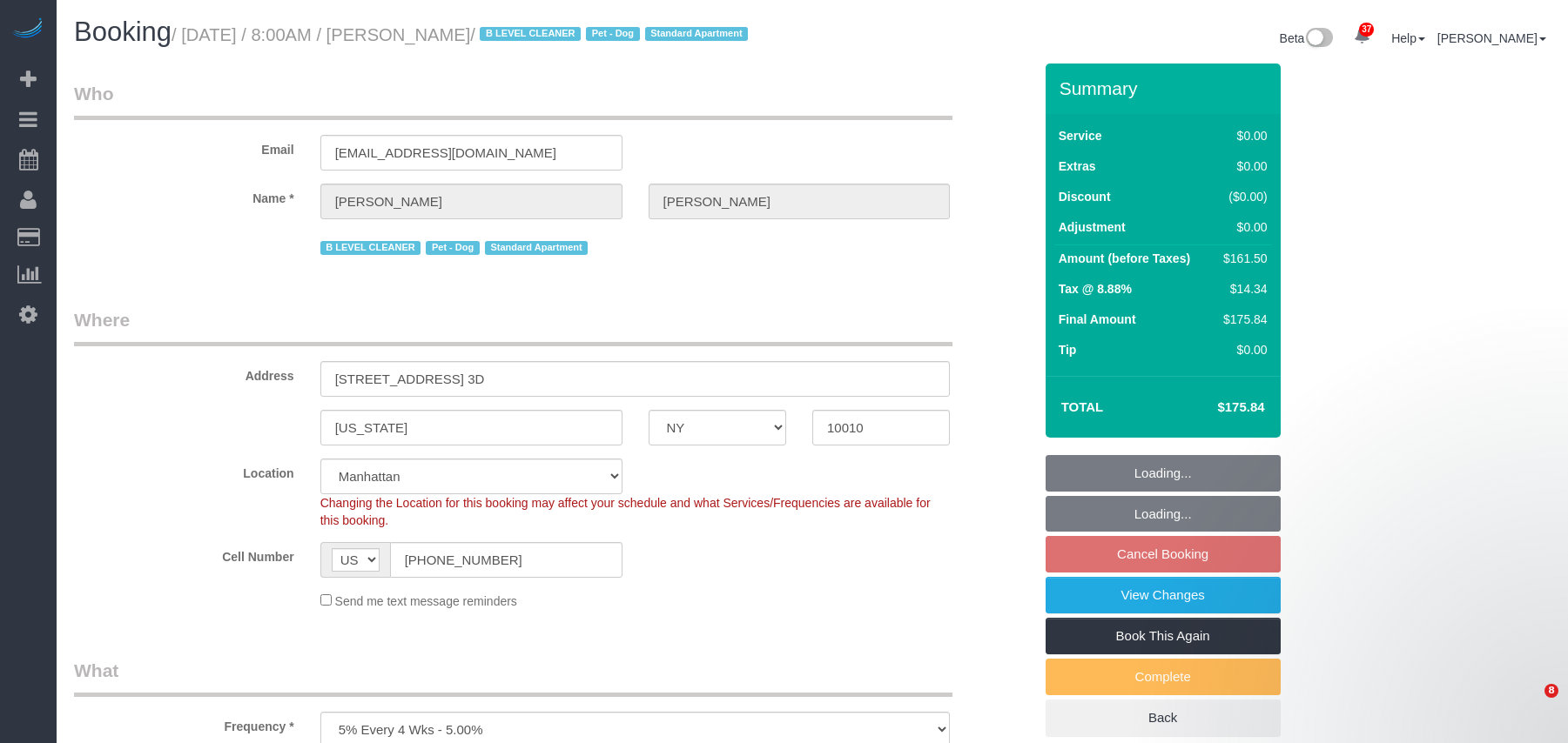
select select "object:1570"
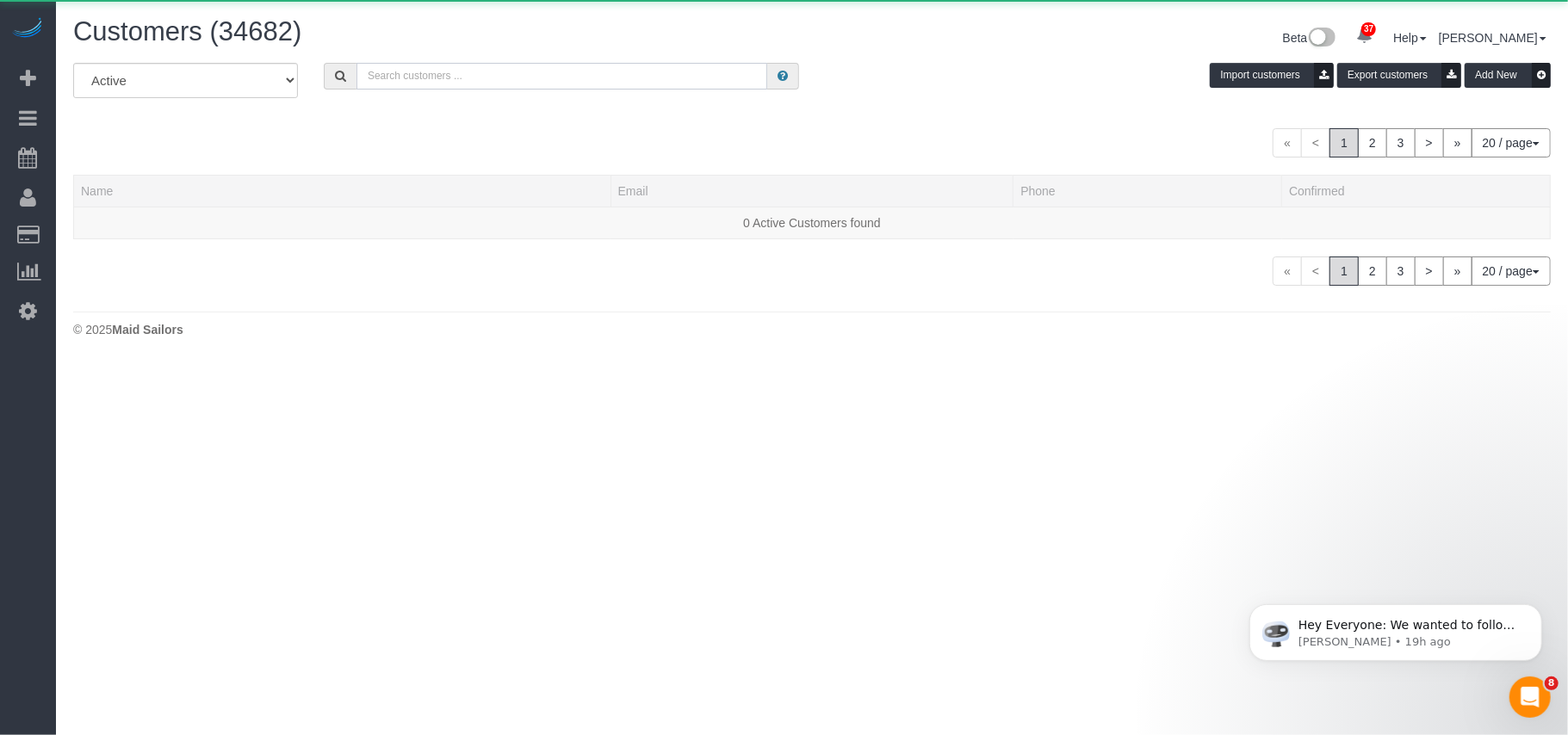
click at [434, 83] on input "text" at bounding box center [562, 75] width 411 height 26
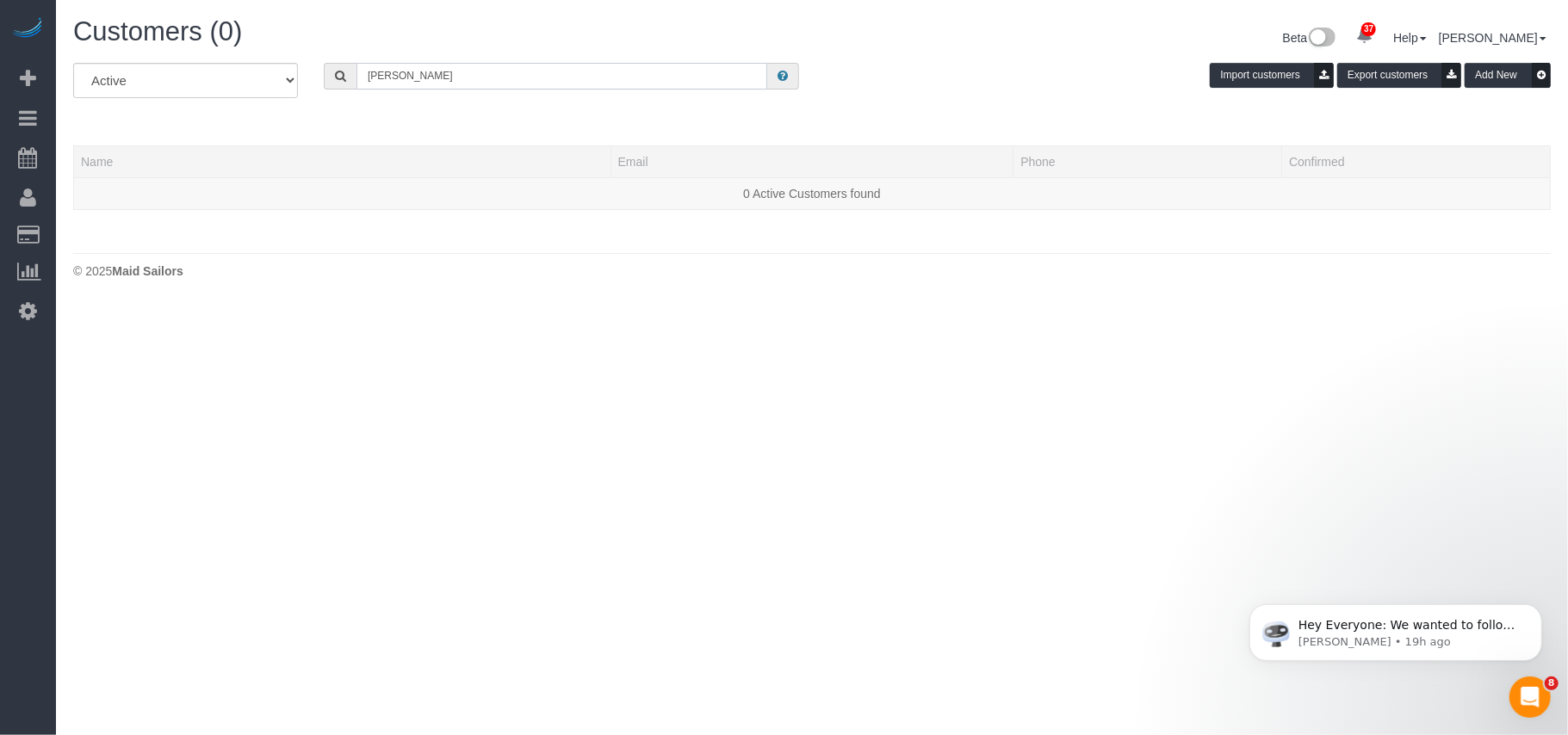
click at [415, 76] on input "Lisa Byrnes" at bounding box center [562, 75] width 411 height 26
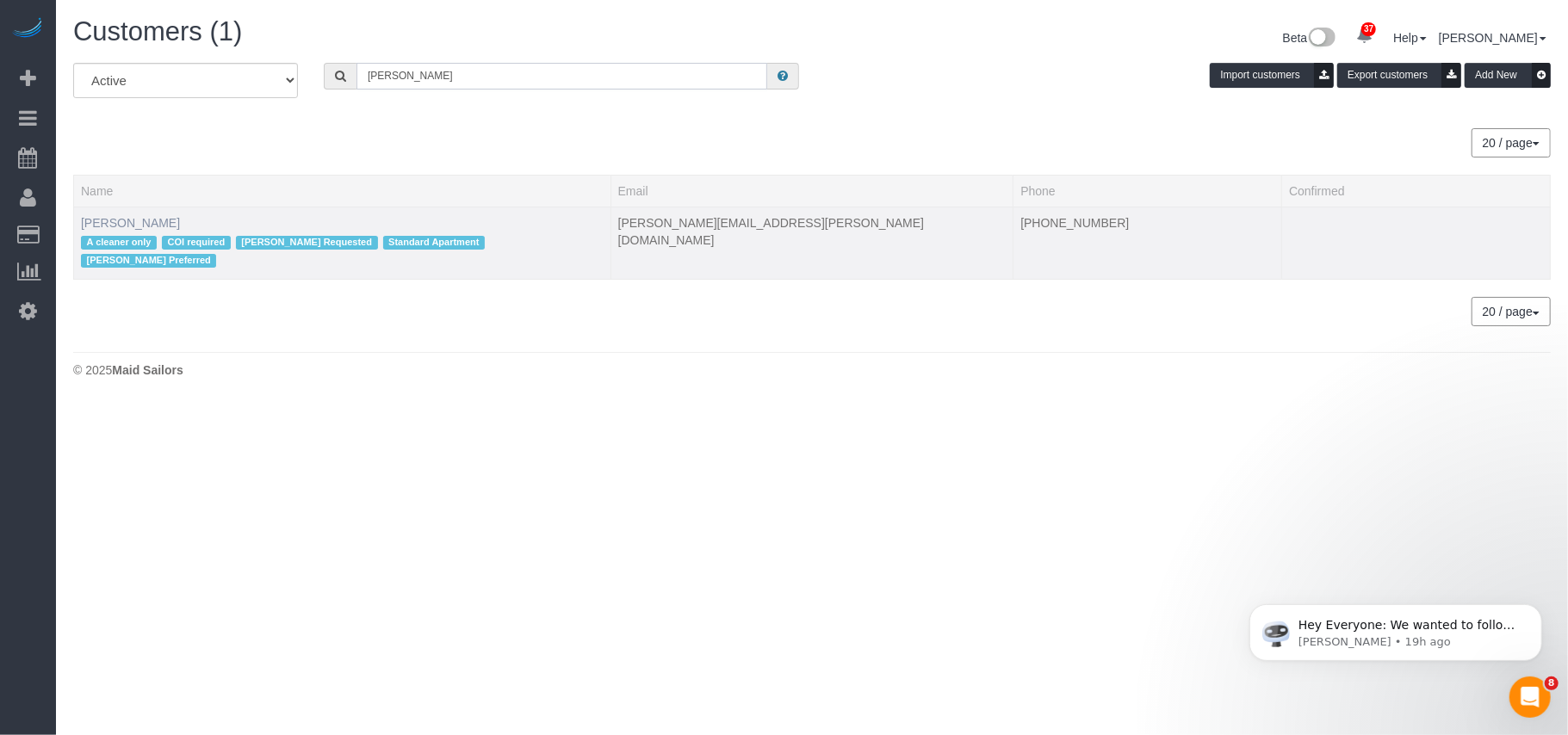
type input "[PERSON_NAME]"
click at [109, 223] on link "[PERSON_NAME]" at bounding box center [130, 223] width 99 height 14
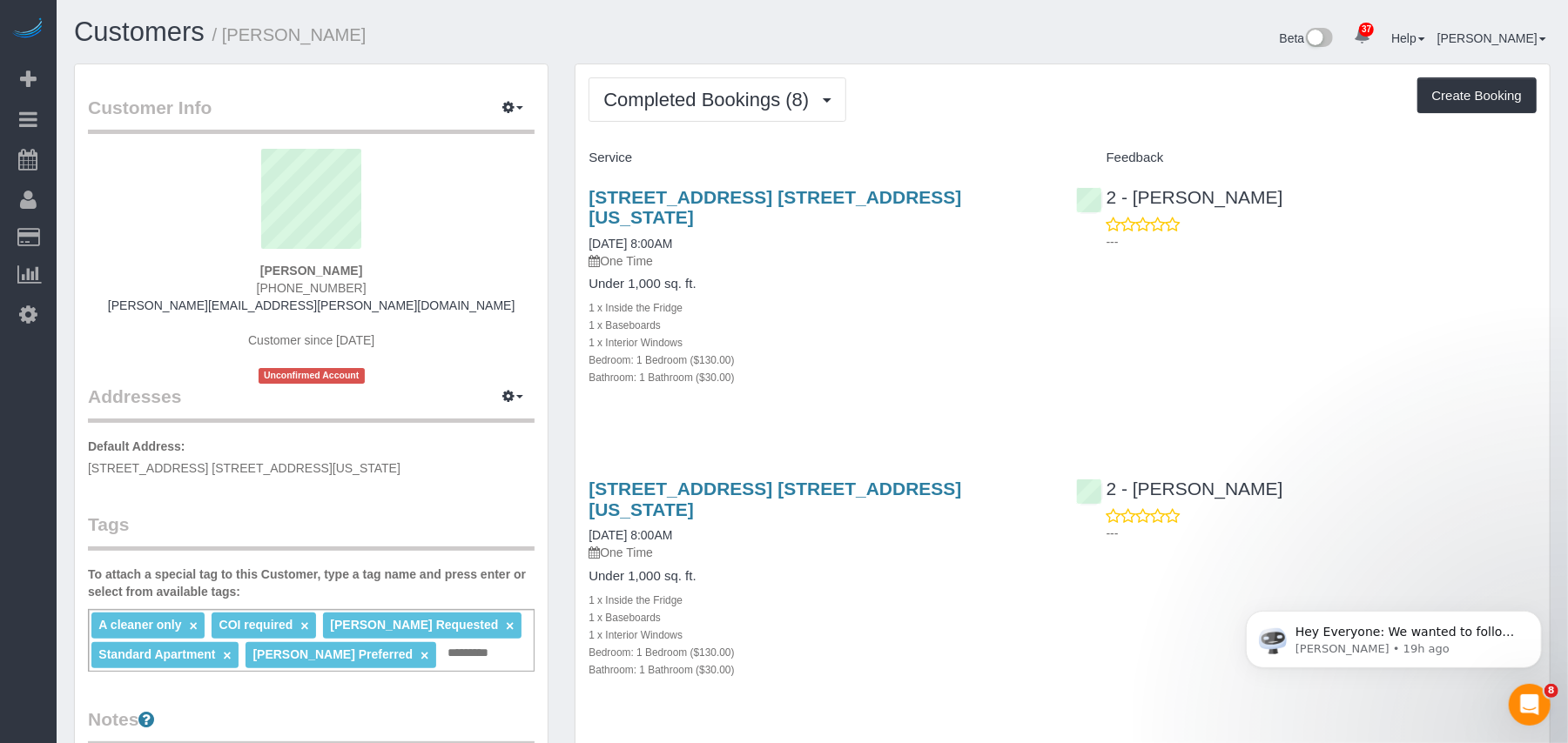
click at [727, 113] on button "Completed Bookings (8)" at bounding box center [718, 99] width 258 height 45
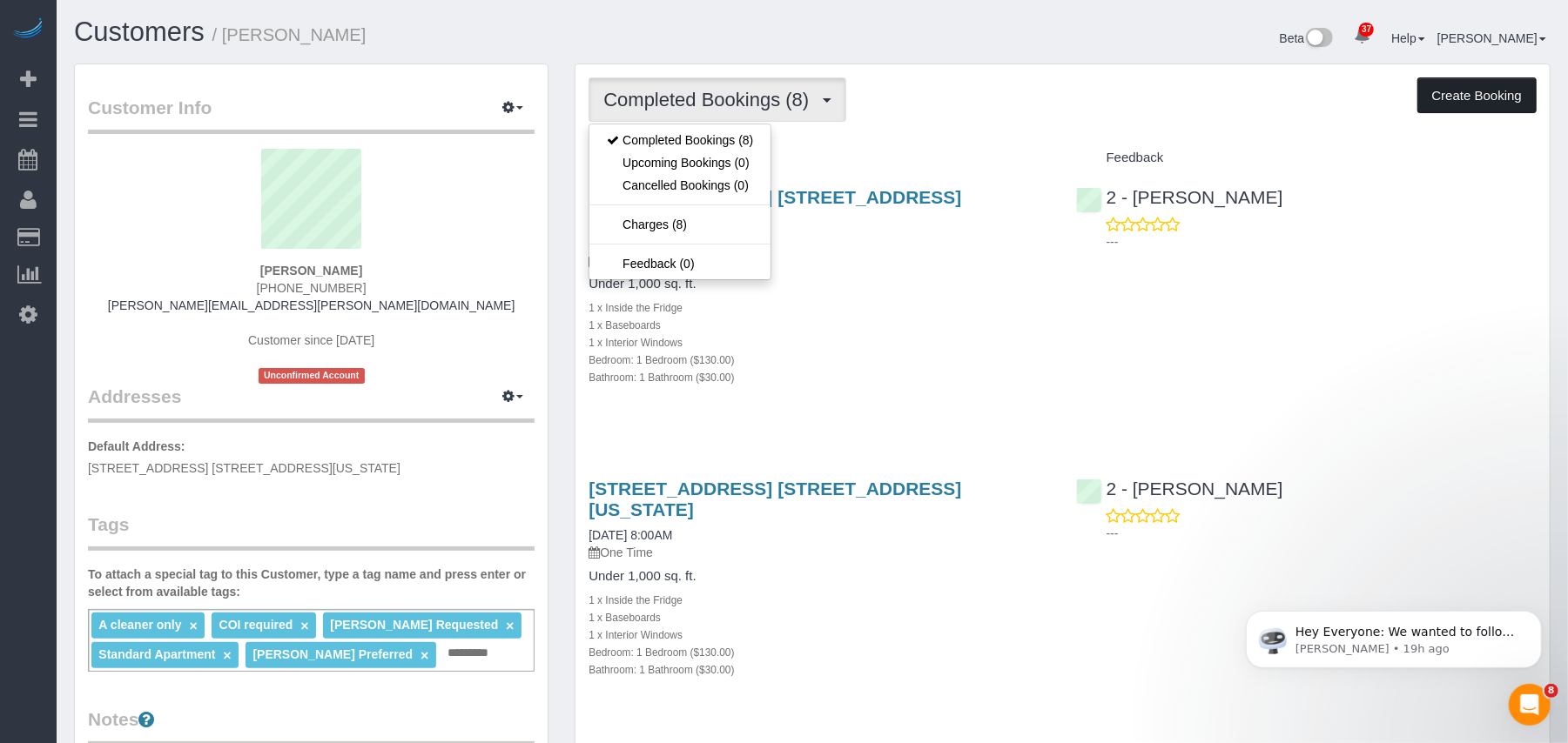
click at [1453, 94] on button "Create Booking" at bounding box center [1477, 95] width 119 height 37
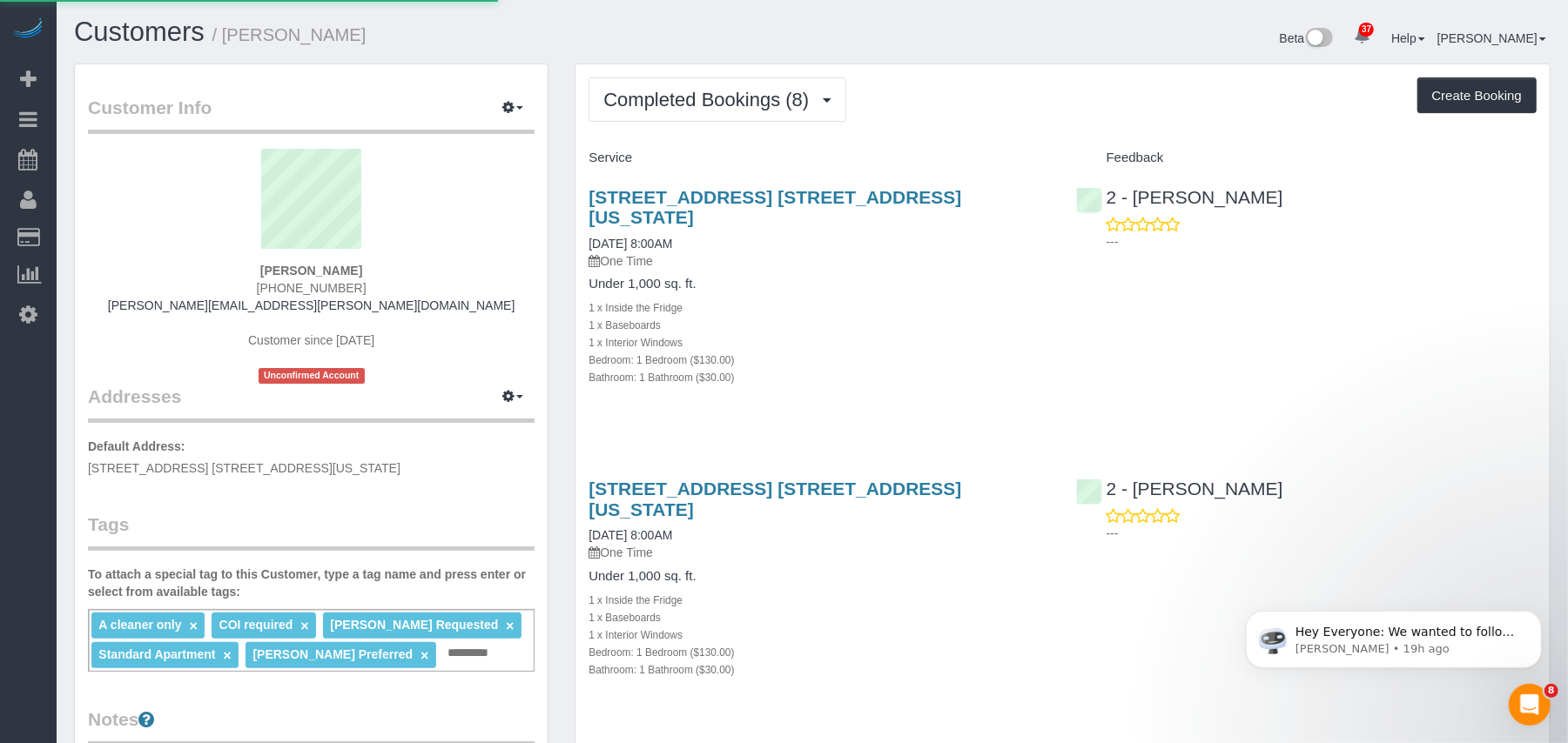
select select "NY"
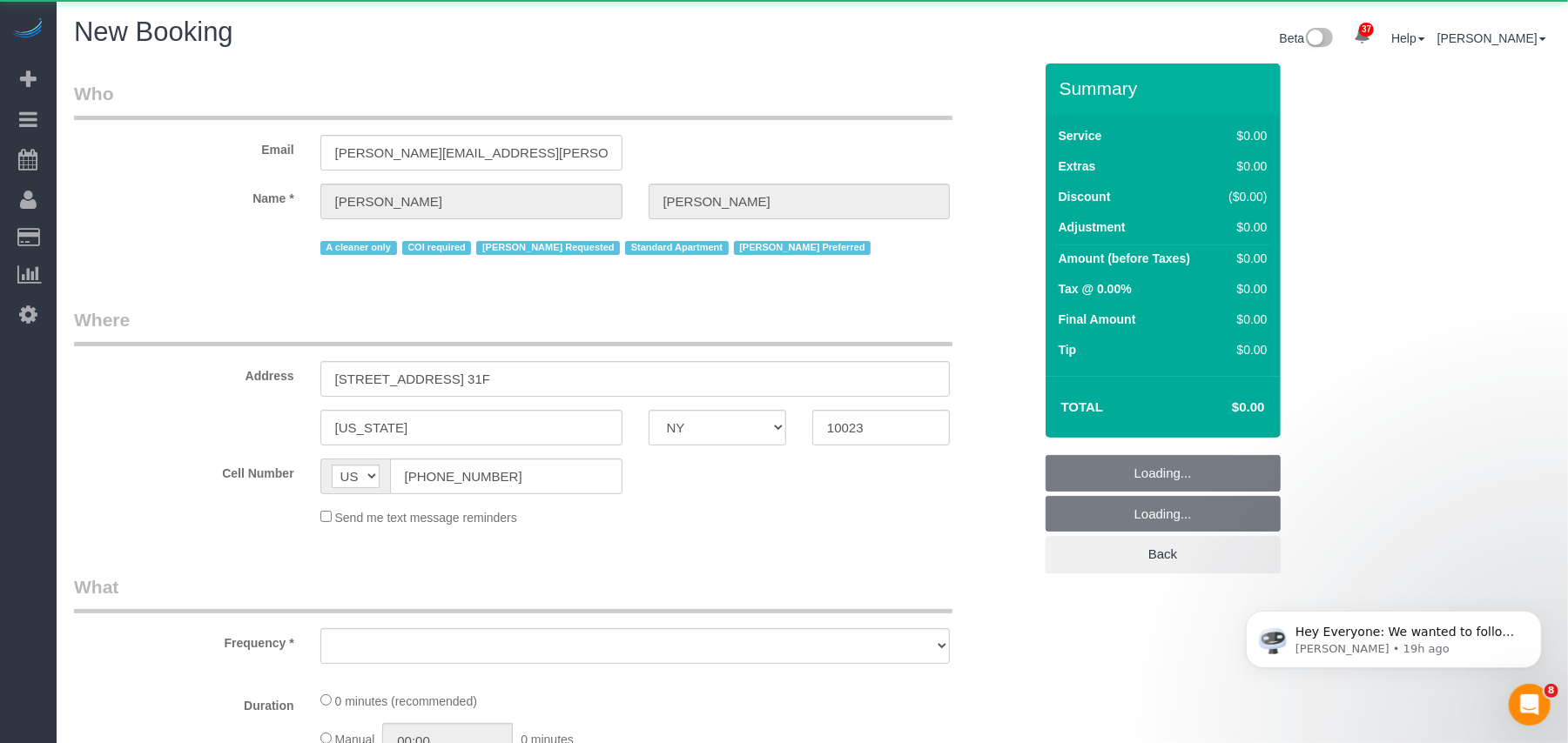
select select "object:2668"
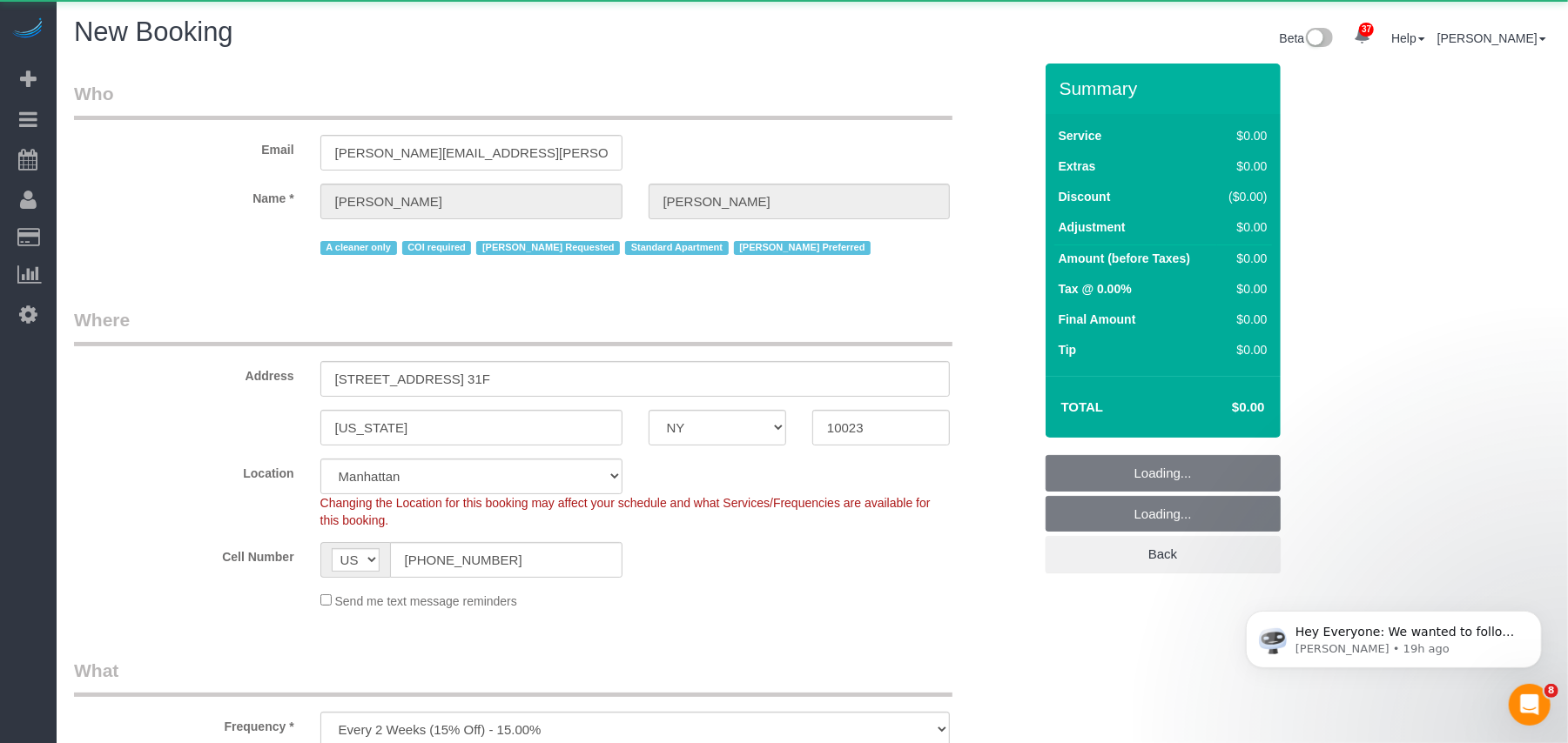
select select "number:89"
select select "number:90"
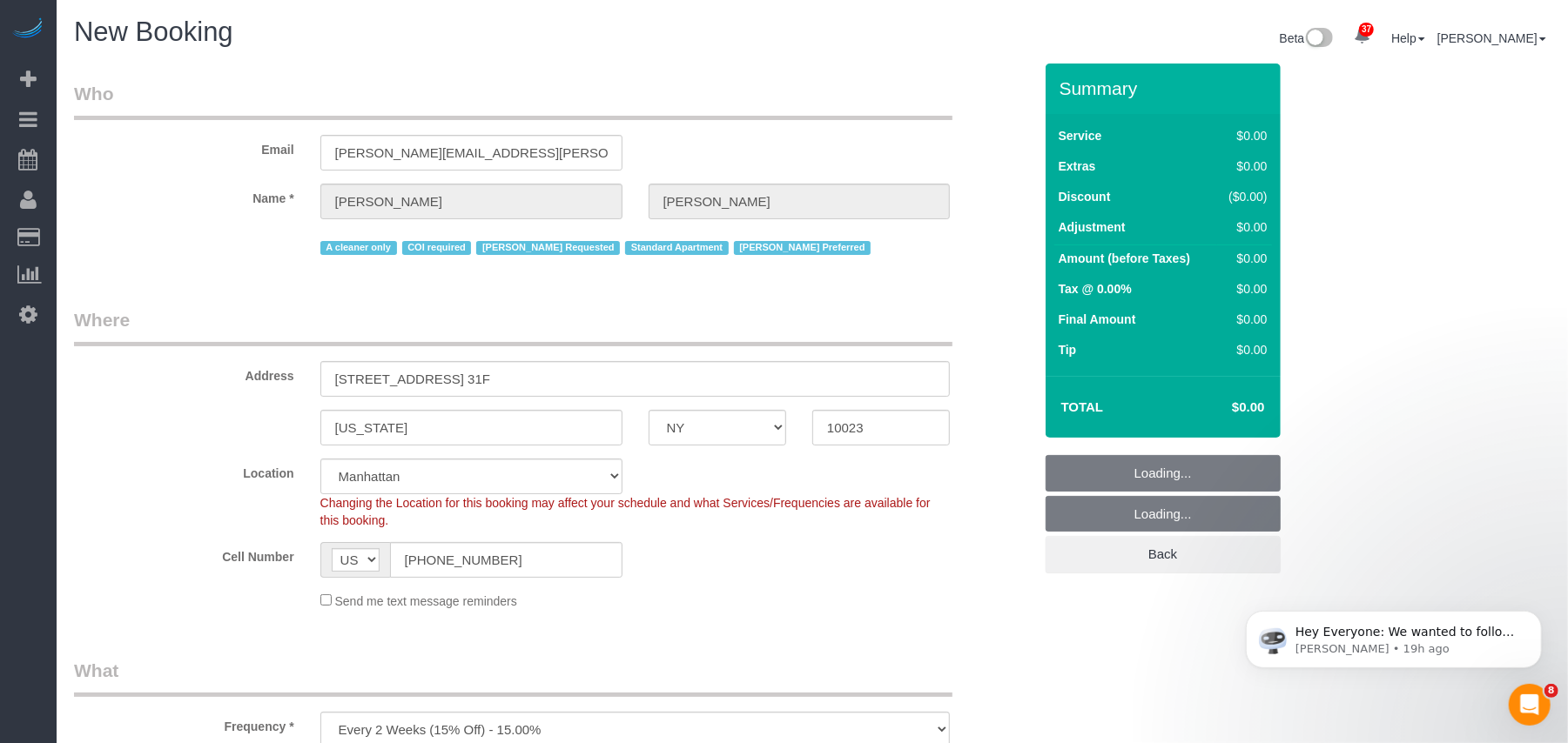
select select "object:3339"
select select "string:stripe-pm_1S076c4VGloSiKo7z0g1OGNA"
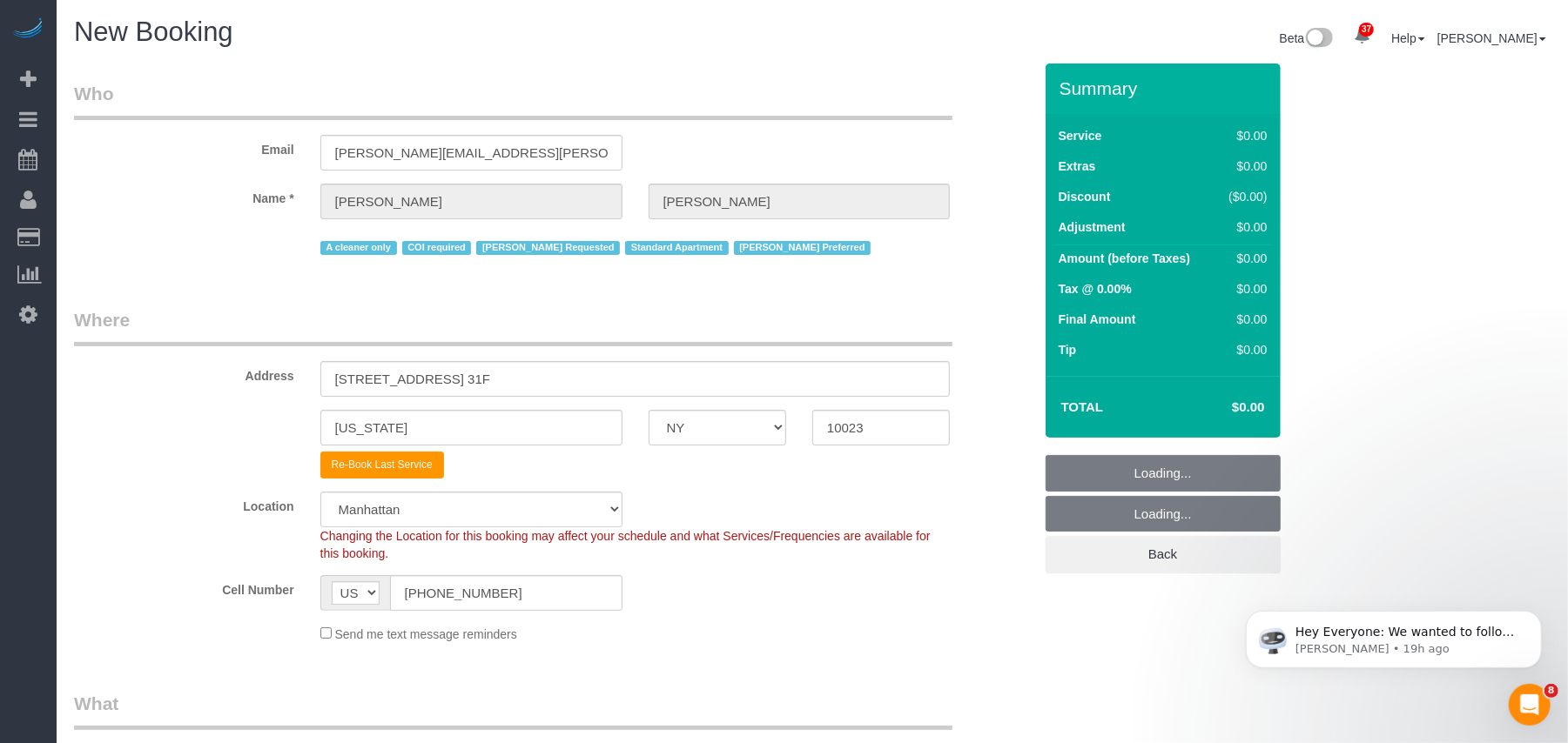
select select "object:3348"
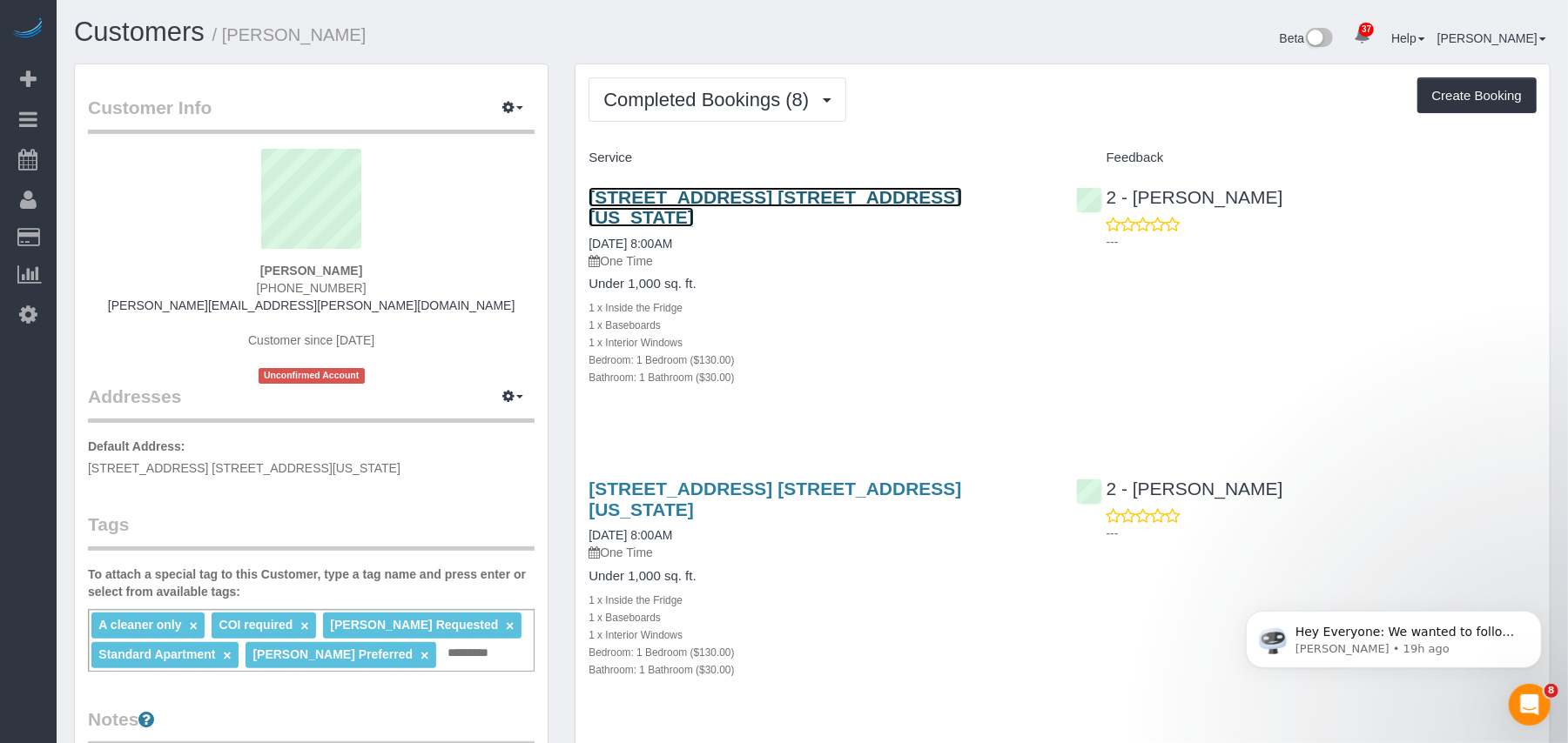
click at [699, 197] on link "[STREET_ADDRESS] [STREET_ADDRESS][US_STATE]" at bounding box center [775, 207] width 373 height 40
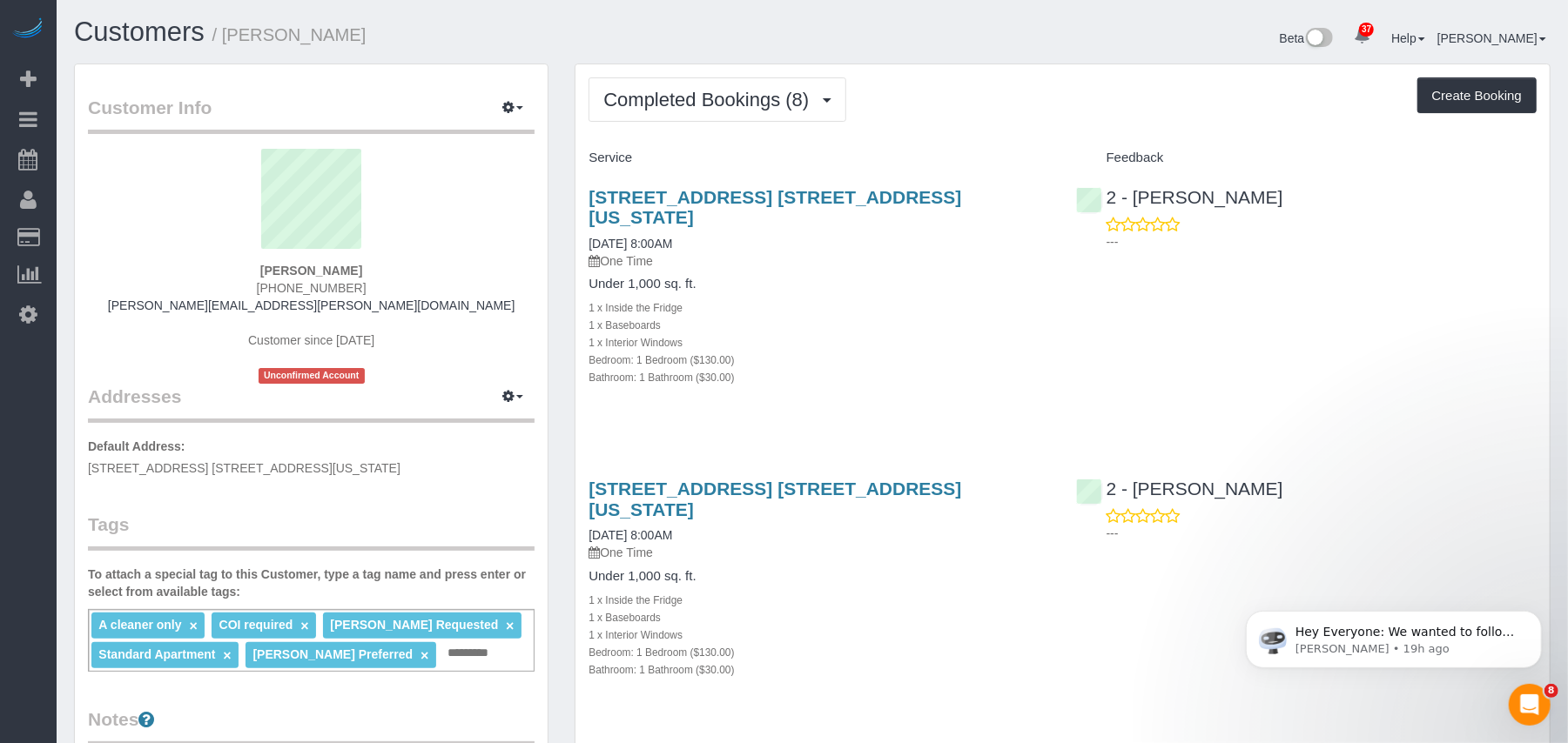
click at [420, 655] on link "×" at bounding box center [424, 656] width 8 height 15
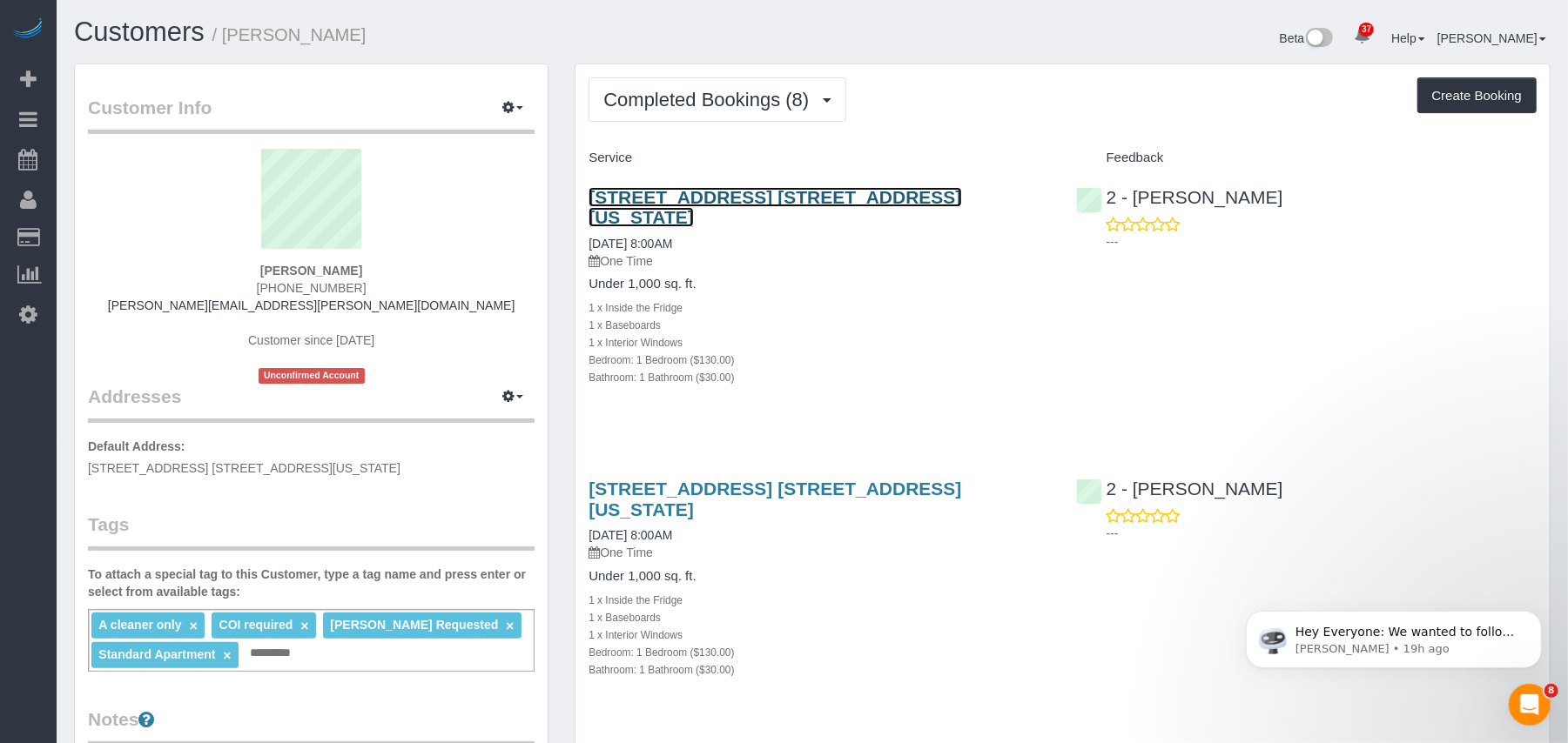
click at [719, 192] on link "[STREET_ADDRESS] [STREET_ADDRESS][US_STATE]" at bounding box center [775, 207] width 373 height 40
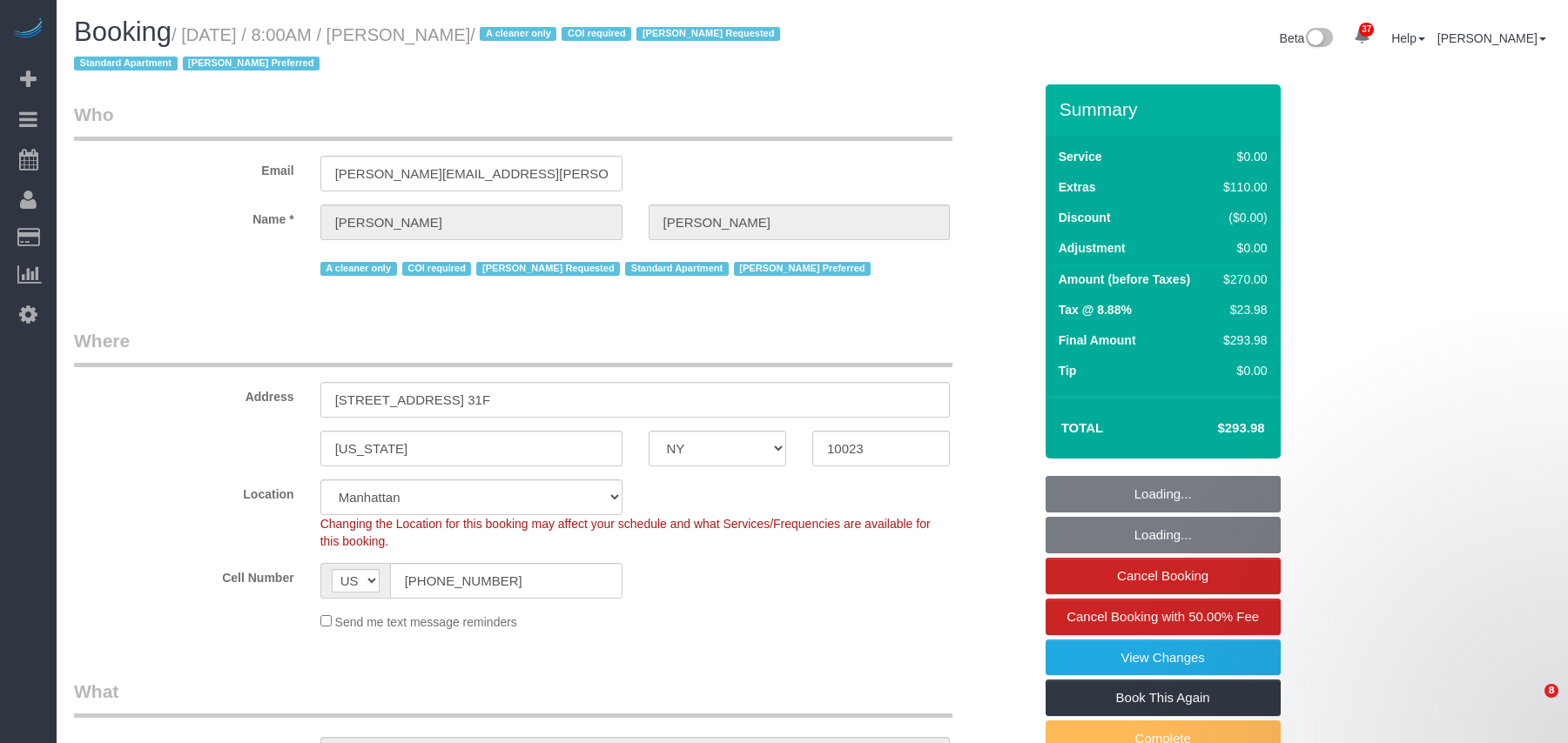
select select "NY"
select select "1"
select select "string:stripe-pm_1S076c4VGloSiKo7z0g1OGNA"
select select "spot1"
select select "number:56"
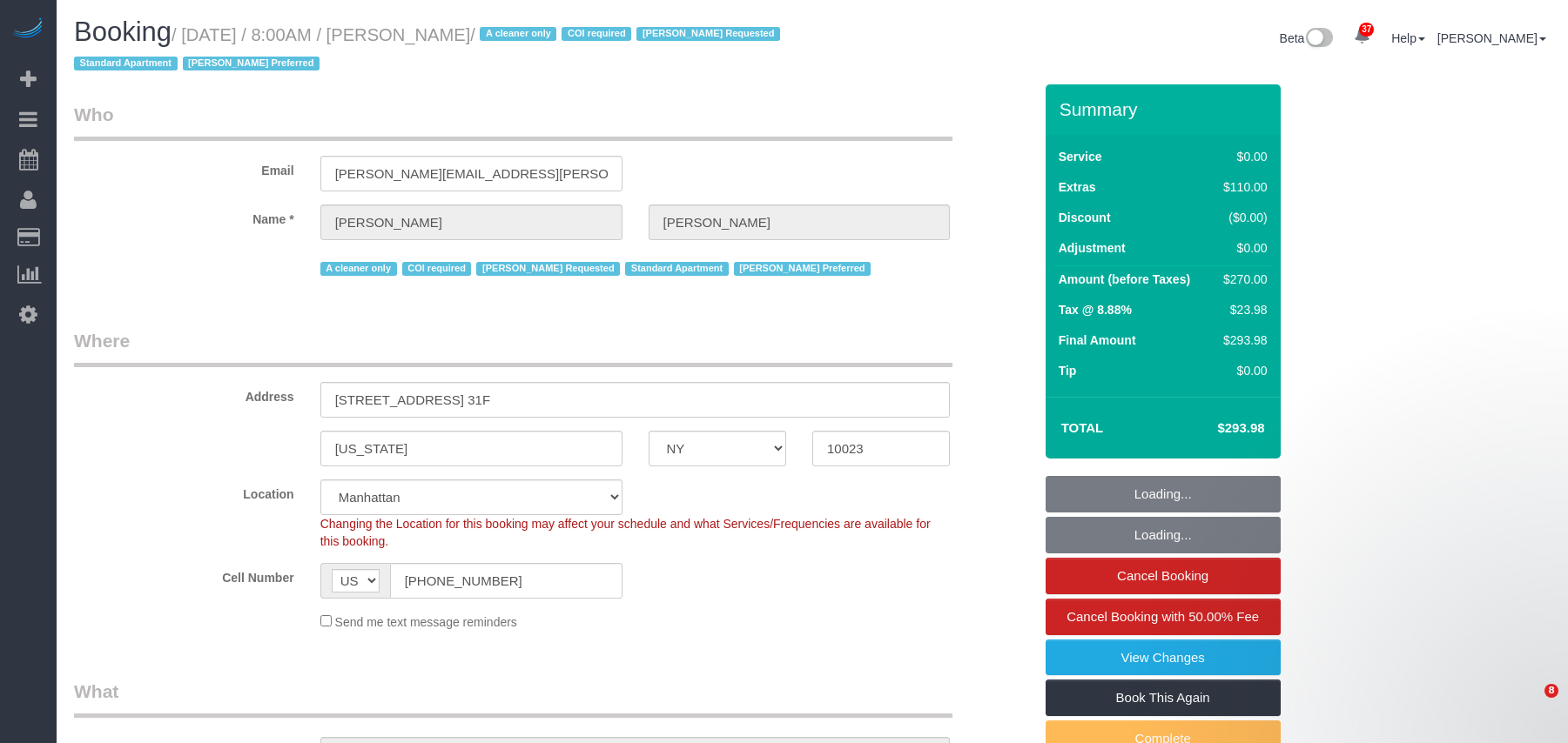
select select "number:90"
select select "number:15"
select select "number:7"
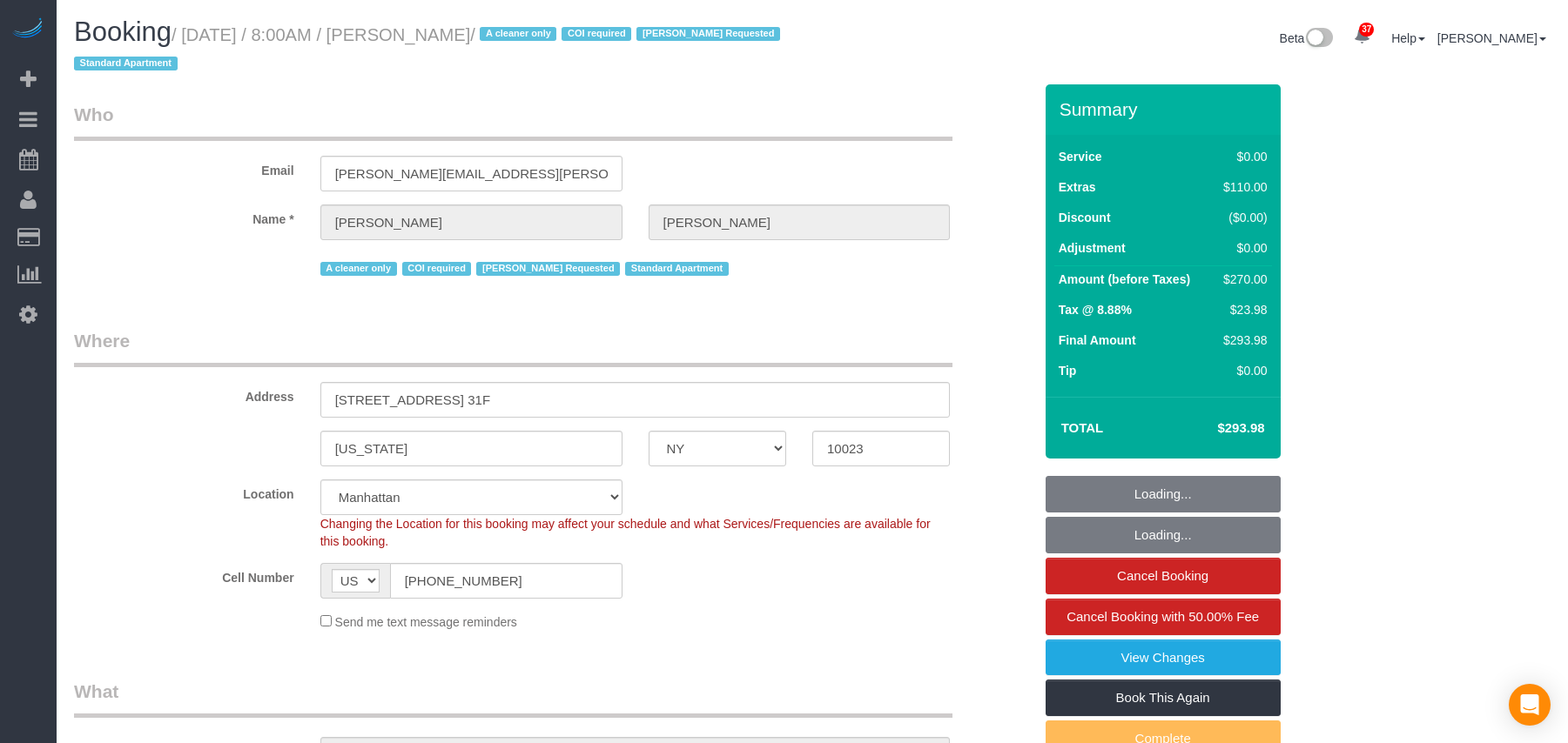
select select "NY"
select select "string:stripe-pm_1S076c4VGloSiKo7z0g1OGNA"
select select "number:56"
select select "number:90"
select select "number:15"
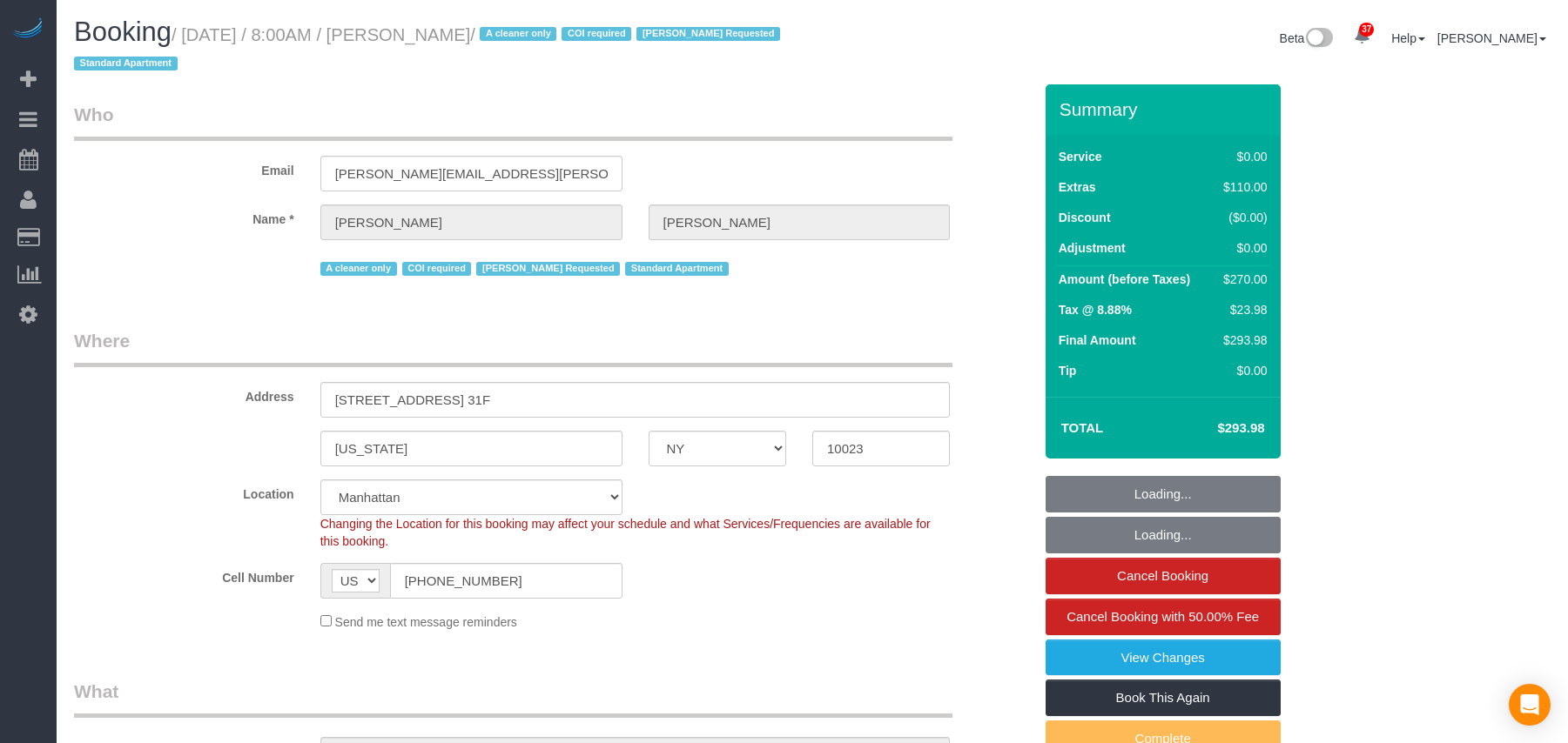
select select "number:7"
select select "object:1126"
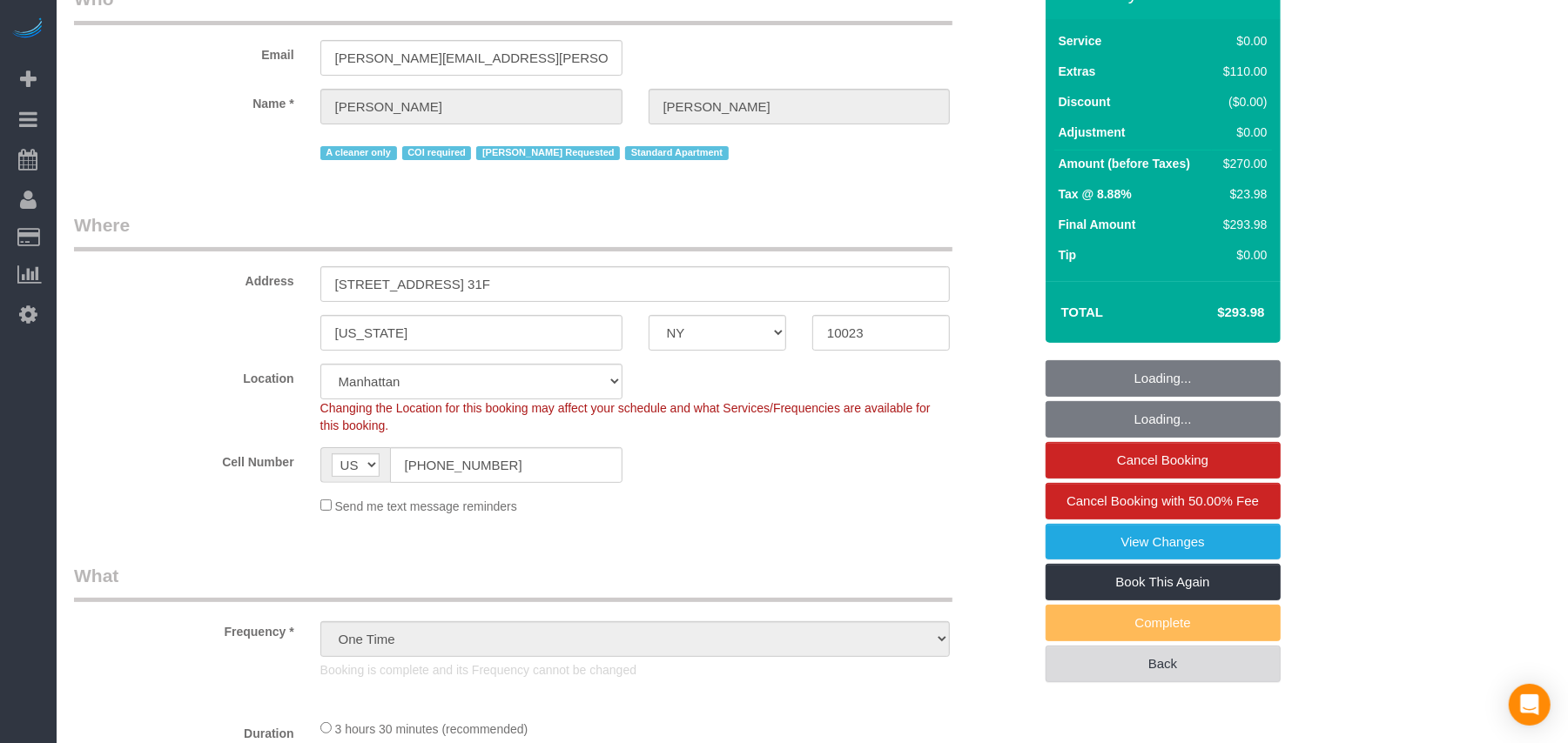
select select "1"
select select "spot1"
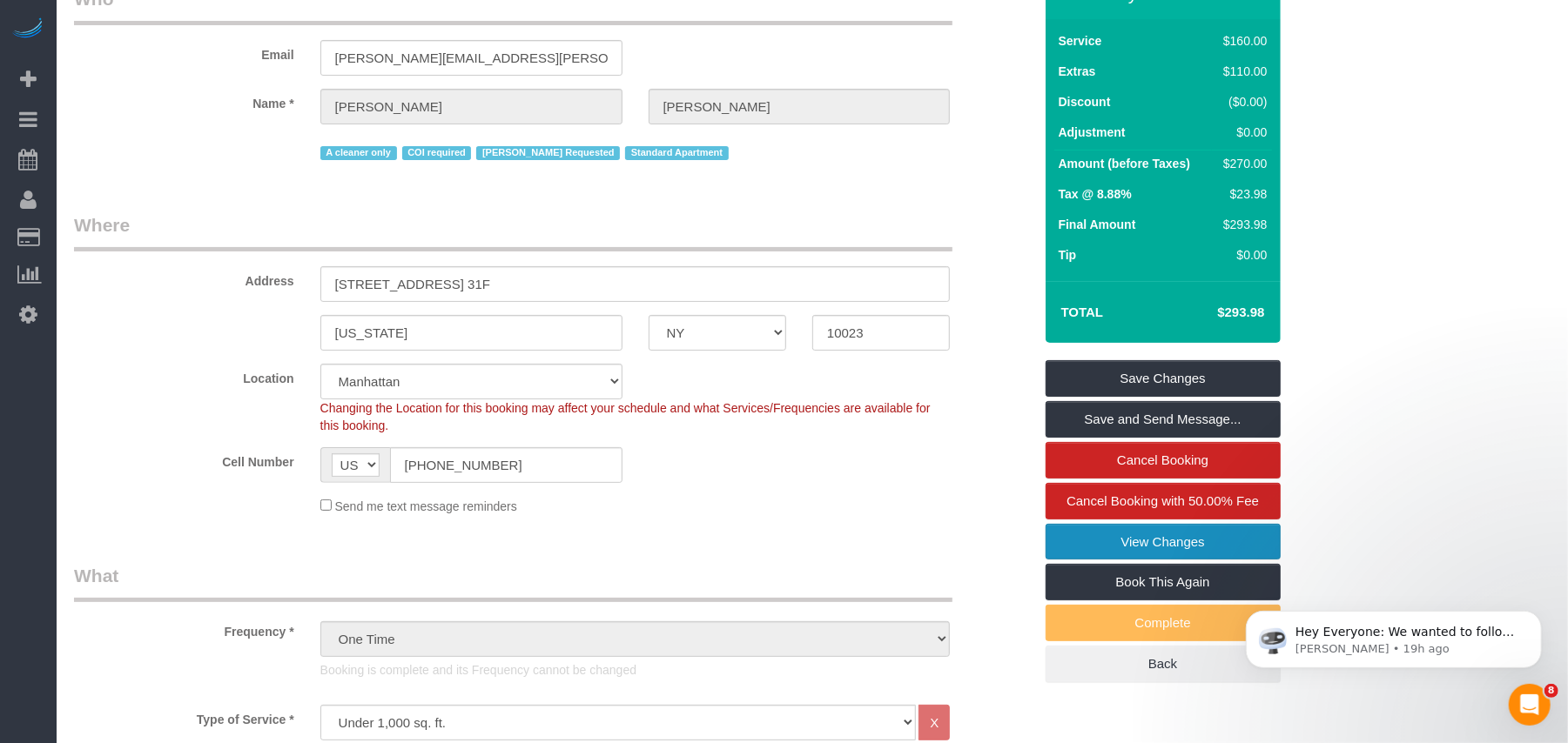
scroll to position [0, 0]
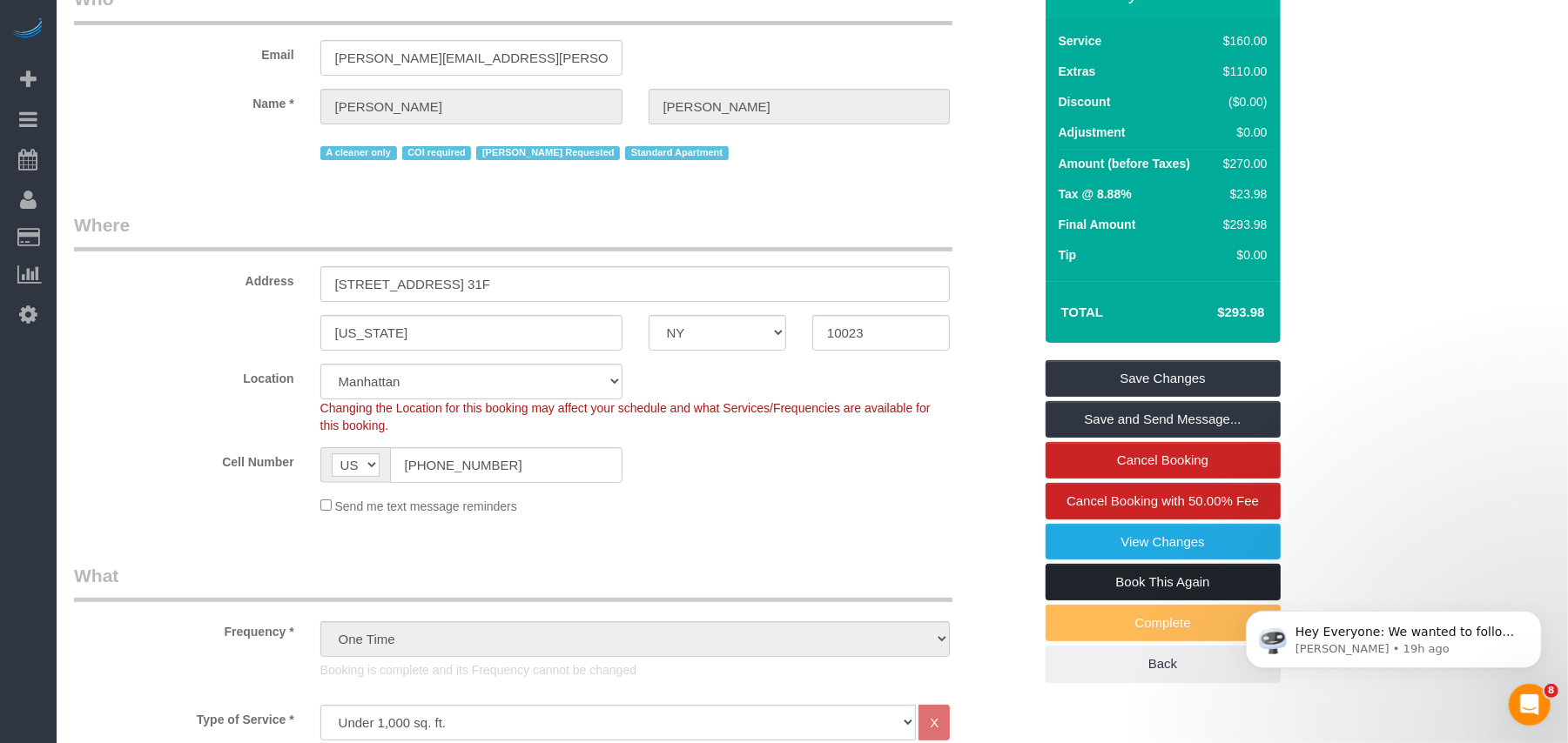
click at [1144, 588] on link "Book This Again" at bounding box center [1163, 582] width 235 height 37
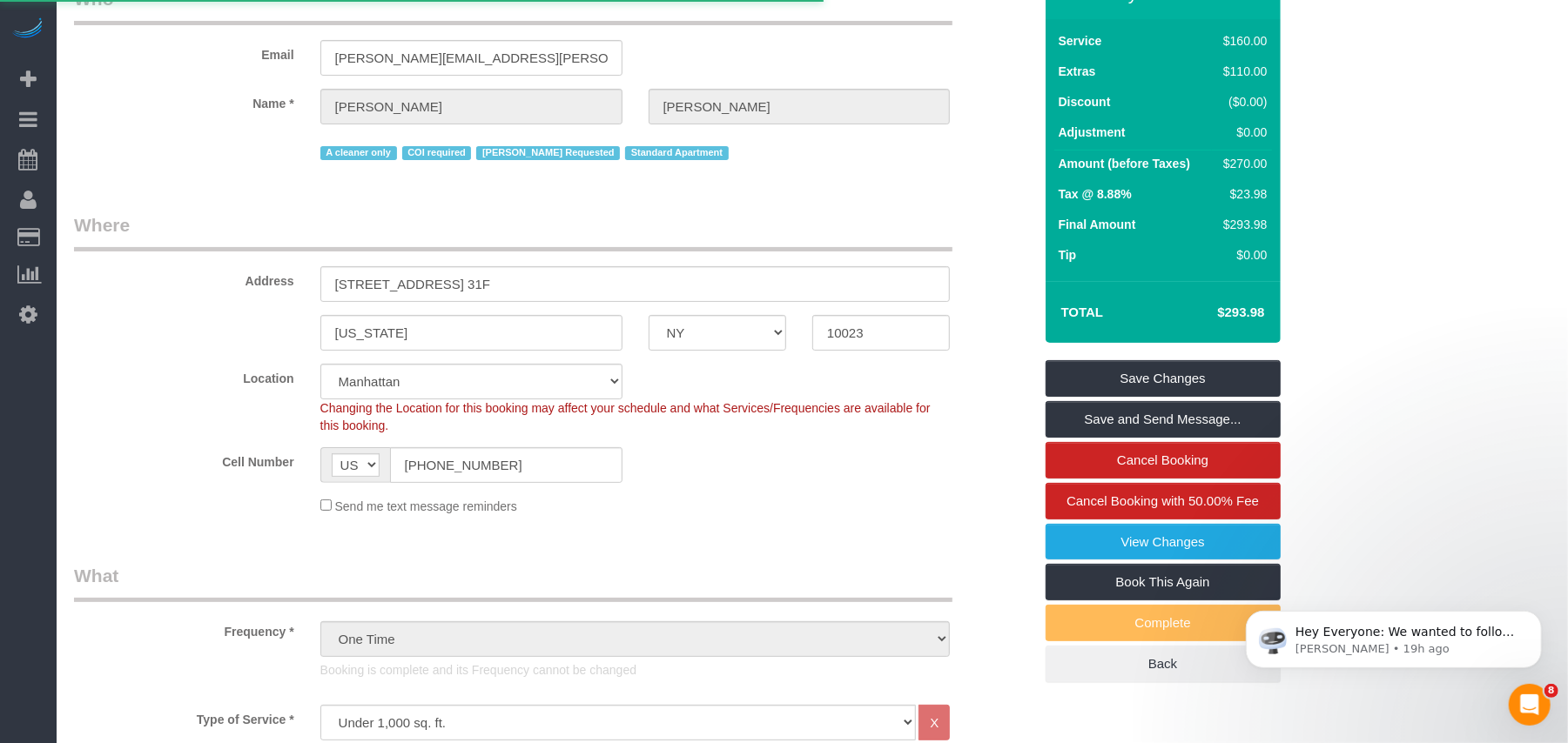
select select "NY"
select select "number:56"
select select "number:90"
select select "number:15"
select select "number:7"
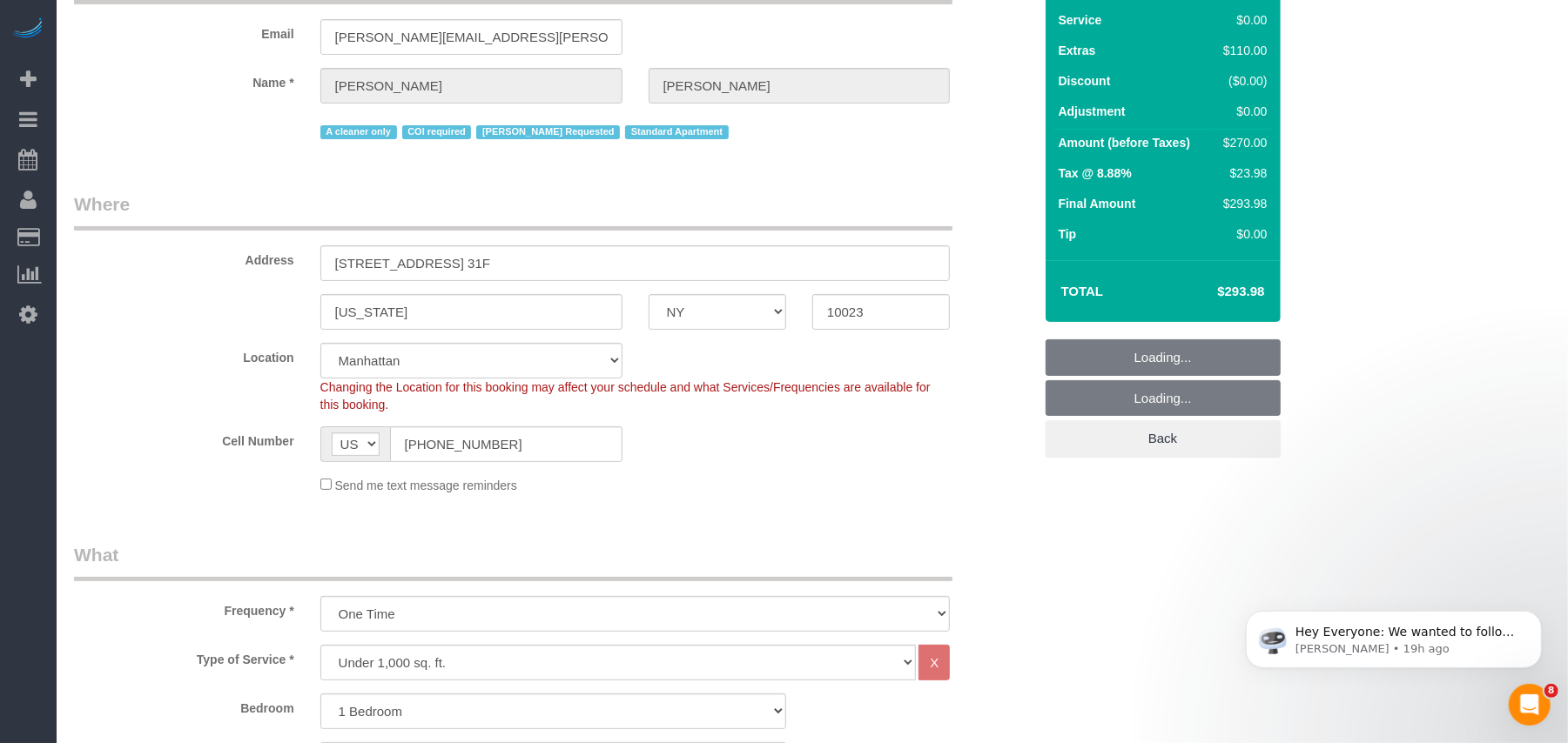
select select "object:2703"
select select "string:stripe-pm_1S076c4VGloSiKo7z0g1OGNA"
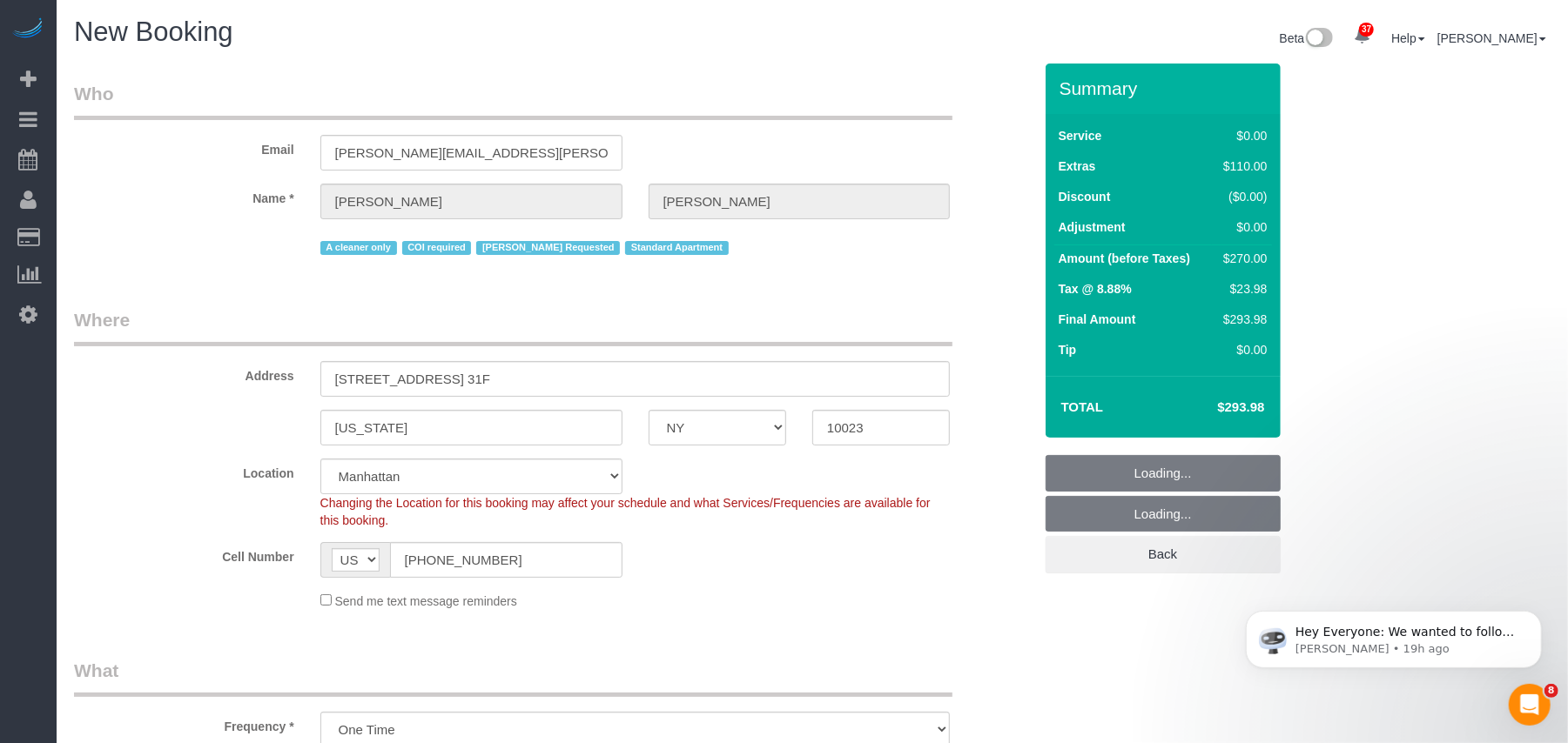
select select "1"
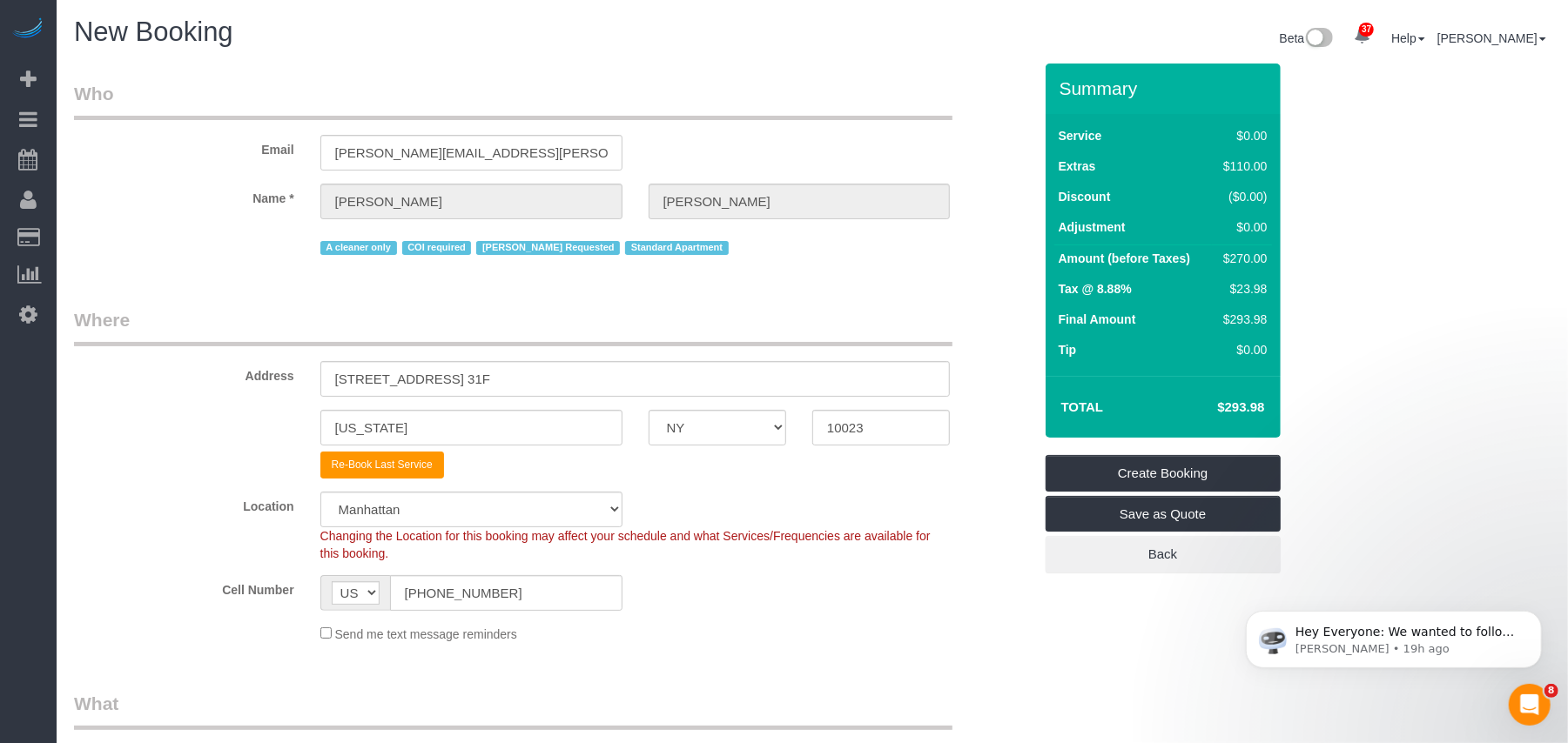
select select "object:2855"
select select "1"
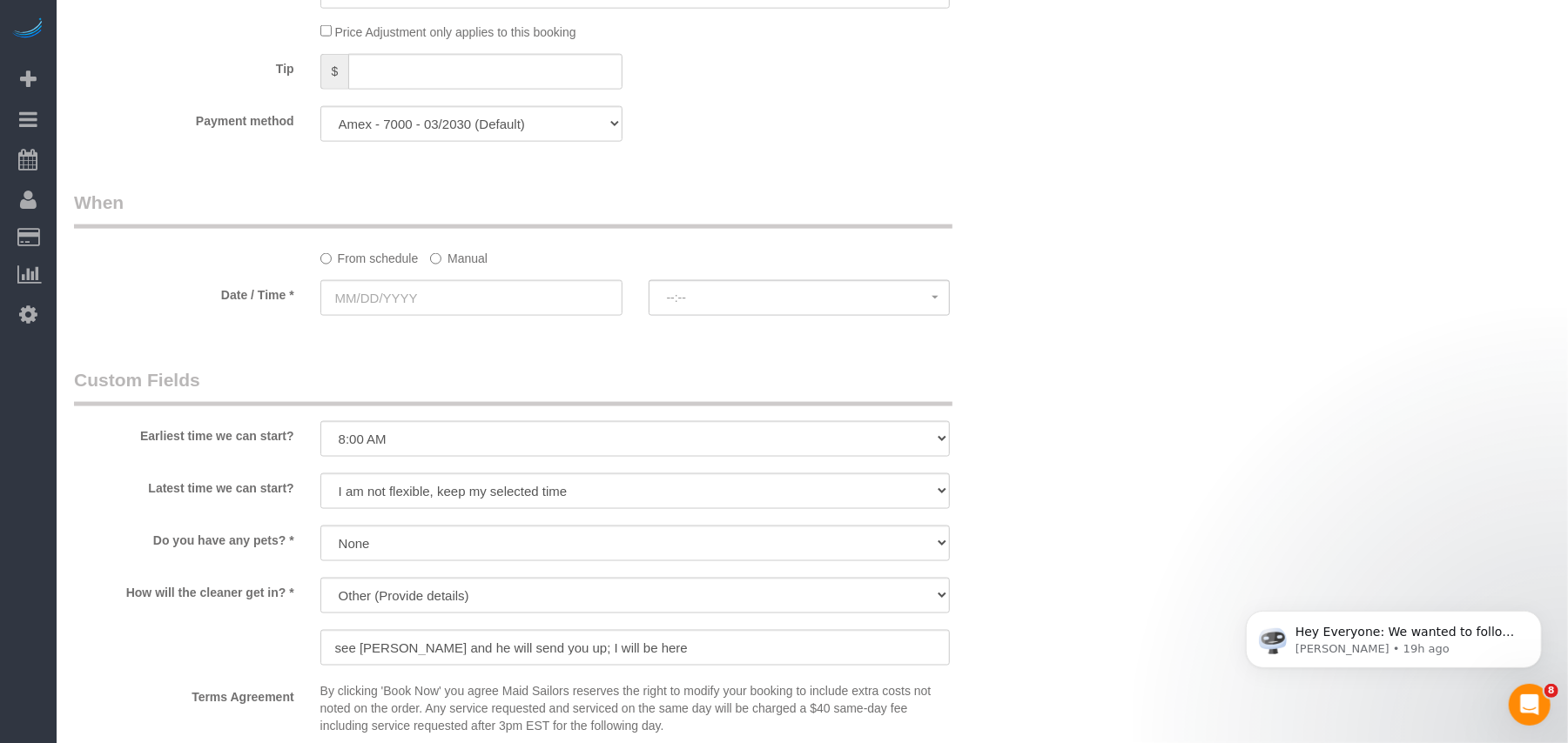
scroll to position [1624, 0]
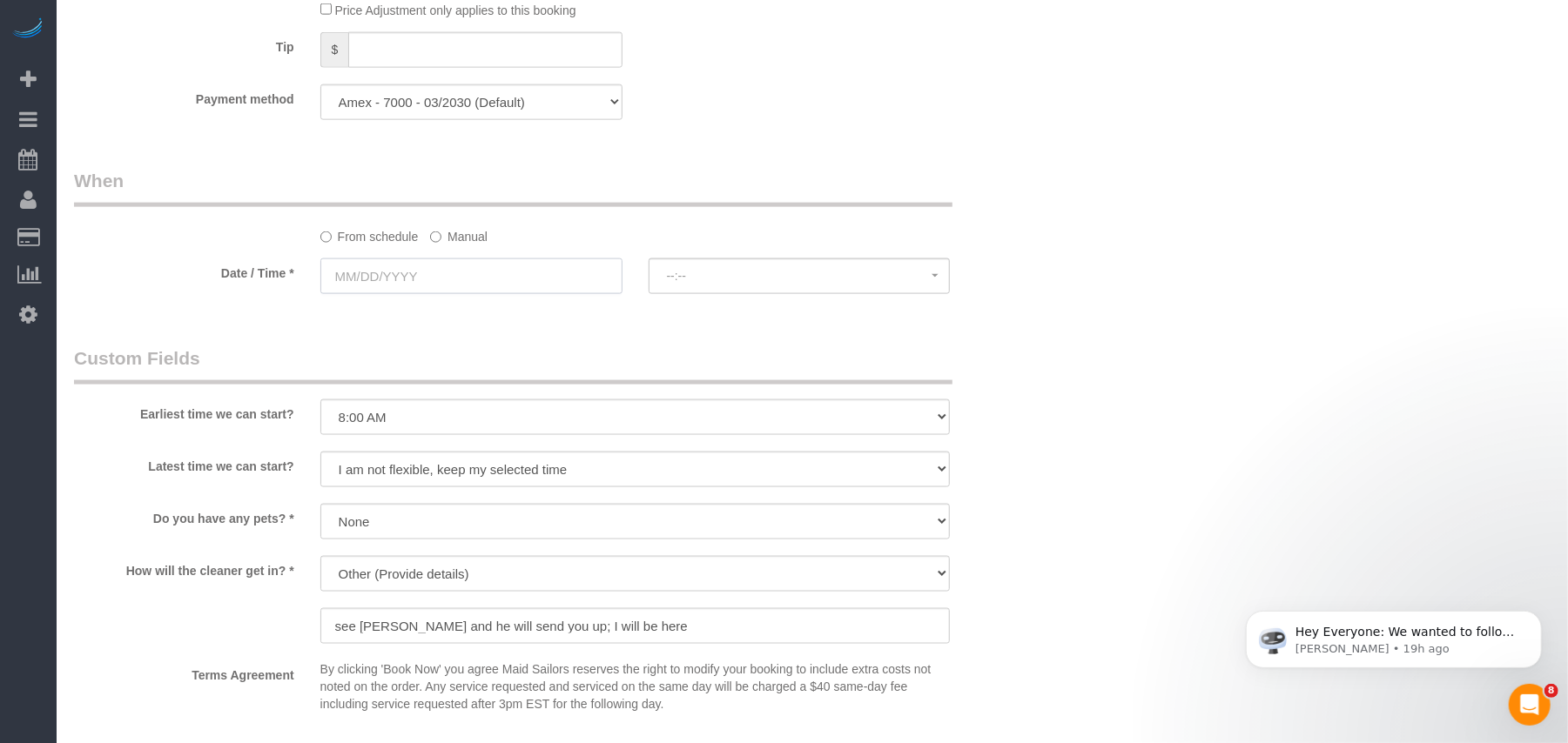
click at [447, 280] on input "text" at bounding box center [471, 276] width 302 height 36
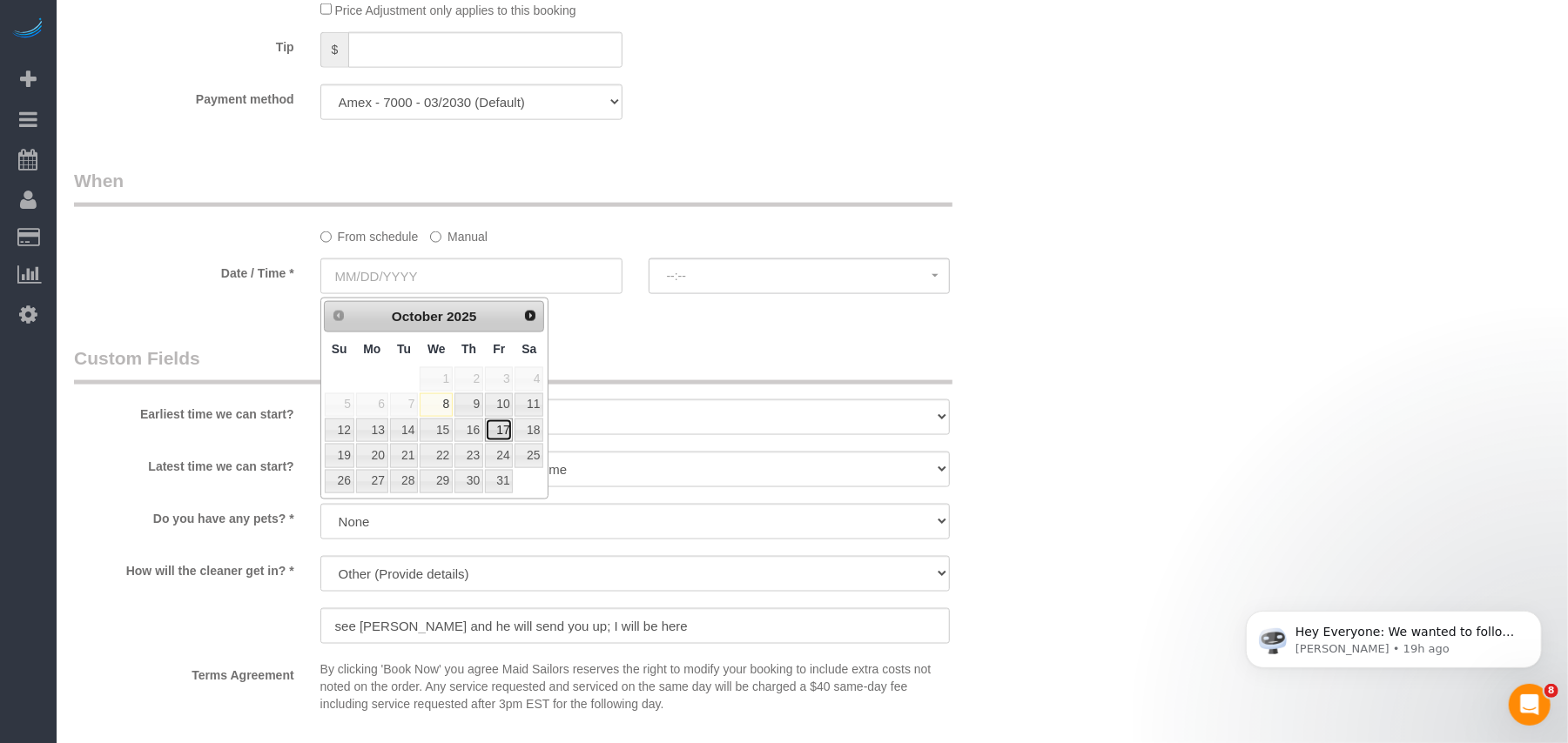
click at [512, 428] on link "17" at bounding box center [499, 431] width 28 height 24
type input "[DATE]"
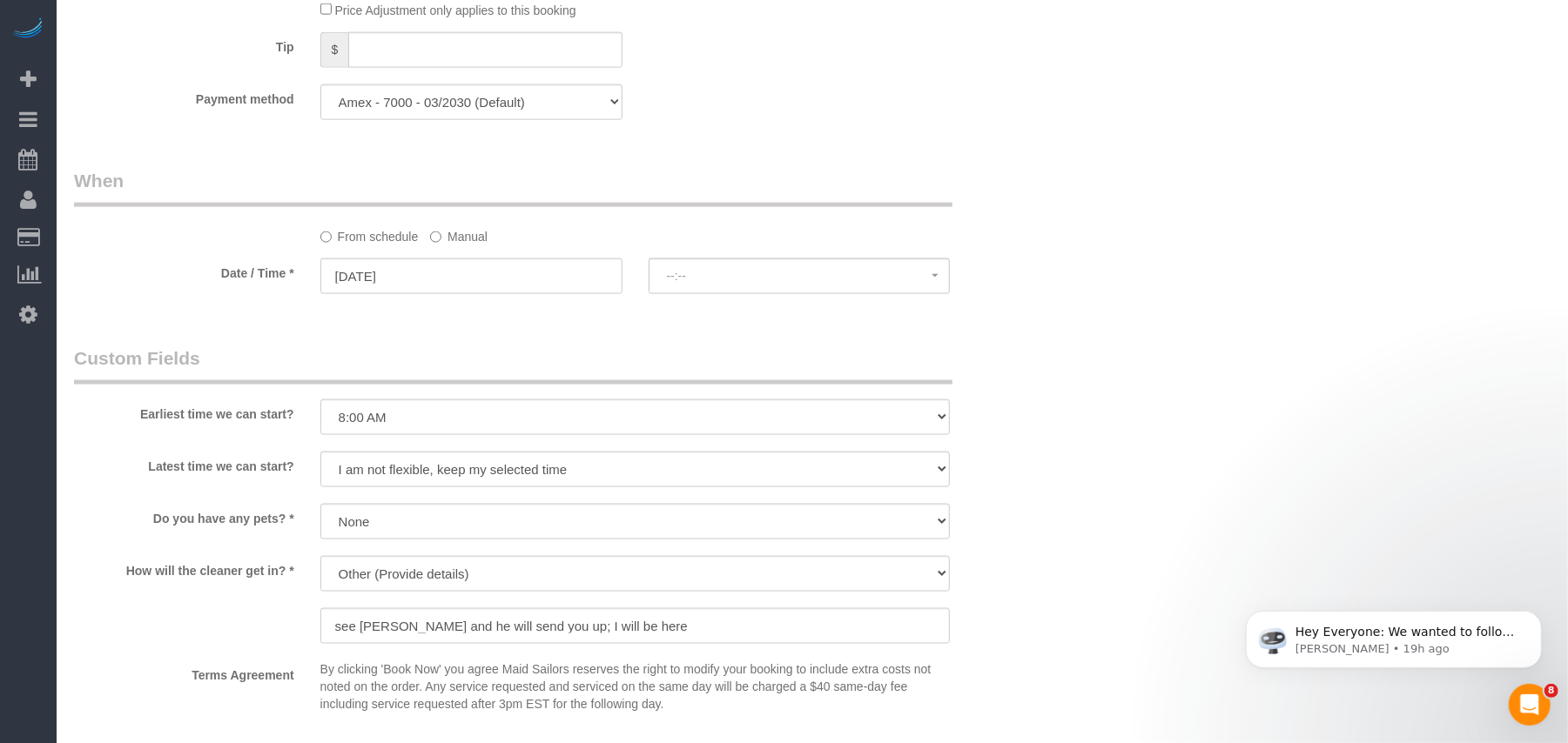
select select "spot11"
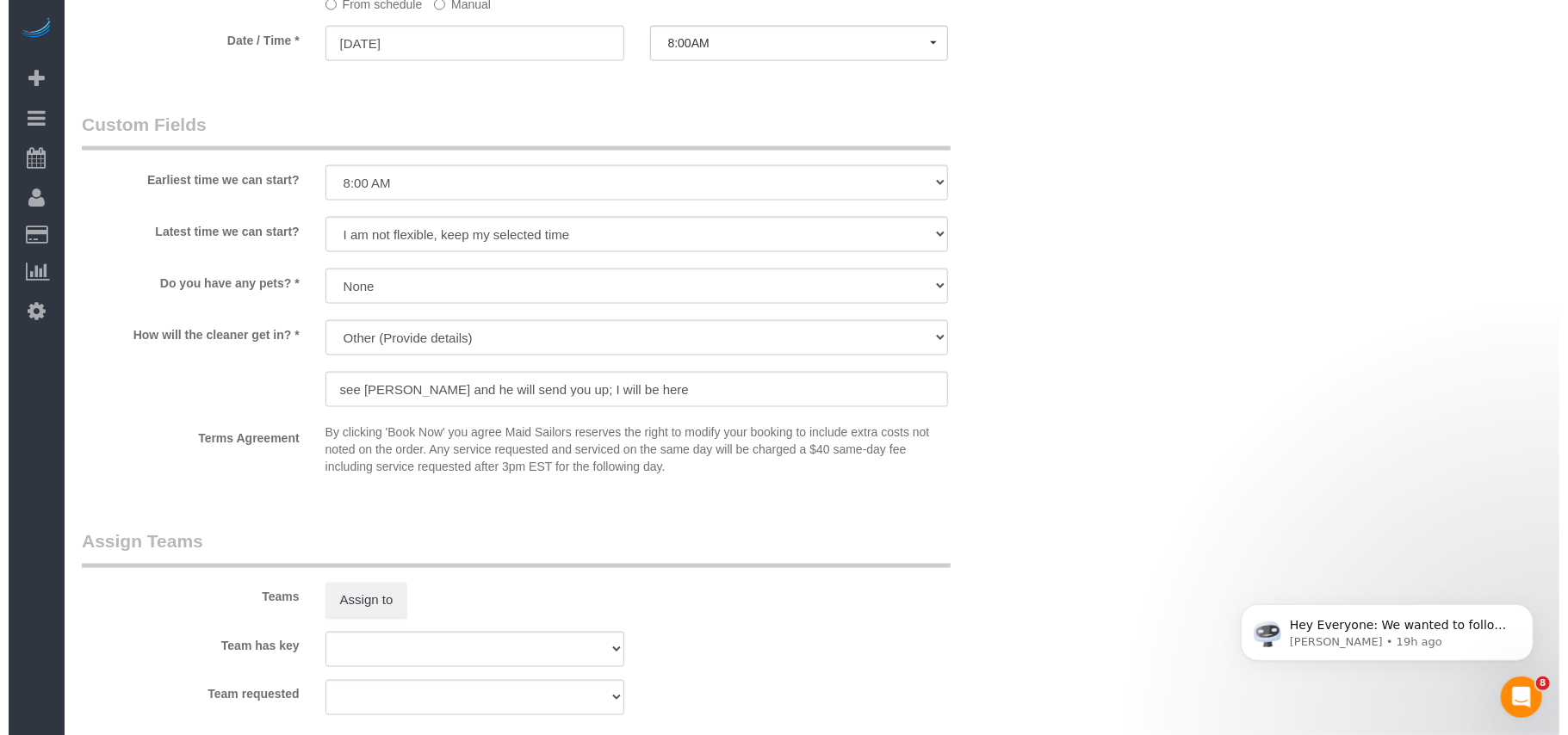
scroll to position [2067, 0]
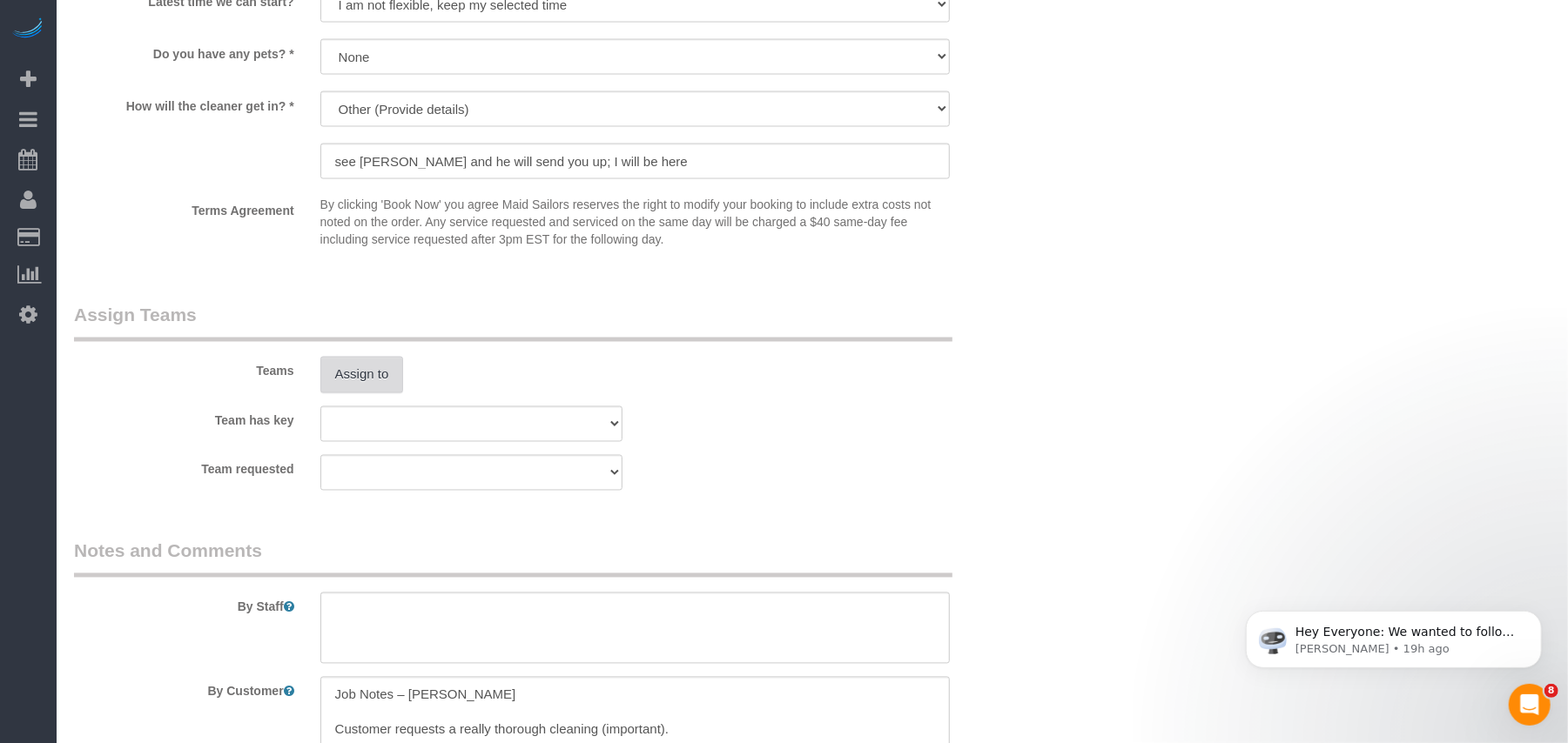
click at [368, 383] on button "Assign to" at bounding box center [362, 374] width 83 height 37
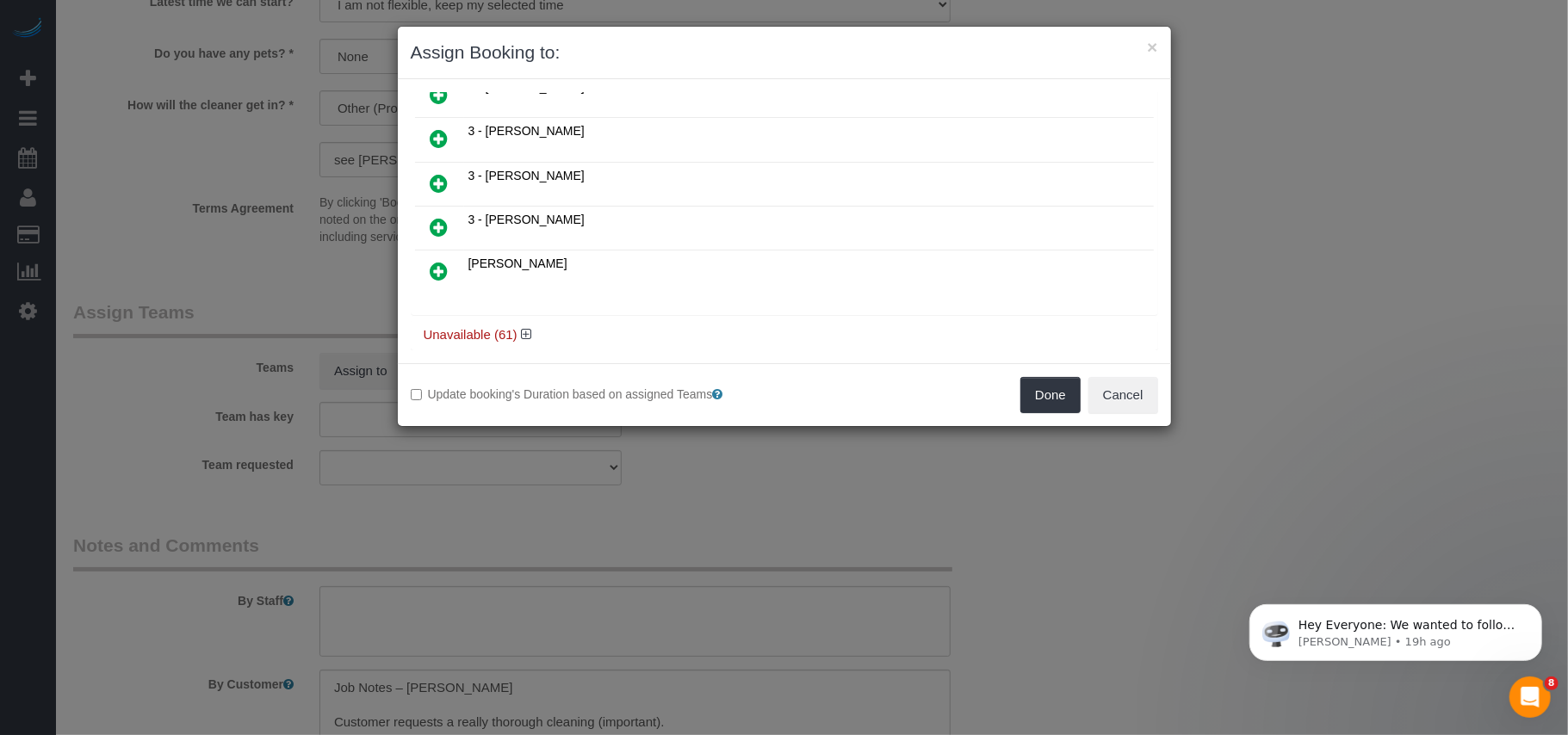
scroll to position [527, 0]
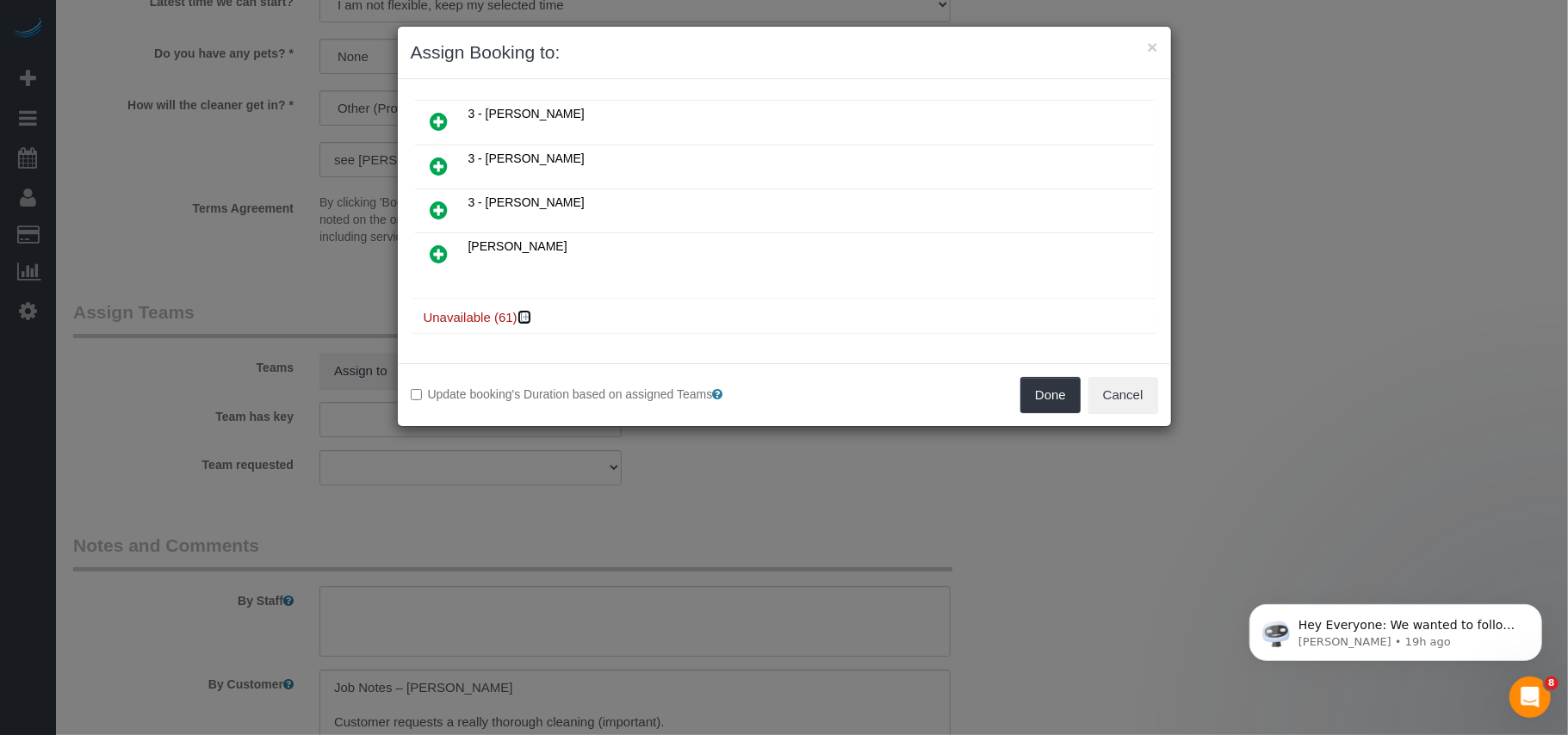
click at [521, 317] on icon at bounding box center [526, 317] width 11 height 13
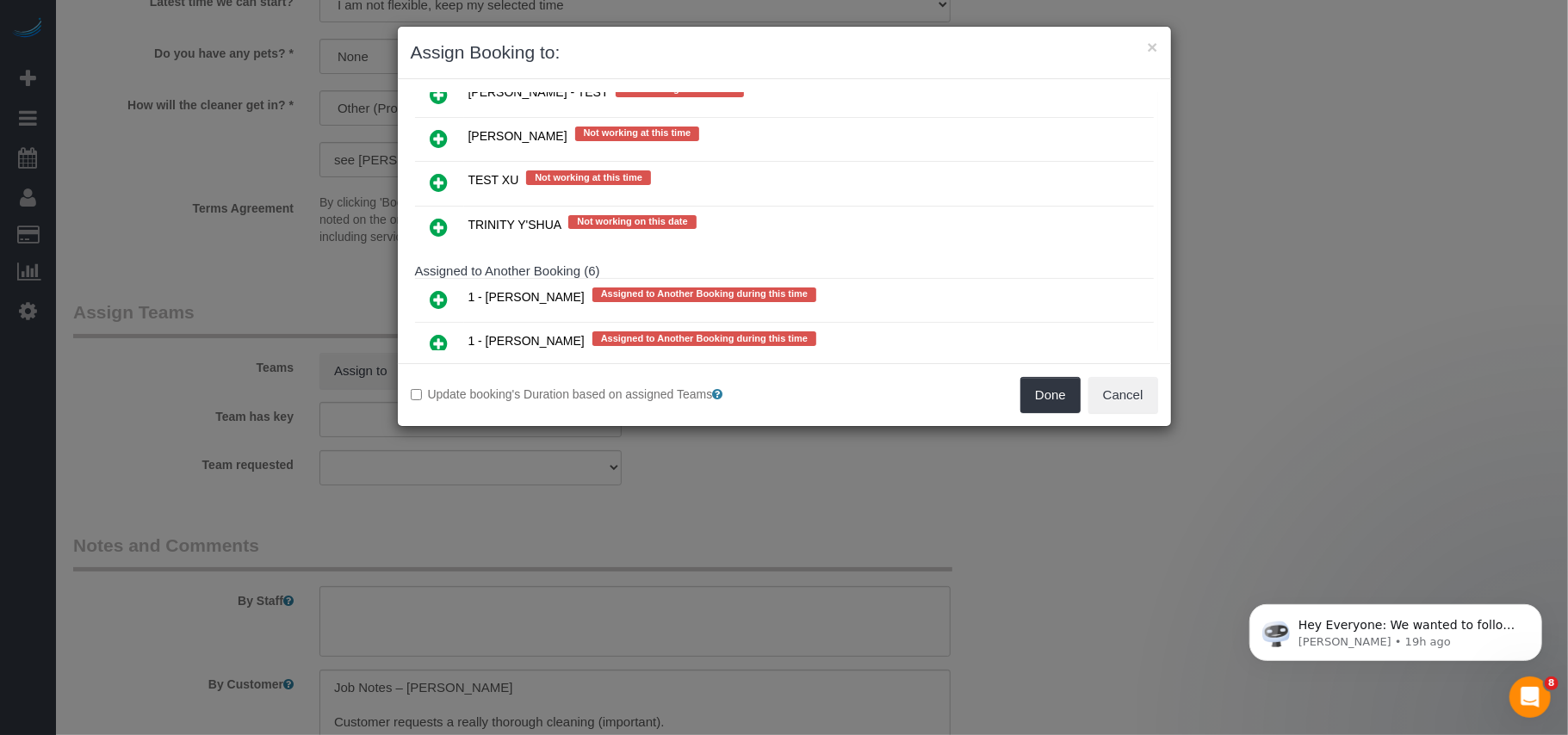
scroll to position [3280, 0]
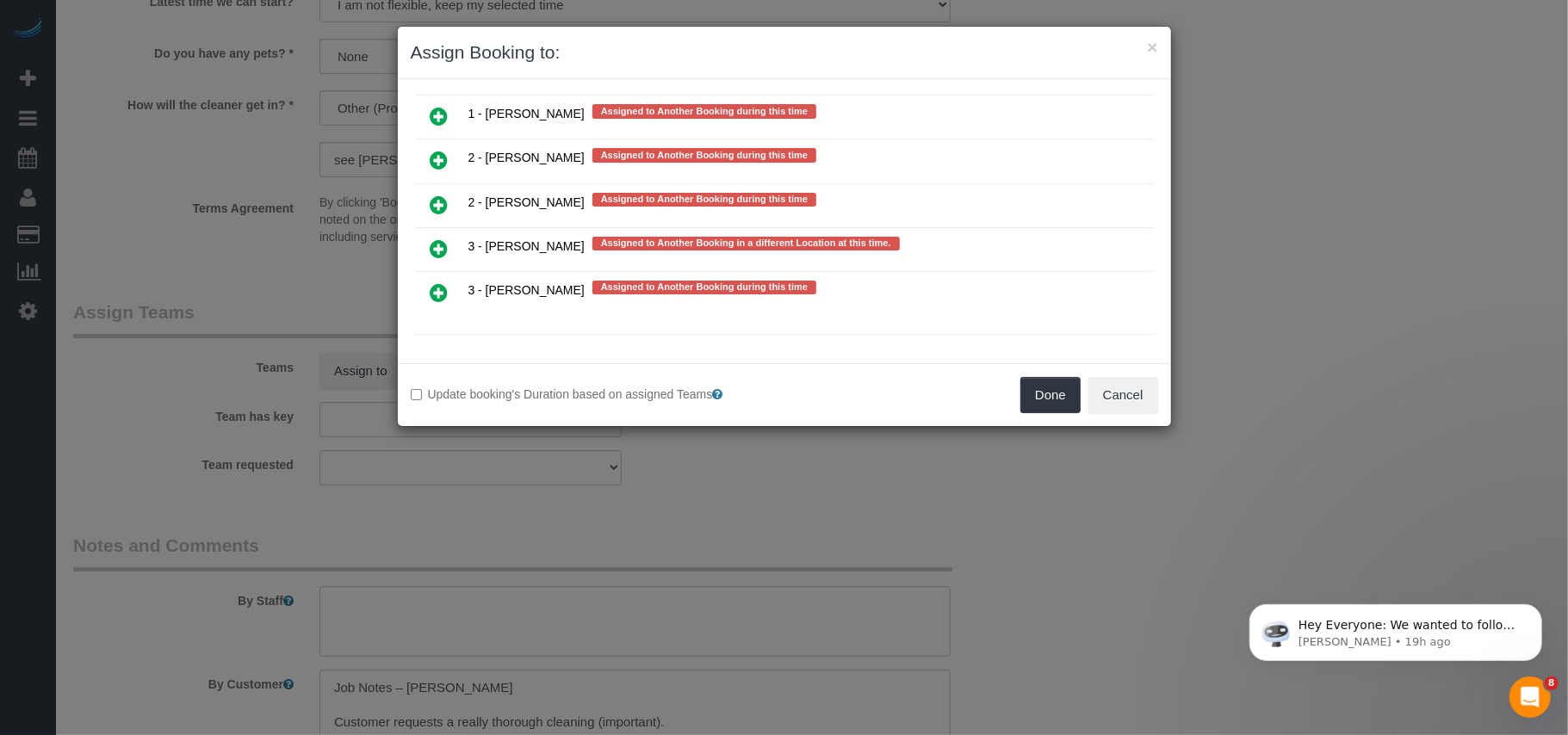
drag, startPoint x: 439, startPoint y: 205, endPoint x: 455, endPoint y: 225, distance: 25.6
click at [438, 205] on icon at bounding box center [439, 205] width 18 height 21
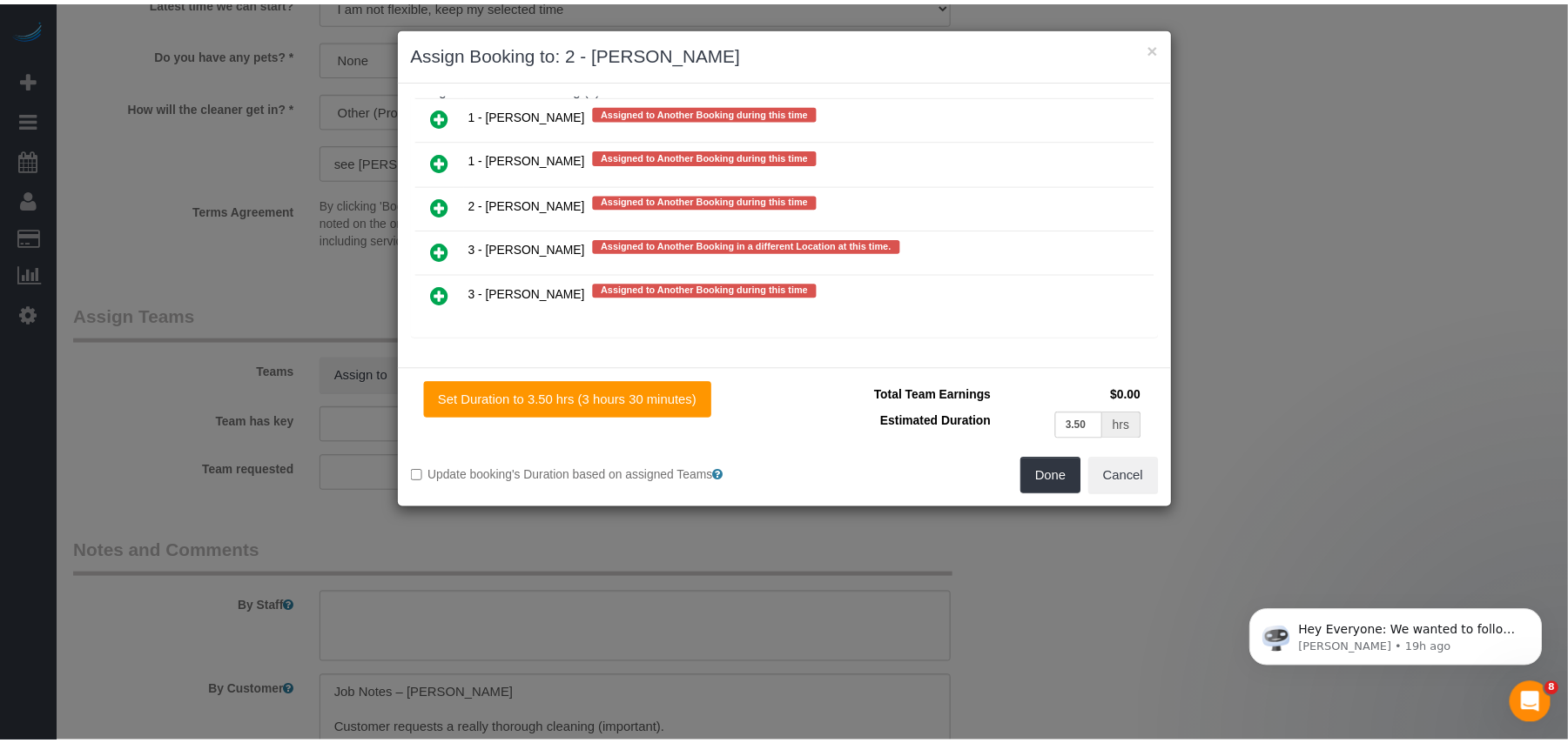
scroll to position [3313, 0]
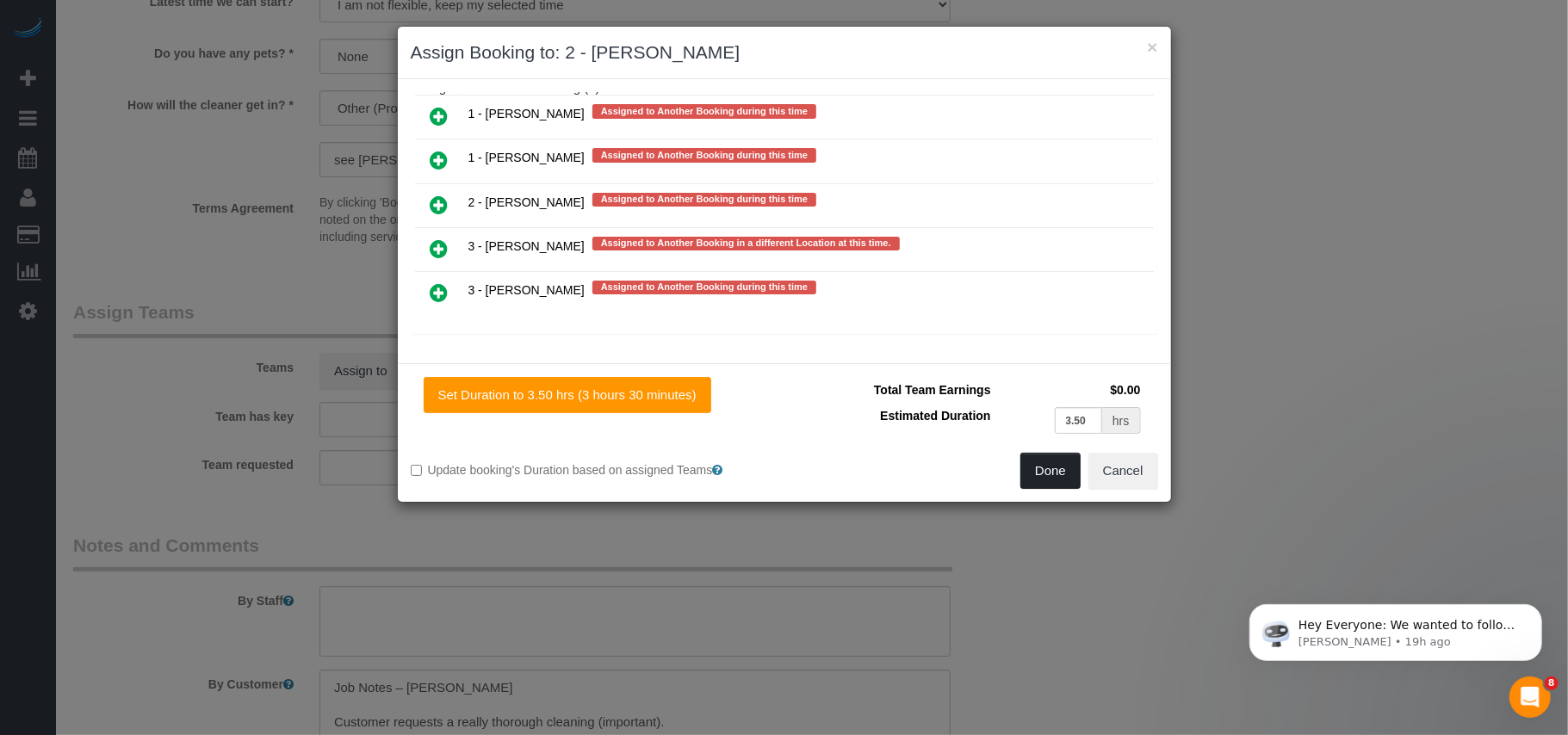
click at [1051, 457] on button "Done" at bounding box center [1051, 470] width 61 height 36
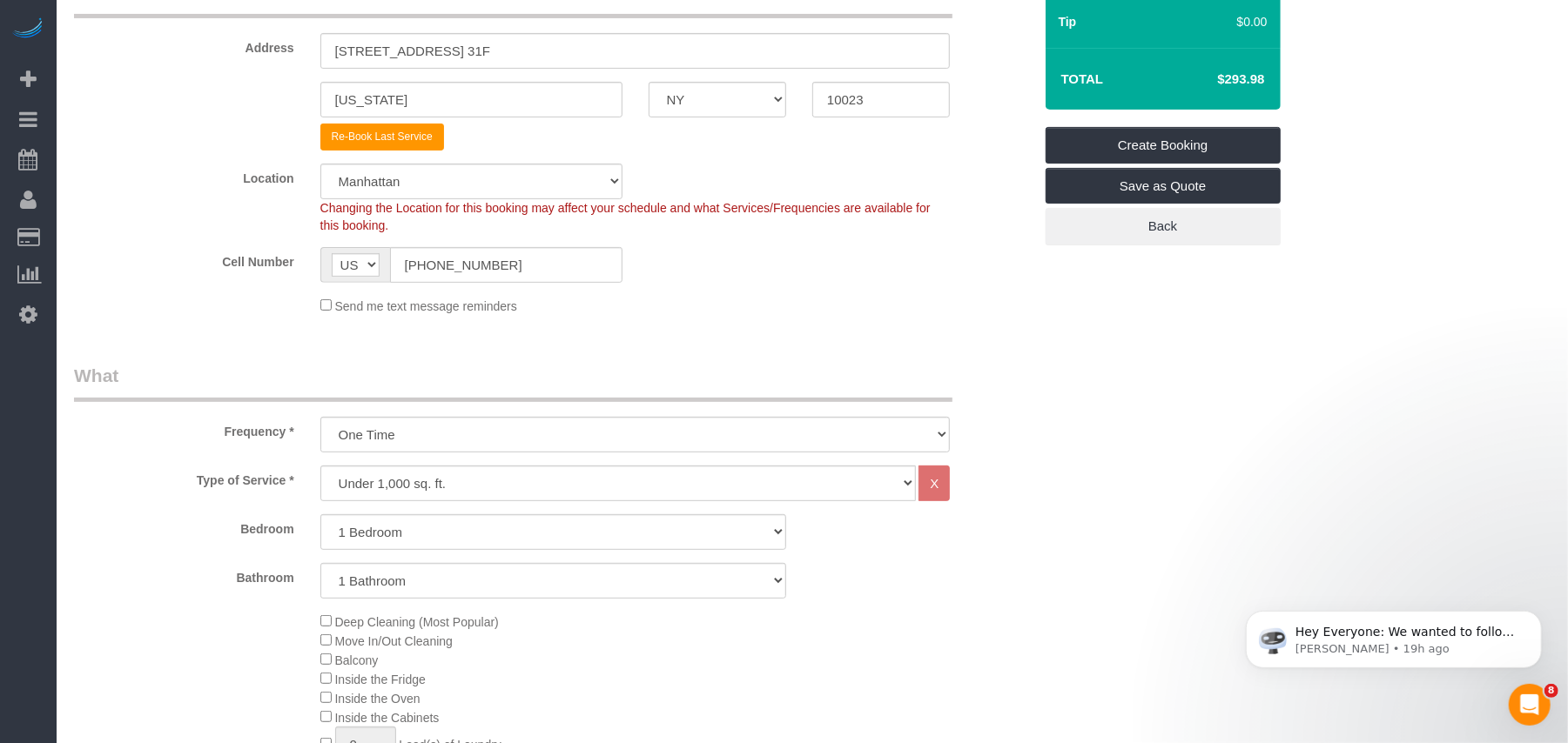
scroll to position [348, 0]
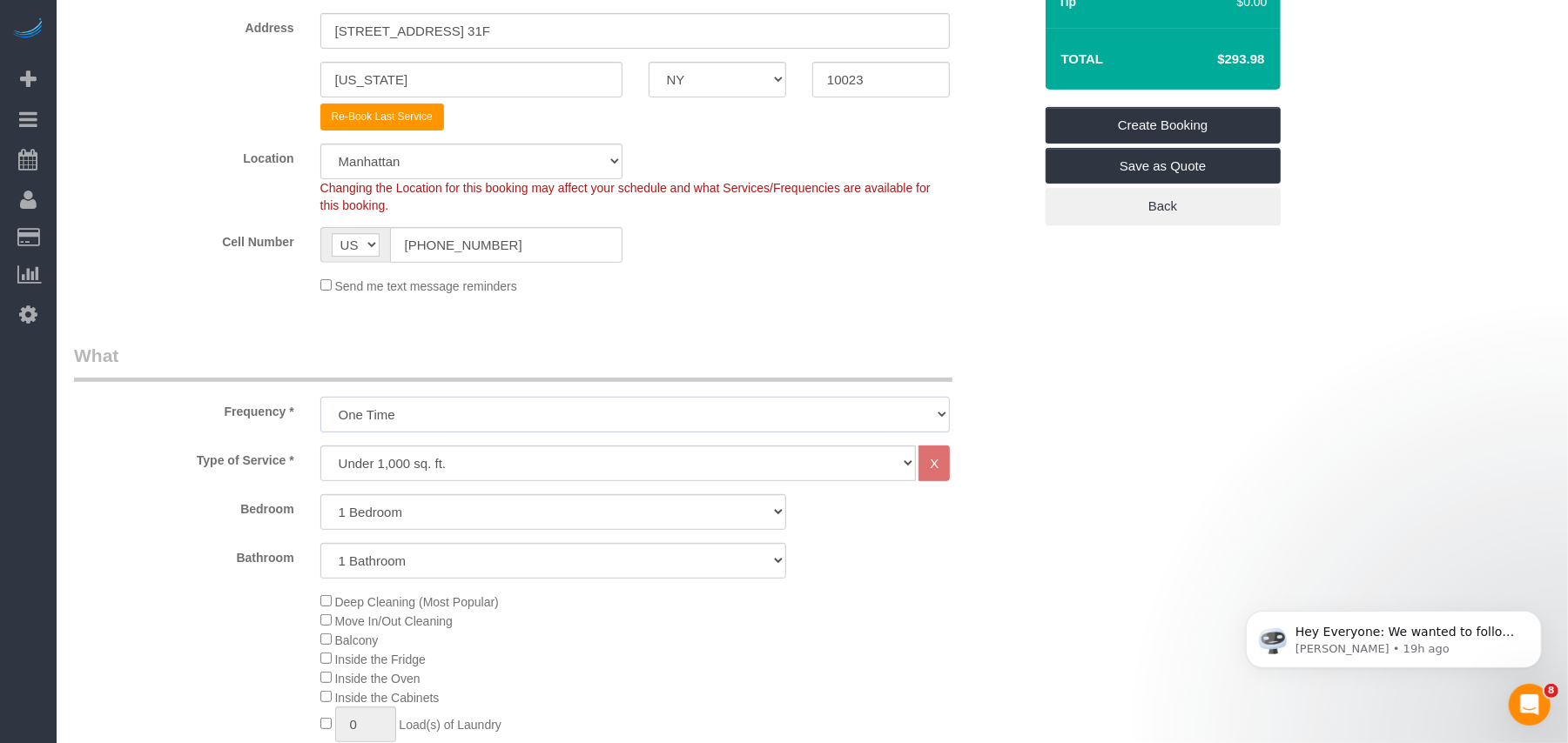
click at [495, 418] on select "One Time Weekly (20% Off) - 20.00% Every 2 Weeks (15% Off) - 15.00% Every 4 Wee…" at bounding box center [635, 415] width 630 height 36
select select "object:2857"
click at [320, 397] on select "One Time Weekly (20% Off) - 20.00% Every 2 Weeks (15% Off) - 15.00% Every 4 Wee…" at bounding box center [635, 415] width 630 height 36
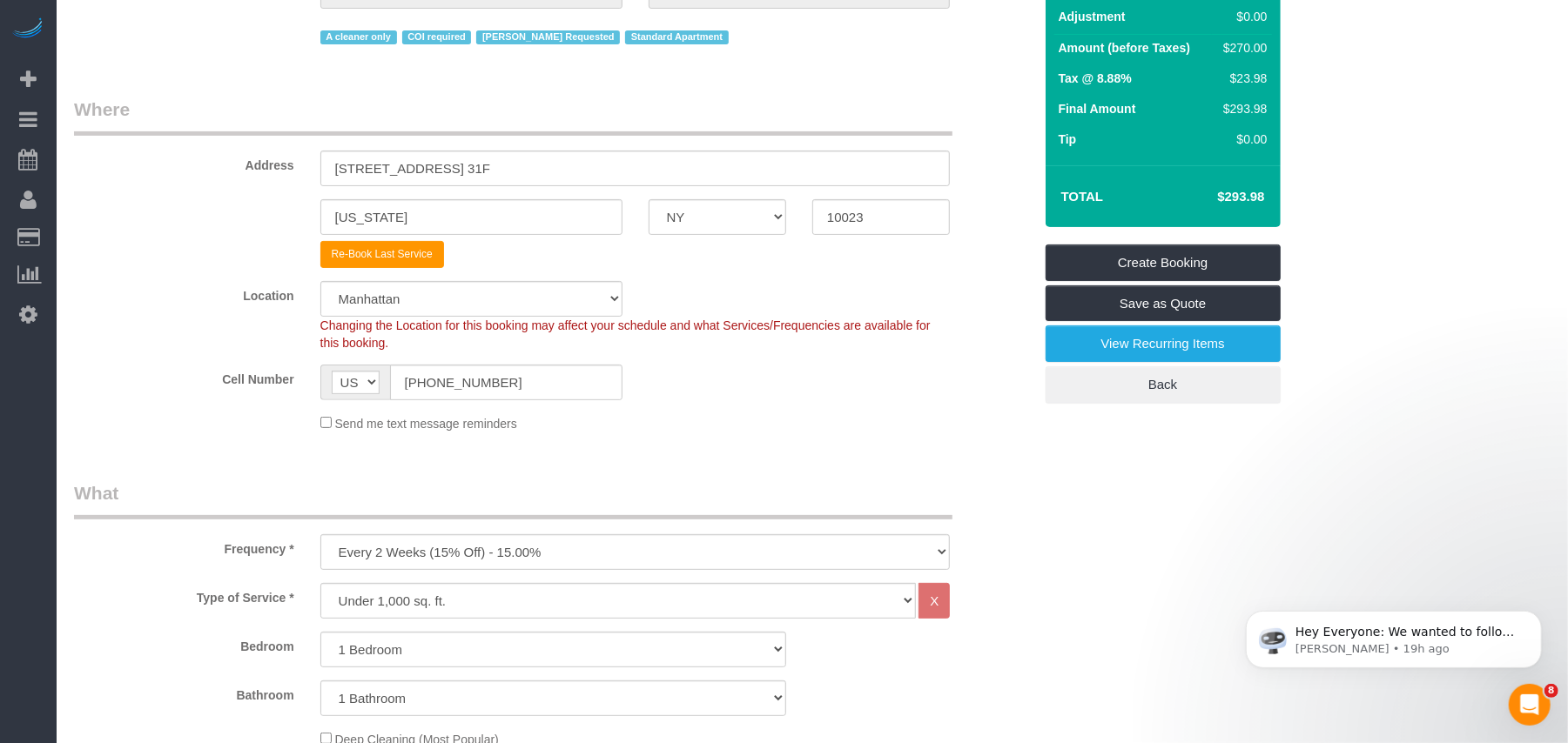
scroll to position [0, 0]
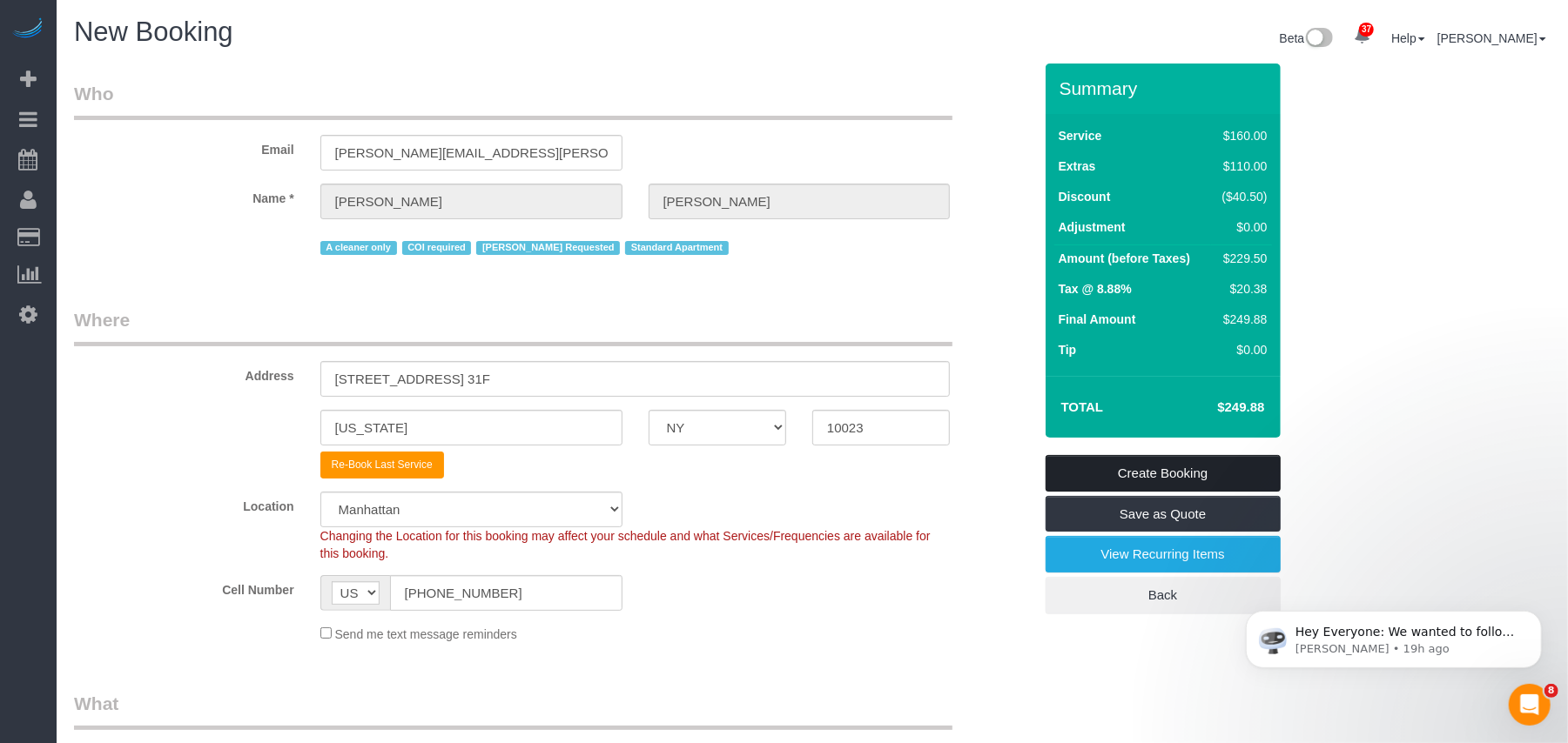
click at [1119, 474] on link "Create Booking" at bounding box center [1163, 474] width 235 height 37
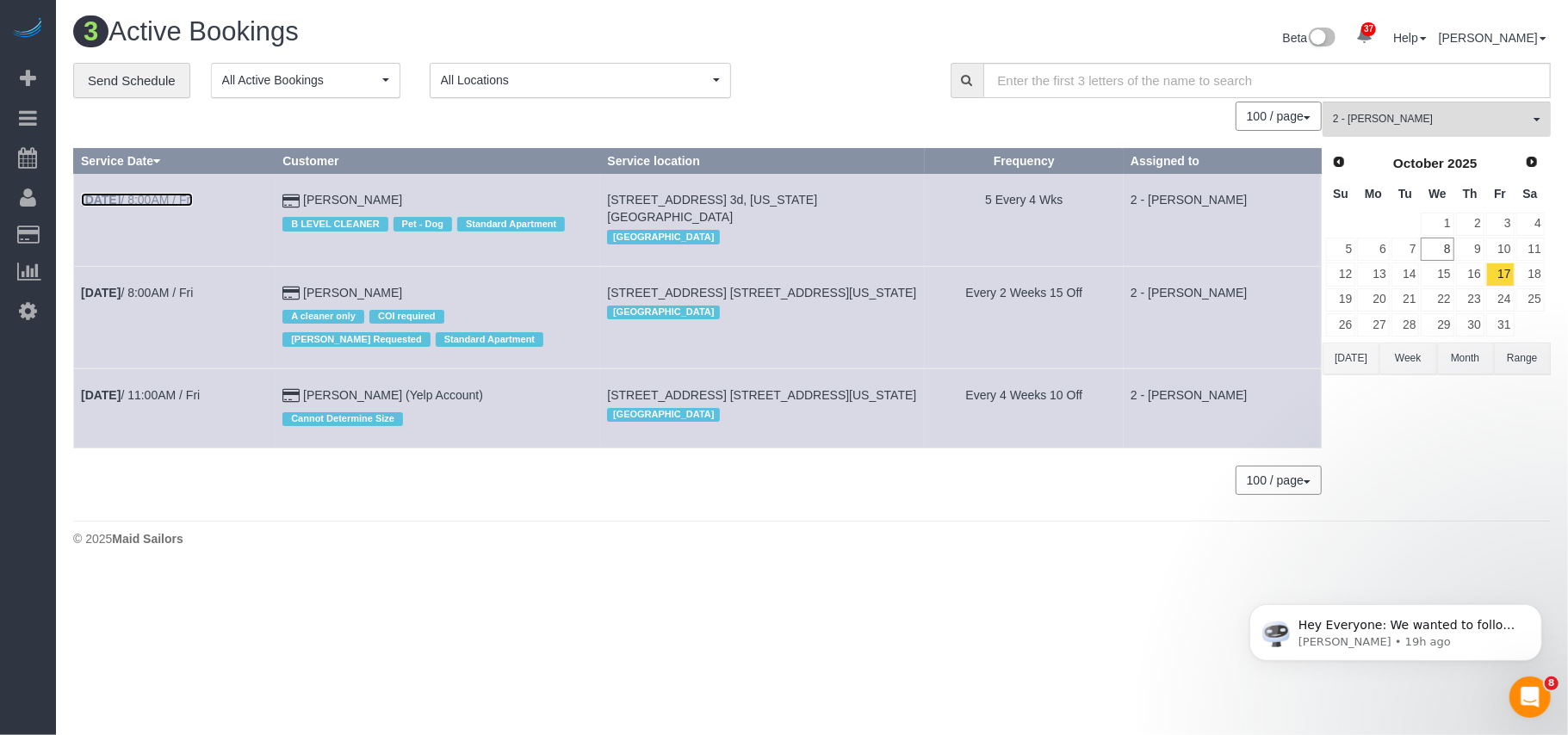
click at [150, 200] on link "[DATE] 8:00AM / Fri" at bounding box center [137, 200] width 112 height 14
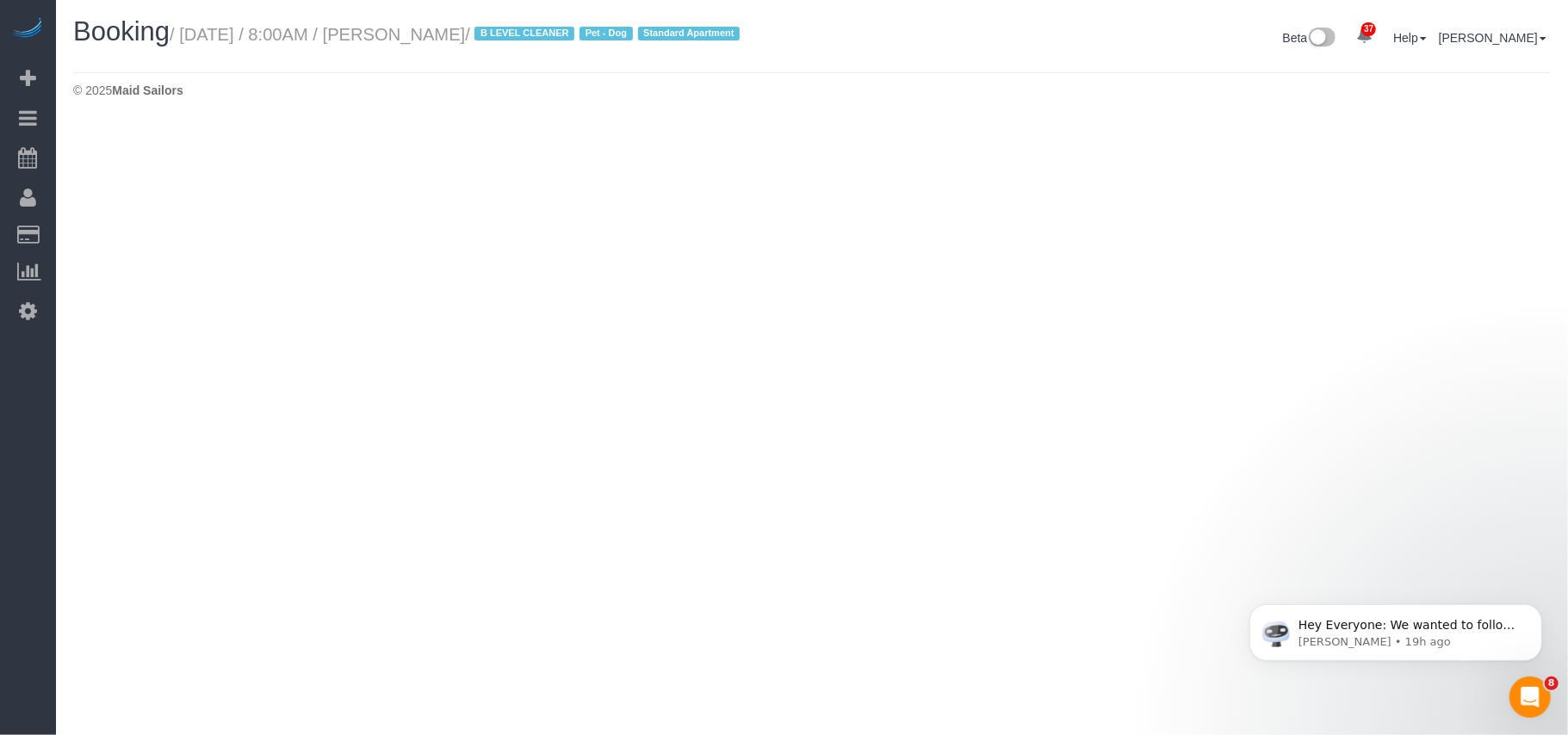
select select "NY"
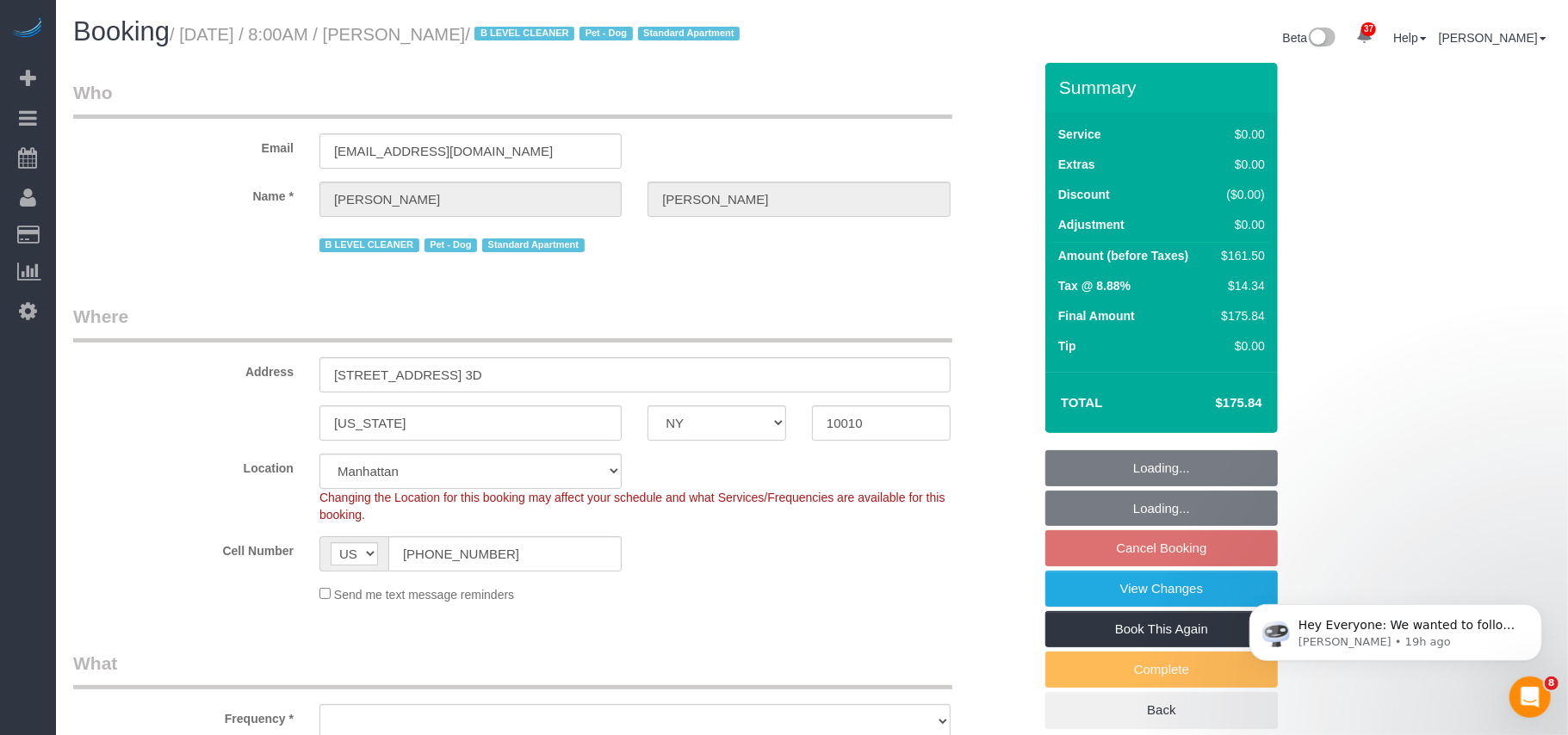
select select "object:5555"
select select "string:stripe-pm_1FIhGK4VGloSiKo7SFutpsFZ"
select select "2"
select select "spot68"
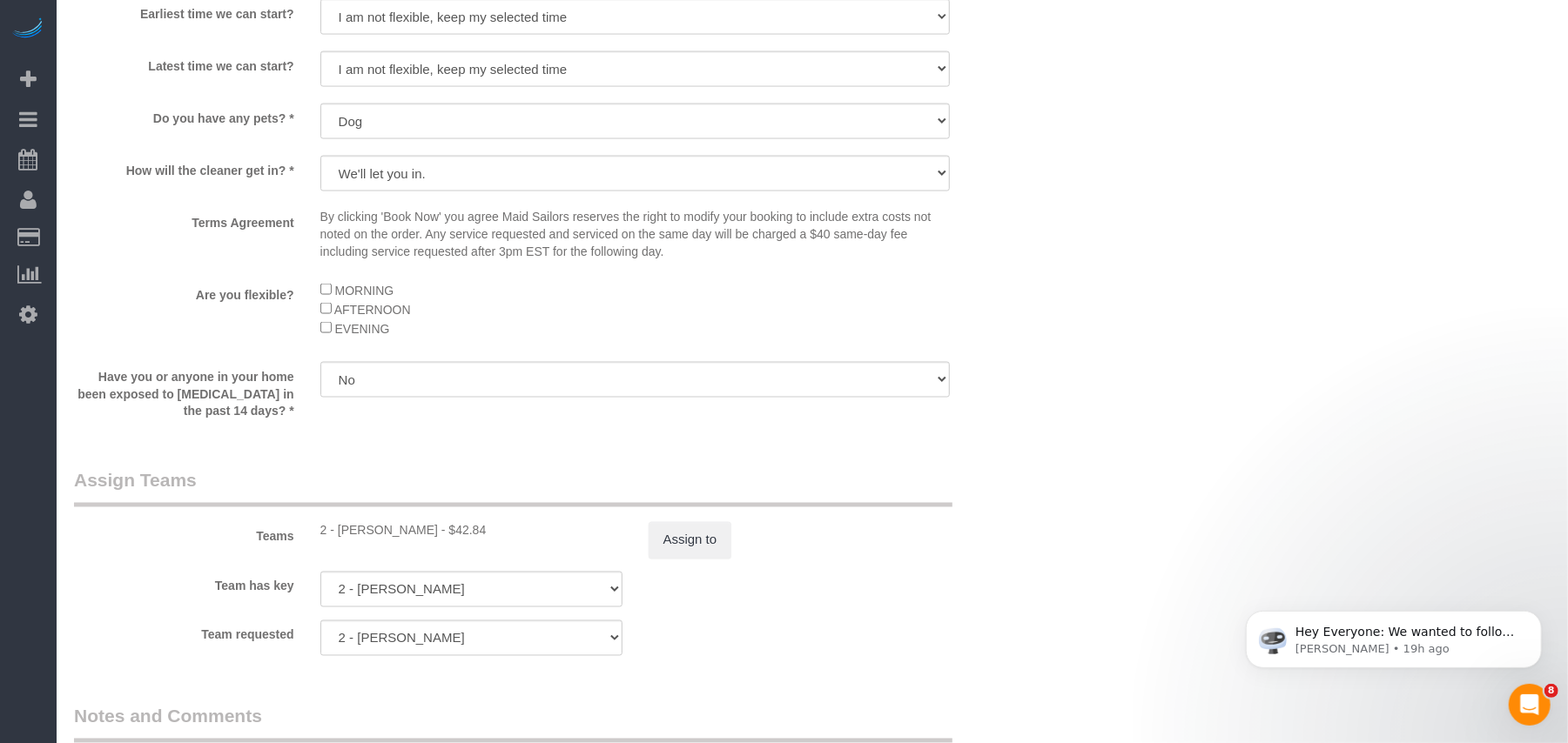
scroll to position [2204, 0]
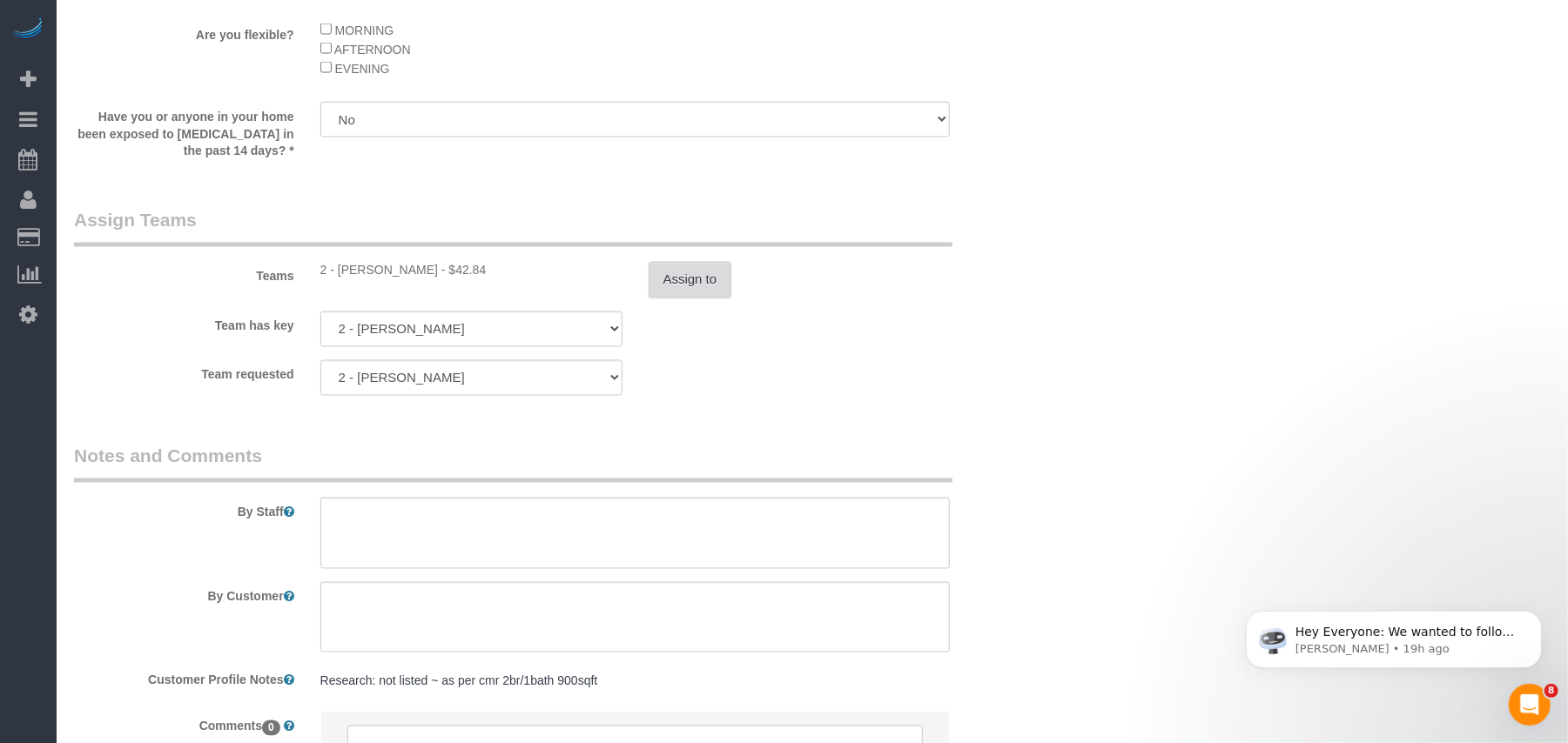
click at [699, 298] on button "Assign to" at bounding box center [691, 279] width 83 height 37
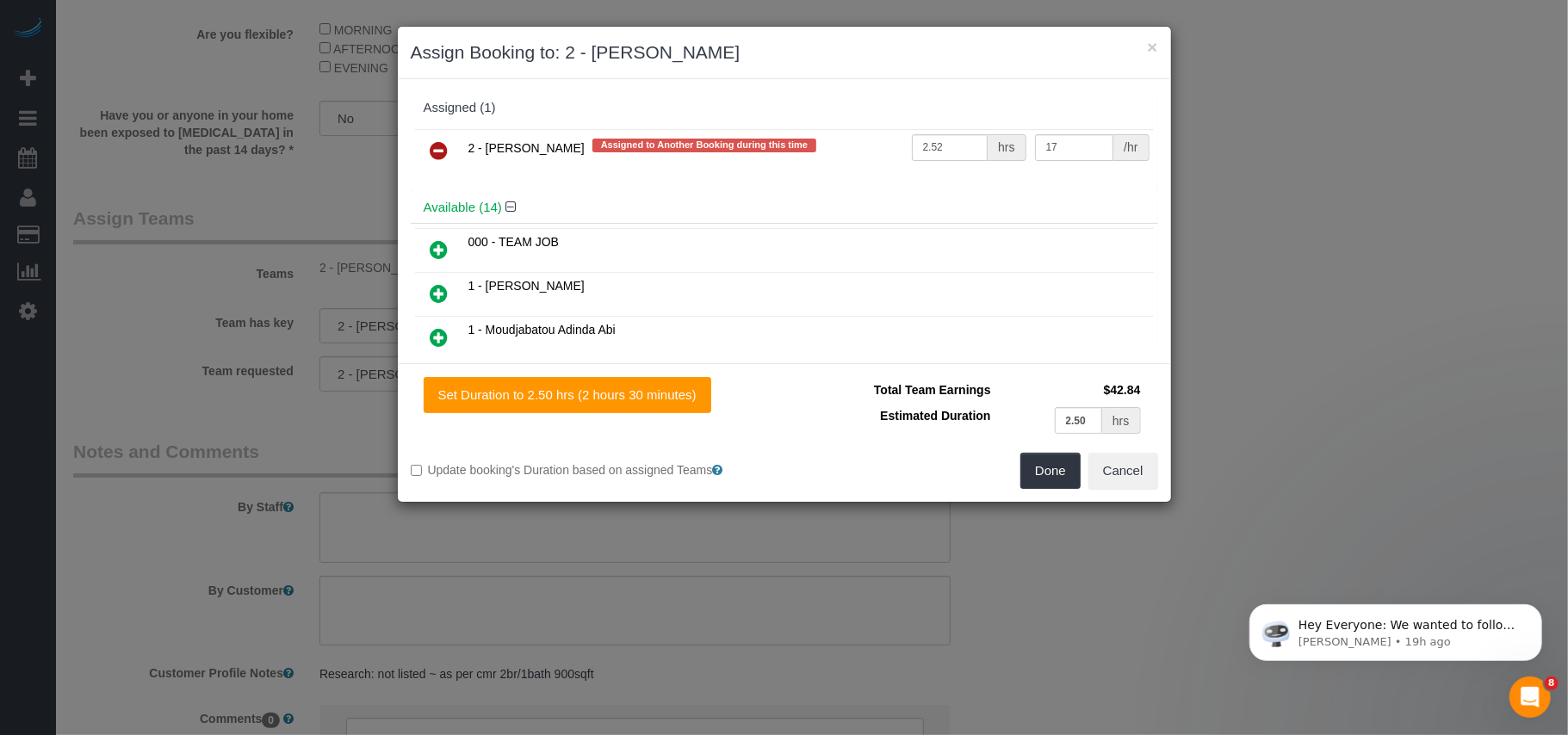
drag, startPoint x: 438, startPoint y: 149, endPoint x: 848, endPoint y: 279, distance: 430.1
click at [439, 148] on icon at bounding box center [439, 150] width 18 height 21
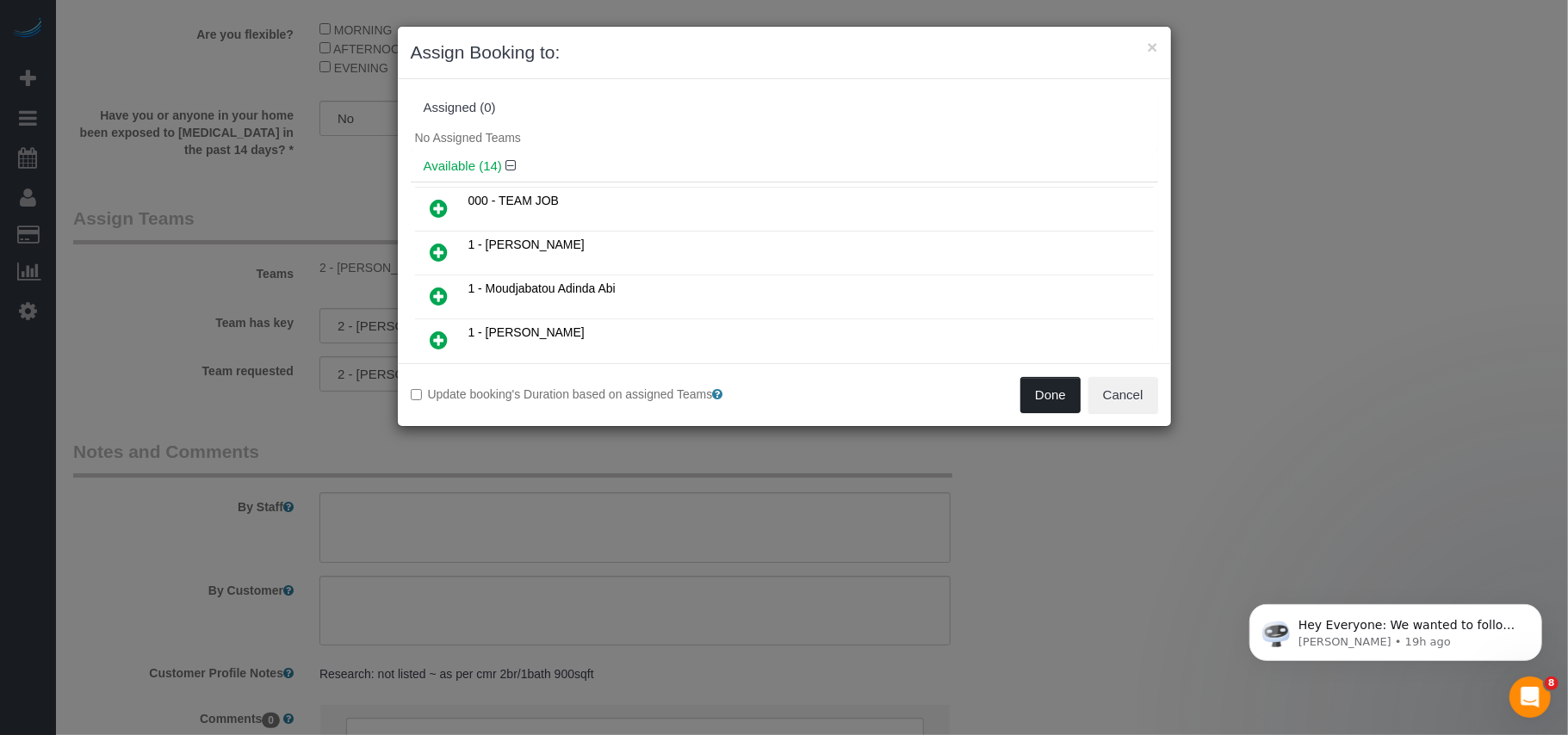
click at [1052, 391] on button "Done" at bounding box center [1051, 395] width 61 height 36
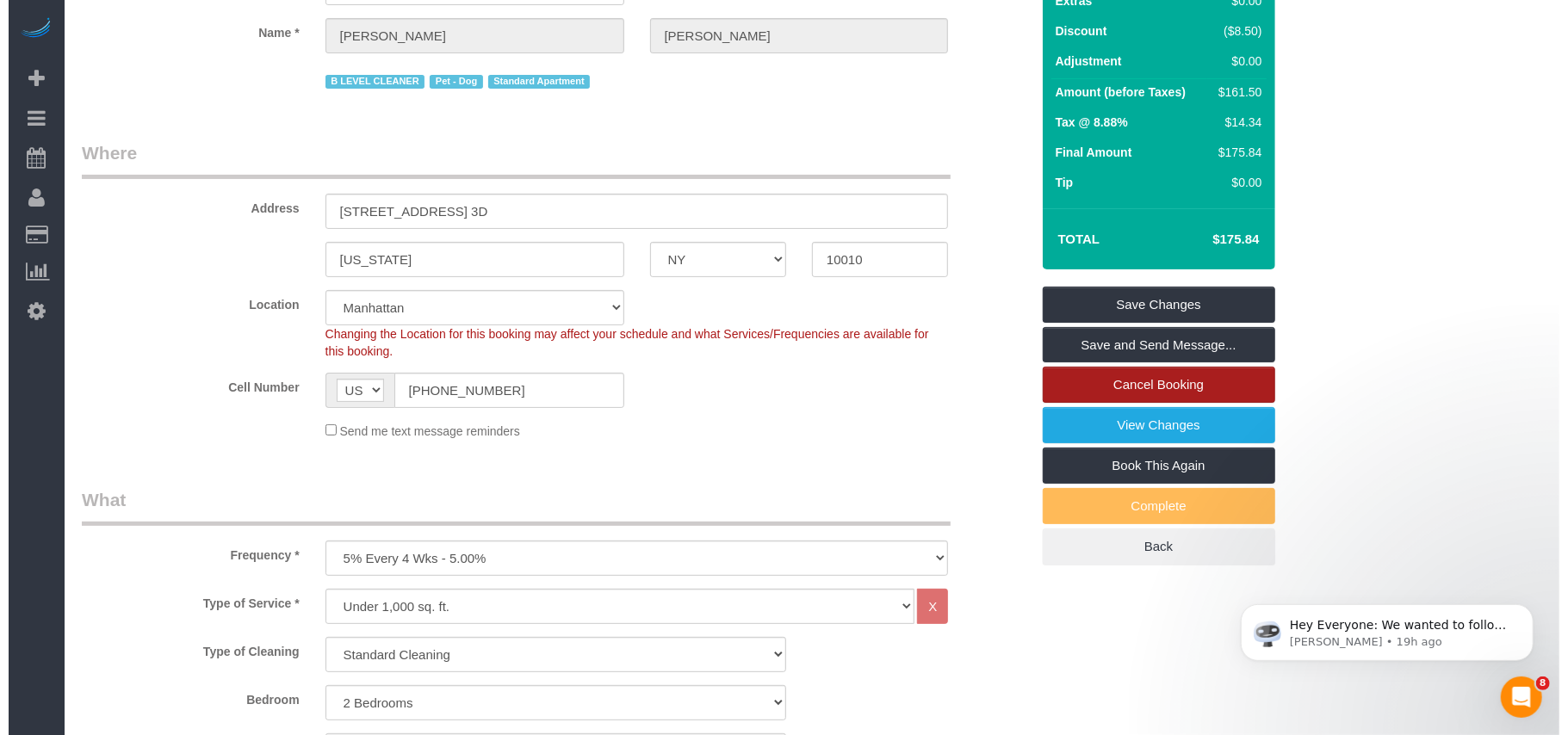
scroll to position [0, 0]
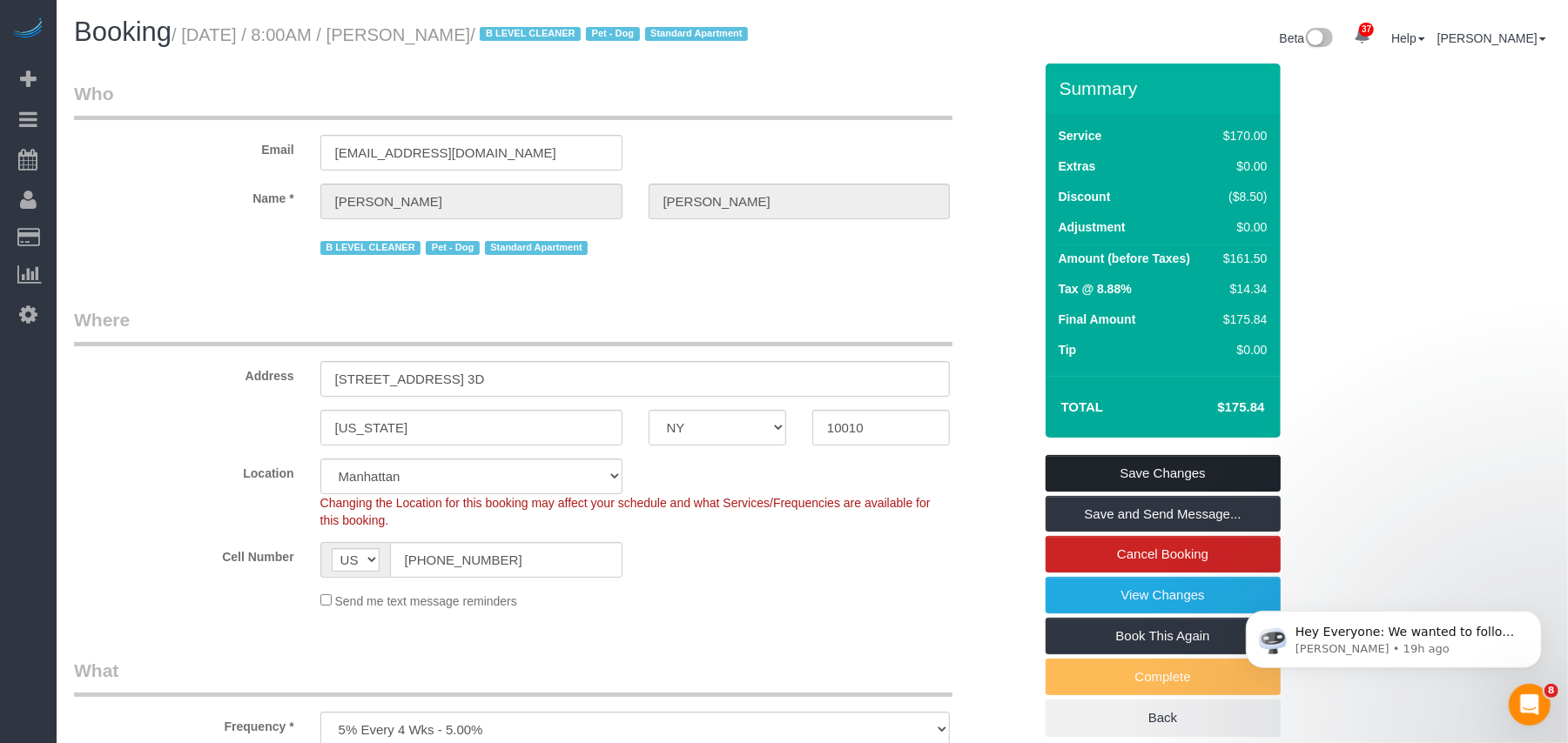
click at [1140, 485] on link "Save Changes" at bounding box center [1163, 474] width 235 height 37
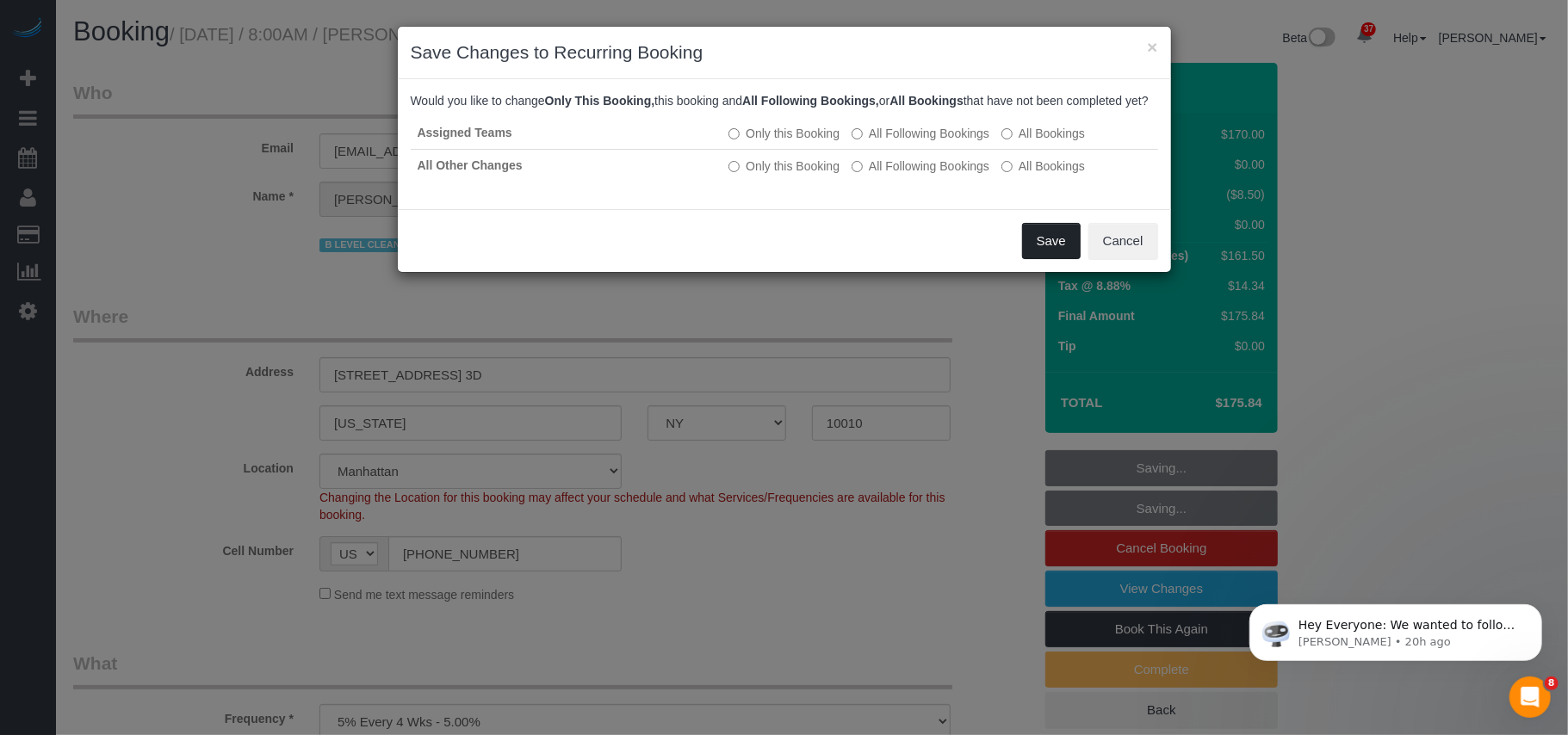
click at [1039, 259] on button "Save" at bounding box center [1052, 241] width 59 height 36
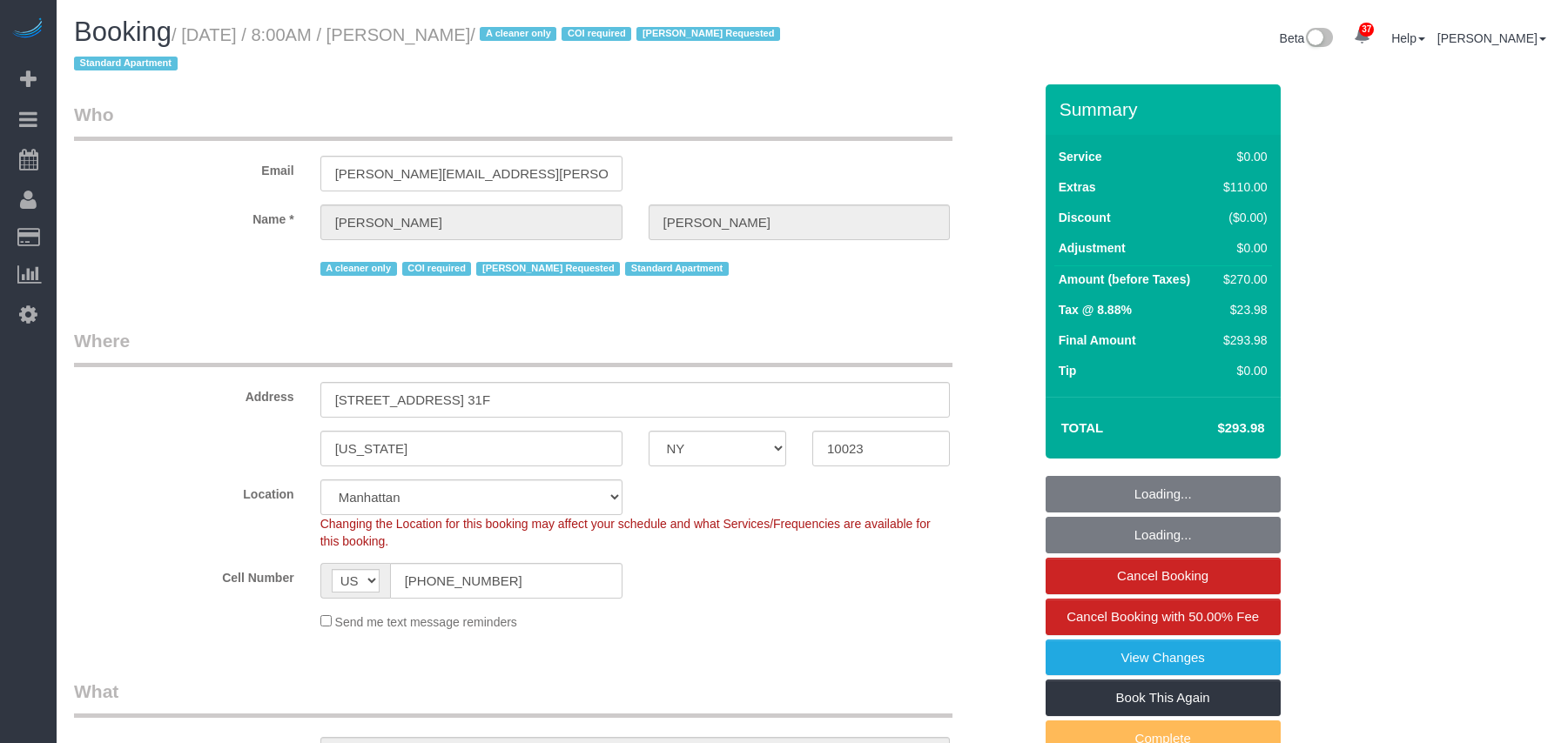
select select "NY"
select select "1"
select select "string:stripe-pm_1S076c4VGloSiKo7z0g1OGNA"
select select "spot1"
select select "number:56"
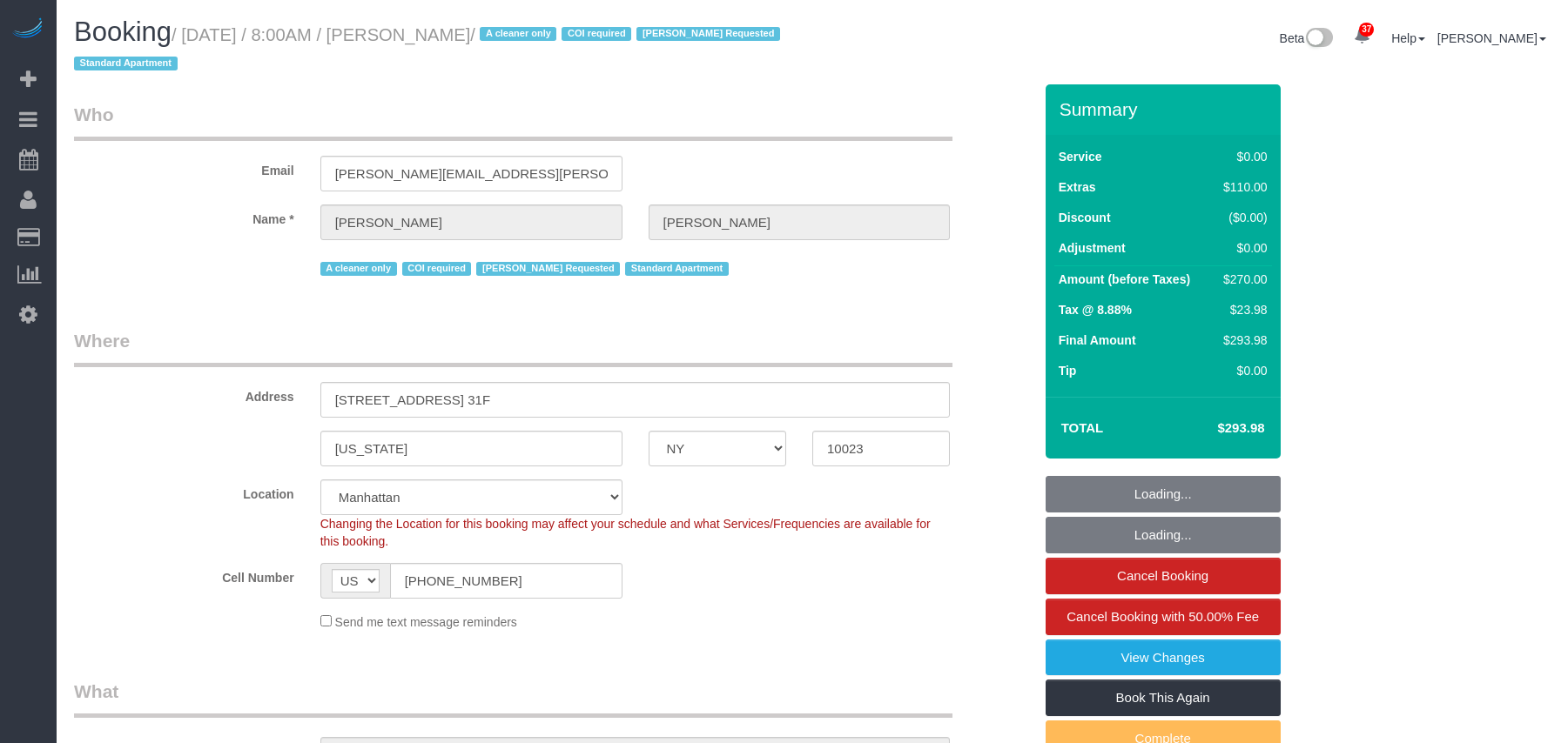
select select "number:90"
select select "number:15"
select select "number:7"
select select "NY"
select select "string:stripe-pm_1S076c4VGloSiKo7z0g1OGNA"
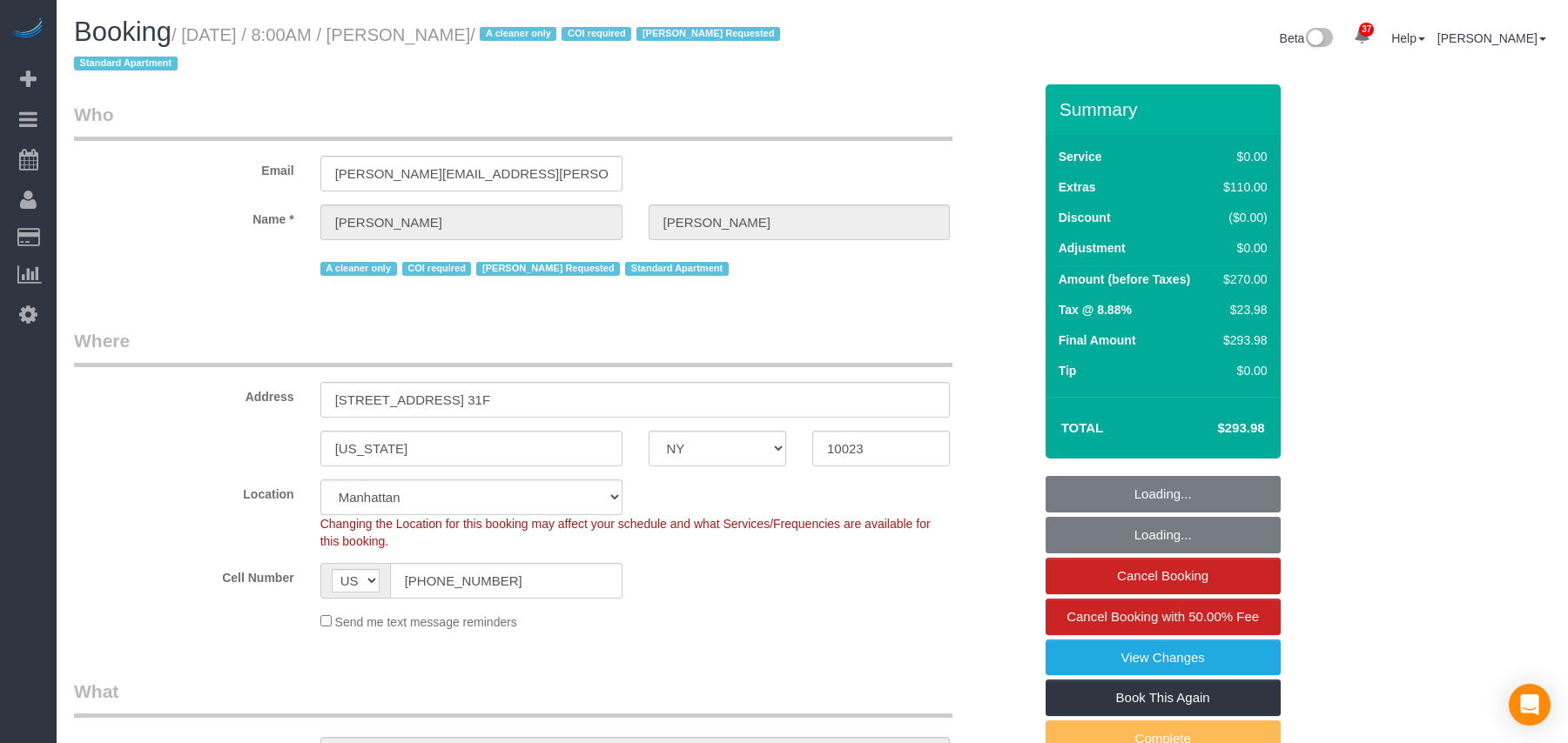
select select "number:56"
select select "number:90"
select select "number:15"
select select "number:7"
click at [94, 151] on link "Active Bookings" at bounding box center [166, 157] width 218 height 35
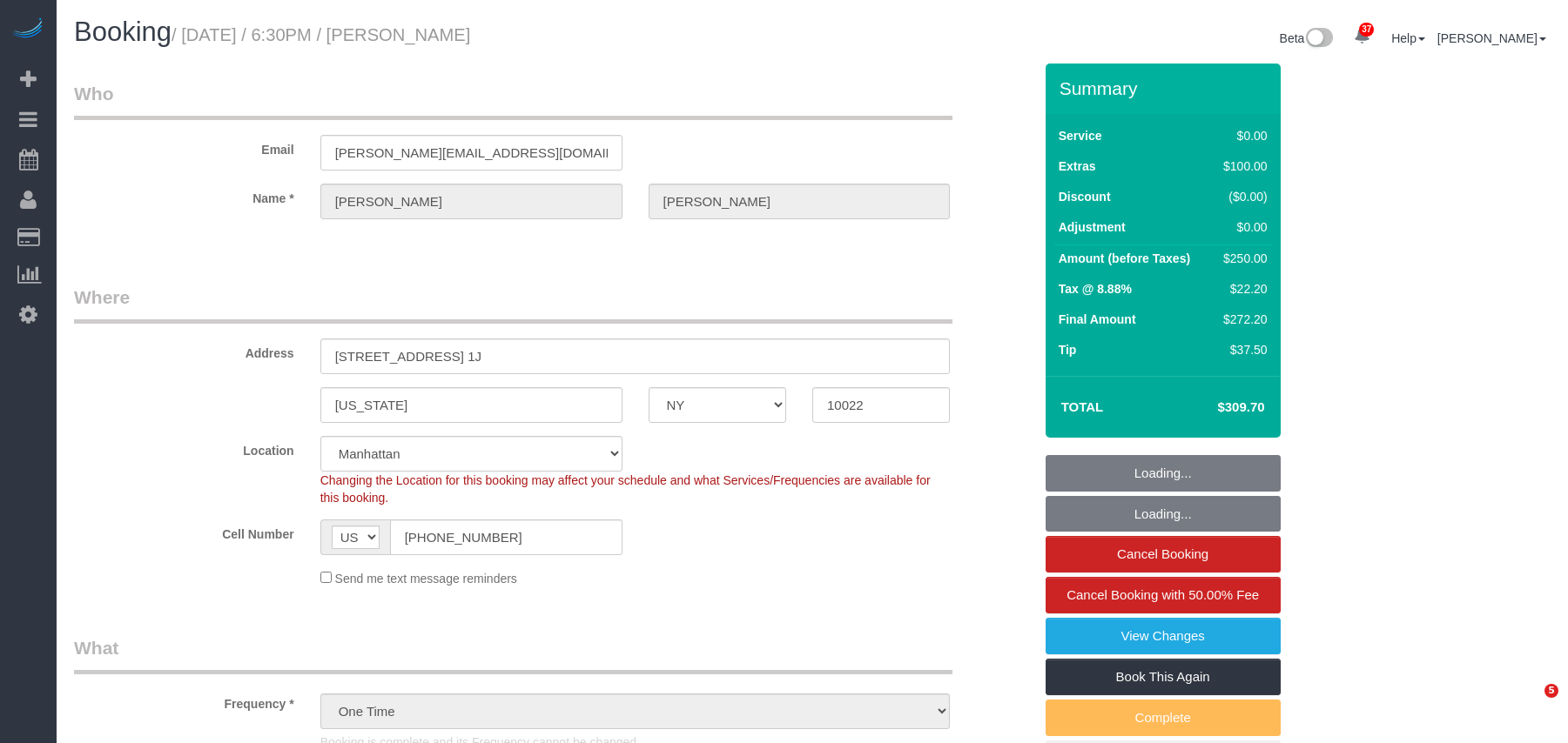
select select "NY"
select select "number:66"
select select "number:90"
select select "number:15"
select select "number:6"
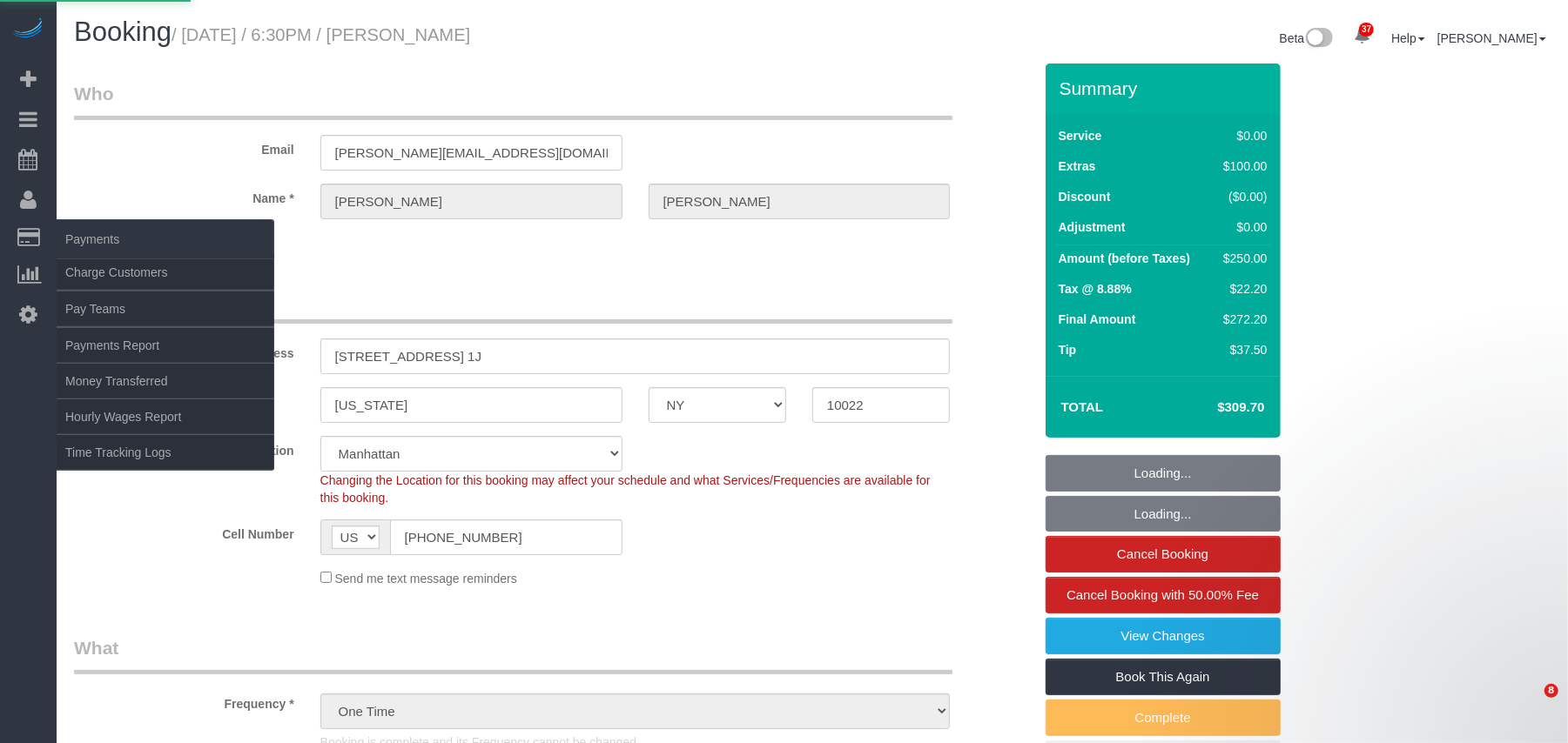
select select
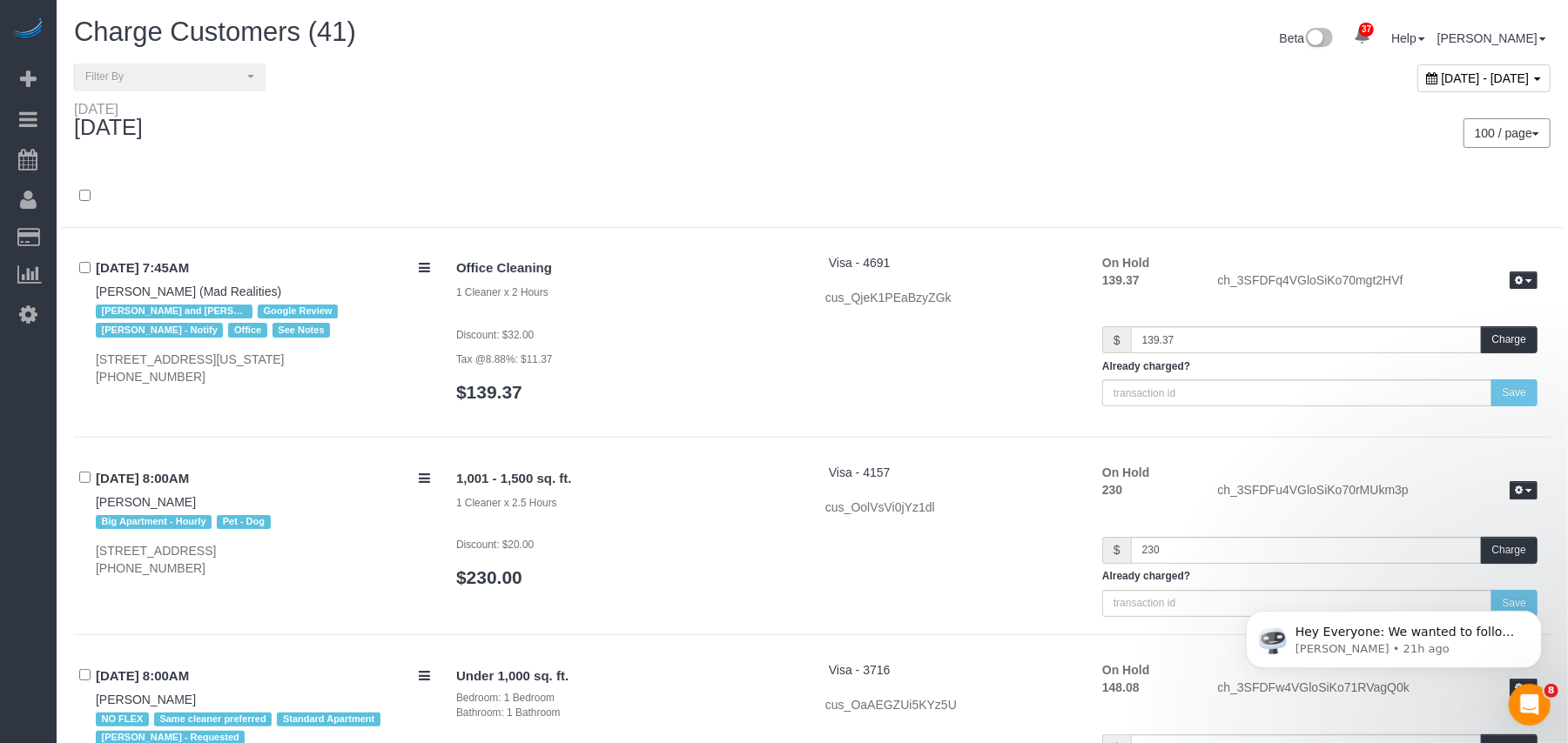
click at [850, 110] on div "100 / page 10 / page 20 / page 30 / page 40 / page 50 / page 100 / page" at bounding box center [1188, 133] width 751 height 64
click at [1417, 89] on div "October 08, 2025 - October 08, 2025" at bounding box center [1484, 78] width 133 height 28
type input "**********"
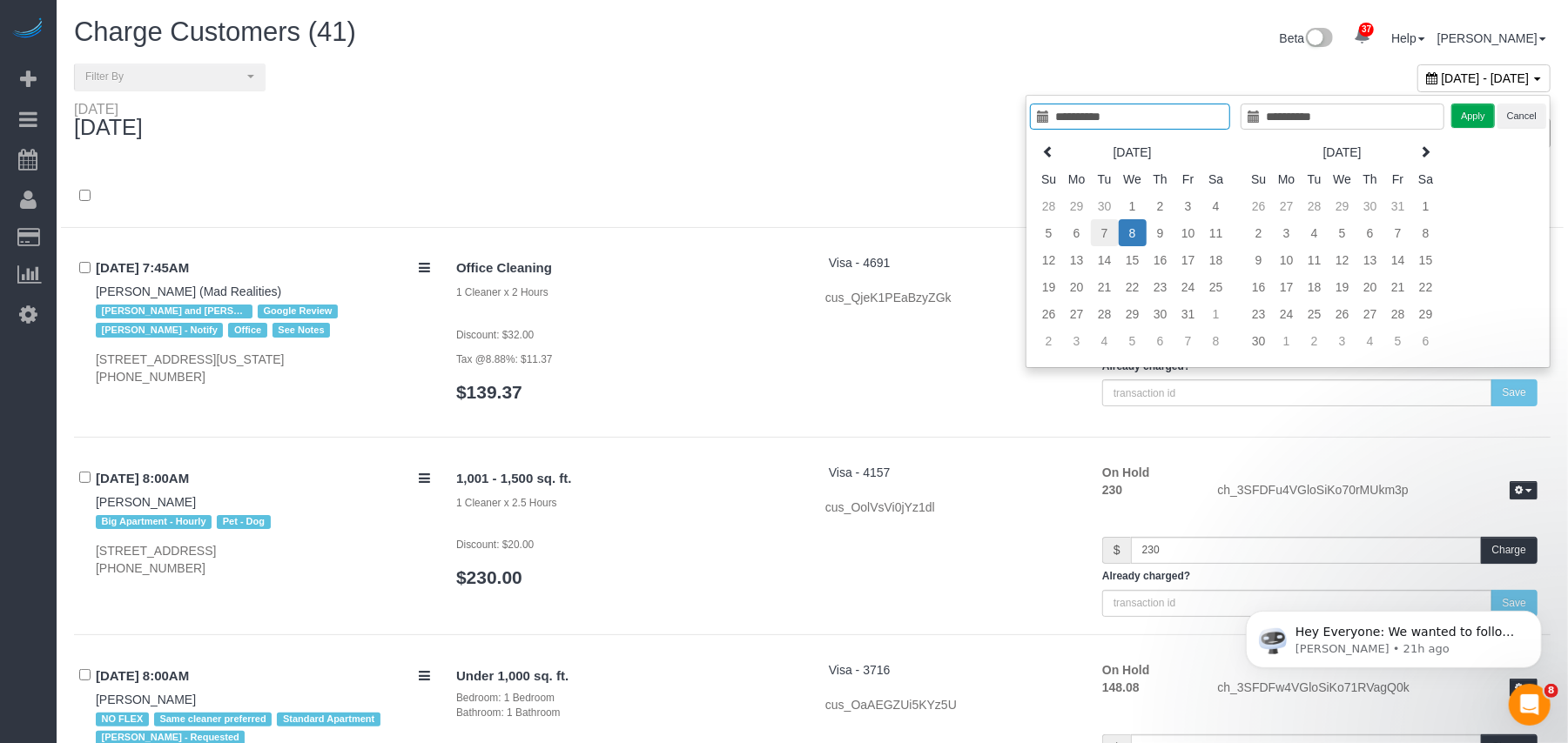
type input "**********"
click at [1108, 237] on td "7" at bounding box center [1105, 232] width 28 height 27
type input "**********"
click at [1464, 124] on button "Apply" at bounding box center [1474, 116] width 44 height 25
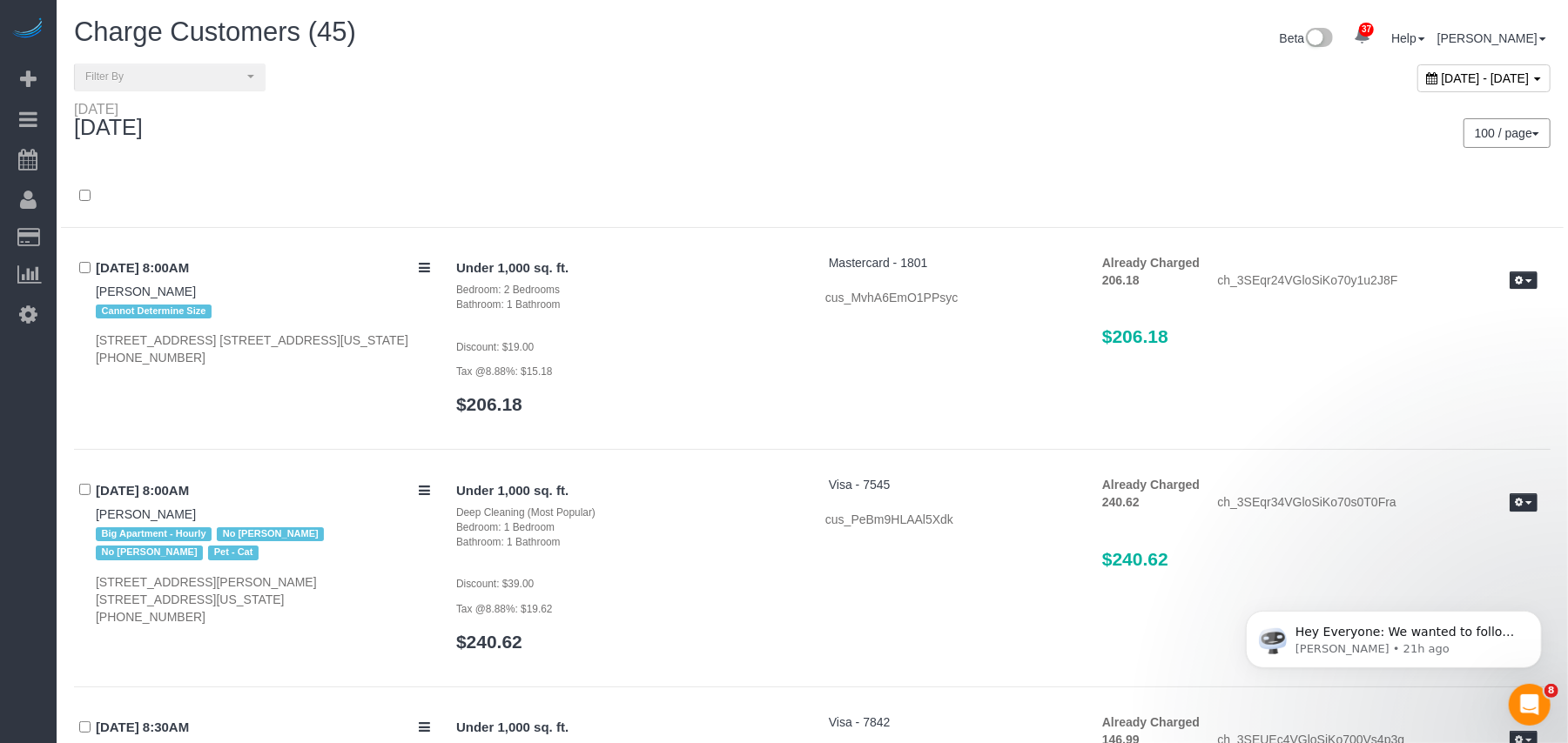
scroll to position [9186, 0]
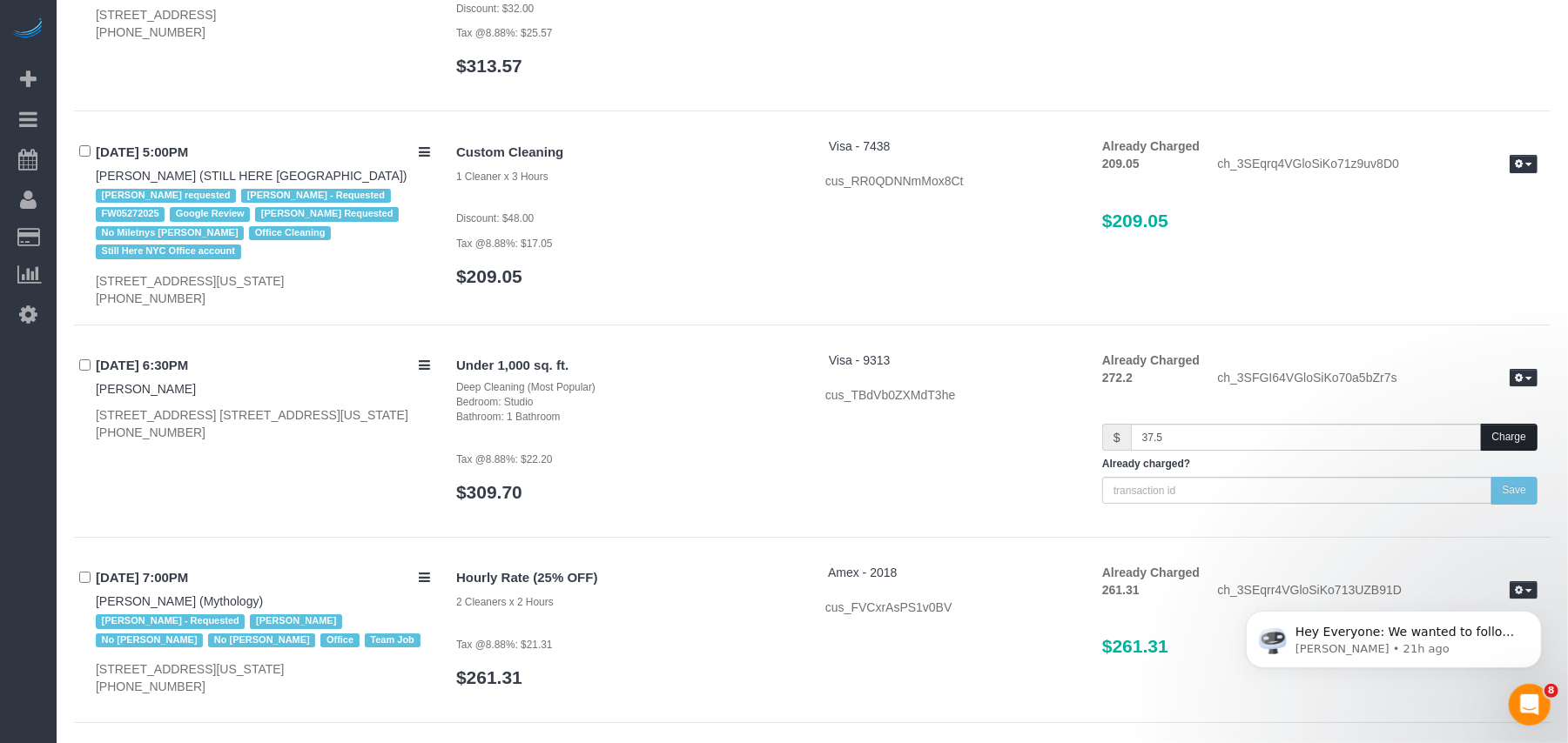
click at [1510, 424] on button "Charge" at bounding box center [1510, 437] width 56 height 27
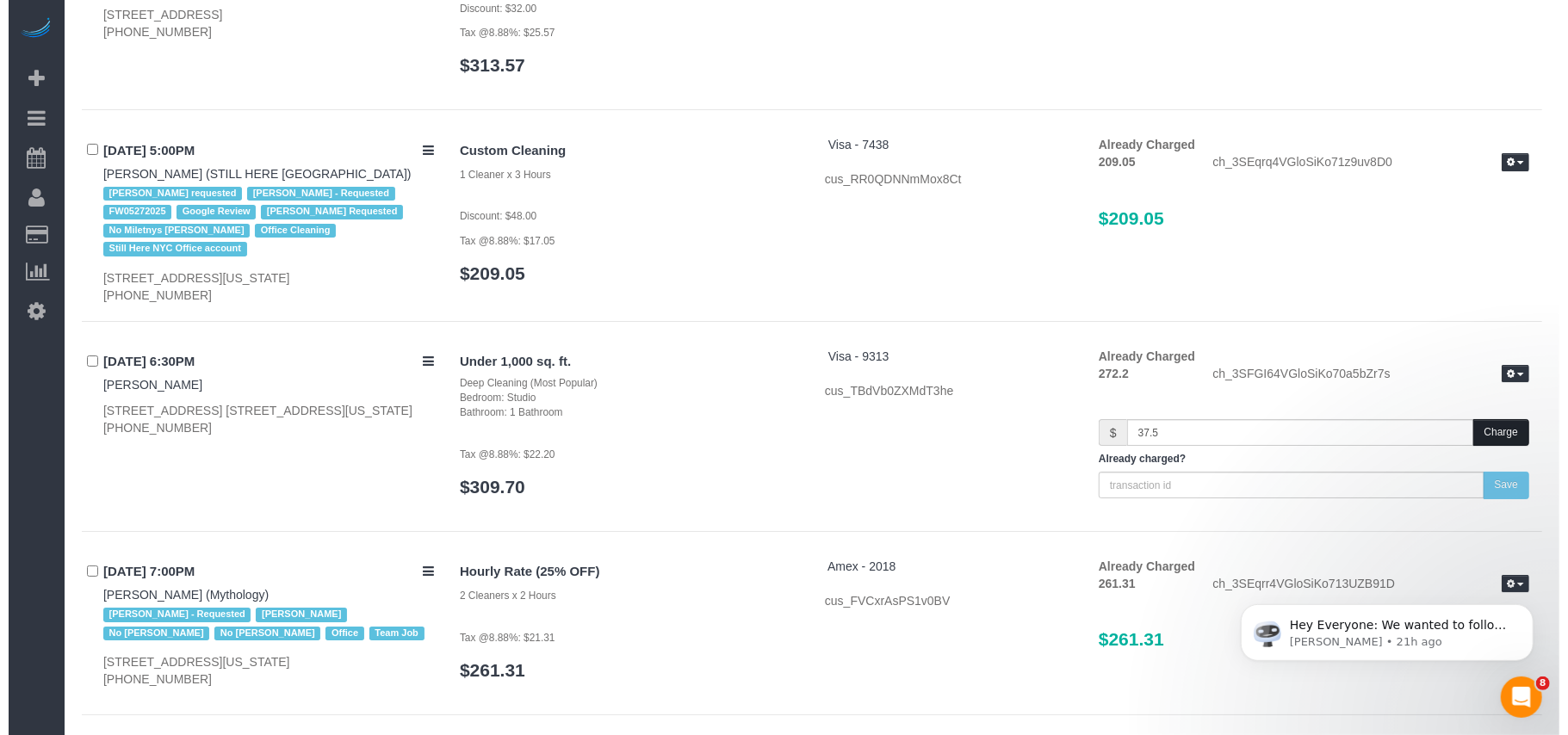
scroll to position [9083, 0]
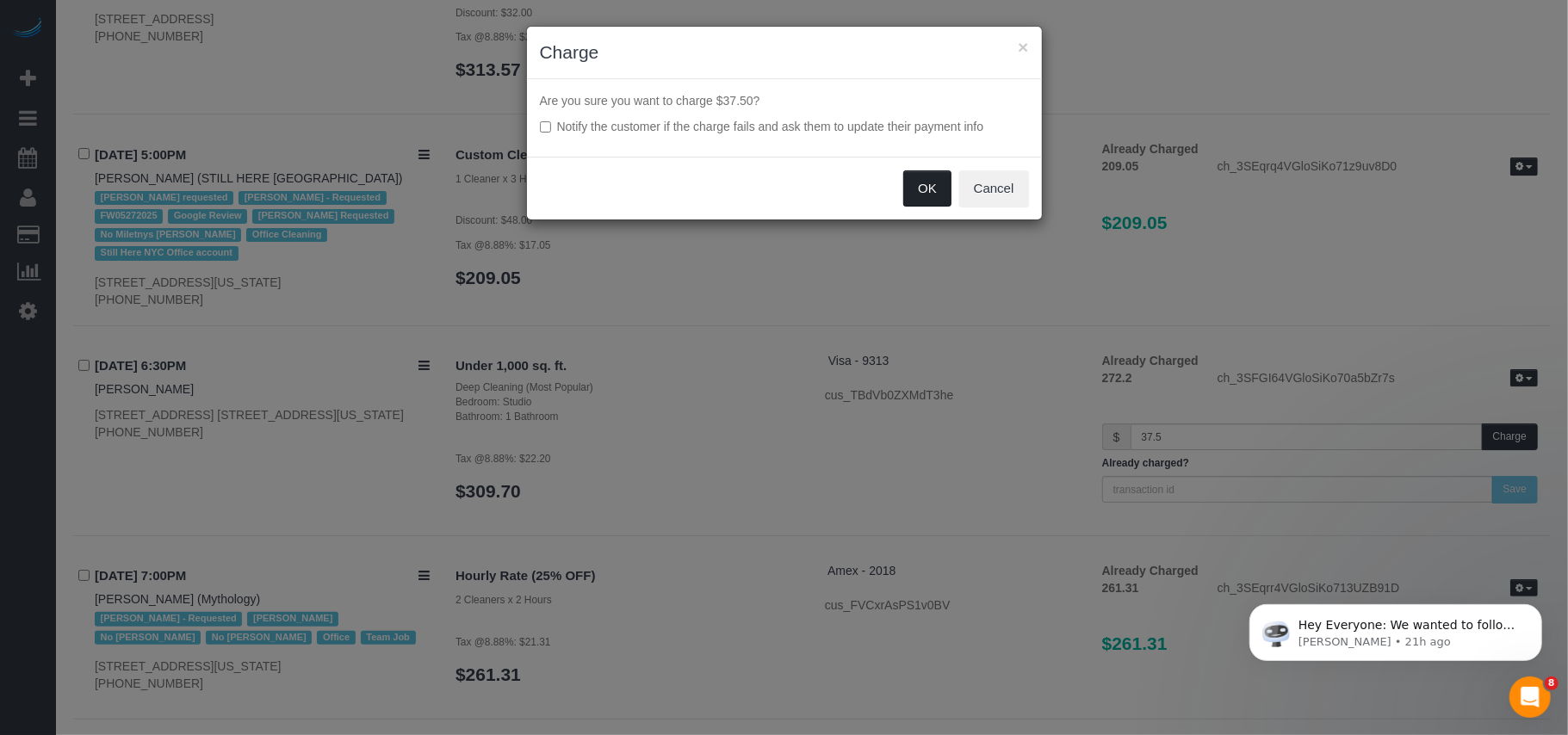
click at [942, 197] on button "OK" at bounding box center [927, 188] width 48 height 36
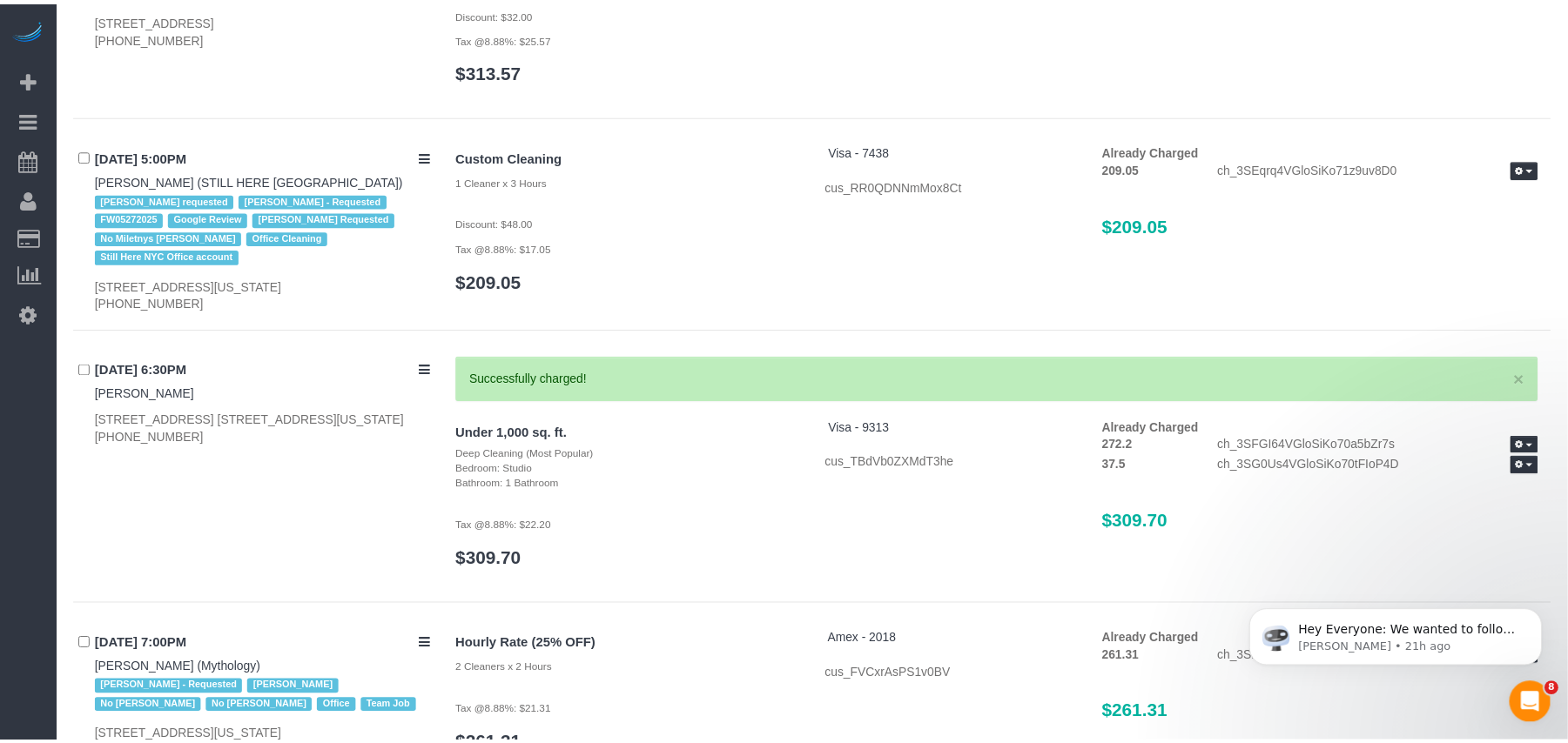
scroll to position [9186, 0]
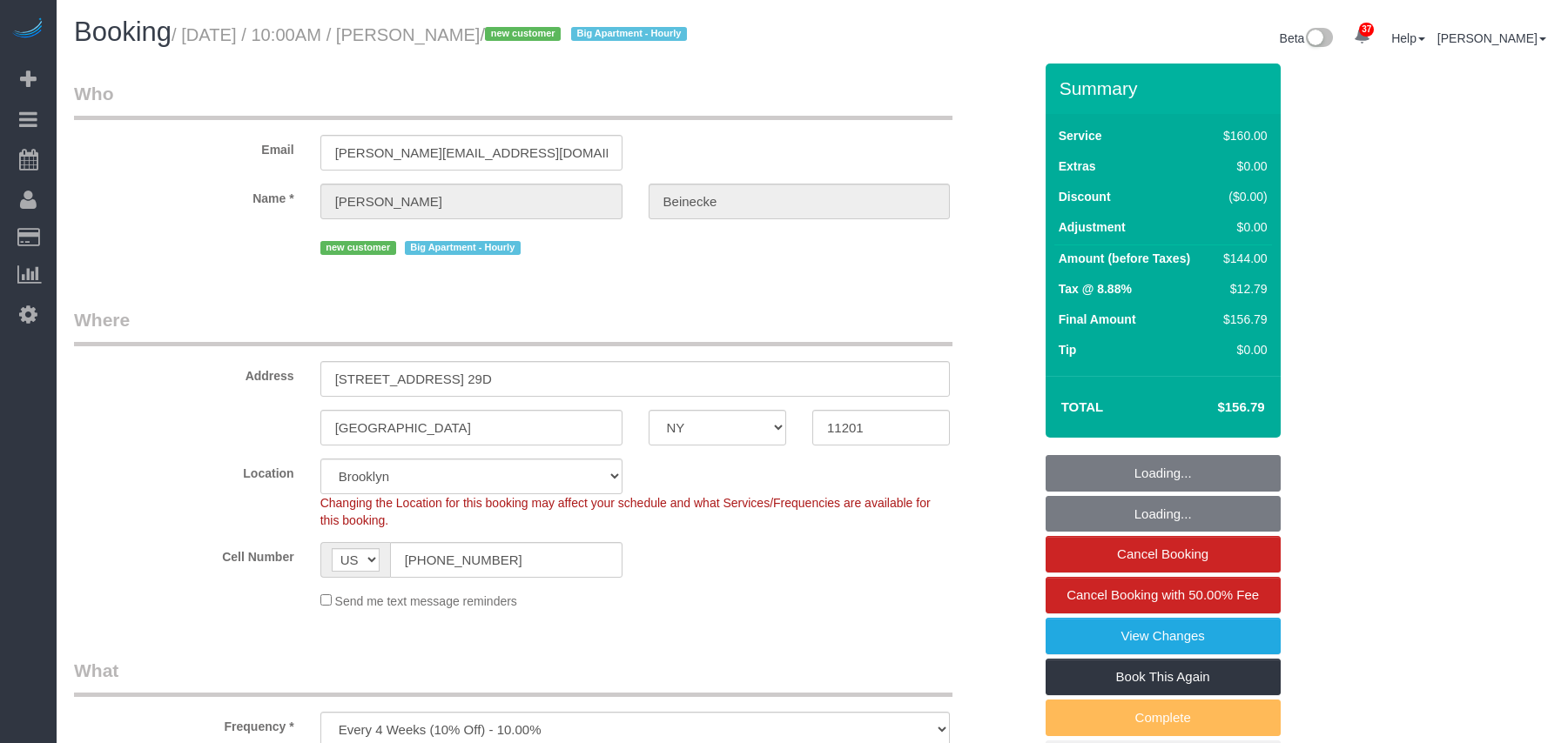
select select "NY"
select select "spot1"
select select "number:89"
select select "number:90"
select select "number:15"
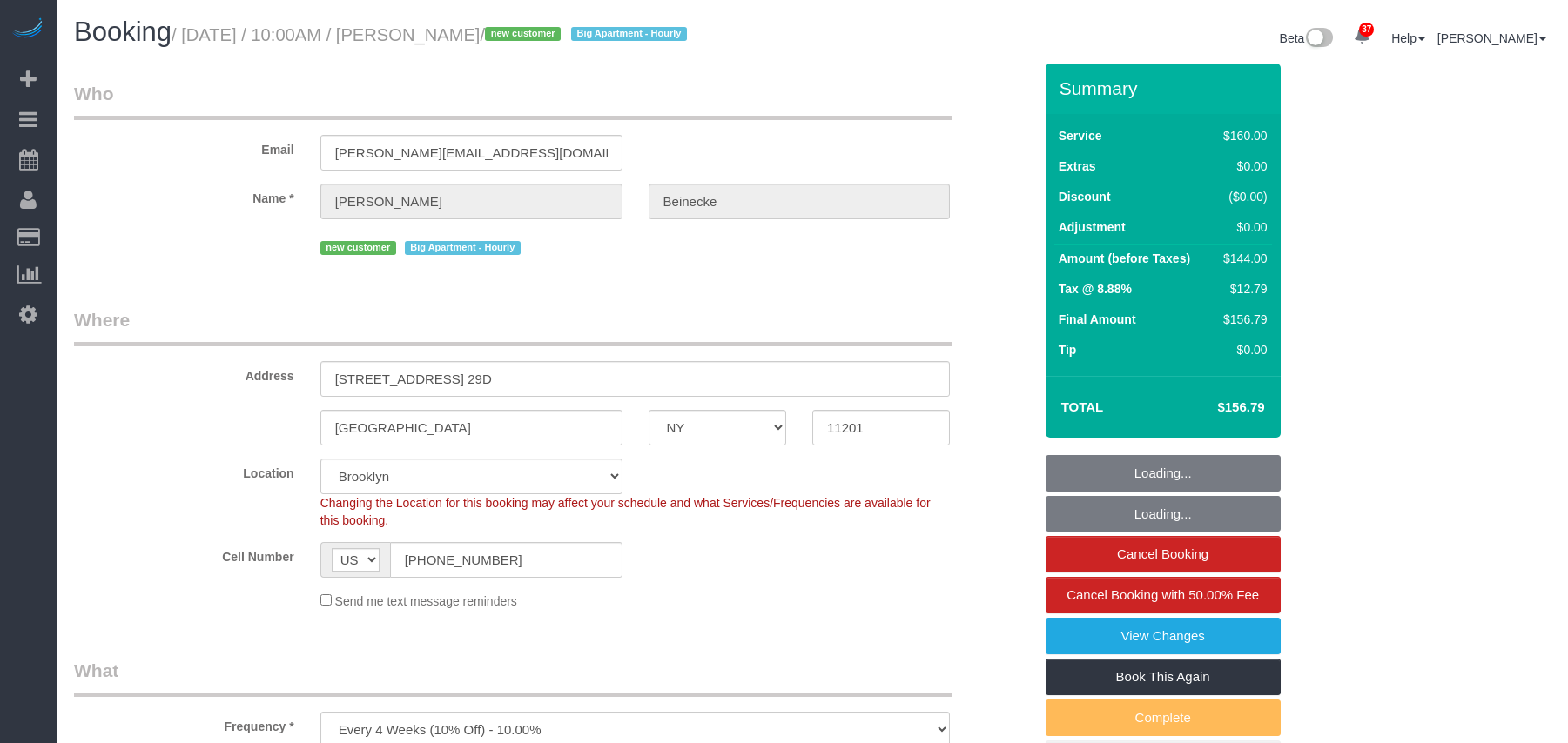
select select "number:5"
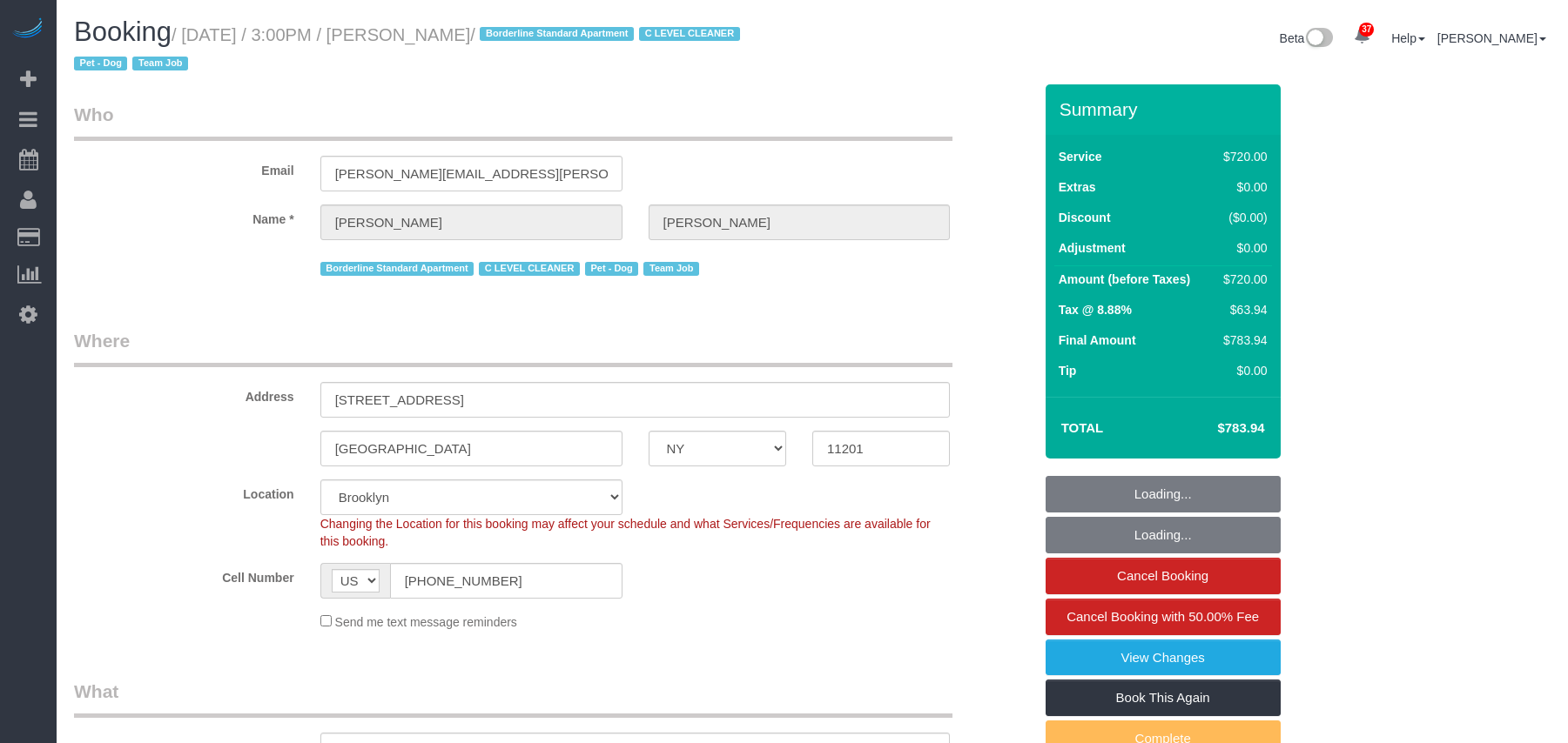
select select "NY"
select select "3"
select select "180"
select select "string:stripe-pm_1SE9fS4VGloSiKo7iQJ7ZpLW"
select select "spot1"
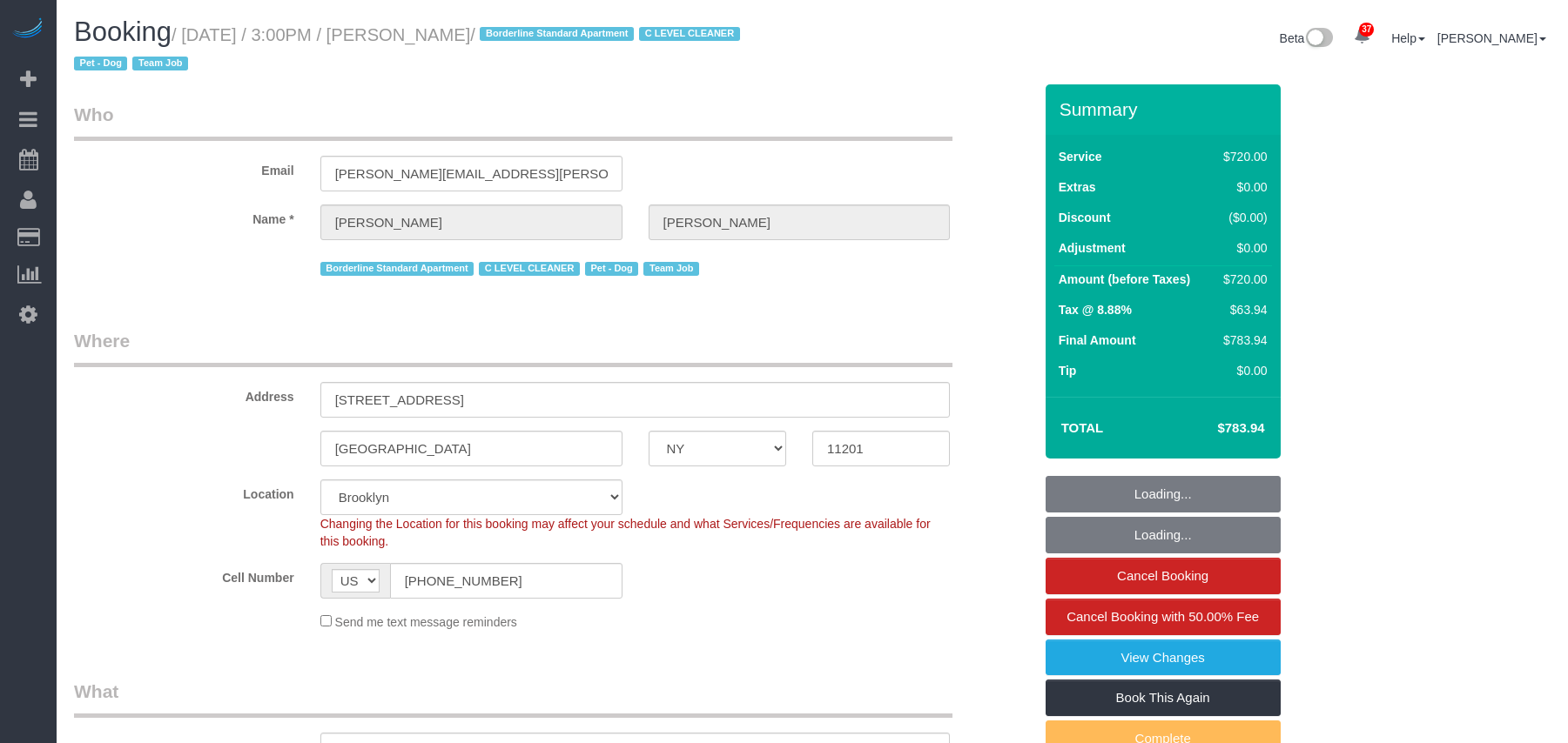
select select "number:63"
select select "number:78"
select select "number:13"
select select "number:5"
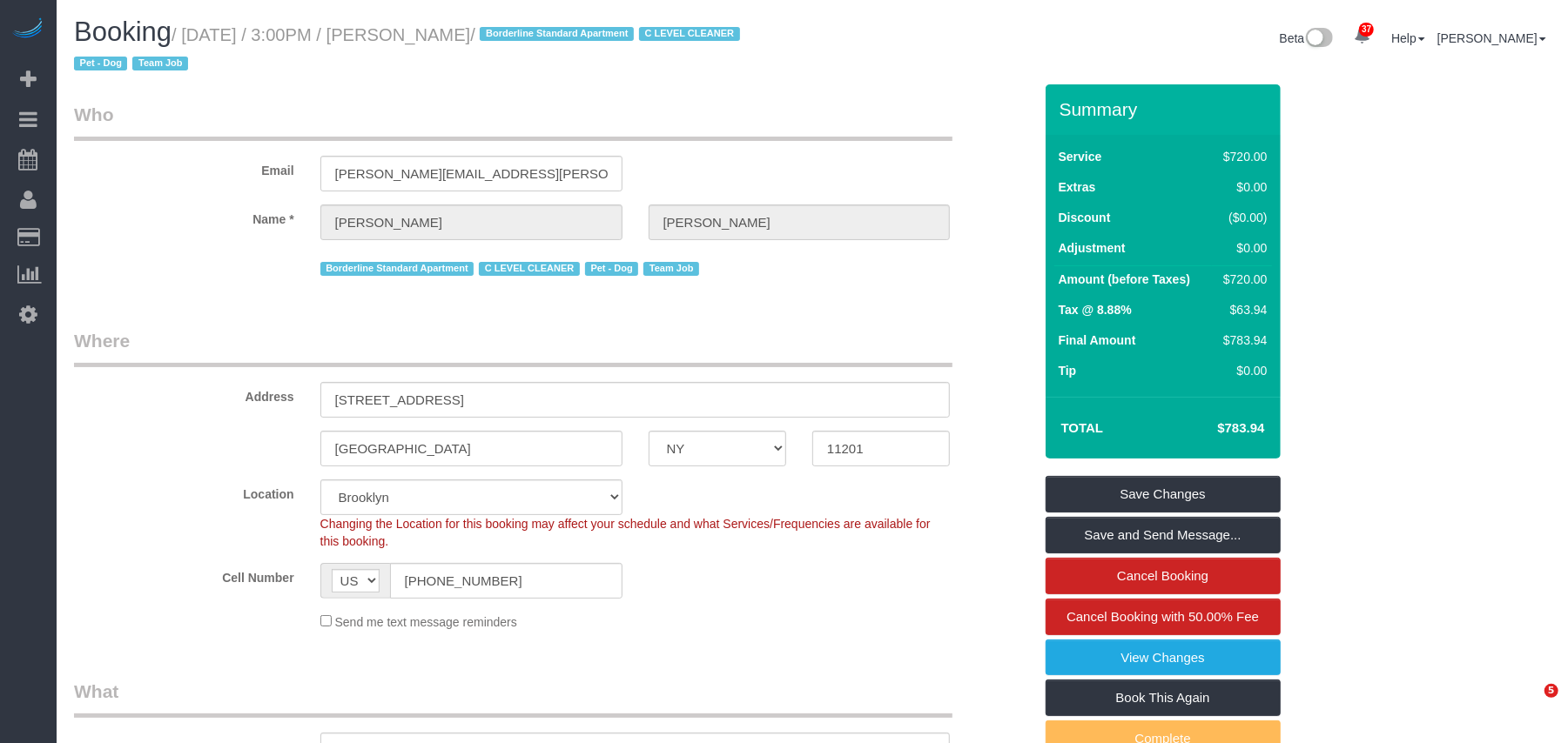
drag, startPoint x: 290, startPoint y: 33, endPoint x: 191, endPoint y: 36, distance: 99.0
click at [191, 36] on small "/ [DATE] / 3:00PM / [PERSON_NAME] / Borderline Standard Apartment C LEVEL CLEAN…" at bounding box center [409, 49] width 671 height 49
